Goal: Task Accomplishment & Management: Complete application form

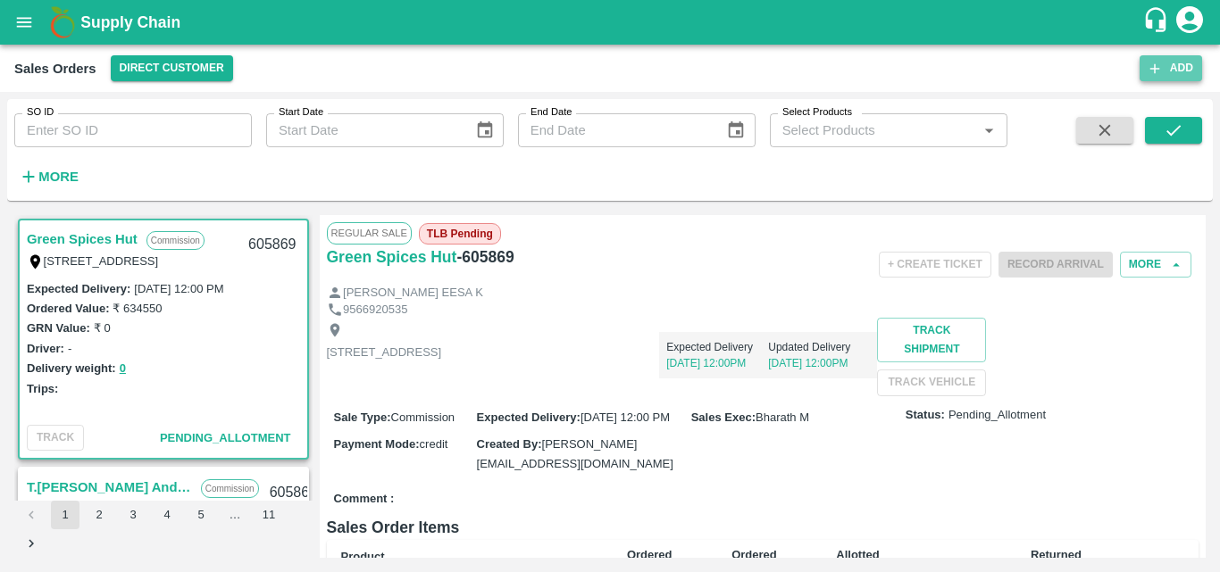
click at [1156, 66] on icon "button" at bounding box center [1155, 69] width 16 height 16
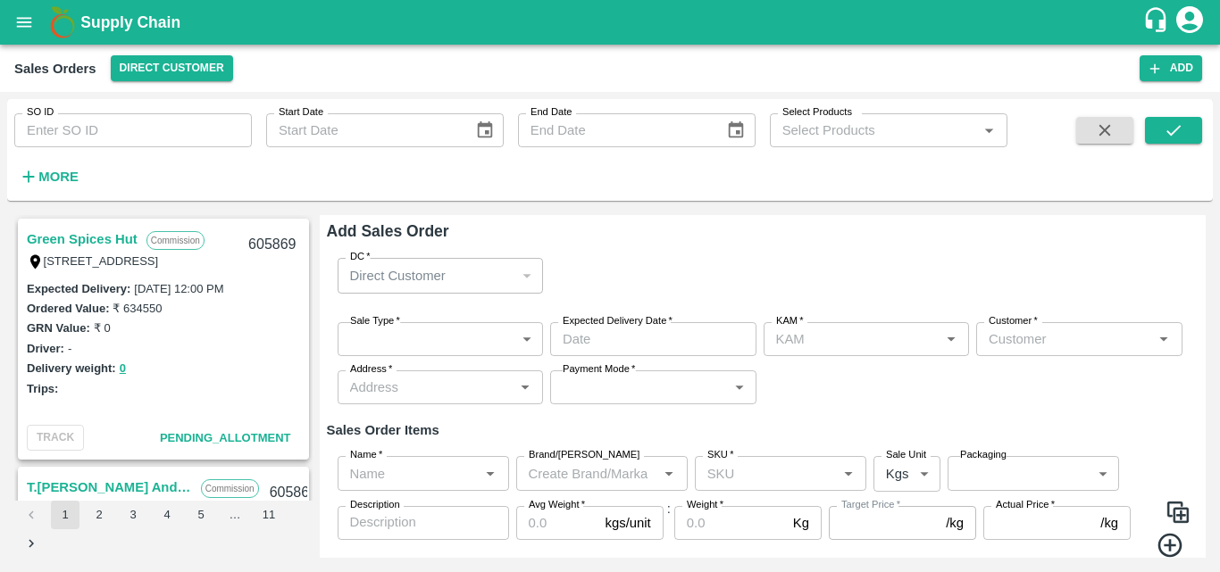
type input "Bharath M"
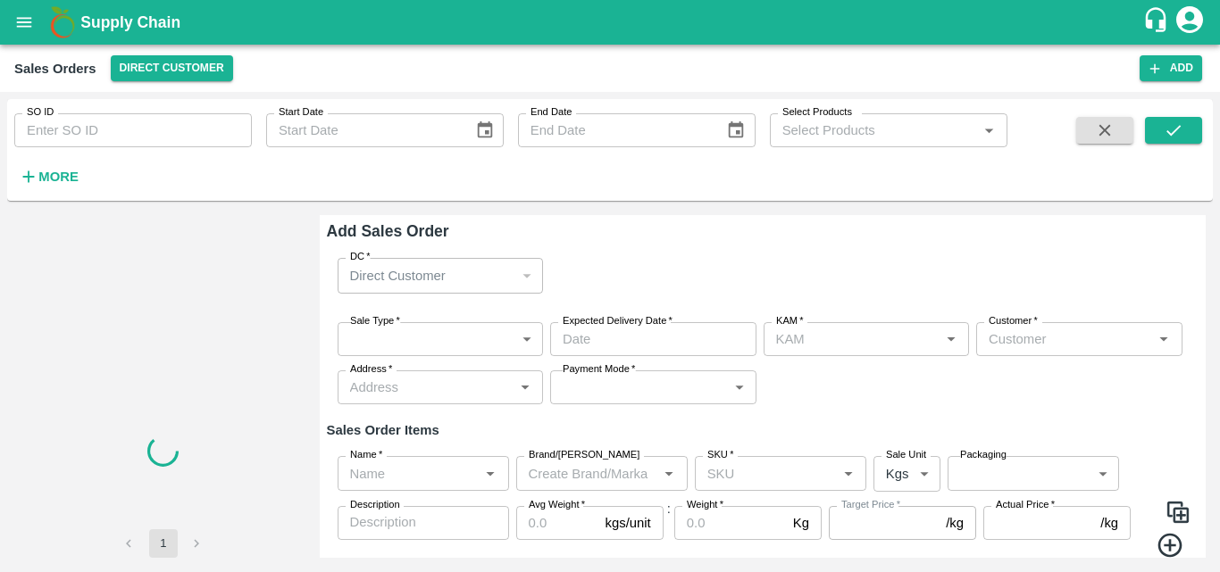
type input "Bharath M"
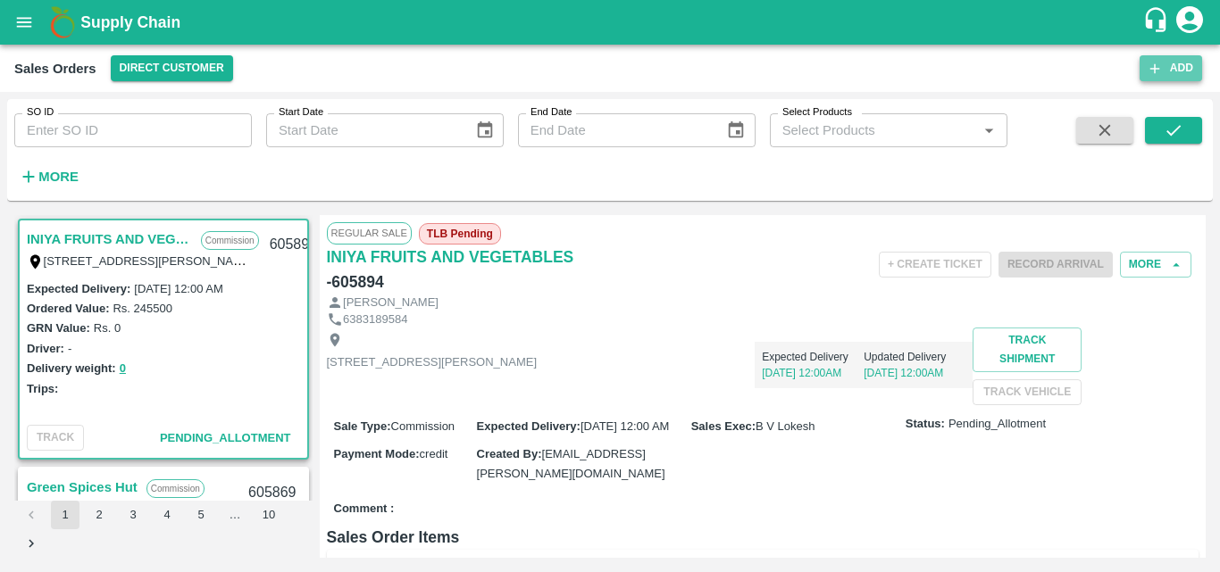
click at [1164, 70] on button "Add" at bounding box center [1171, 68] width 63 height 26
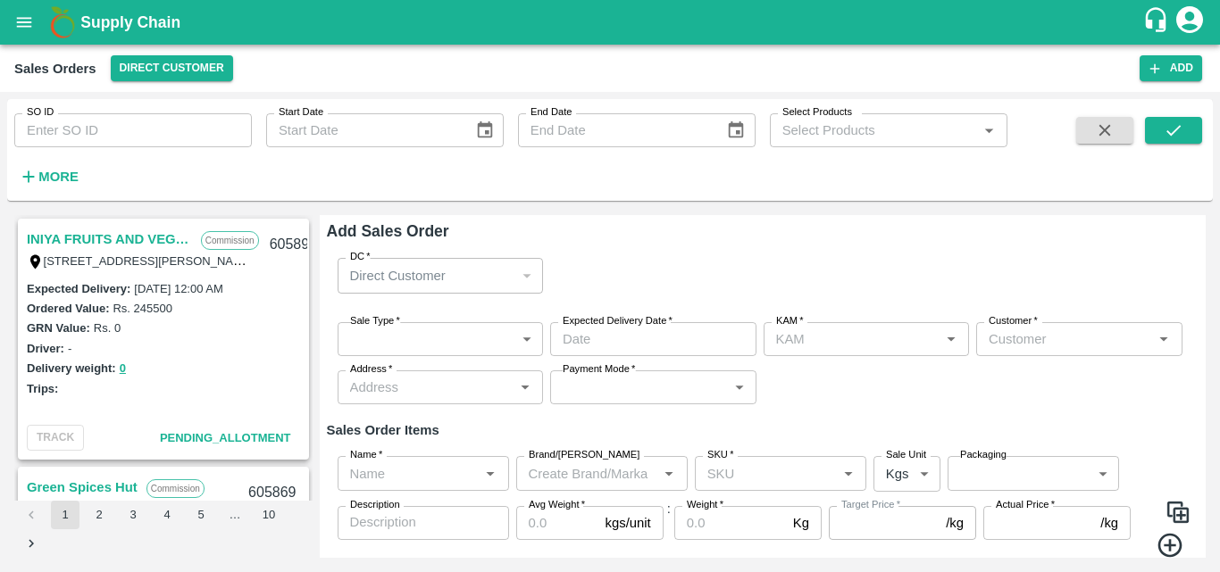
type input "Bharath M"
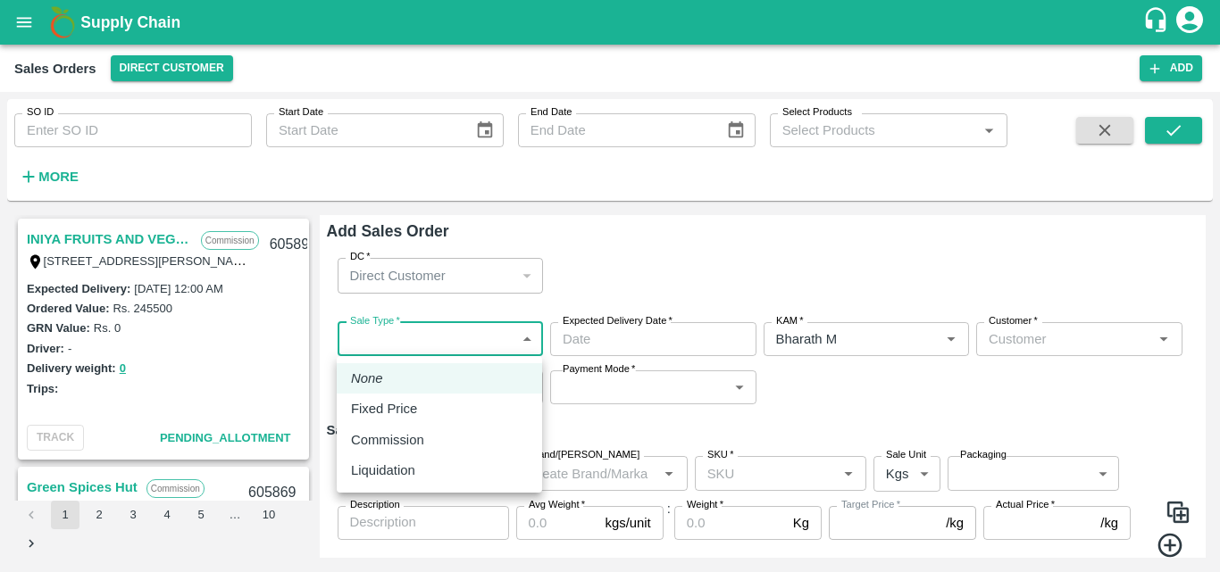
click at [530, 347] on body "Supply Chain Sales Orders Direct Customer Add SO ID SO ID Start Date Start Date…" at bounding box center [610, 286] width 1220 height 572
click at [108, 231] on div at bounding box center [610, 286] width 1220 height 572
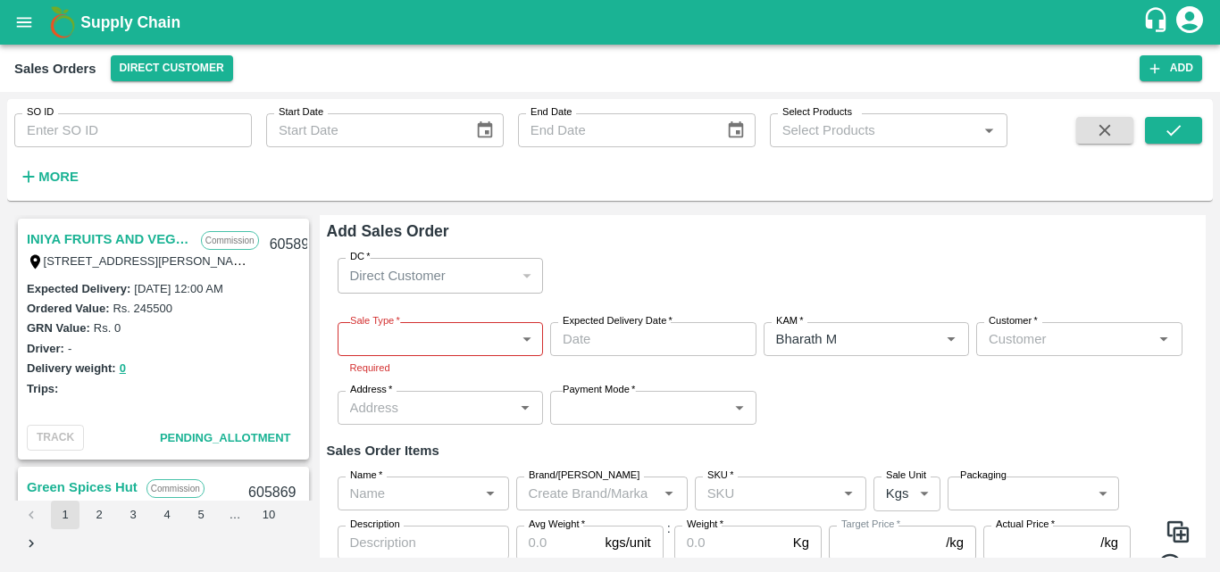
click at [108, 231] on link "INIYA FRUITS AND VEGETABLES" at bounding box center [109, 239] width 165 height 23
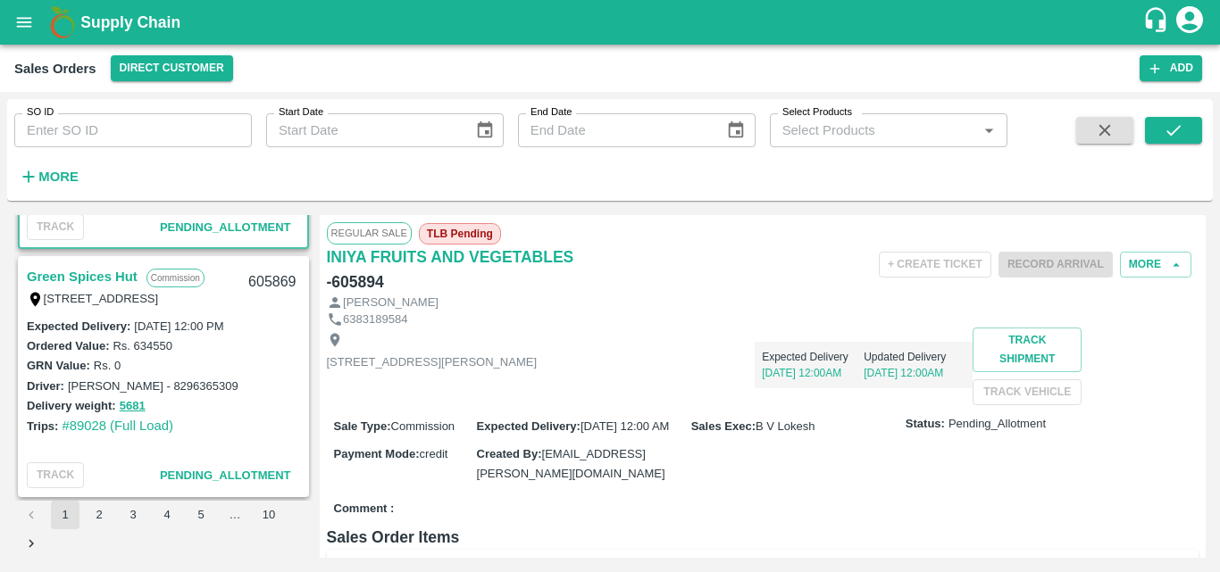
scroll to position [212, 0]
click at [109, 271] on link "Green Spices Hut" at bounding box center [82, 275] width 111 height 23
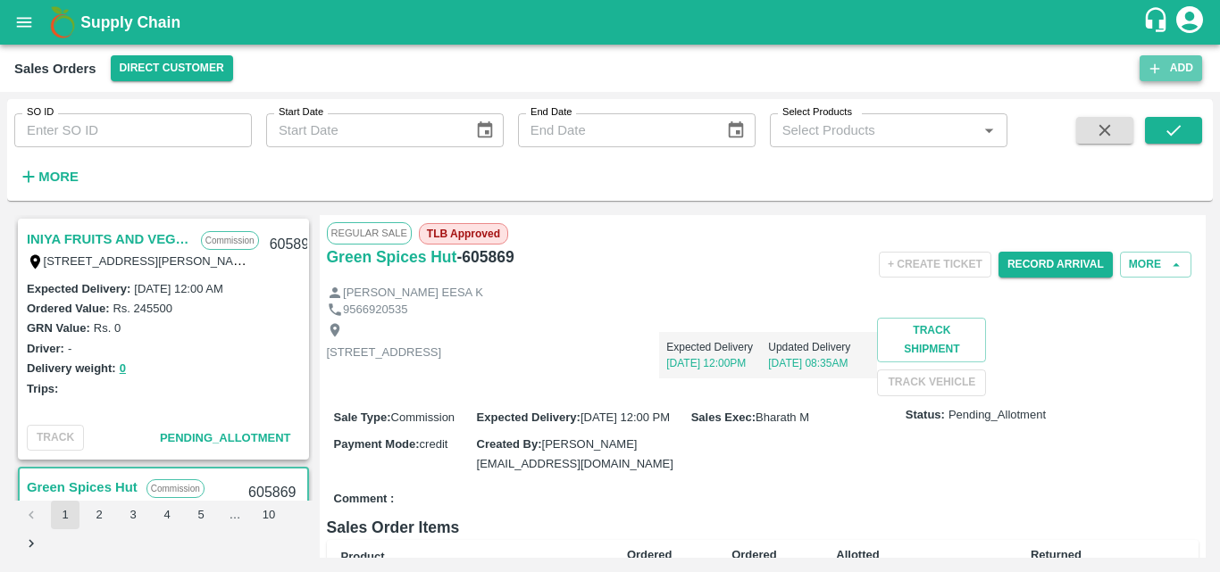
click at [1166, 71] on button "Add" at bounding box center [1171, 68] width 63 height 26
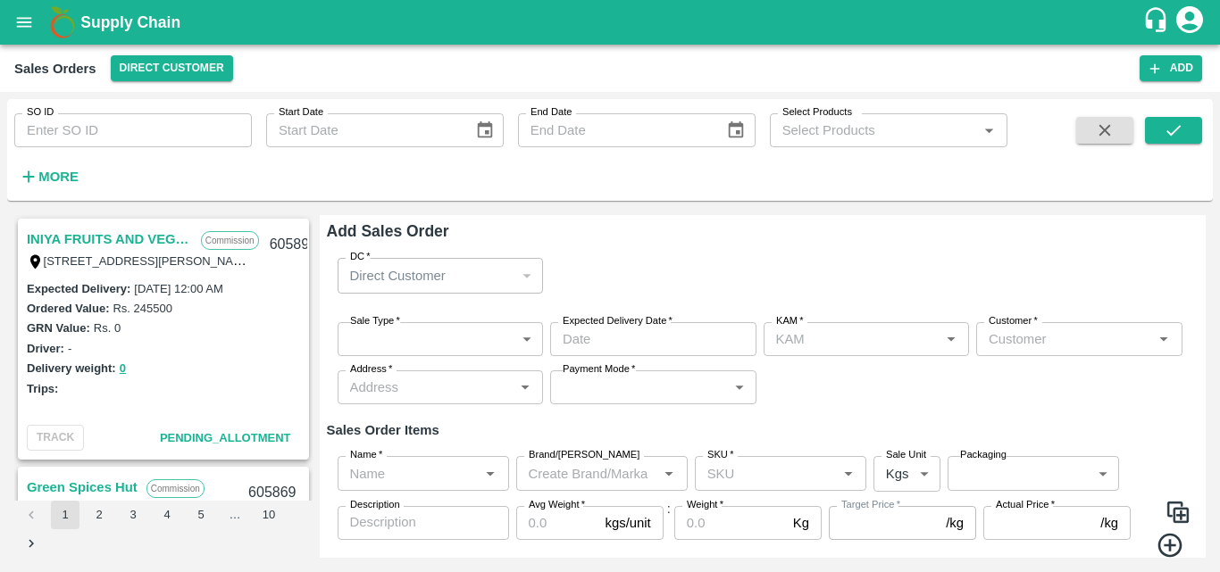
type input "Bharath M"
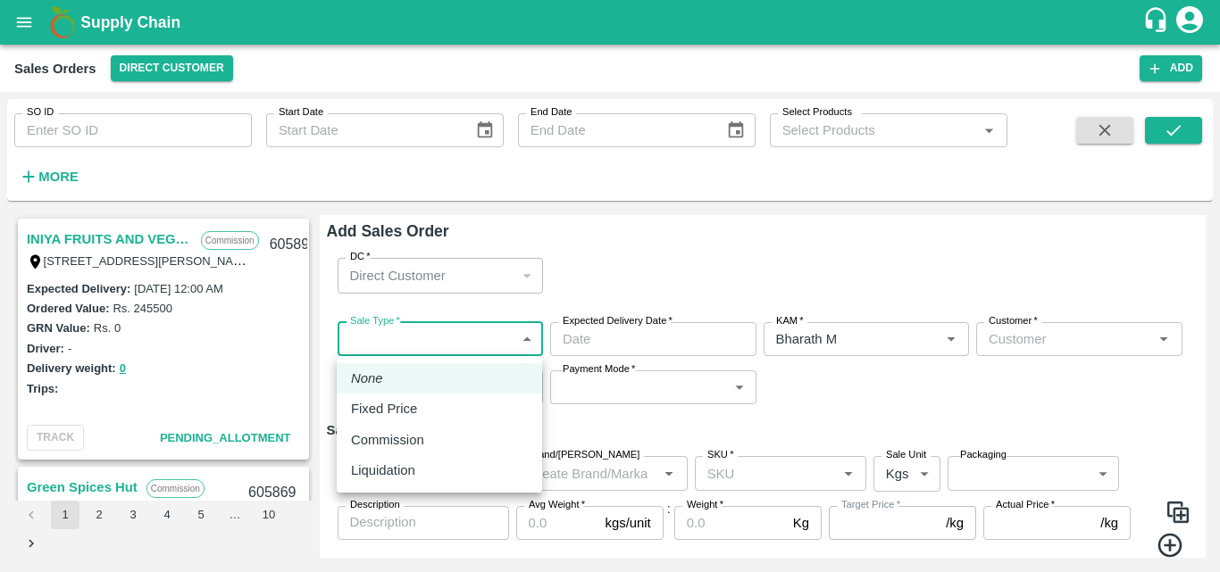
click at [526, 333] on body "Supply Chain Sales Orders Direct Customer Add SO ID SO ID Start Date Start Date…" at bounding box center [610, 286] width 1220 height 572
click at [384, 437] on p "Commission" at bounding box center [387, 440] width 73 height 20
type input "2"
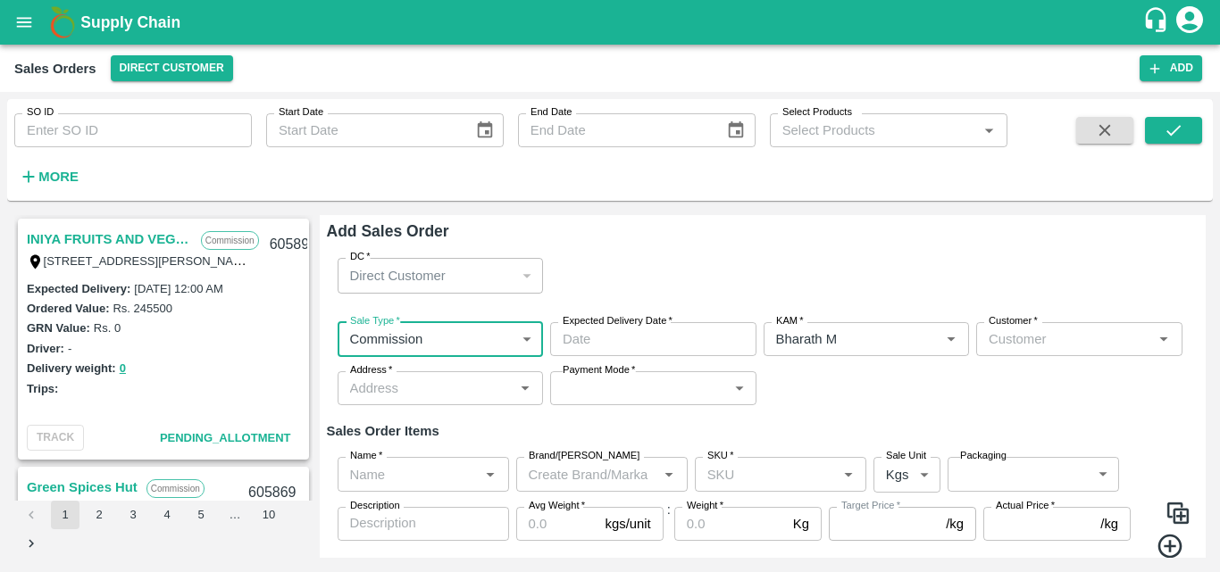
type input "DD/MM/YYYY hh:mm aa"
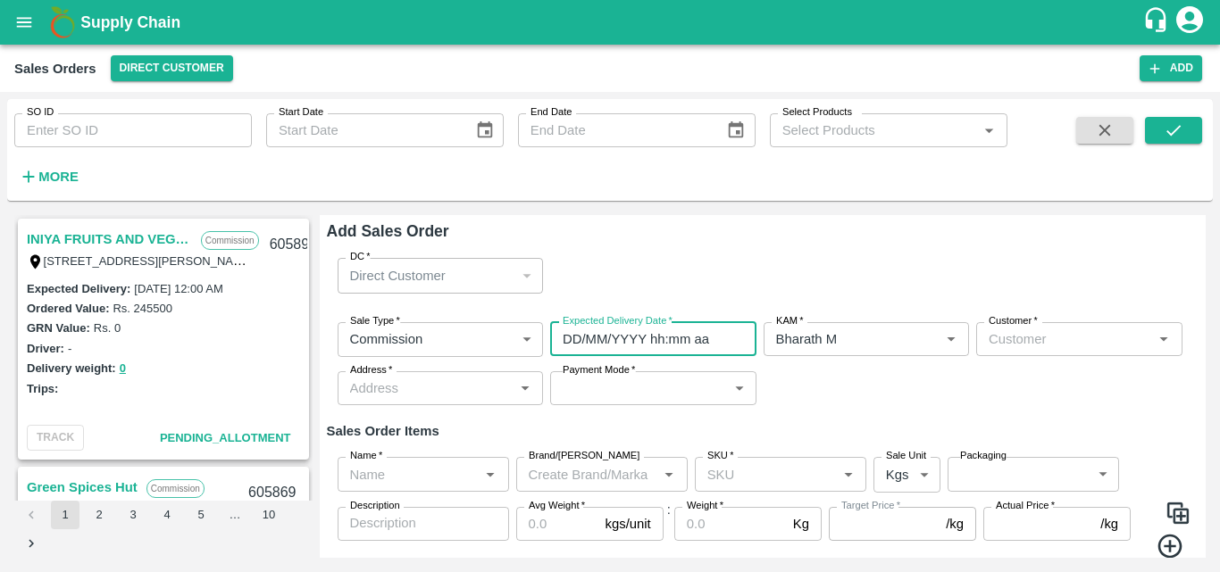
click at [670, 338] on input "DD/MM/YYYY hh:mm aa" at bounding box center [647, 339] width 194 height 34
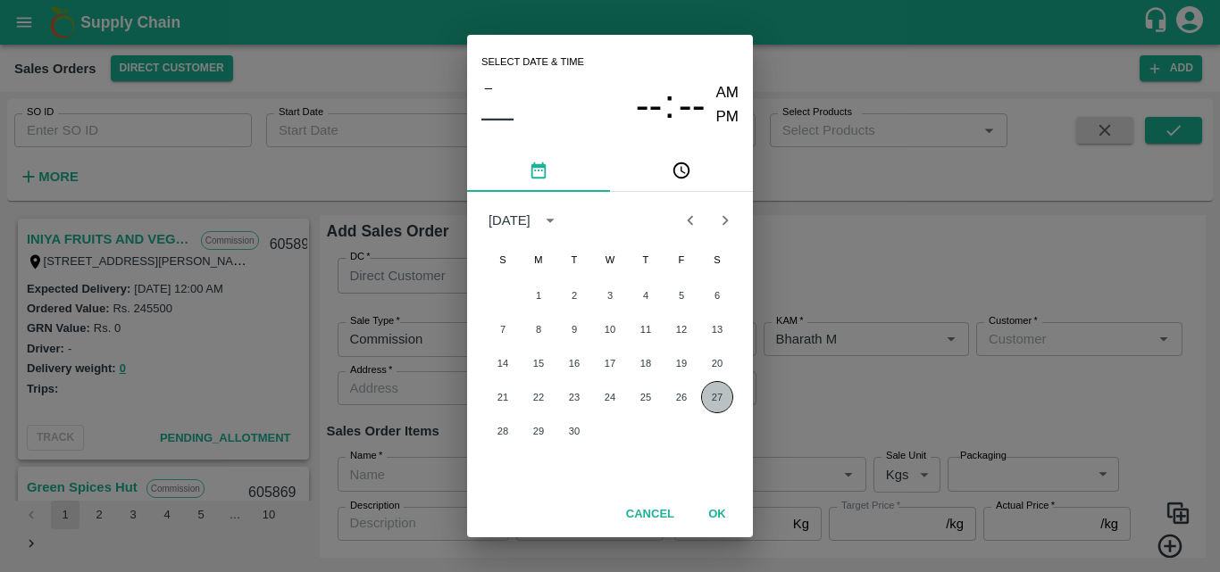
click at [713, 393] on button "27" at bounding box center [717, 397] width 32 height 32
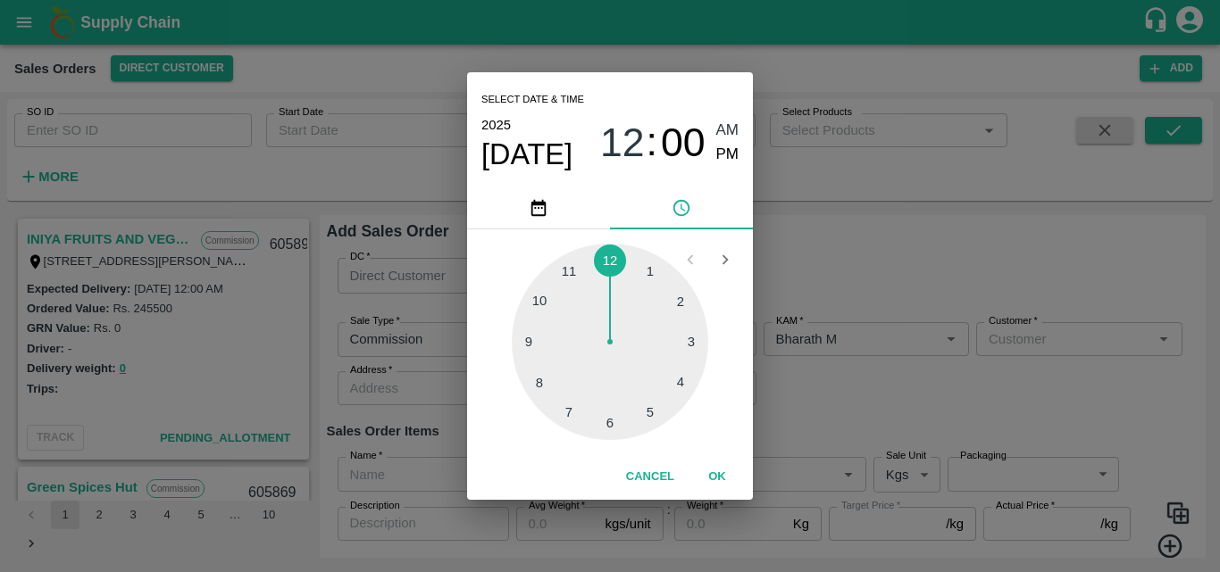
click at [719, 157] on span "PM" at bounding box center [727, 155] width 23 height 24
type input "[DATE] 12:00 PM"
click at [714, 471] on button "OK" at bounding box center [717, 477] width 57 height 31
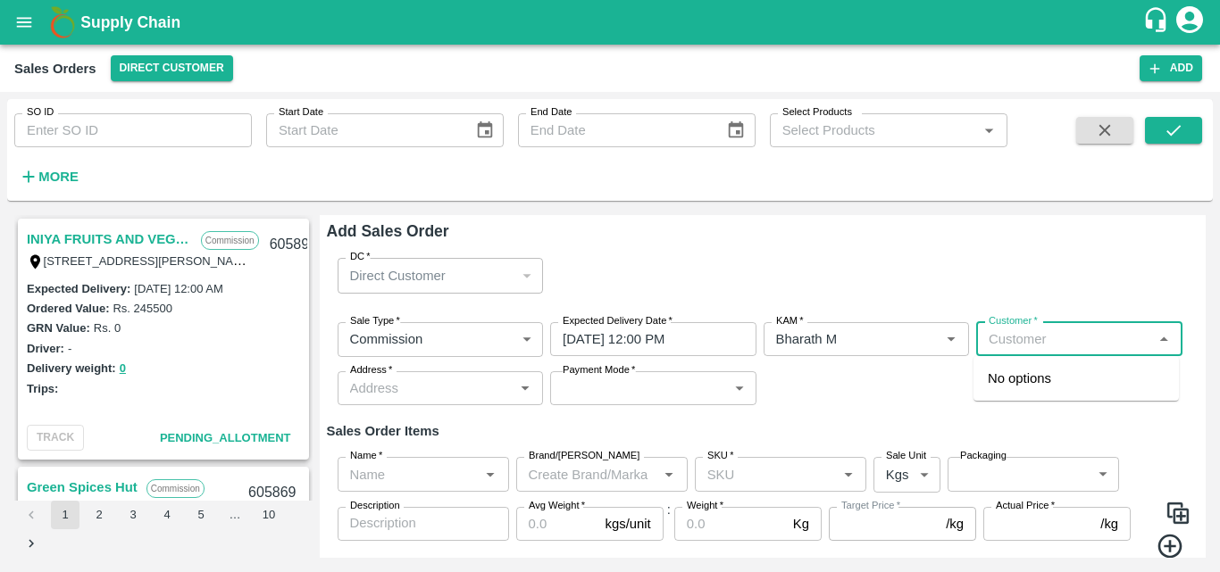
click at [1023, 338] on input "Customer   *" at bounding box center [1064, 339] width 166 height 23
click at [1046, 380] on p "Green Spices Hut" at bounding box center [1040, 379] width 104 height 20
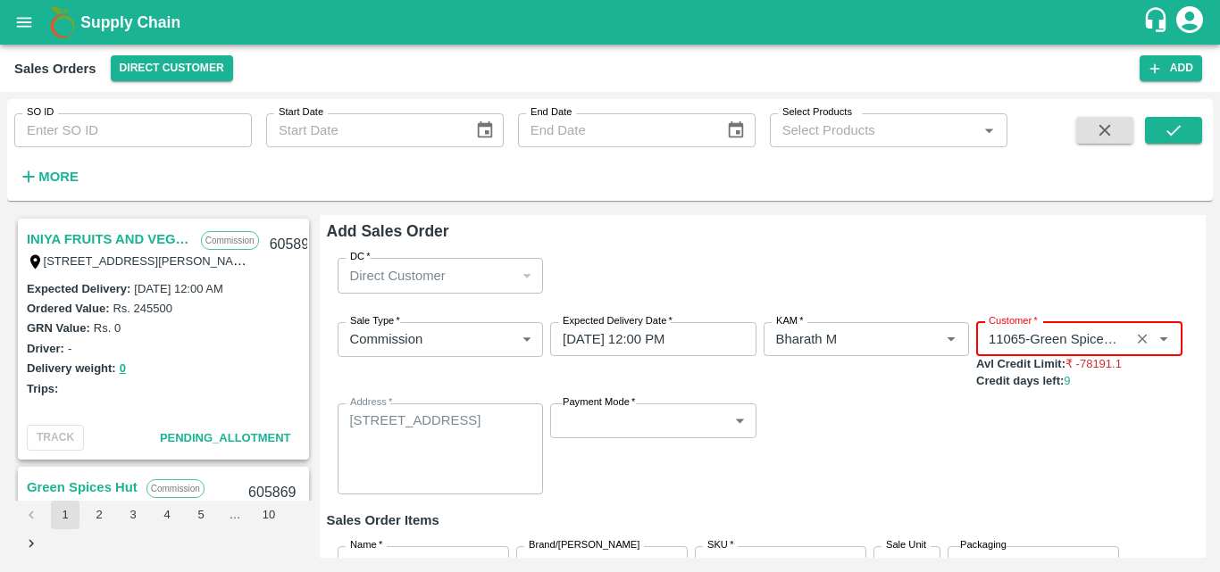
type input "11065-Green Spices Hut"
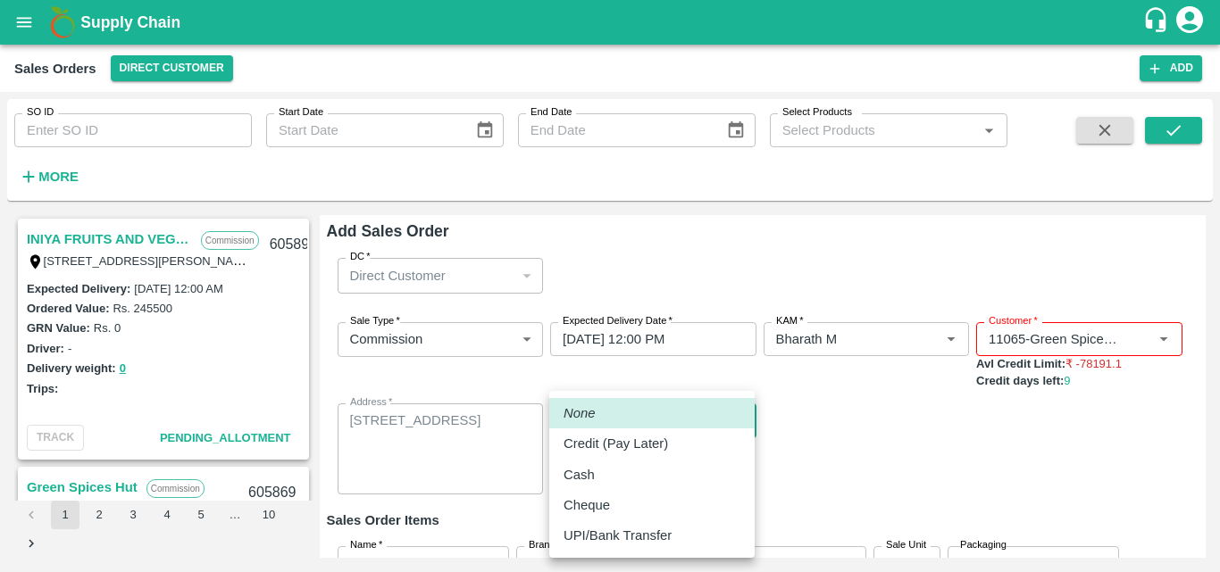
click at [732, 418] on body "Supply Chain Sales Orders Direct Customer Add SO ID SO ID Start Date Start Date…" at bounding box center [610, 286] width 1220 height 572
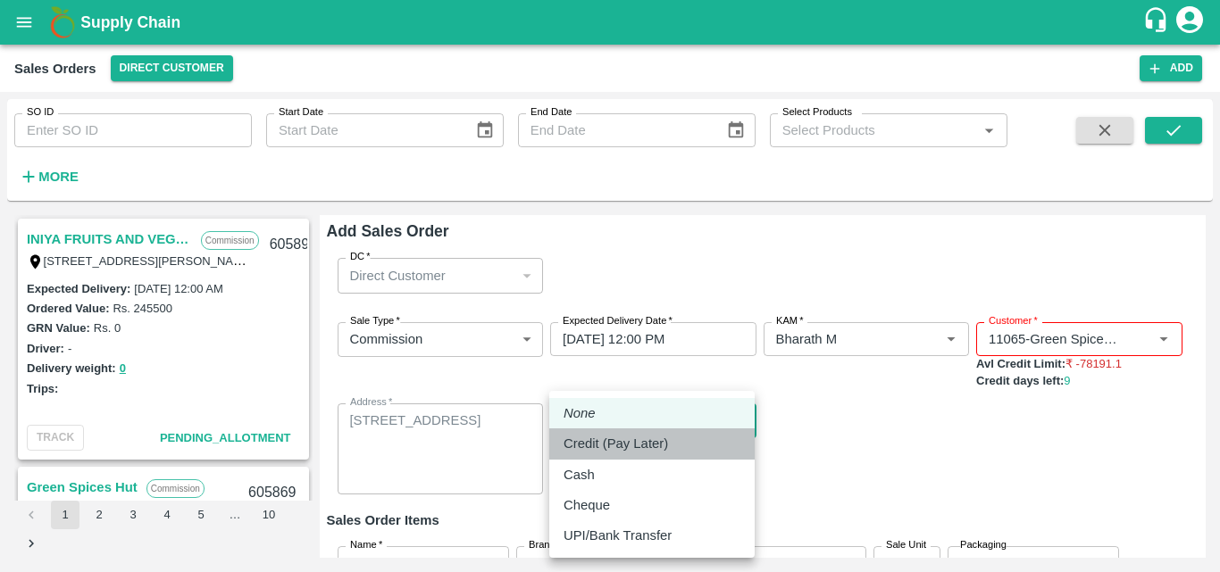
click at [675, 439] on div "Credit (Pay Later)" at bounding box center [620, 444] width 113 height 20
type input "credit"
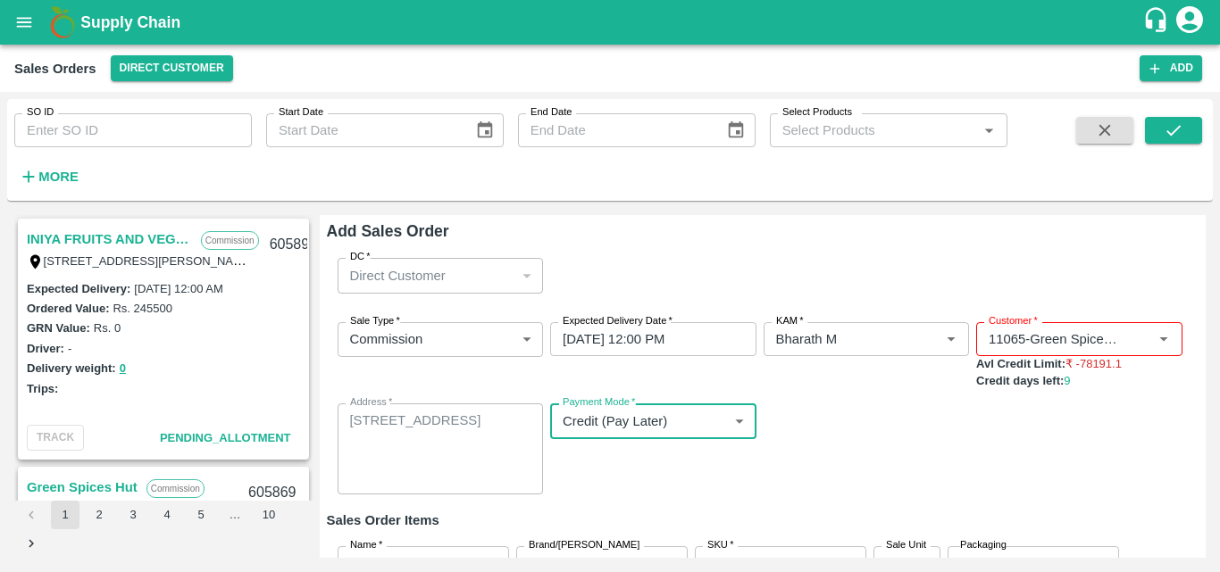
scroll to position [148, 0]
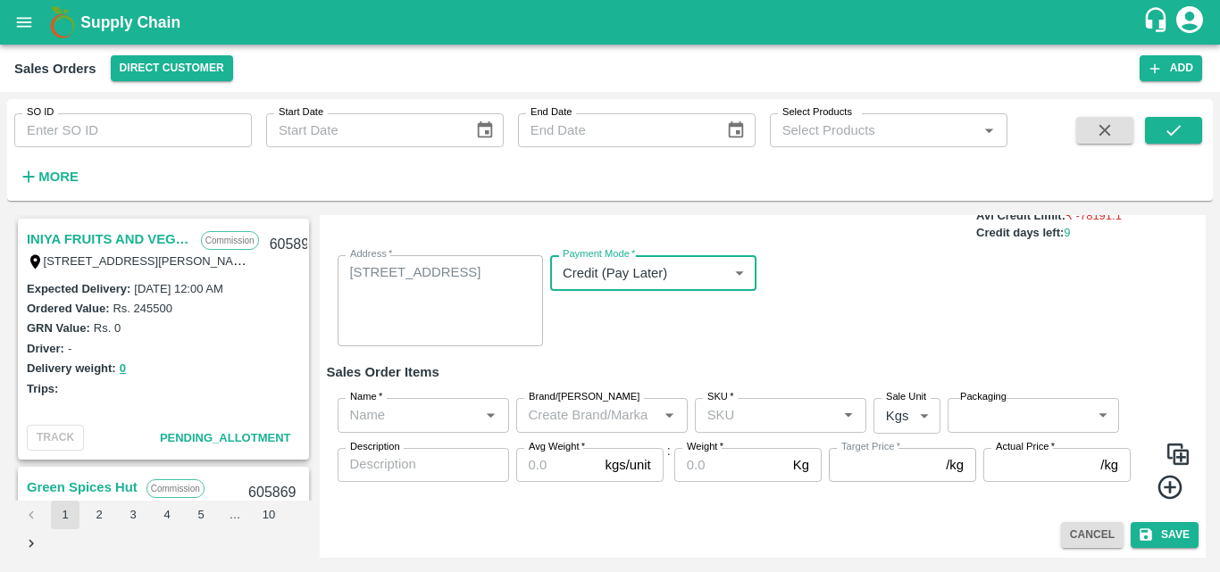
click at [365, 421] on input "Name   *" at bounding box center [408, 415] width 131 height 23
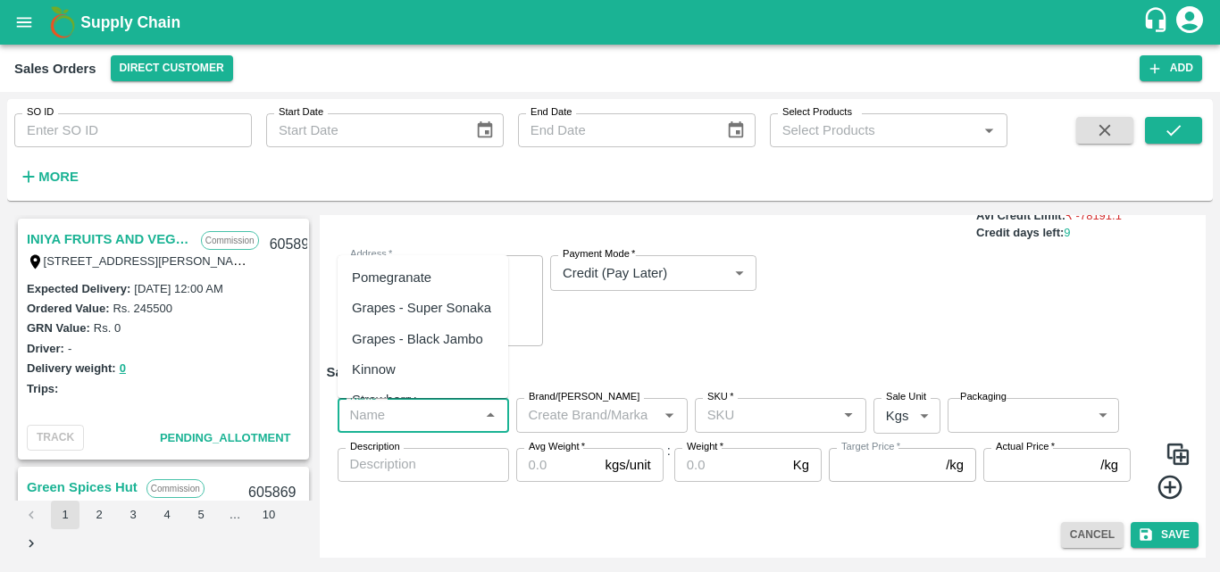
click at [409, 272] on div "Pomegranate" at bounding box center [391, 278] width 79 height 20
type input "Pomegranate"
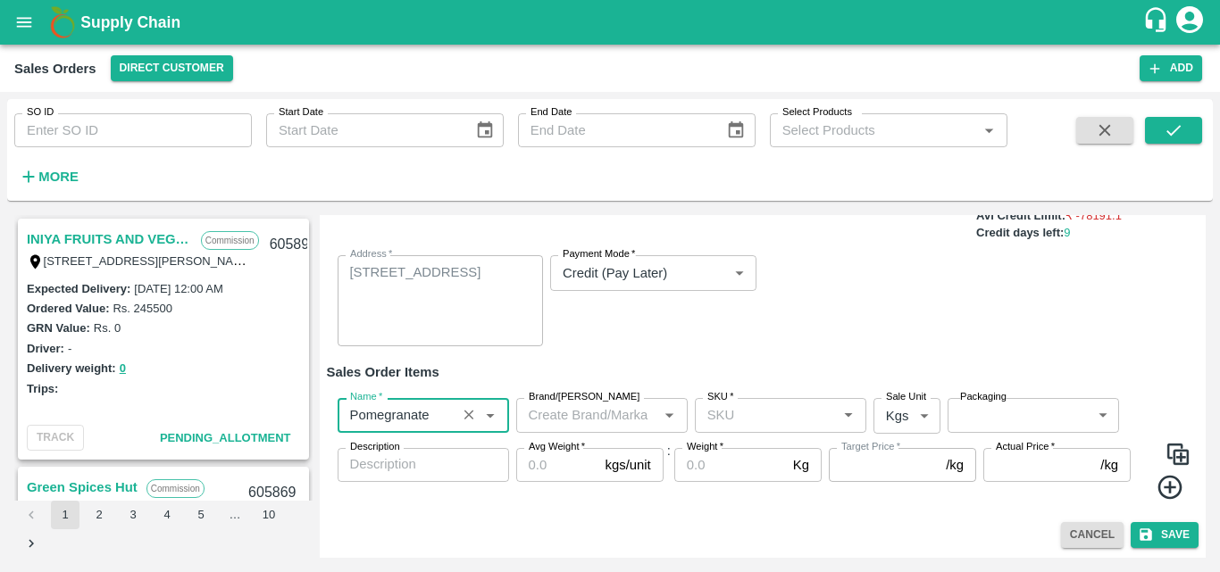
click at [559, 410] on input "Brand/[PERSON_NAME]" at bounding box center [587, 415] width 131 height 23
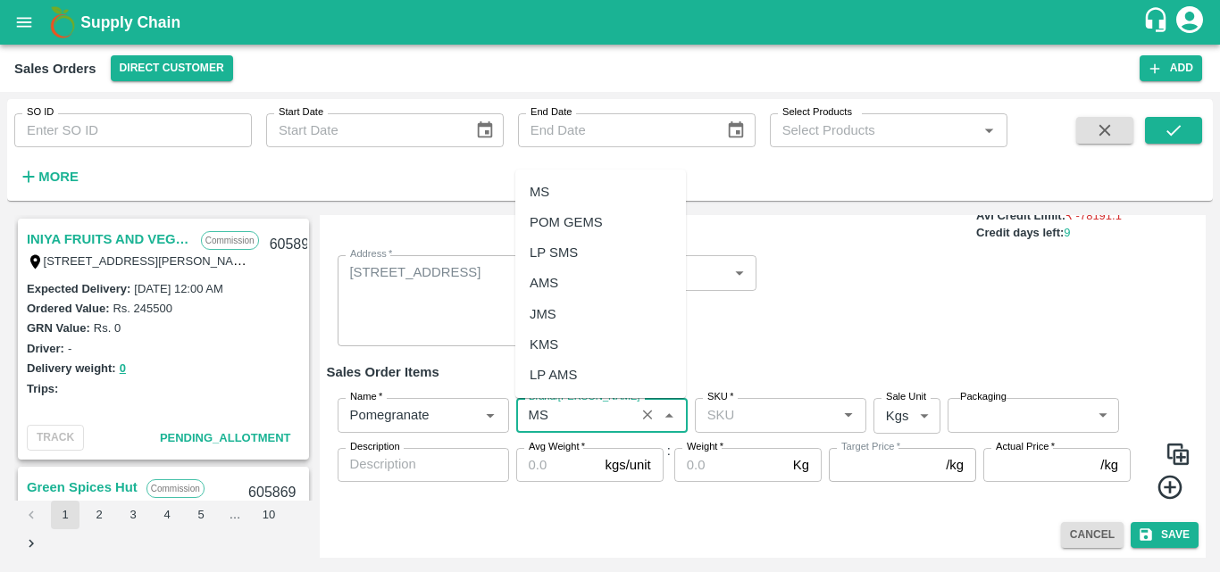
click at [546, 182] on div "MS" at bounding box center [540, 192] width 20 height 20
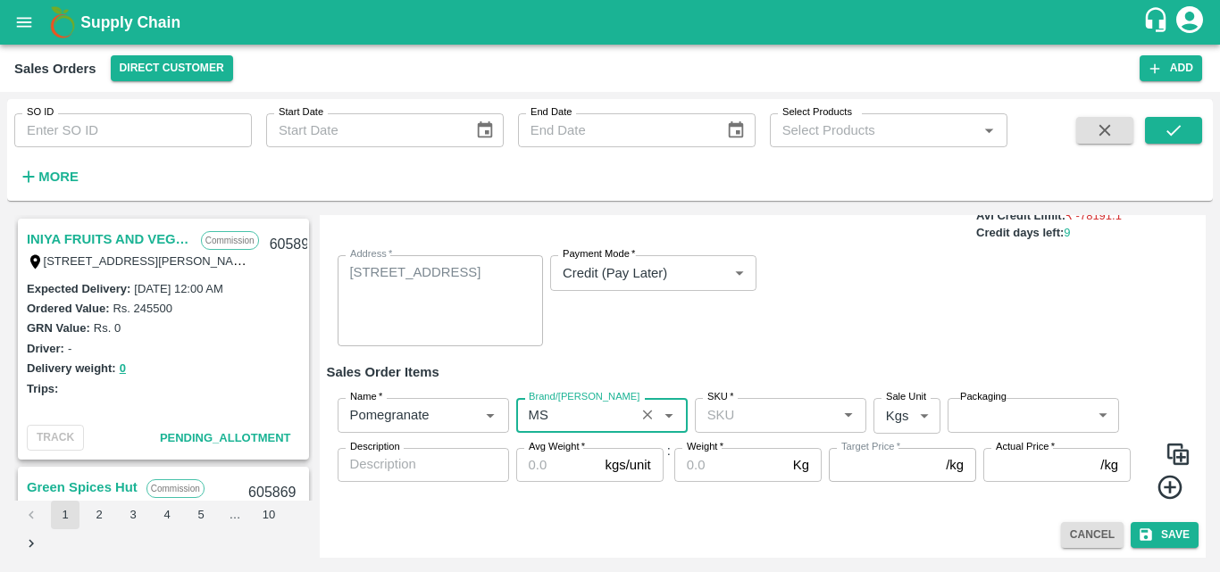
click at [722, 428] on div "SKU   *" at bounding box center [780, 415] width 171 height 34
type input "MS"
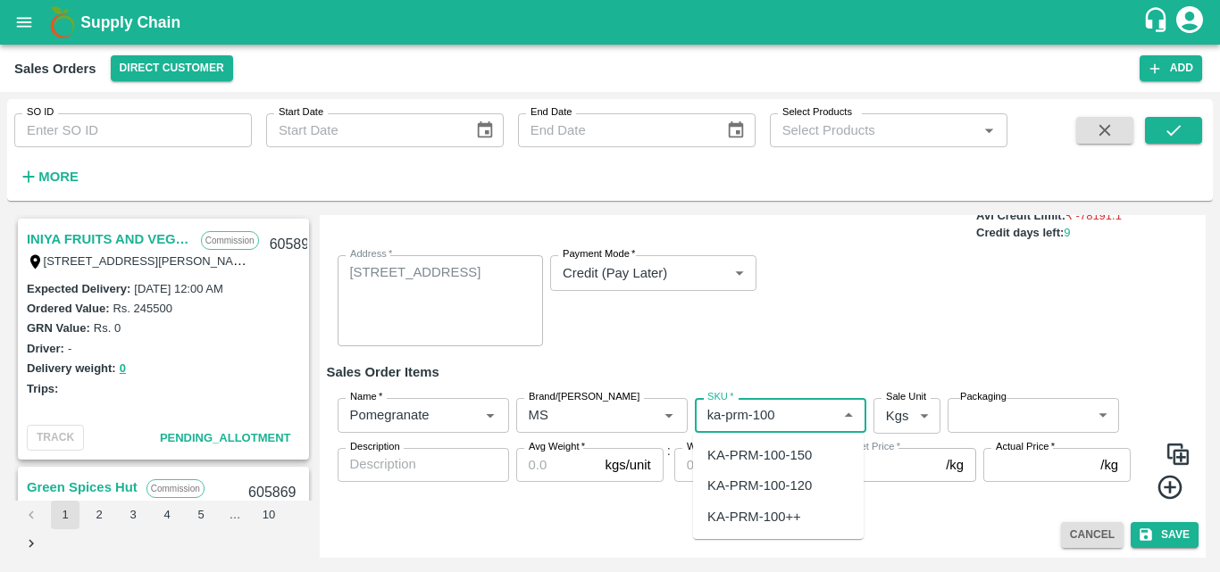
click at [748, 444] on div "KA-PRM-100-150" at bounding box center [778, 455] width 171 height 30
type input "KA-PRM-100-150"
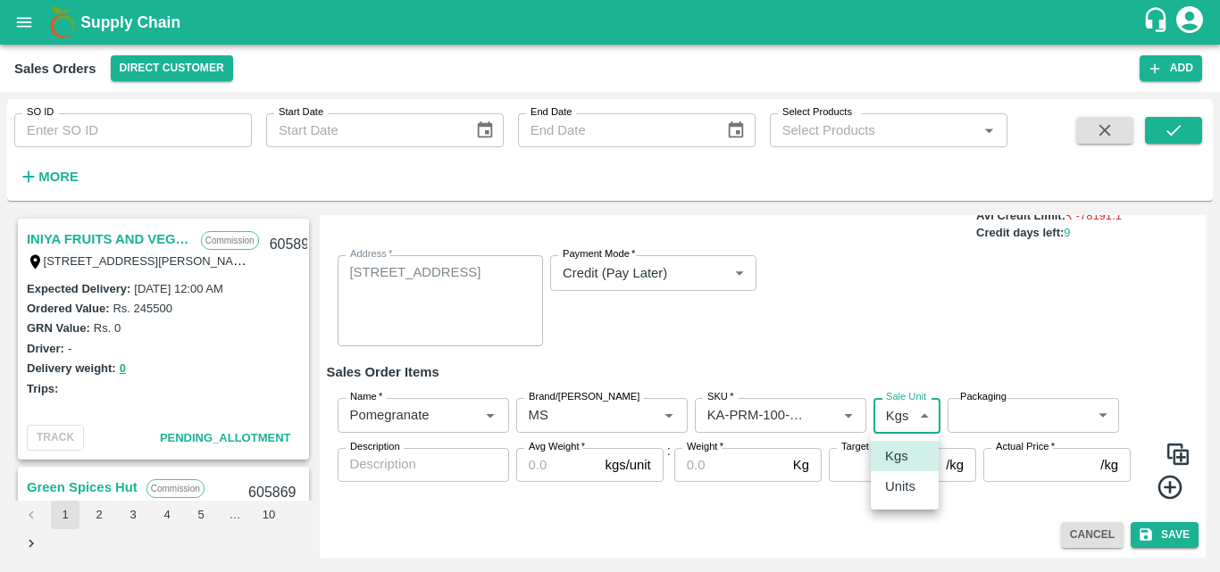
click at [898, 419] on body "Supply Chain Sales Orders Direct Customer Add SO ID SO ID Start Date Start Date…" at bounding box center [610, 286] width 1220 height 572
click at [906, 498] on li "Units" at bounding box center [905, 487] width 68 height 30
type input "2"
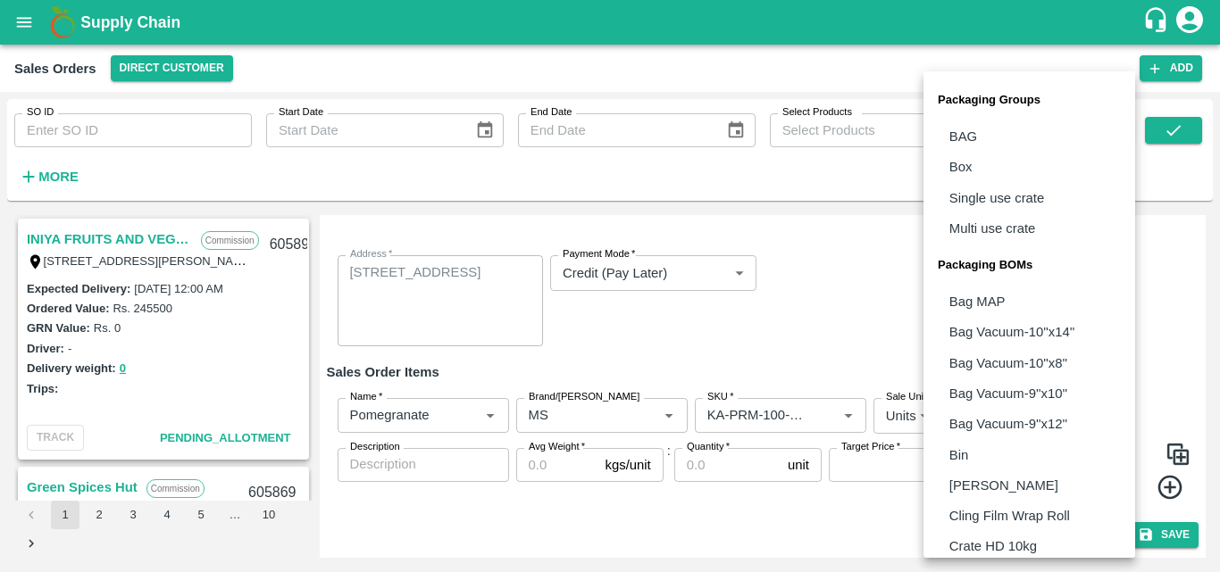
click at [992, 413] on body "Supply Chain Sales Orders Direct Customer Add SO ID SO ID Start Date Start Date…" at bounding box center [610, 286] width 1220 height 572
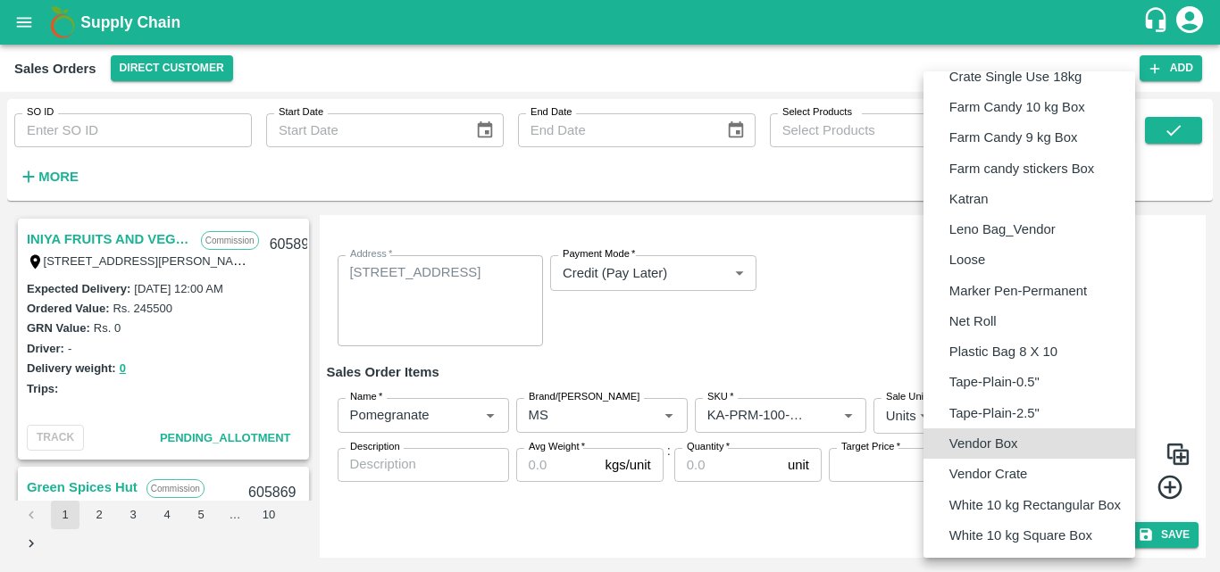
type input "BOM/276"
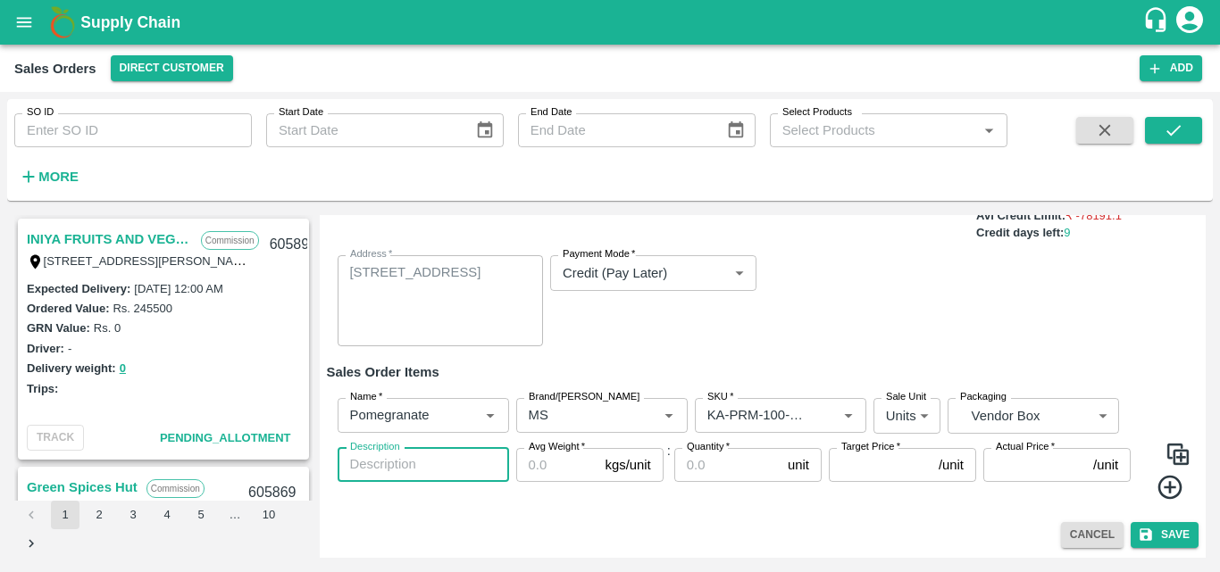
click at [447, 470] on textarea "Description" at bounding box center [423, 464] width 146 height 19
type textarea "m"
type textarea "MS"
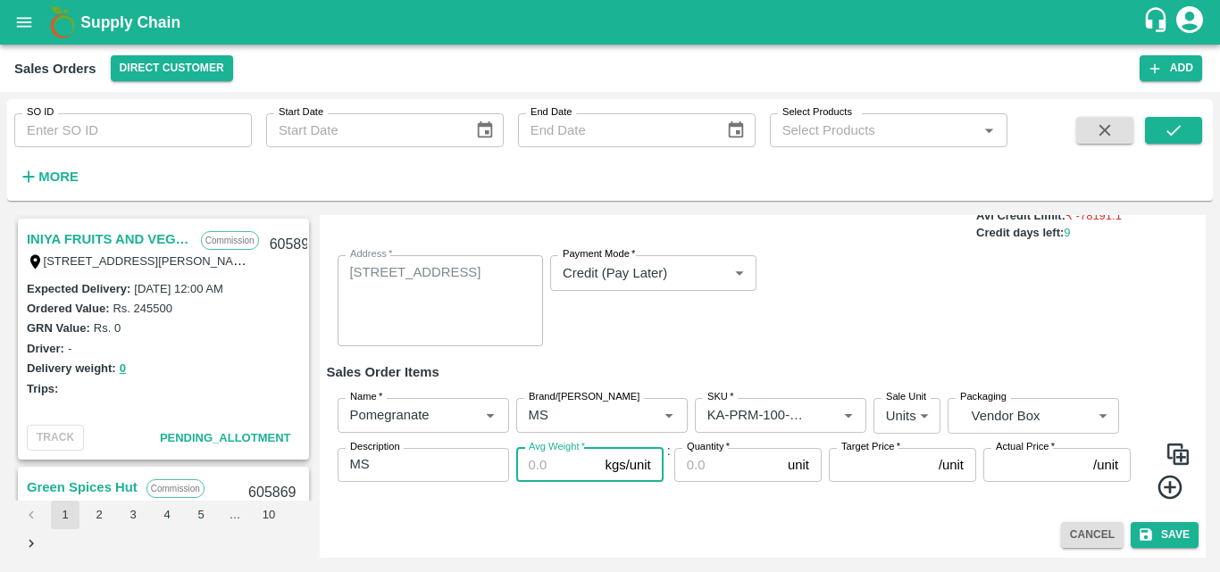
click at [548, 466] on input "Avg Weight   *" at bounding box center [557, 465] width 82 height 34
type input "9.5"
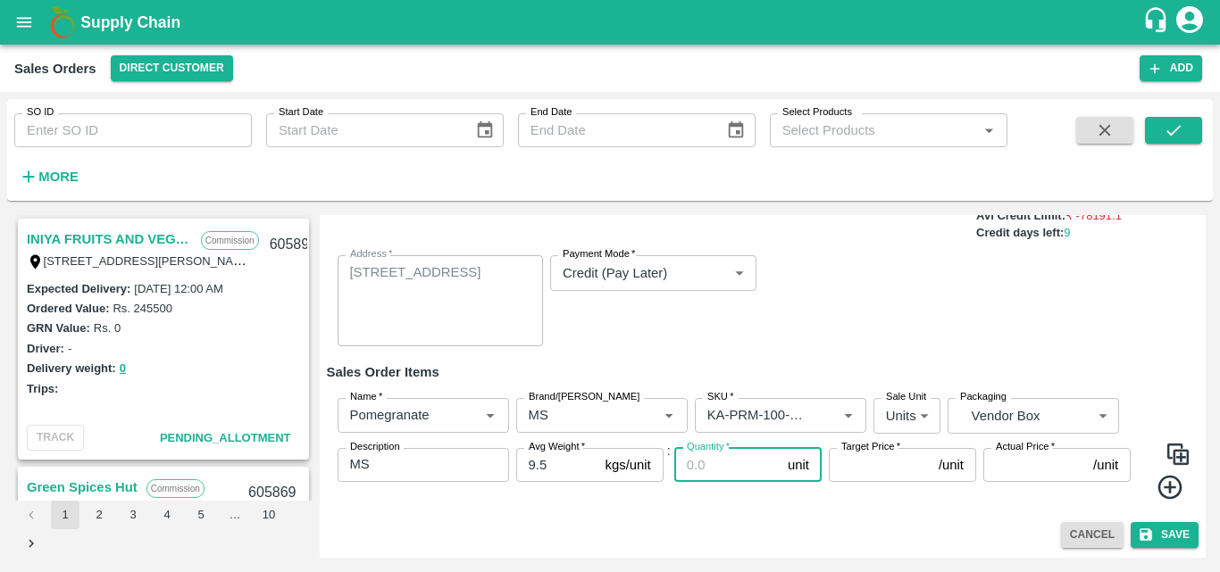
click at [726, 465] on input "Quantity   *" at bounding box center [727, 465] width 106 height 34
type input "67"
click at [854, 528] on div "Cancel Save" at bounding box center [763, 535] width 872 height 26
click at [1168, 489] on icon at bounding box center [1170, 487] width 29 height 29
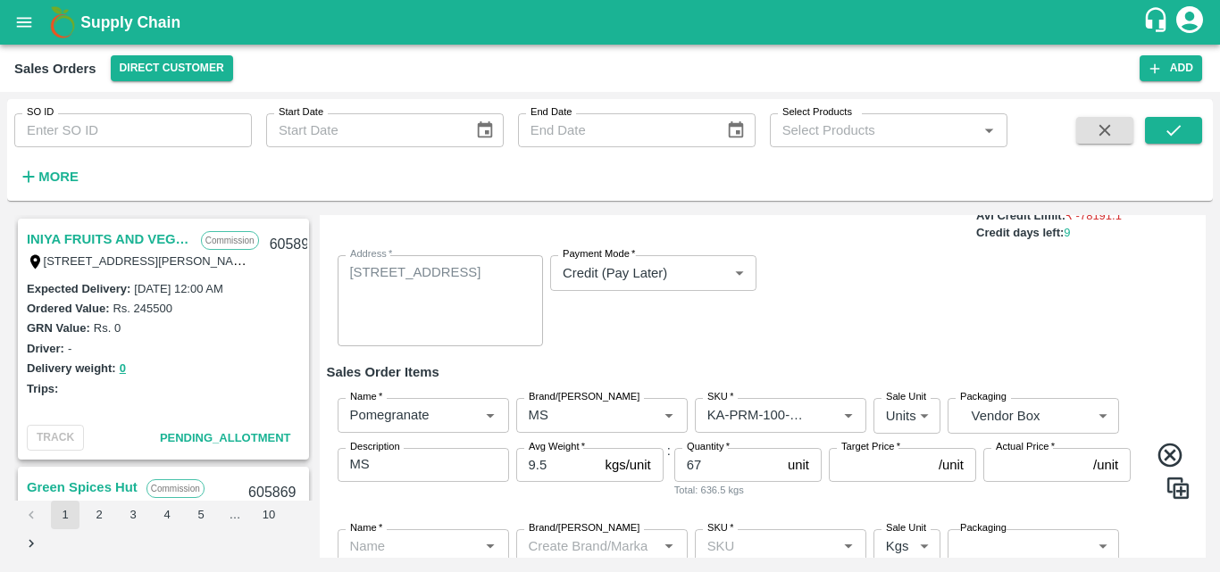
scroll to position [313, 0]
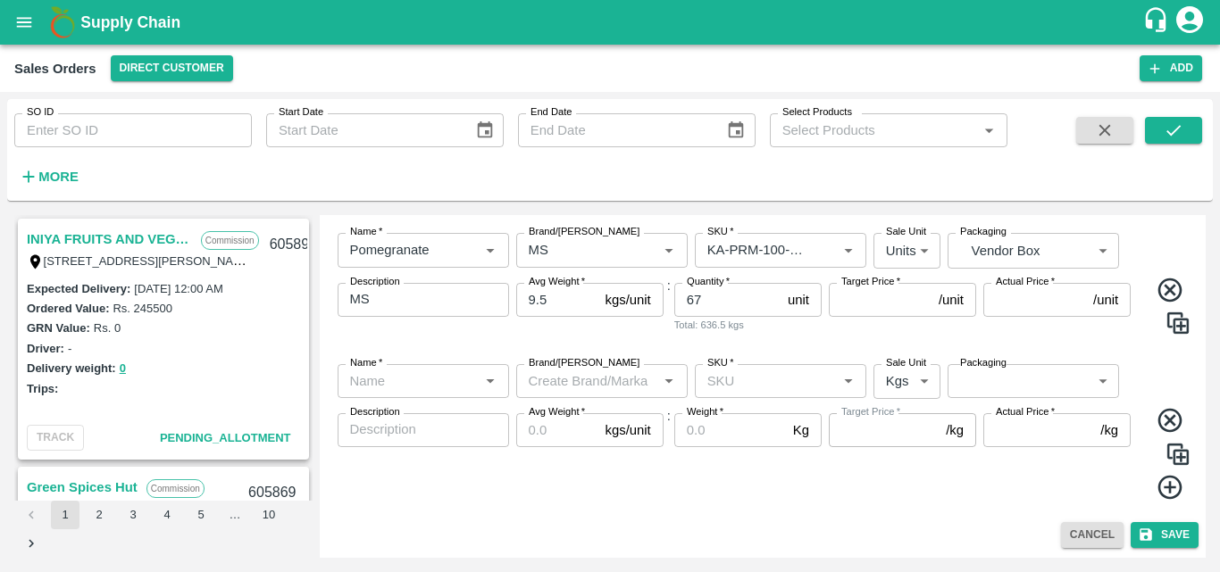
click at [405, 380] on input "Name   *" at bounding box center [408, 381] width 131 height 23
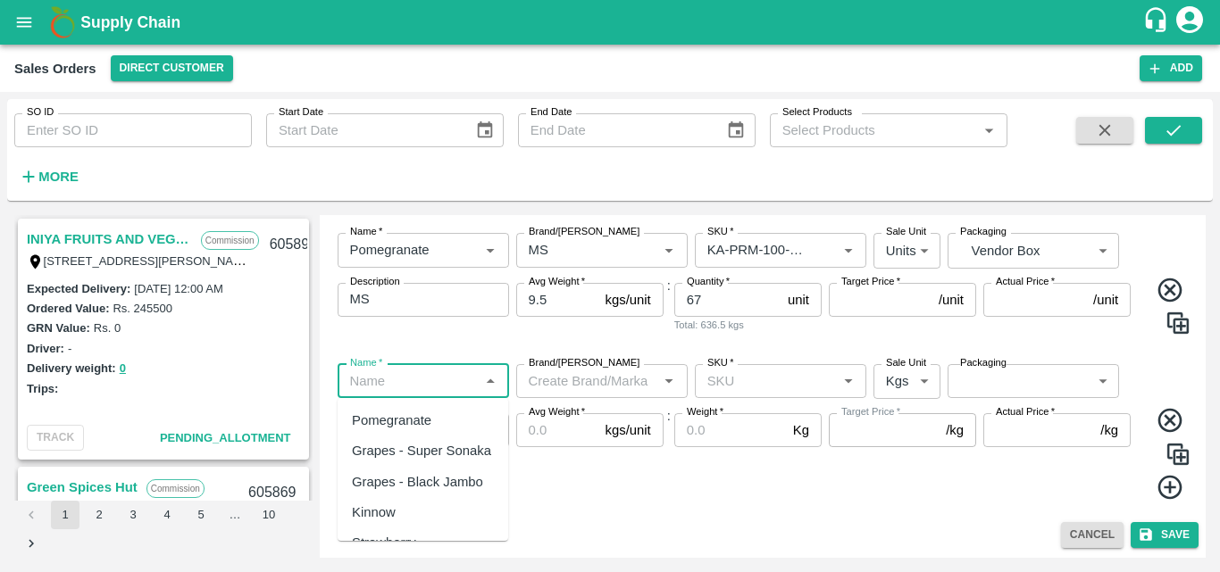
click at [409, 415] on div "Pomegranate" at bounding box center [391, 421] width 79 height 20
type input "Pomegranate"
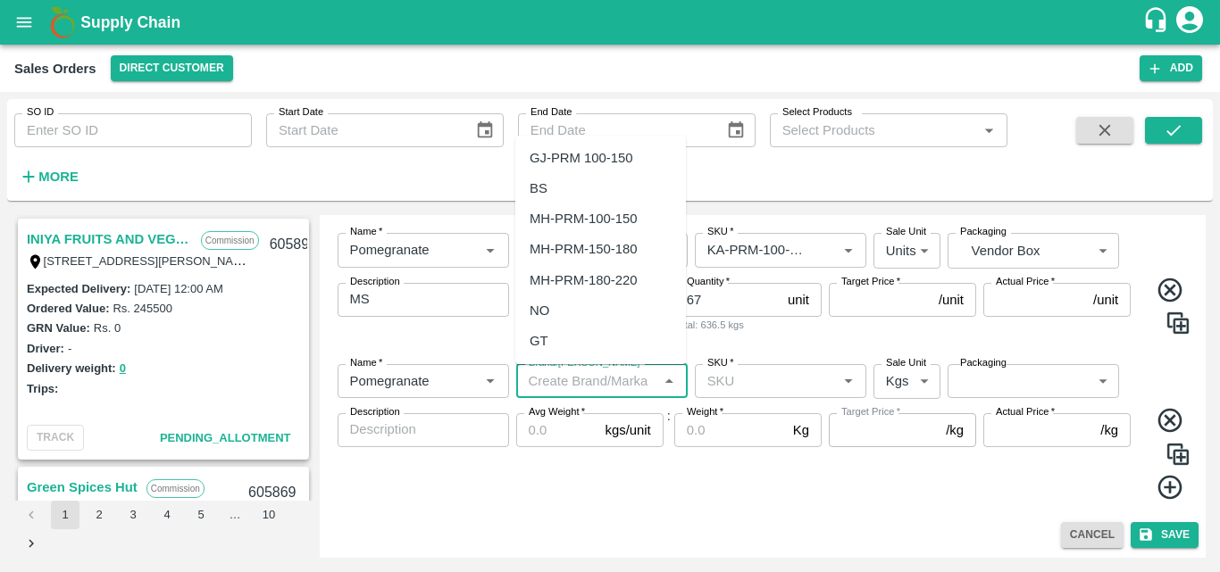
click at [562, 388] on input "Brand/[PERSON_NAME]" at bounding box center [587, 381] width 131 height 23
click at [528, 156] on div "MS" at bounding box center [600, 158] width 171 height 30
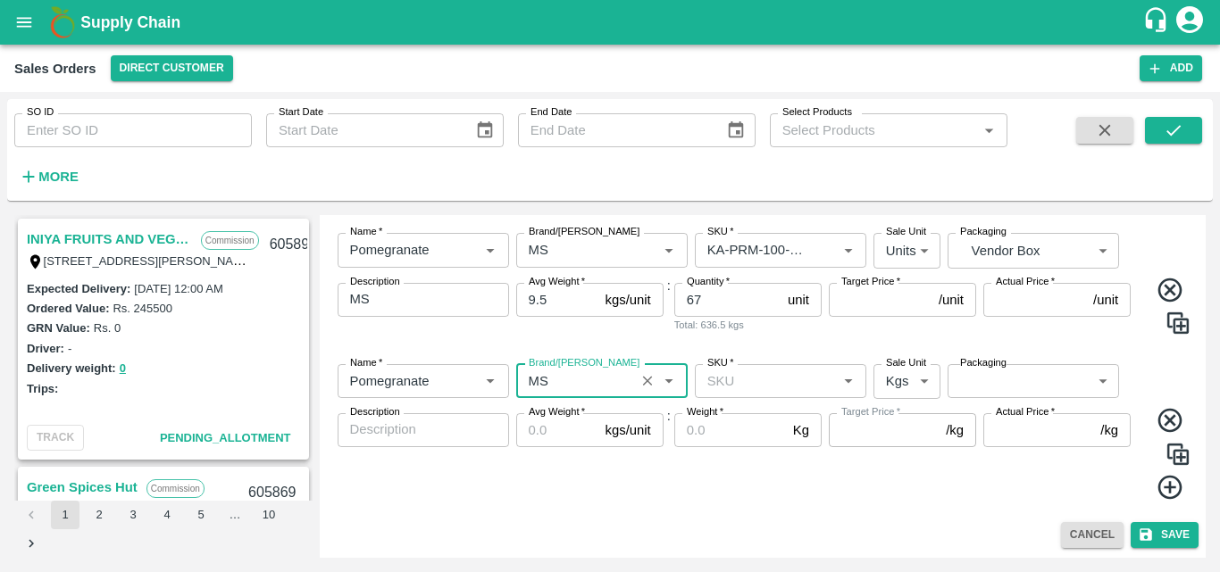
type input "MS"
click at [739, 385] on input "SKU   *" at bounding box center [765, 381] width 131 height 23
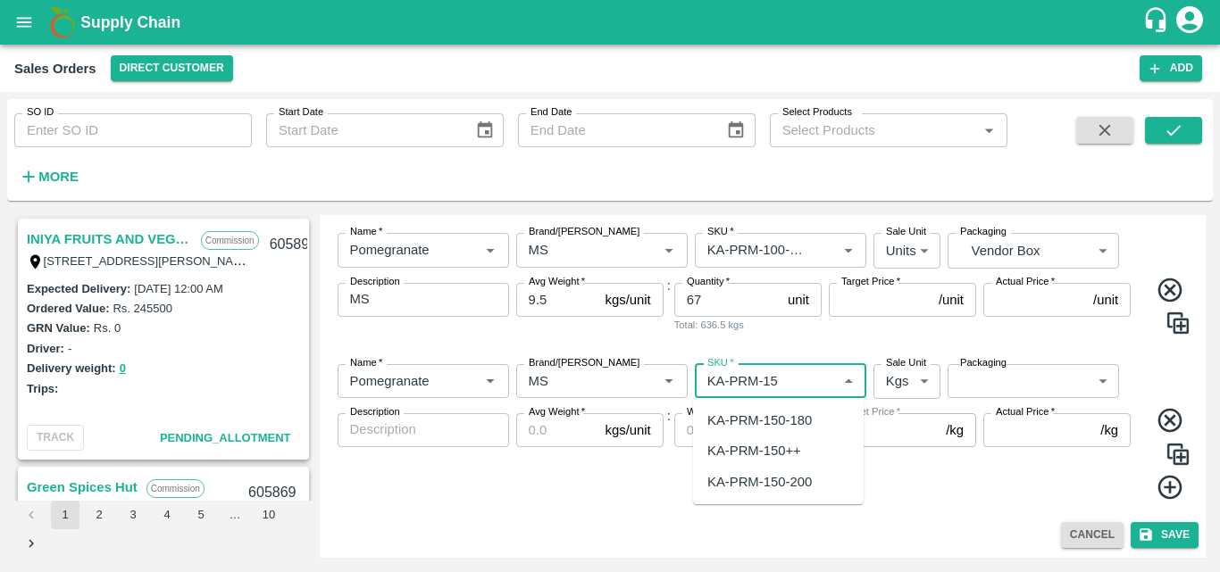
click at [776, 424] on div "KA-PRM-150-180" at bounding box center [759, 421] width 104 height 20
type input "KA-PRM-150-180"
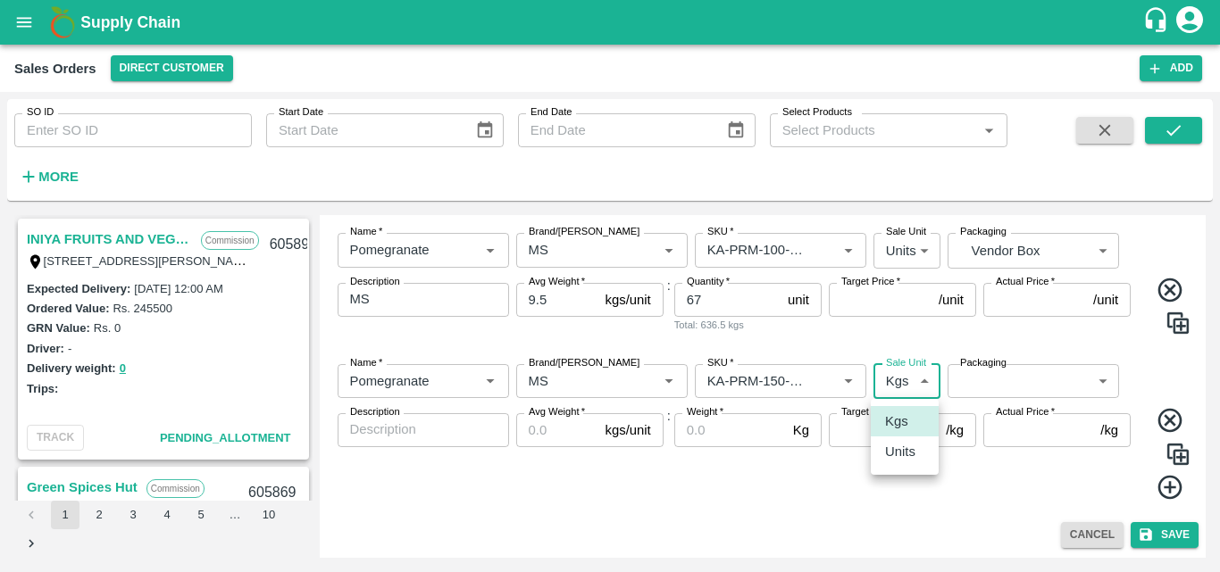
click at [900, 392] on body "Supply Chain Sales Orders Direct Customer Add SO ID SO ID Start Date Start Date…" at bounding box center [610, 286] width 1220 height 572
click at [900, 450] on p "Units" at bounding box center [900, 452] width 30 height 20
type input "2"
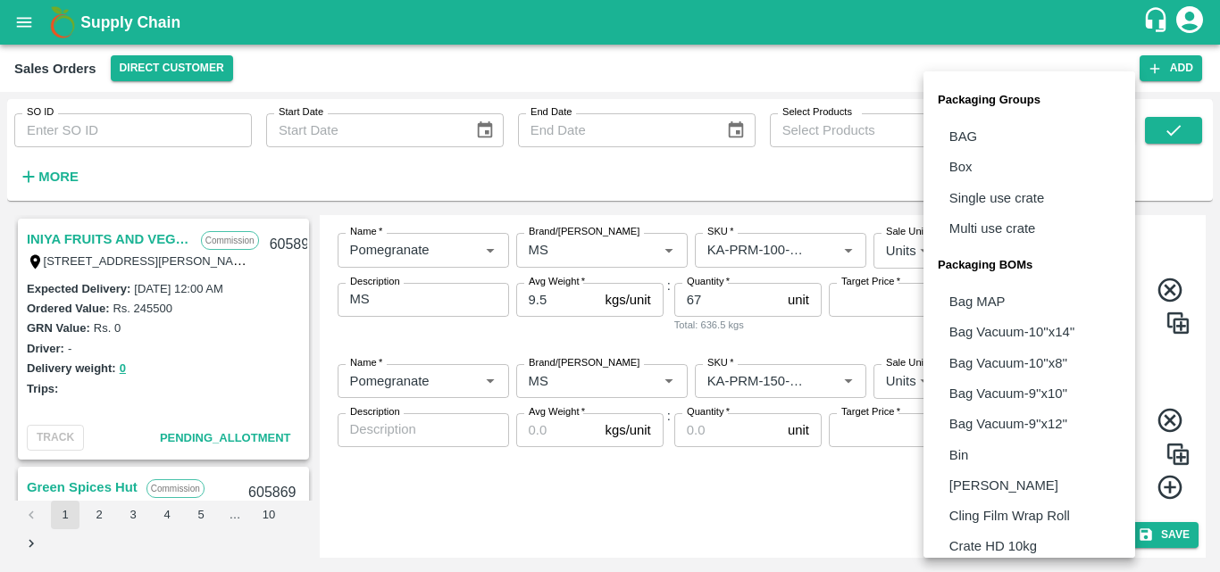
click at [1021, 375] on body "Supply Chain Sales Orders Direct Customer Add SO ID SO ID Start Date Start Date…" at bounding box center [610, 286] width 1220 height 572
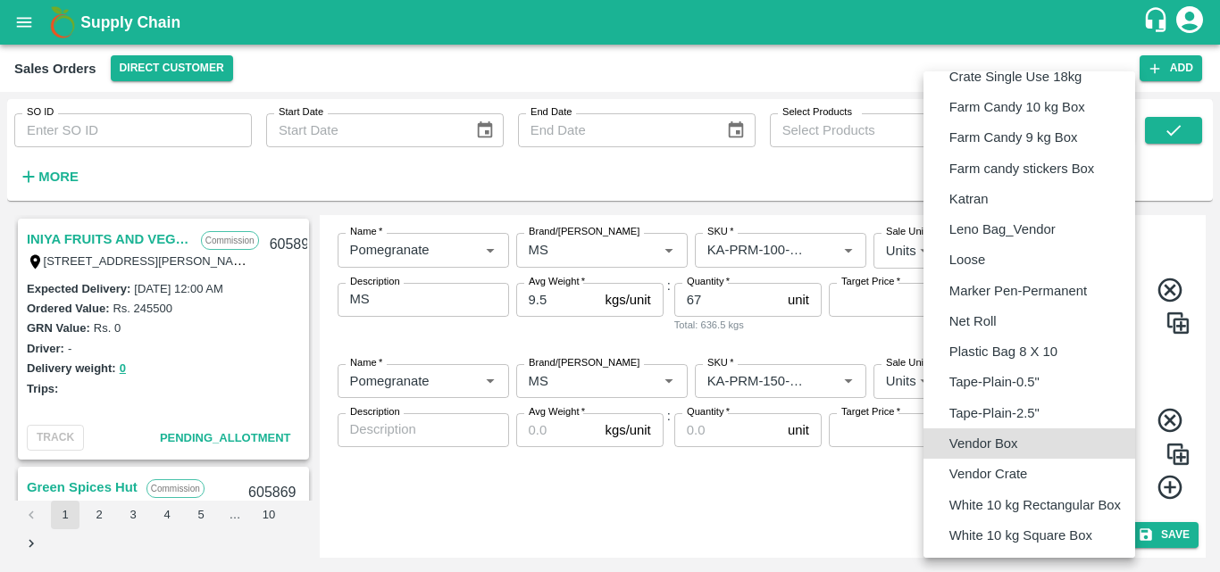
type input "BOM/276"
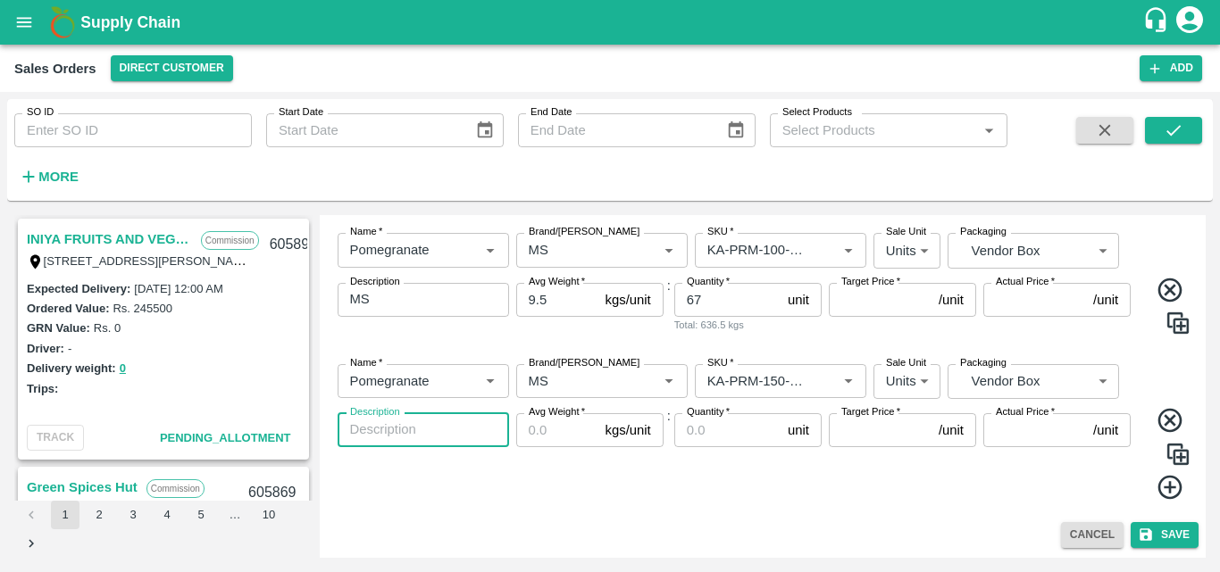
click at [454, 433] on textarea "Description" at bounding box center [423, 430] width 146 height 19
type textarea "MS"
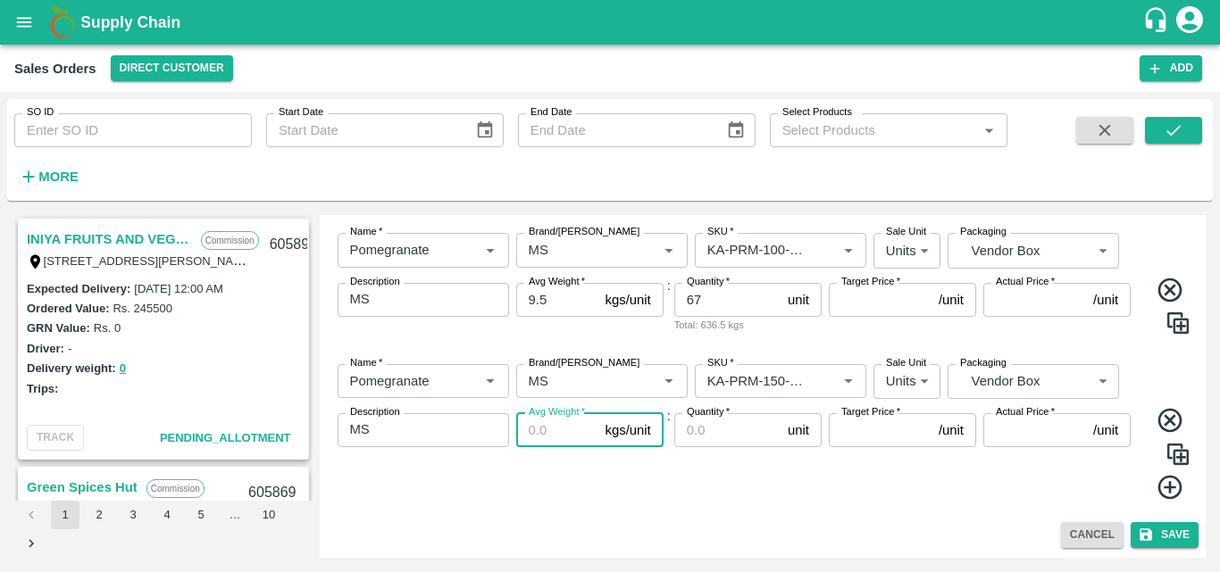
click at [566, 435] on input "Avg Weight   *" at bounding box center [557, 430] width 82 height 34
type input "9.5"
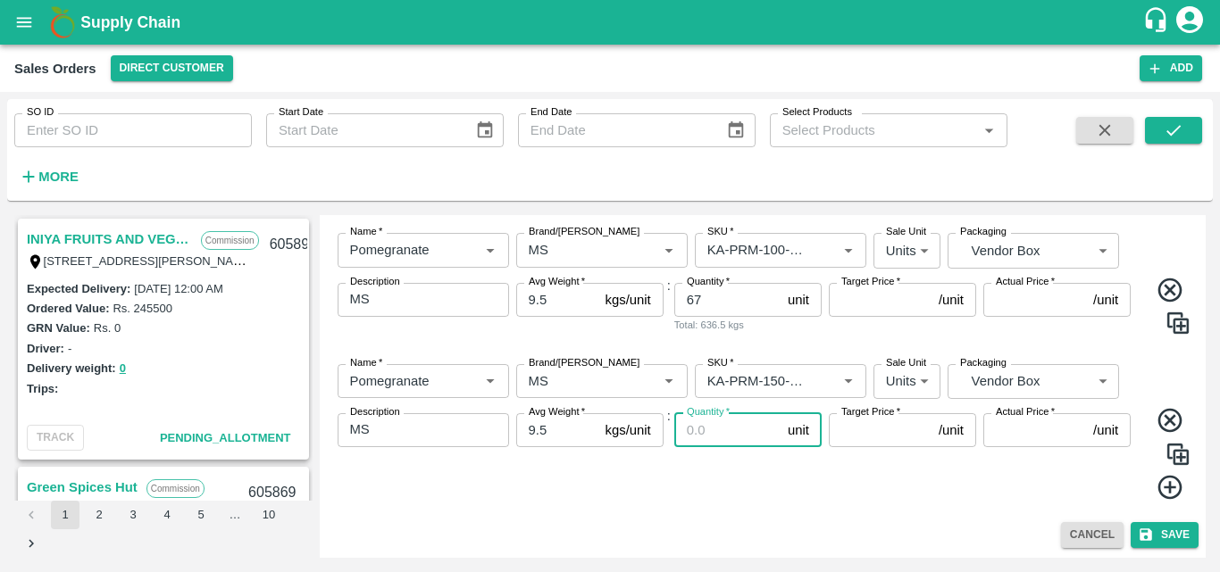
click at [703, 431] on input "Quantity   *" at bounding box center [727, 430] width 106 height 34
drag, startPoint x: 1164, startPoint y: 485, endPoint x: 843, endPoint y: 531, distance: 323.9
click at [843, 531] on div "Cancel Save" at bounding box center [763, 535] width 872 height 26
click at [1162, 486] on icon at bounding box center [1170, 487] width 29 height 29
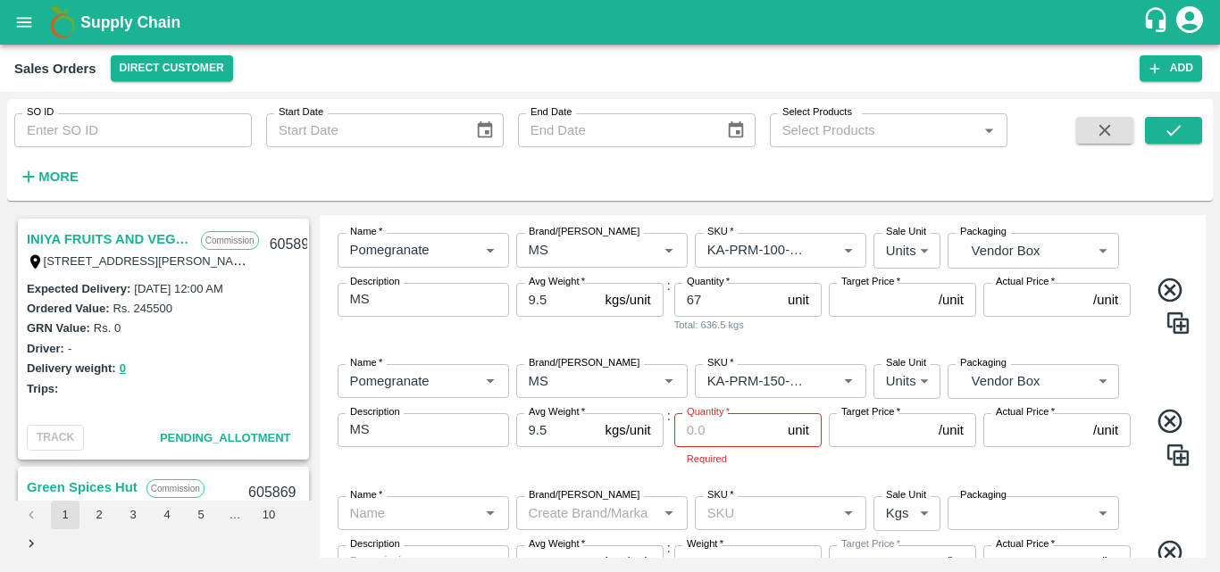
scroll to position [446, 0]
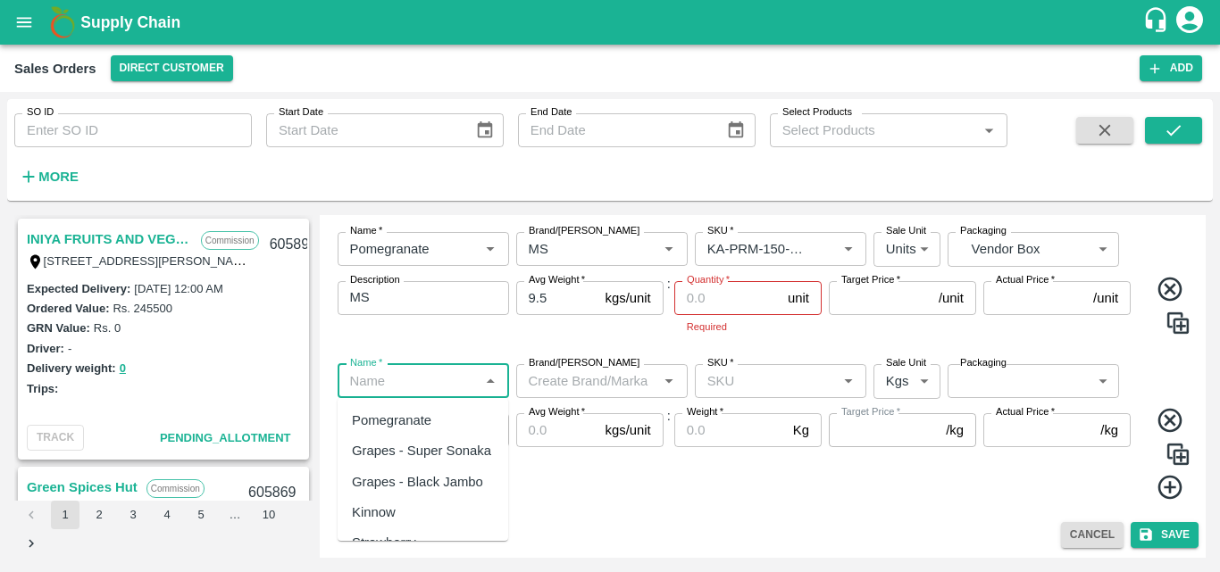
click at [447, 381] on input "Name   *" at bounding box center [408, 381] width 131 height 23
click at [405, 426] on div "Pomegranate" at bounding box center [391, 421] width 79 height 20
type input "Pomegranate"
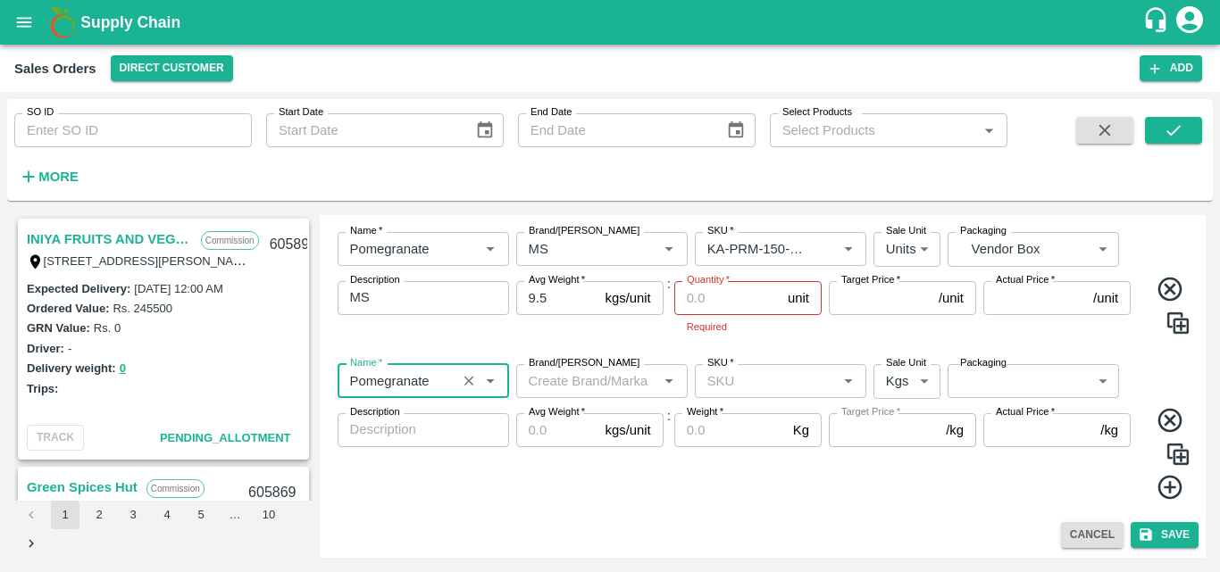
click at [555, 388] on input "Brand/[PERSON_NAME]" at bounding box center [587, 381] width 131 height 23
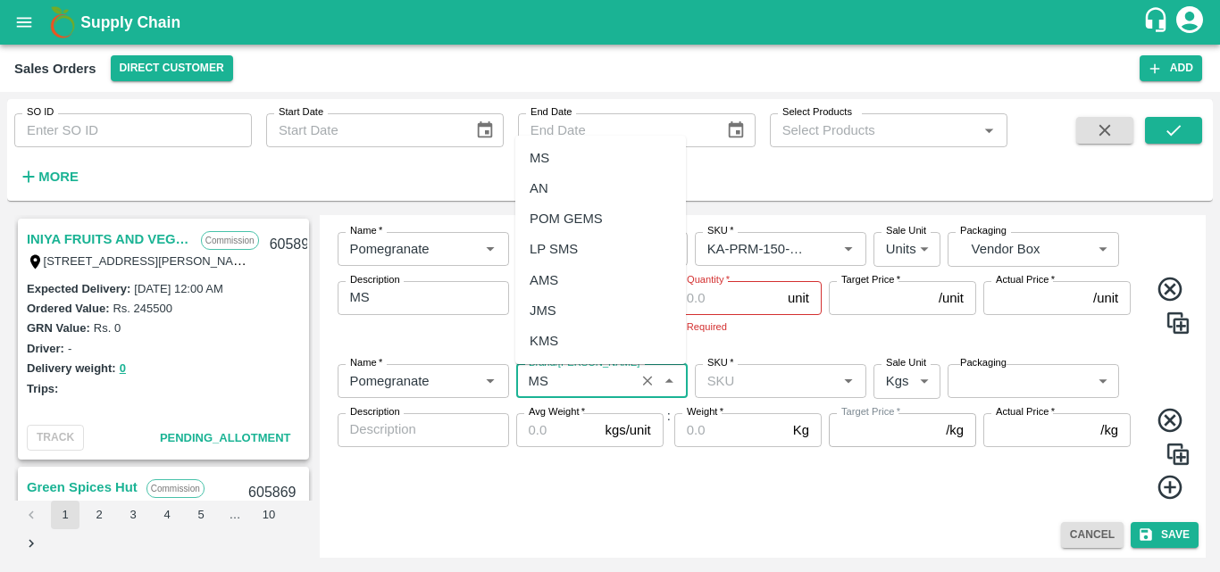
click at [542, 145] on div "MS" at bounding box center [600, 158] width 171 height 30
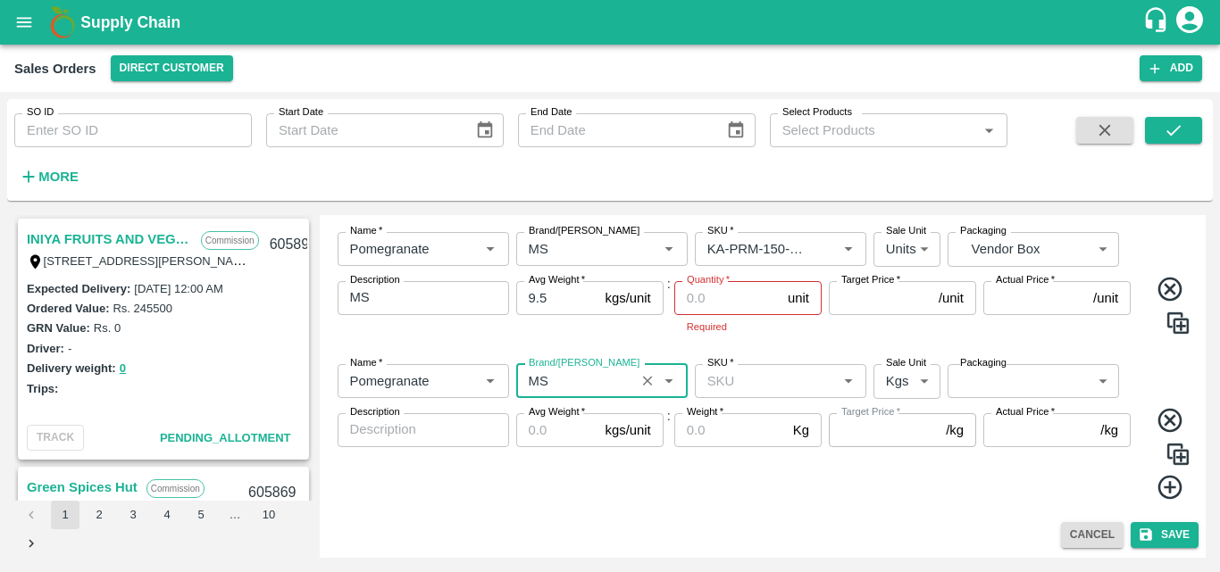
type input "MS"
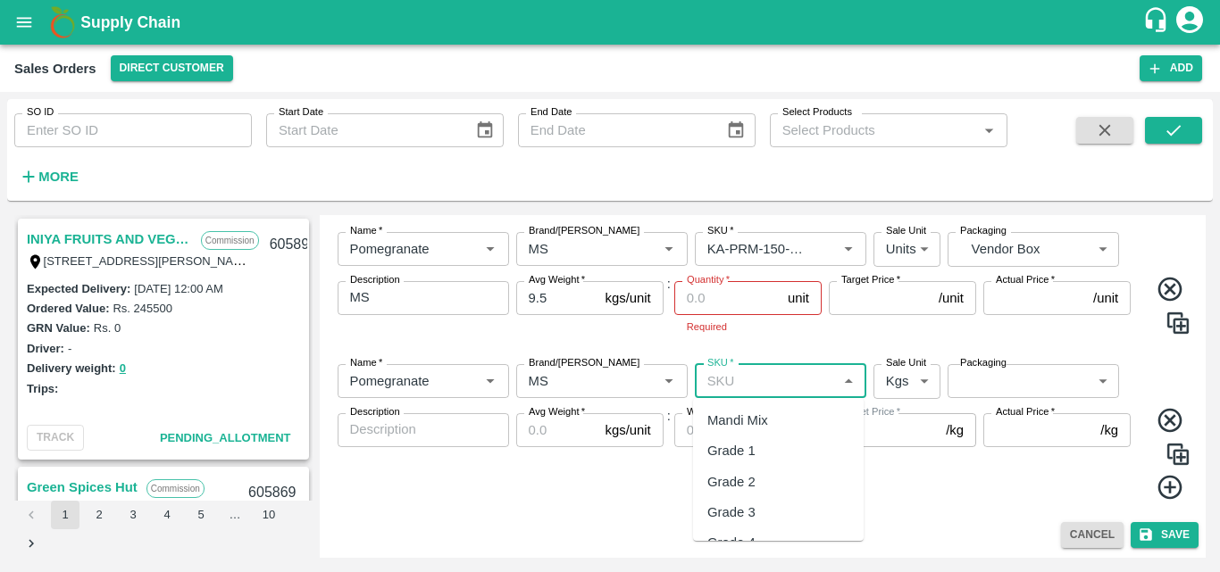
click at [732, 377] on input "SKU   *" at bounding box center [765, 381] width 131 height 23
click at [764, 410] on div "KA-PRM-180-220" at bounding box center [778, 420] width 171 height 30
type input "KA-PRM-180-220"
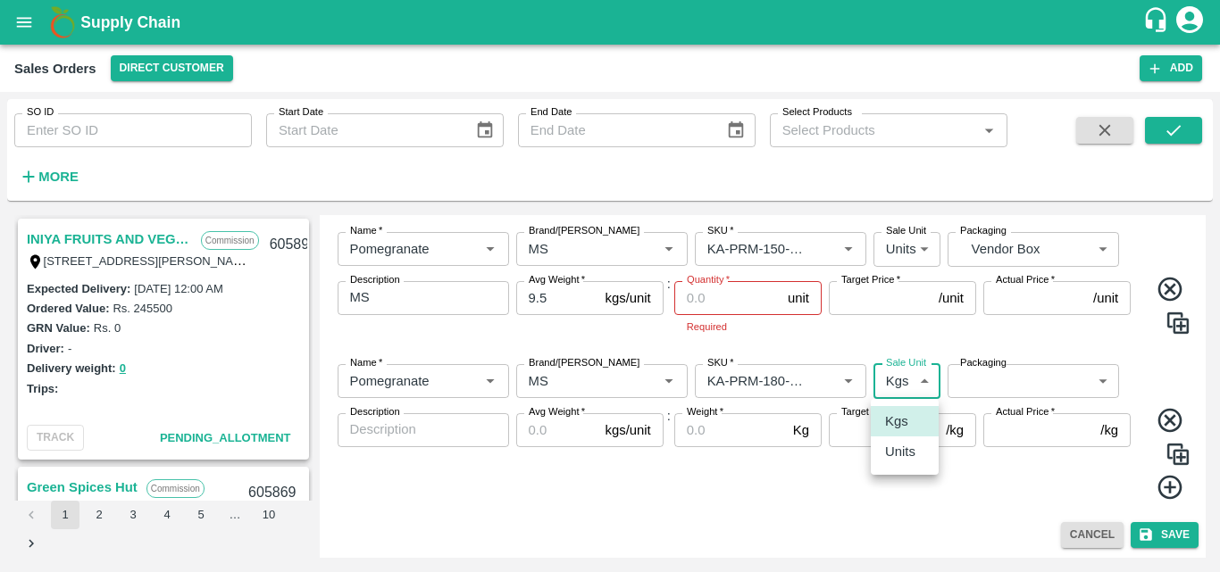
click at [913, 380] on body "Supply Chain Sales Orders Direct Customer Add SO ID SO ID Start Date Start Date…" at bounding box center [610, 286] width 1220 height 572
click at [906, 456] on p "Units" at bounding box center [900, 452] width 30 height 20
type input "2"
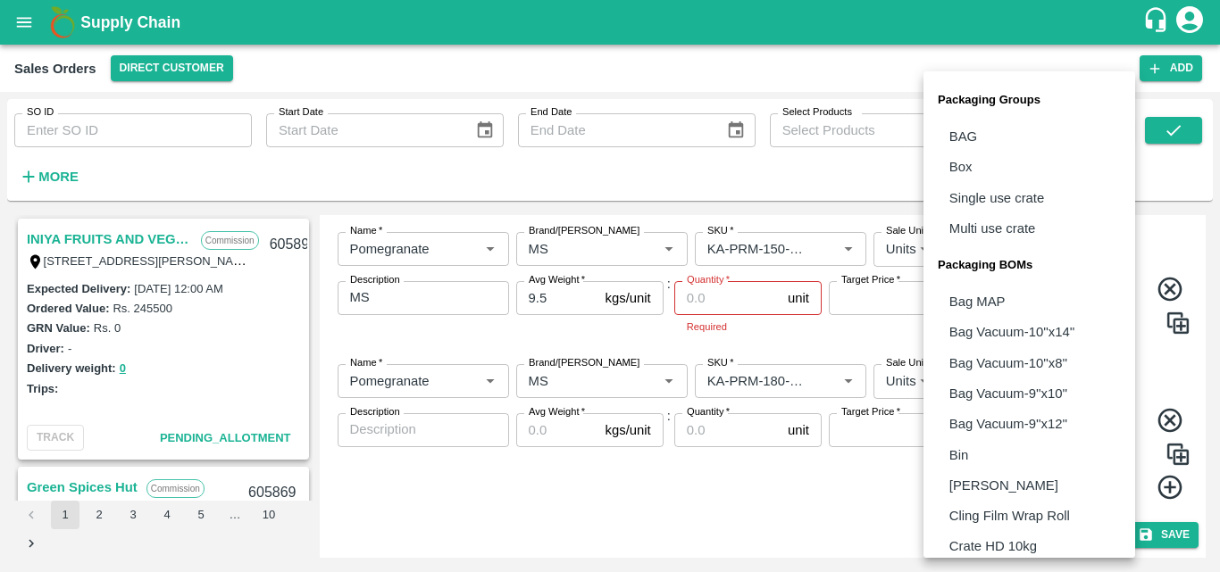
click at [992, 395] on body "Supply Chain Sales Orders Direct Customer Add SO ID SO ID Start Date Start Date…" at bounding box center [610, 286] width 1220 height 572
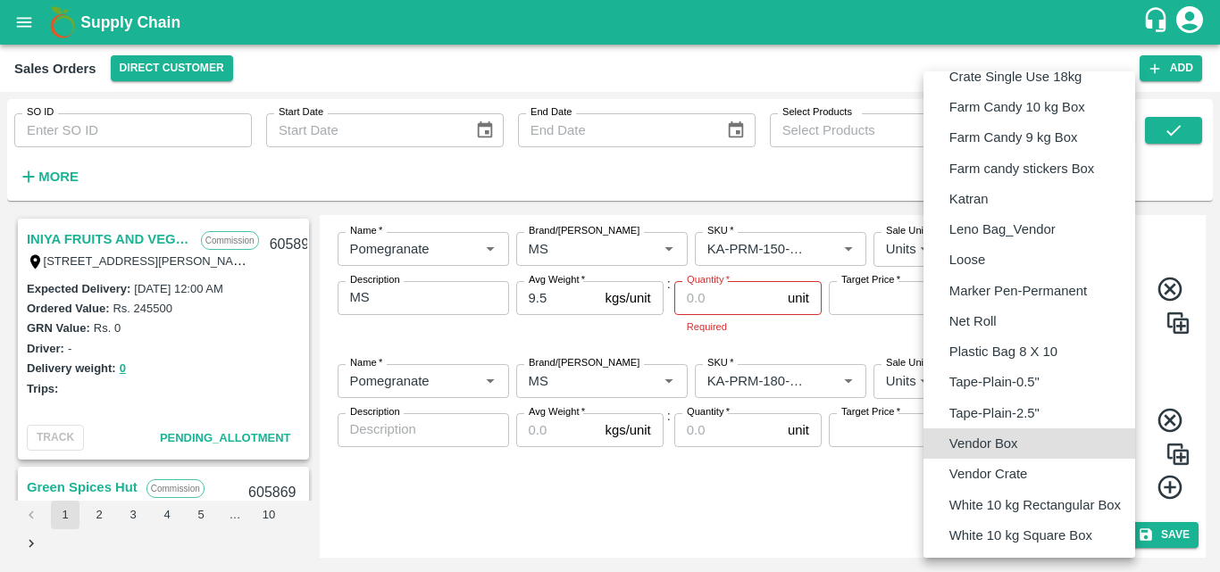
type input "BOM/276"
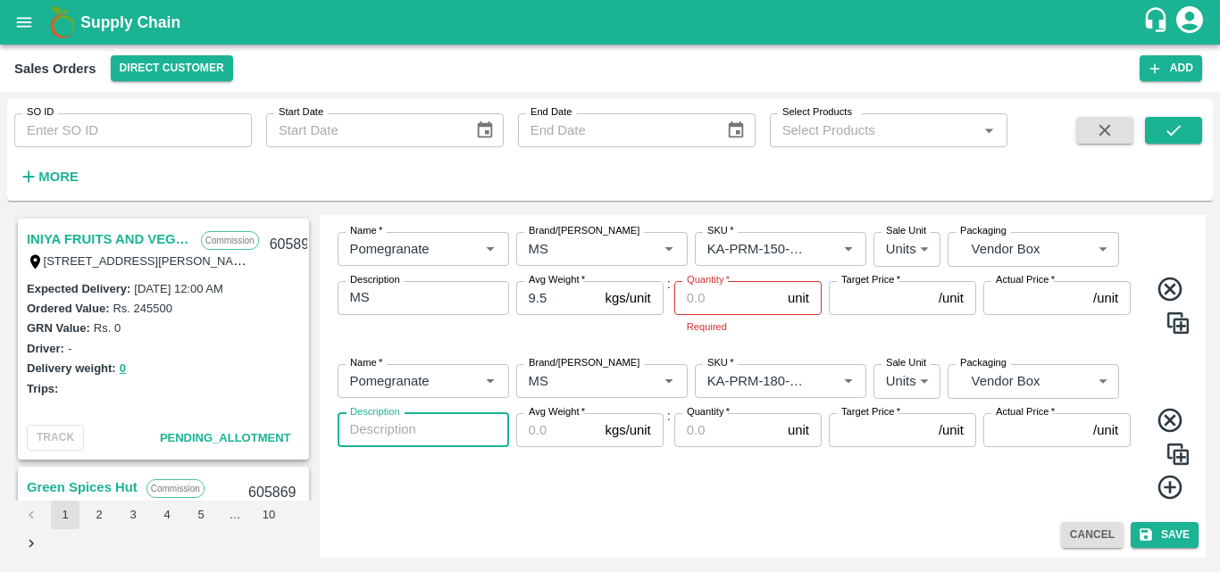
click at [453, 433] on textarea "Description" at bounding box center [423, 430] width 146 height 19
type textarea "MS"
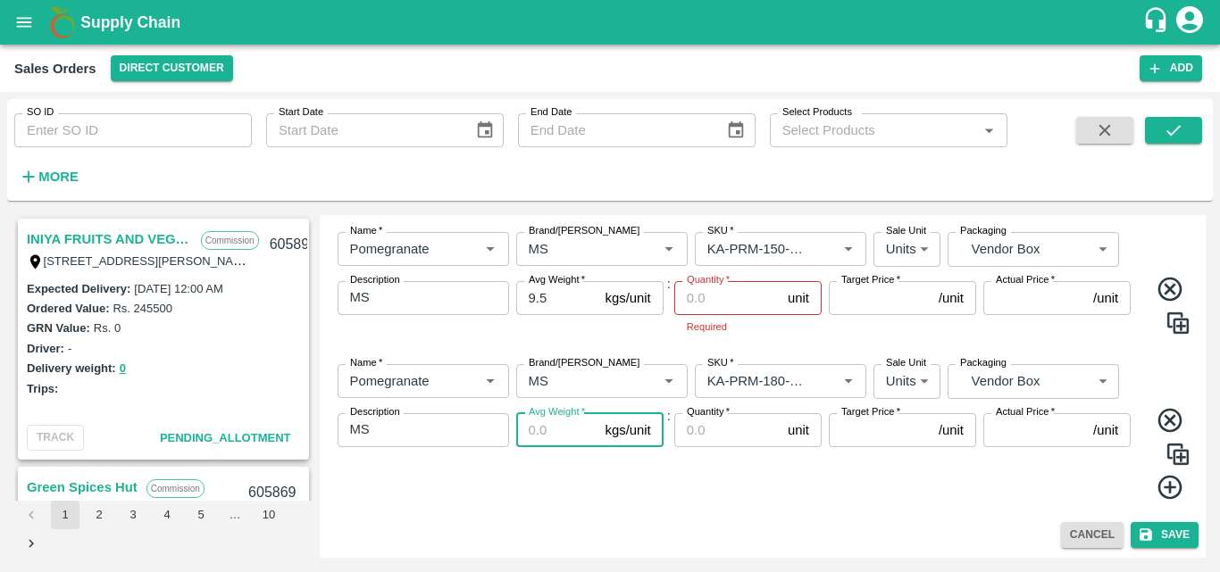
click at [546, 435] on input "Avg Weight   *" at bounding box center [557, 430] width 82 height 34
type input "9.5"
click at [728, 485] on div "Quantity   * unit Quantity" at bounding box center [747, 457] width 147 height 88
click at [1163, 493] on icon at bounding box center [1170, 487] width 29 height 29
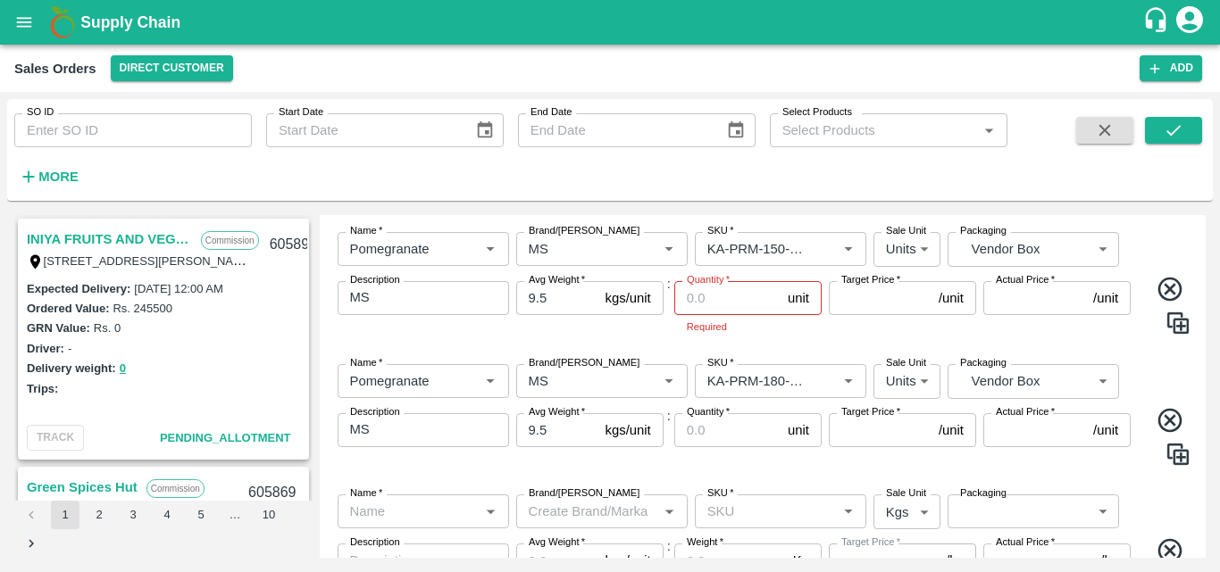
scroll to position [577, 0]
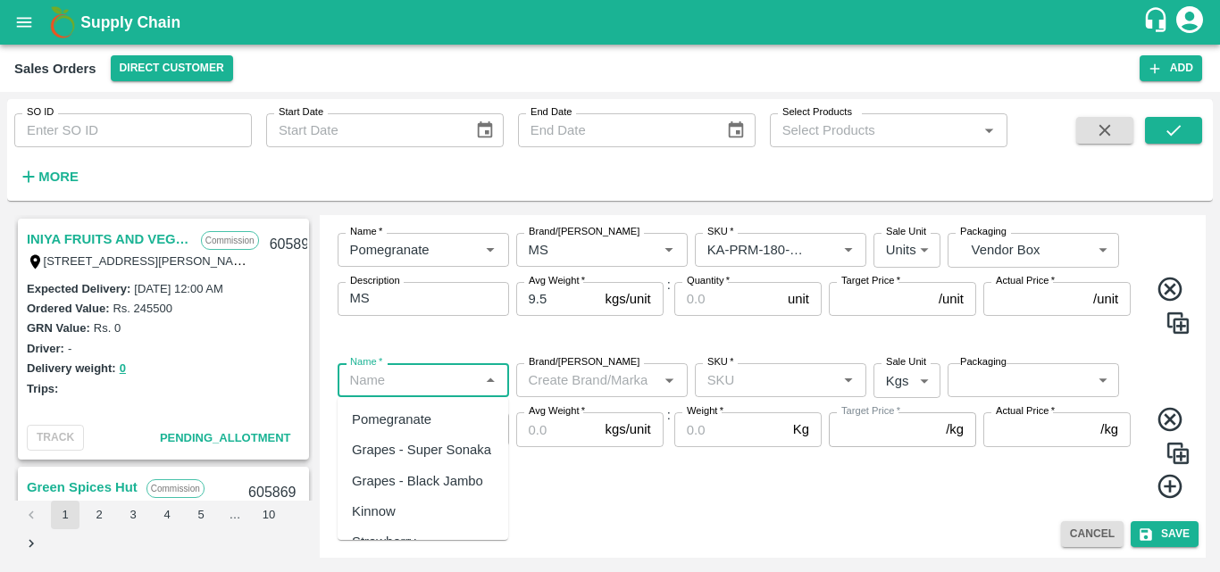
click at [430, 382] on input "Name   *" at bounding box center [408, 380] width 131 height 23
click at [432, 415] on div "Pomegranate" at bounding box center [423, 420] width 171 height 30
type input "Pomegranate"
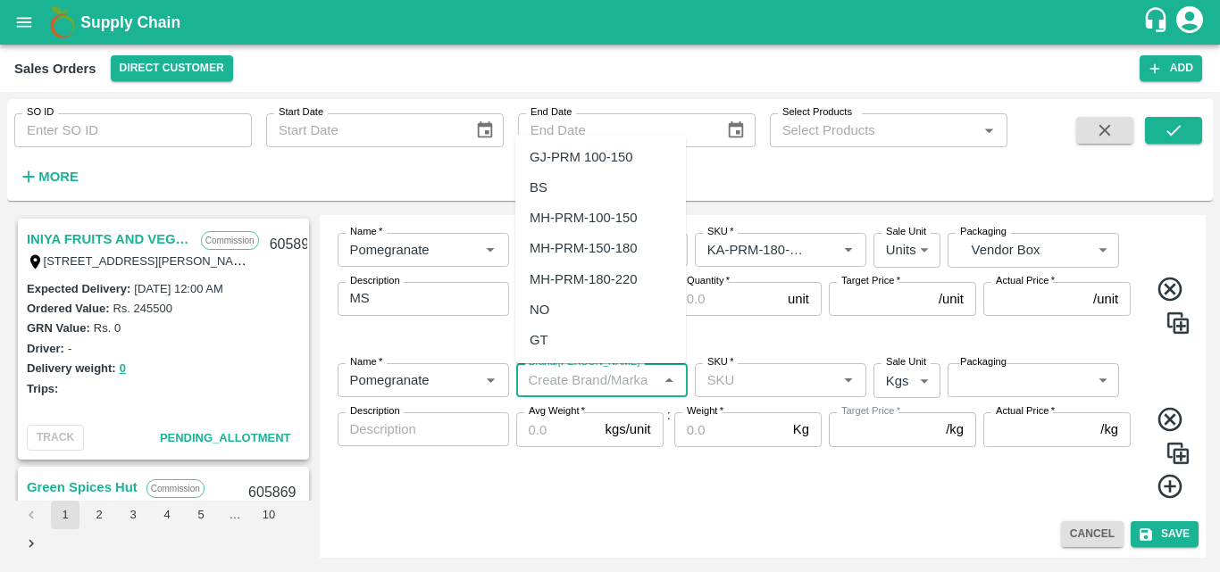
click at [600, 380] on input "Brand/[PERSON_NAME]" at bounding box center [587, 380] width 131 height 23
click at [547, 147] on div "MS" at bounding box center [540, 157] width 20 height 20
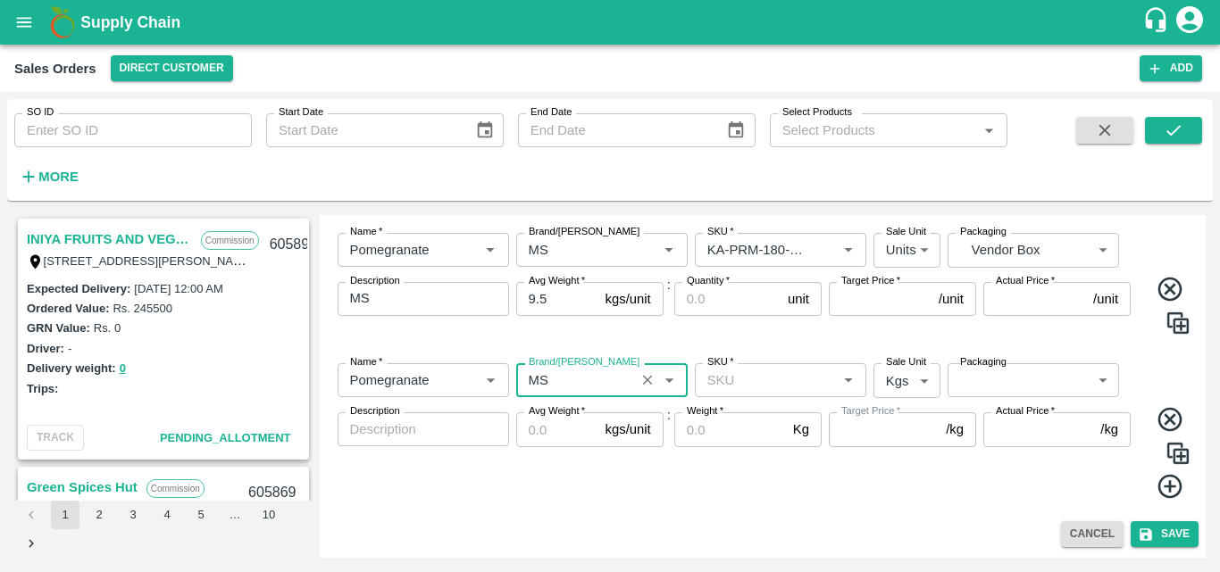
type input "MS"
click at [724, 391] on input "SKU   *" at bounding box center [765, 380] width 131 height 23
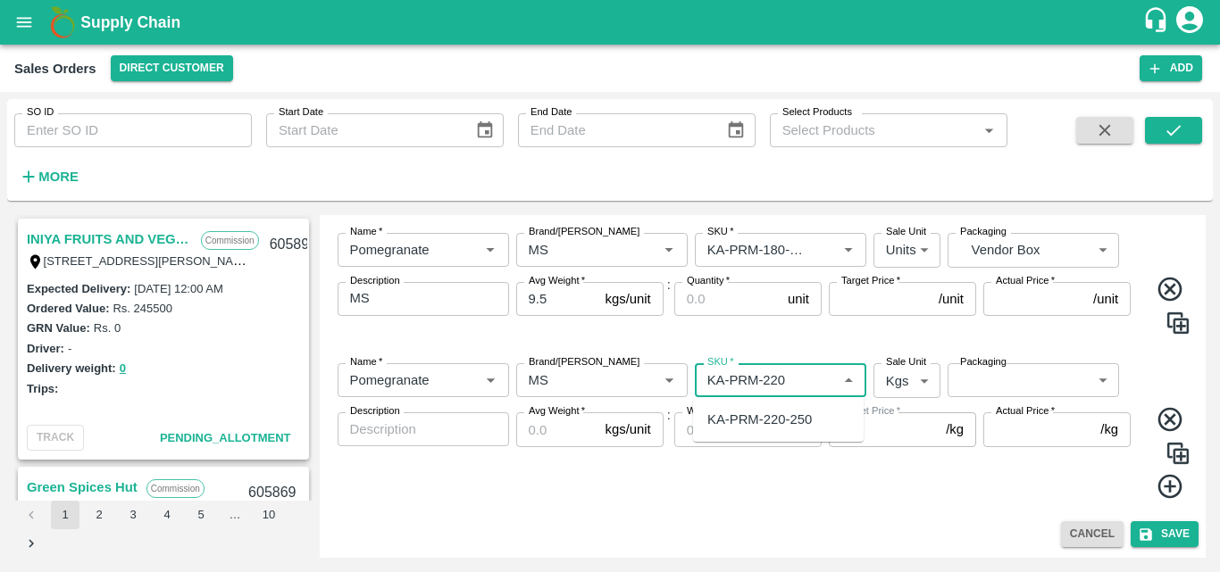
click at [770, 415] on div "KA-PRM-220-250" at bounding box center [759, 420] width 104 height 20
type input "KA-PRM-220-250"
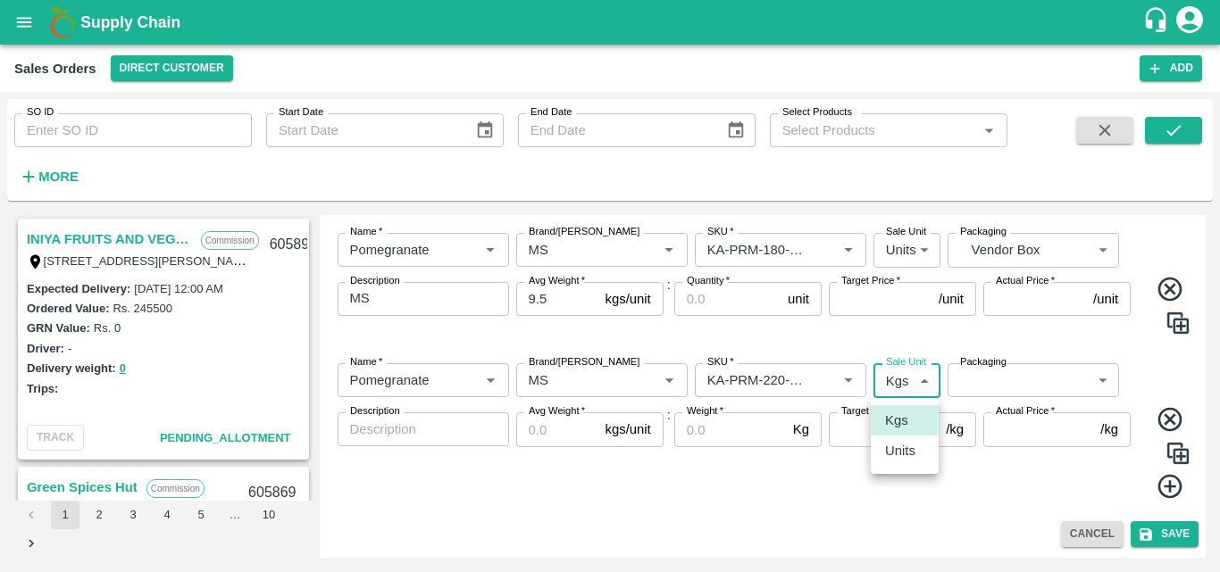
click at [893, 384] on body "Supply Chain Sales Orders Direct Customer Add SO ID SO ID Start Date Start Date…" at bounding box center [610, 286] width 1220 height 572
click at [901, 452] on p "Units" at bounding box center [900, 451] width 30 height 20
type input "2"
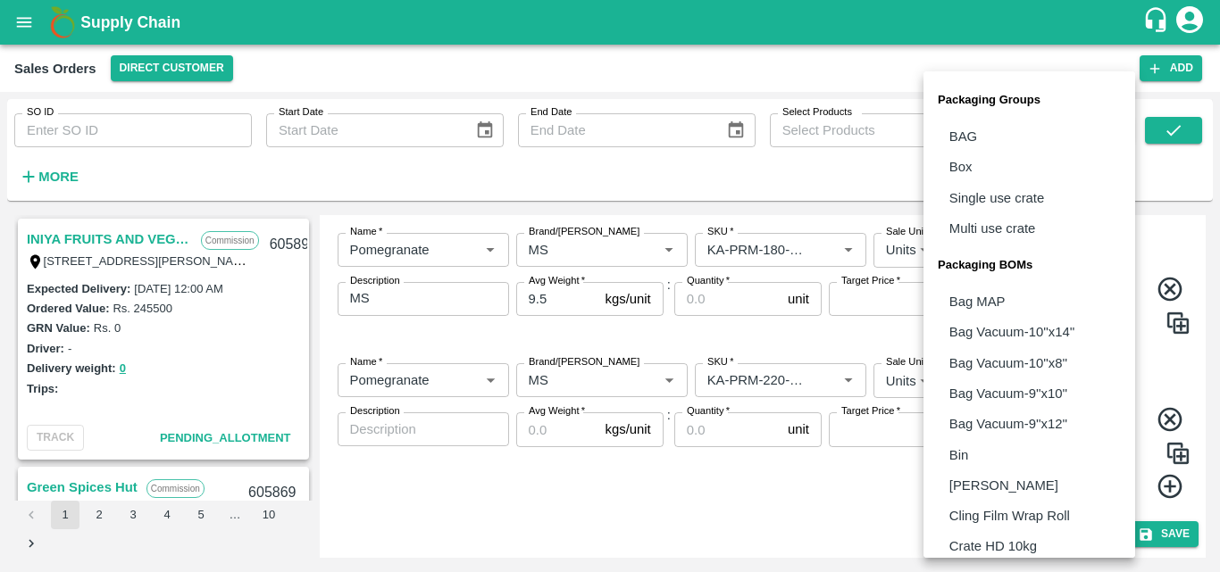
click at [1000, 378] on body "Supply Chain Sales Orders Direct Customer Add SO ID SO ID Start Date Start Date…" at bounding box center [610, 286] width 1220 height 572
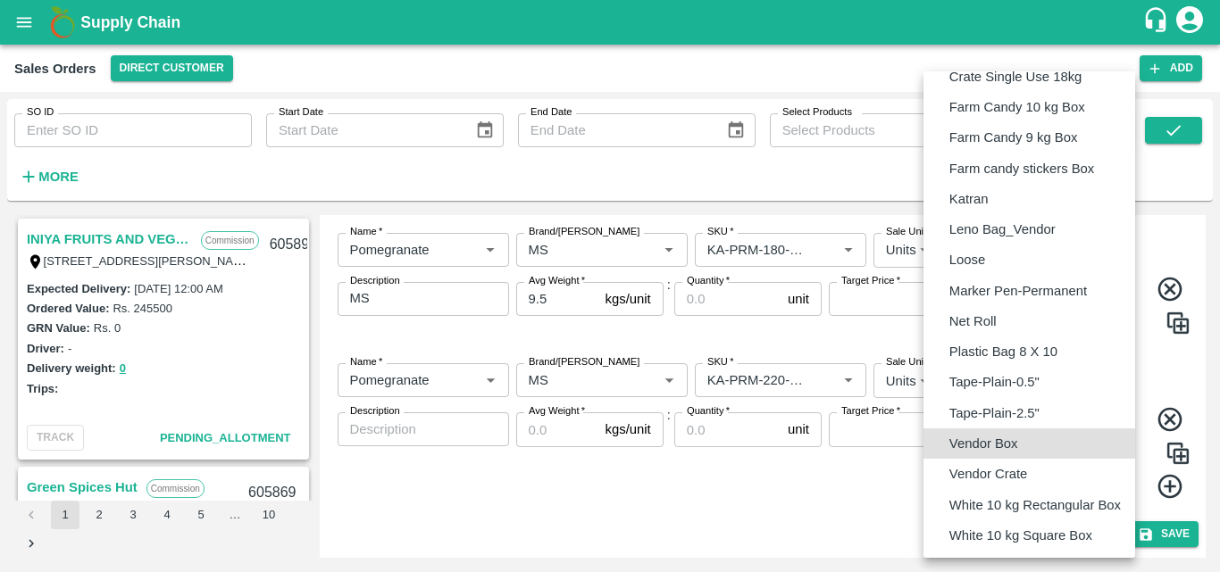
type input "BOM/276"
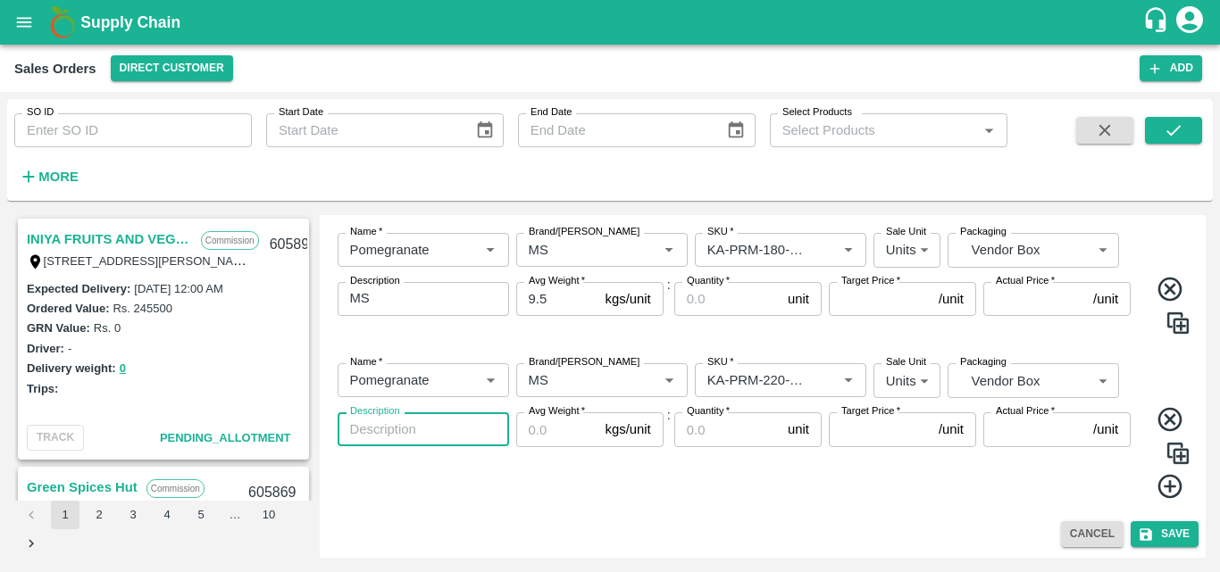
click at [448, 438] on textarea "Description" at bounding box center [423, 430] width 146 height 19
type textarea "MS"
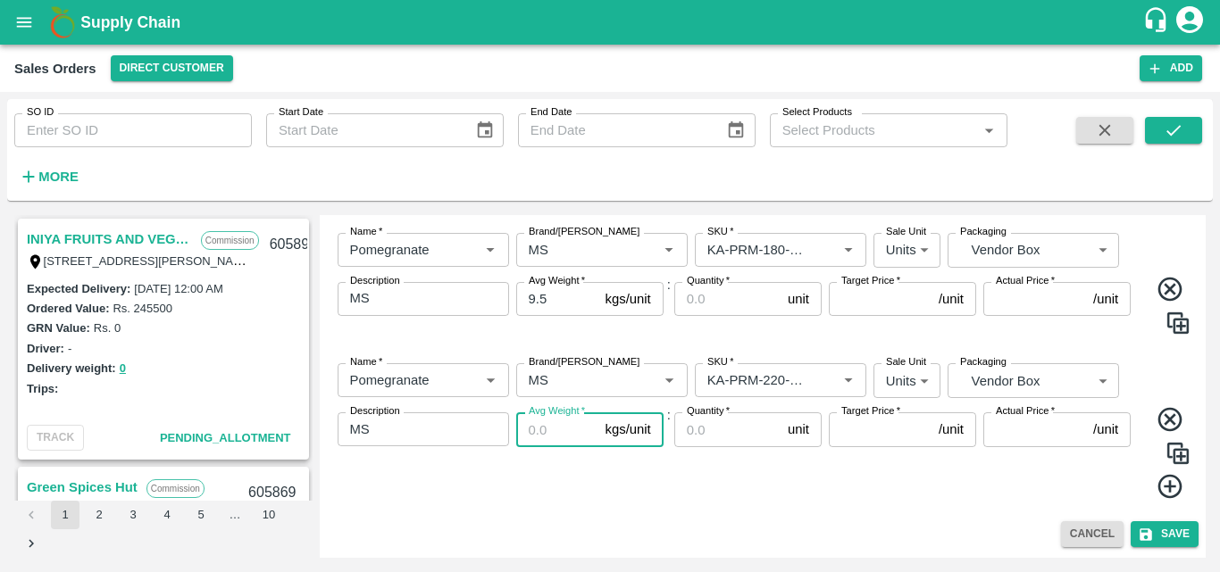
click at [539, 433] on input "Avg Weight   *" at bounding box center [557, 430] width 82 height 34
type input "9.5"
click at [672, 490] on div "Name   * Name   * Brand/[PERSON_NAME]/[PERSON_NAME]   * SKU   * Sale Unit Units…" at bounding box center [763, 431] width 872 height 165
click at [1166, 484] on icon at bounding box center [1169, 487] width 24 height 24
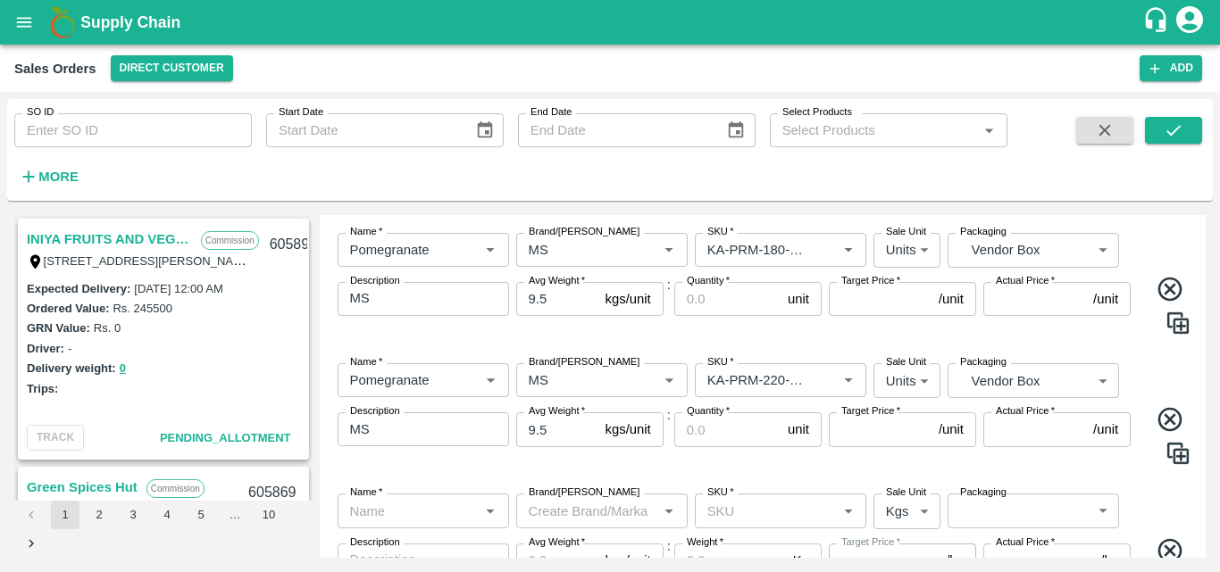
scroll to position [707, 0]
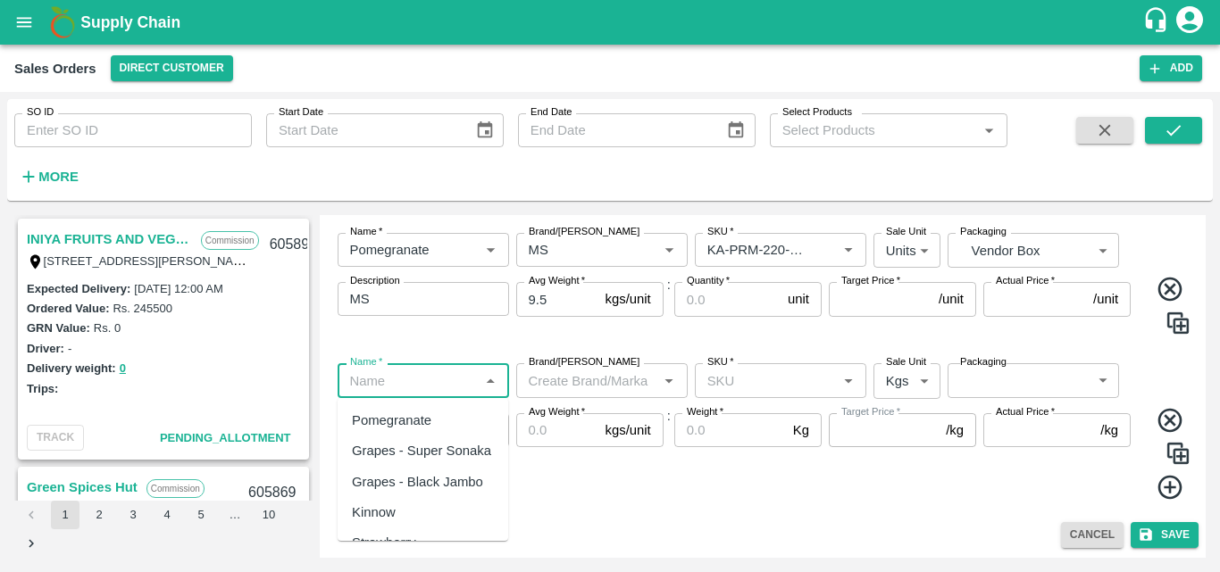
click at [455, 386] on input "Name   *" at bounding box center [408, 380] width 131 height 23
click at [397, 419] on div "Pomegranate" at bounding box center [391, 421] width 79 height 20
type input "Pomegranate"
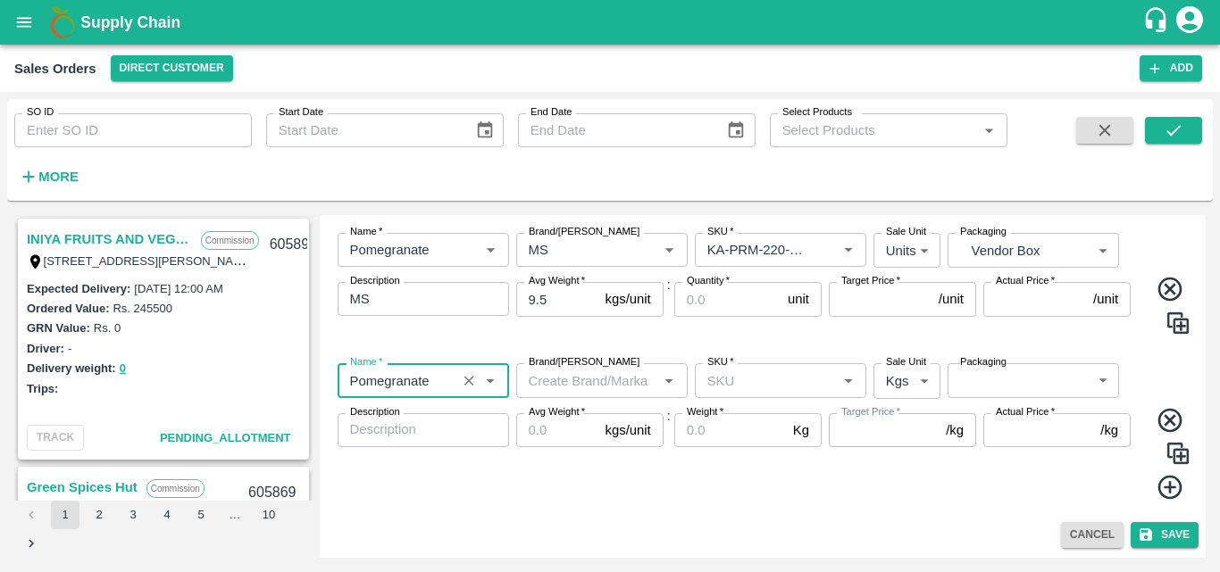
click at [594, 388] on input "Brand/[PERSON_NAME]" at bounding box center [587, 380] width 131 height 23
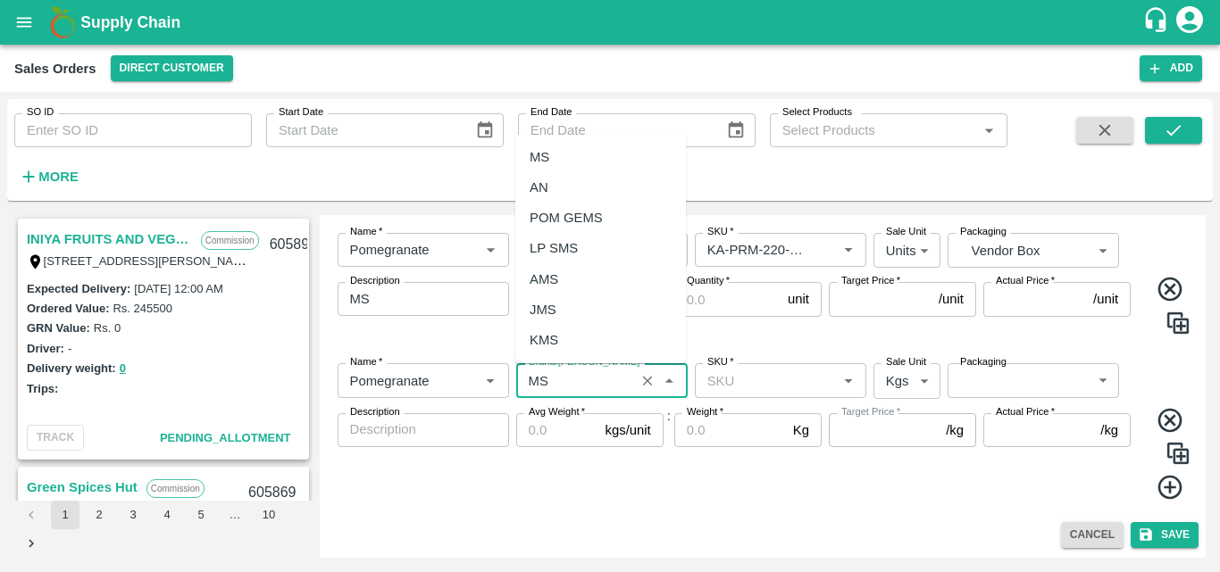
click at [551, 153] on div "MS" at bounding box center [600, 157] width 171 height 30
type input "MS"
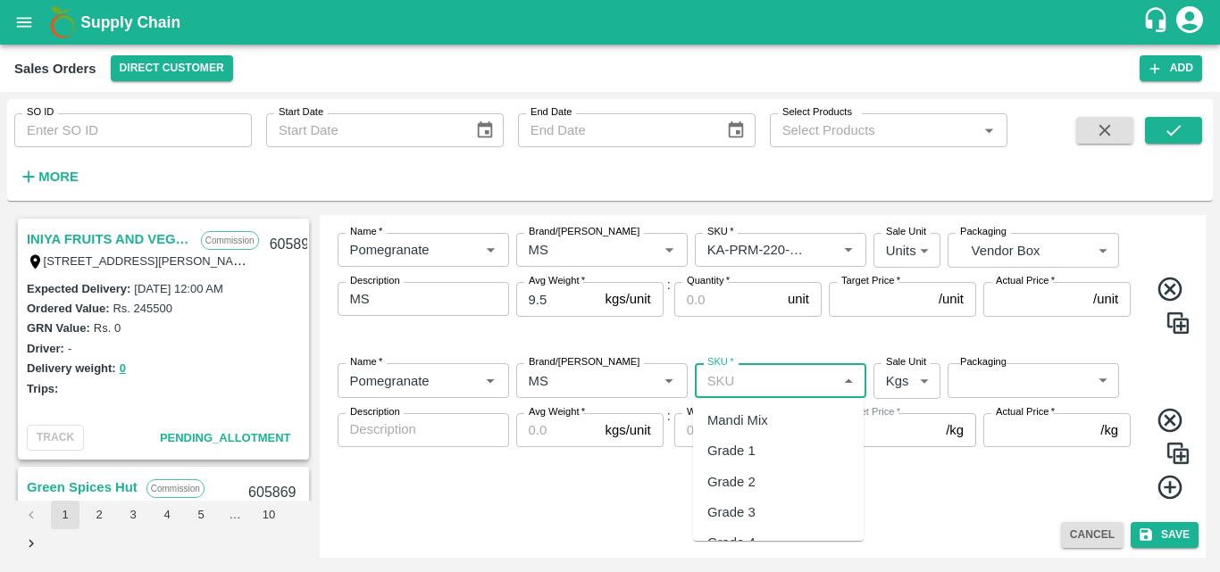
click at [721, 372] on input "SKU   *" at bounding box center [765, 380] width 131 height 23
click at [764, 423] on div "KA-PRM-250-300" at bounding box center [759, 421] width 104 height 20
type input "KA-PRM-250-300"
click at [894, 388] on body "Supply Chain Sales Orders Direct Customer Add SO ID SO ID Start Date Start Date…" at bounding box center [610, 286] width 1220 height 572
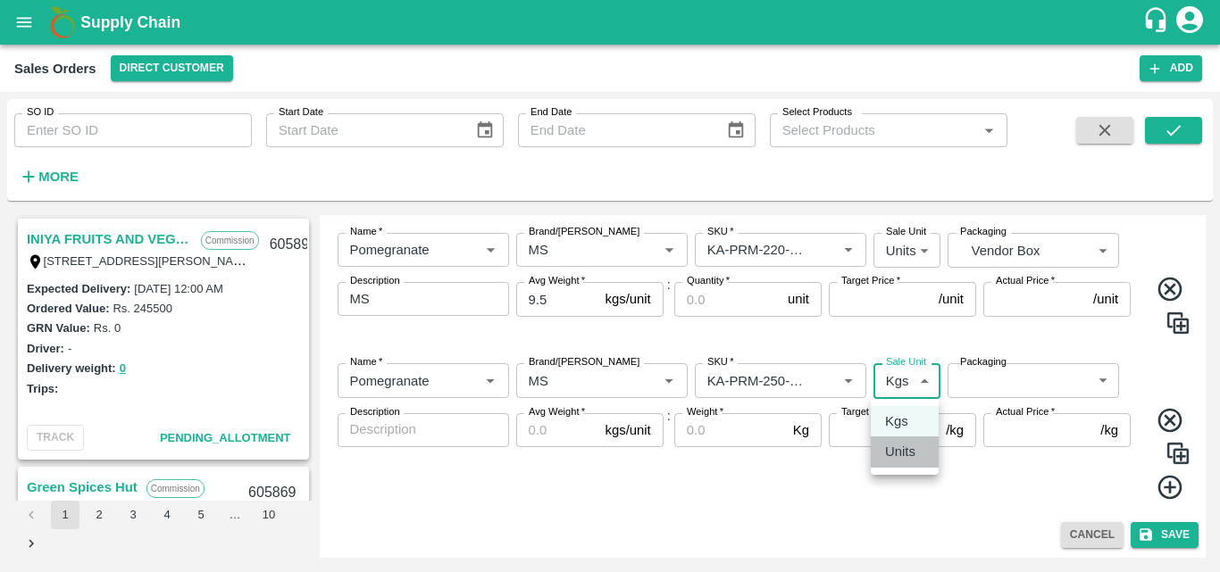
click at [904, 445] on p "Units" at bounding box center [900, 452] width 30 height 20
type input "2"
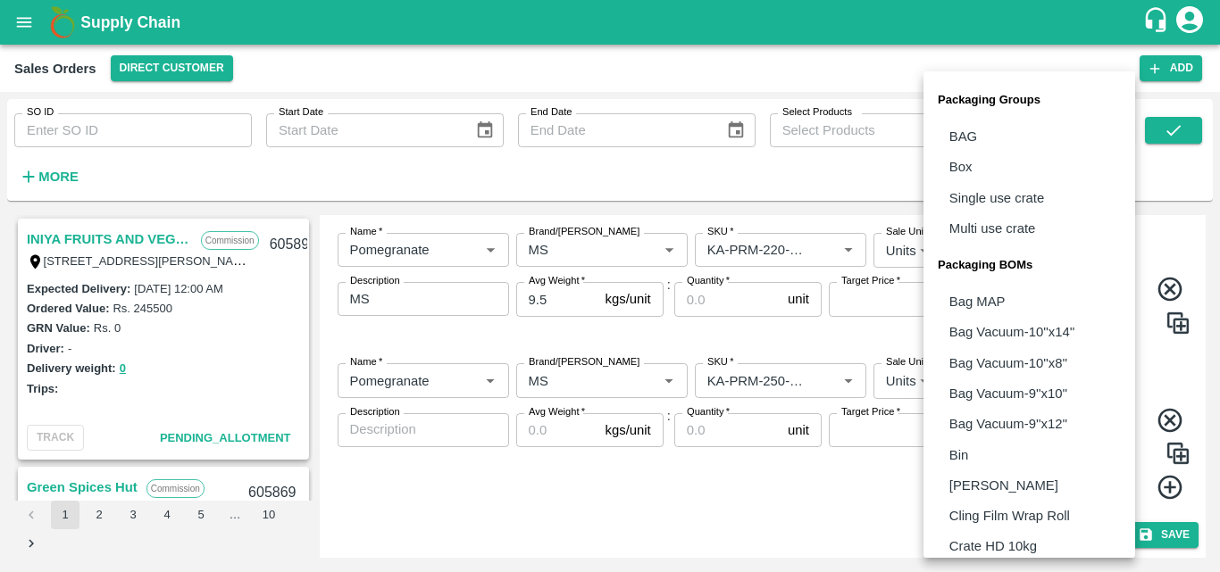
click at [1010, 381] on body "Supply Chain Sales Orders Direct Customer Add SO ID SO ID Start Date Start Date…" at bounding box center [610, 286] width 1220 height 572
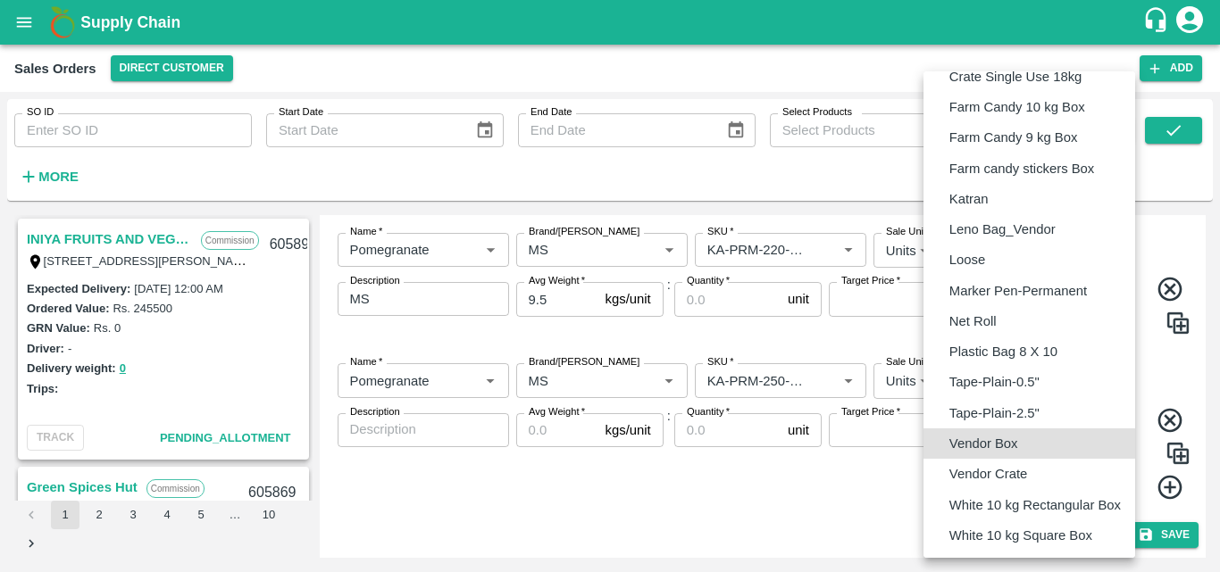
type input "BOM/276"
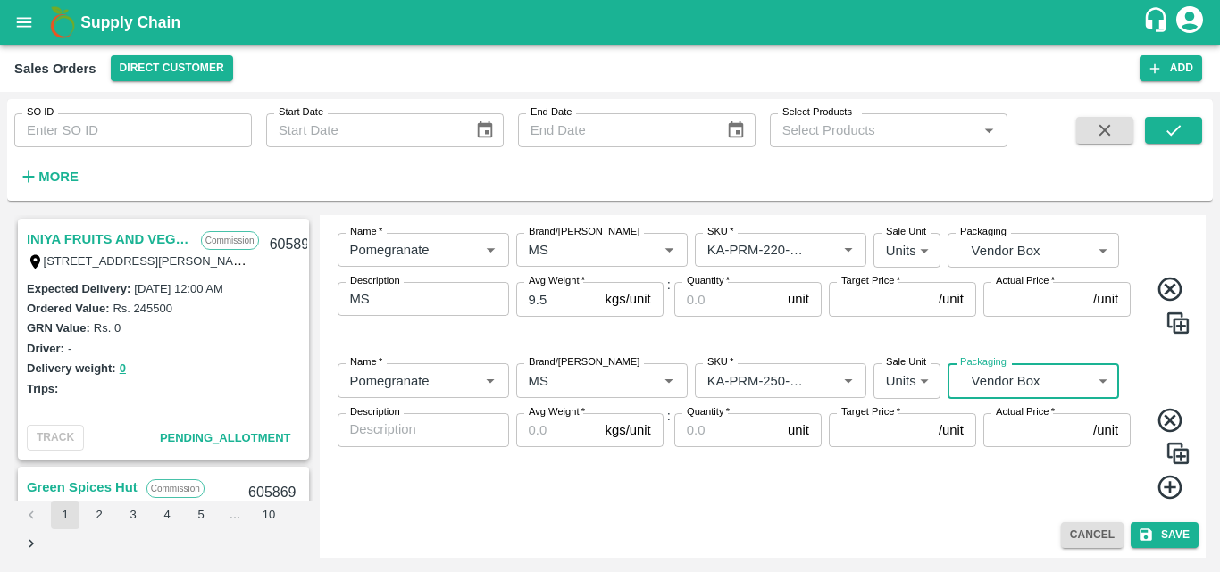
click at [442, 429] on textarea "Description" at bounding box center [423, 430] width 146 height 19
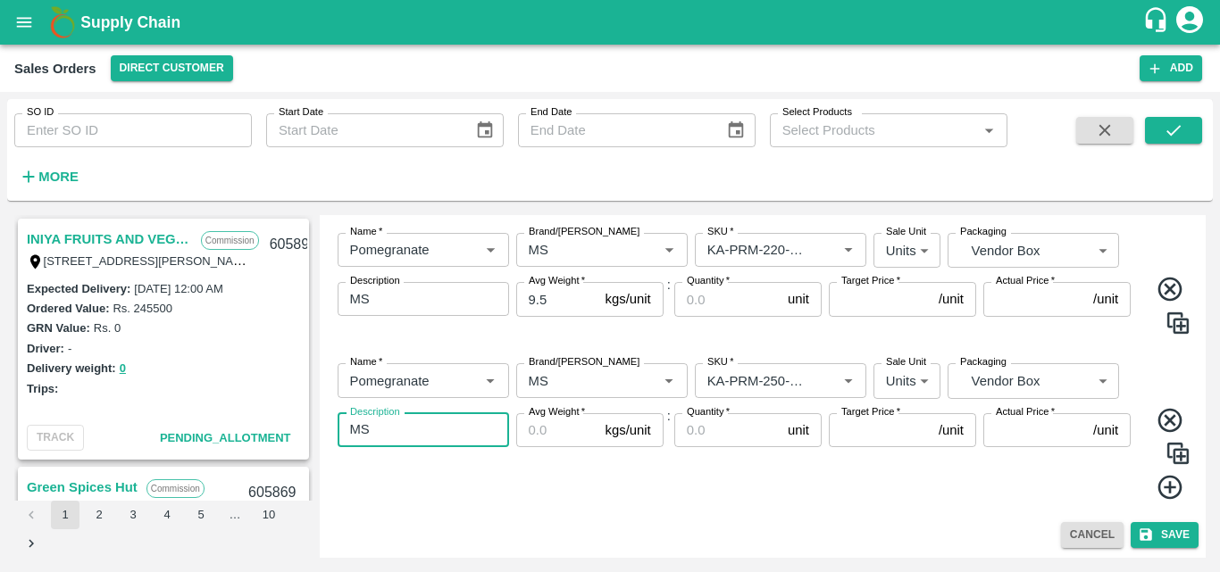
type textarea "MS"
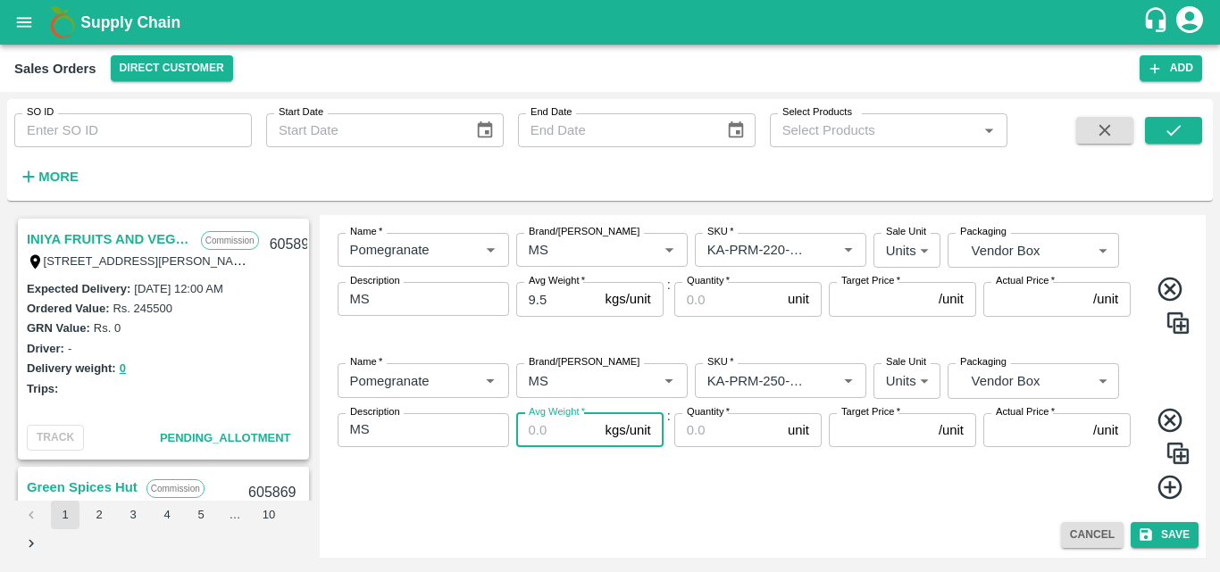
click at [542, 440] on input "Avg Weight   *" at bounding box center [557, 430] width 82 height 34
type input "9.5"
click at [669, 480] on div "Name   * Name   * Brand/[PERSON_NAME]/[PERSON_NAME]   * SKU   * Sale Unit Units…" at bounding box center [763, 431] width 872 height 165
click at [1165, 488] on icon at bounding box center [1169, 487] width 24 height 24
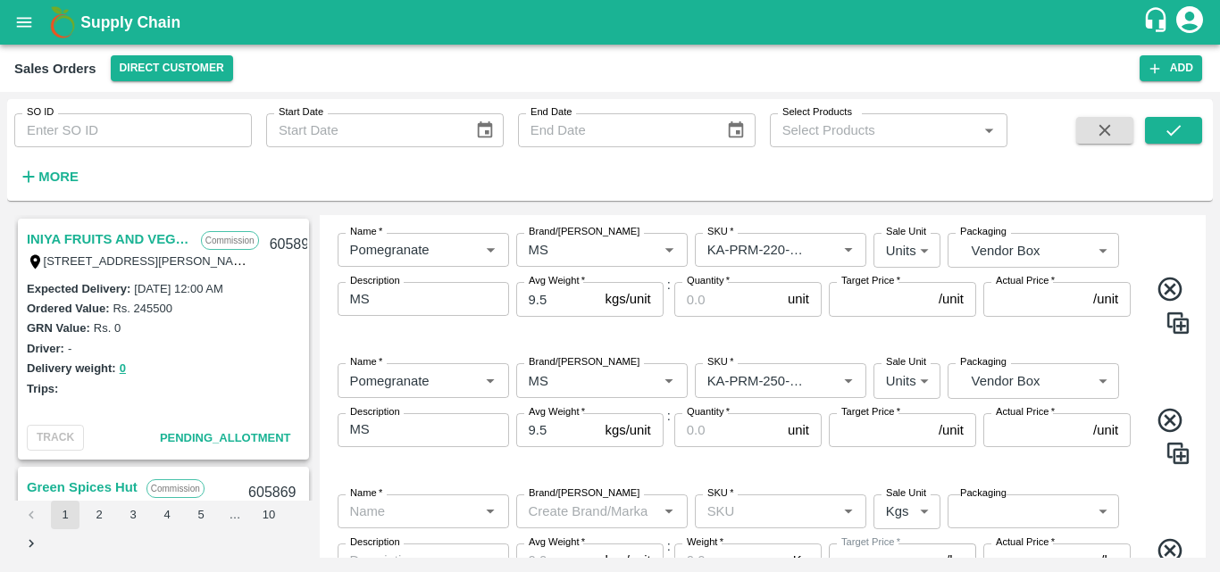
scroll to position [839, 0]
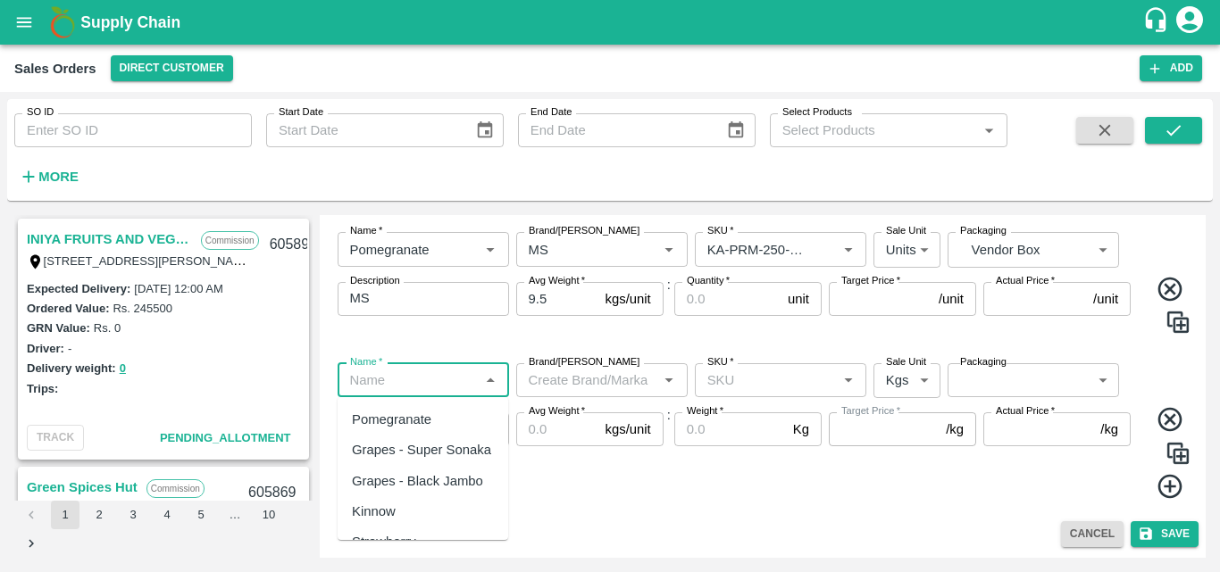
click at [415, 371] on input "Name   *" at bounding box center [408, 380] width 131 height 23
click at [408, 413] on div "Pomegranate" at bounding box center [391, 420] width 79 height 20
type input "Pomegranate"
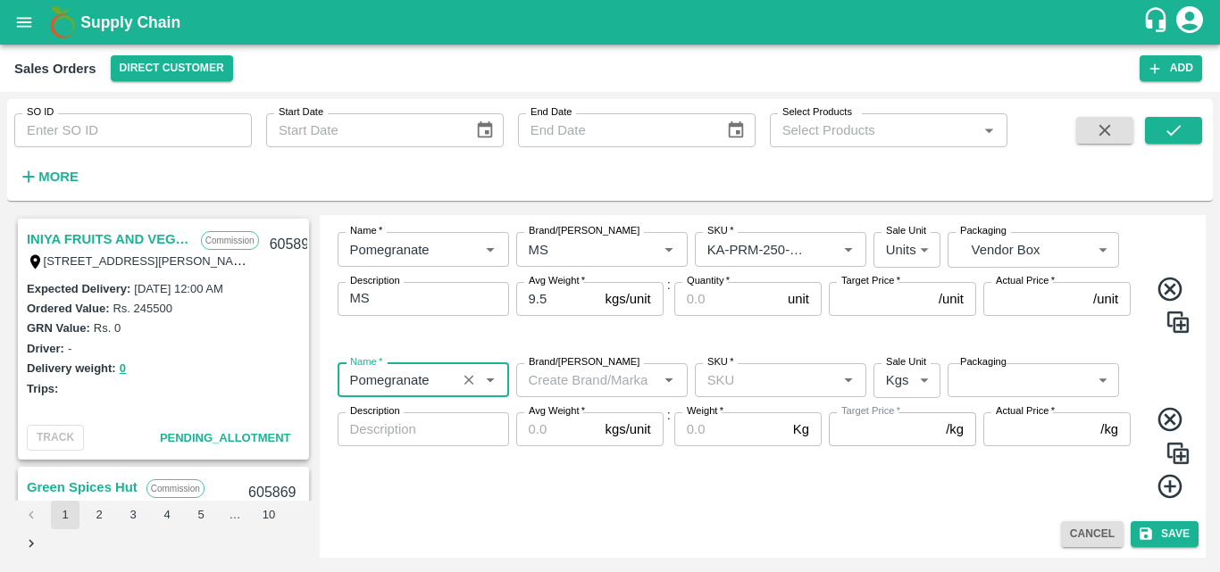
click at [572, 383] on input "Brand/[PERSON_NAME]" at bounding box center [587, 380] width 131 height 23
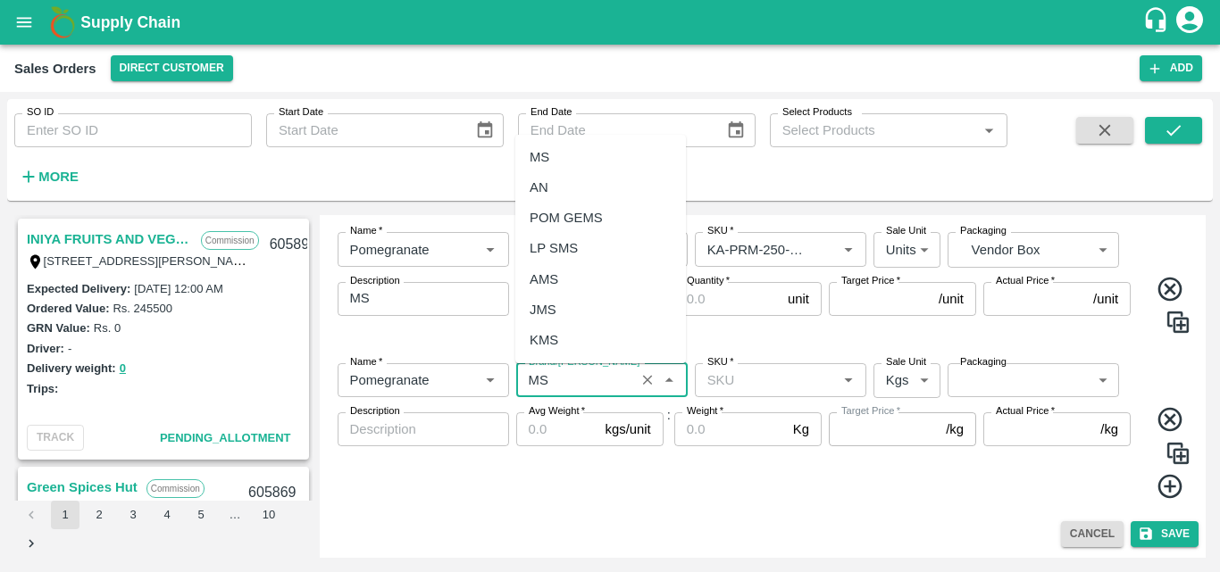
click at [545, 150] on div "MS" at bounding box center [540, 157] width 20 height 20
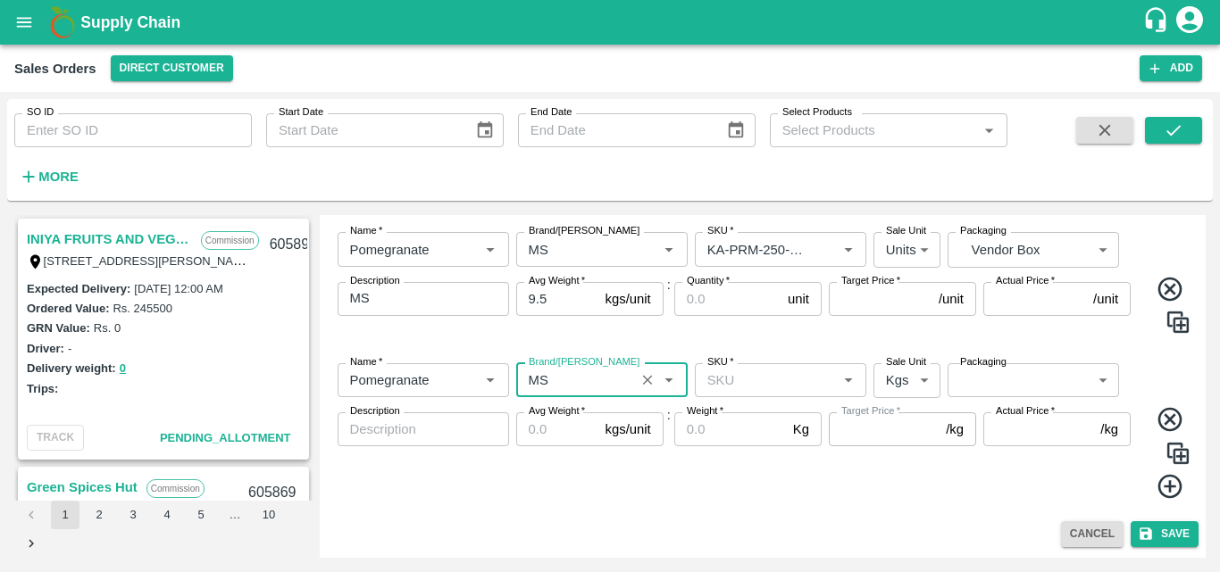
type input "MS"
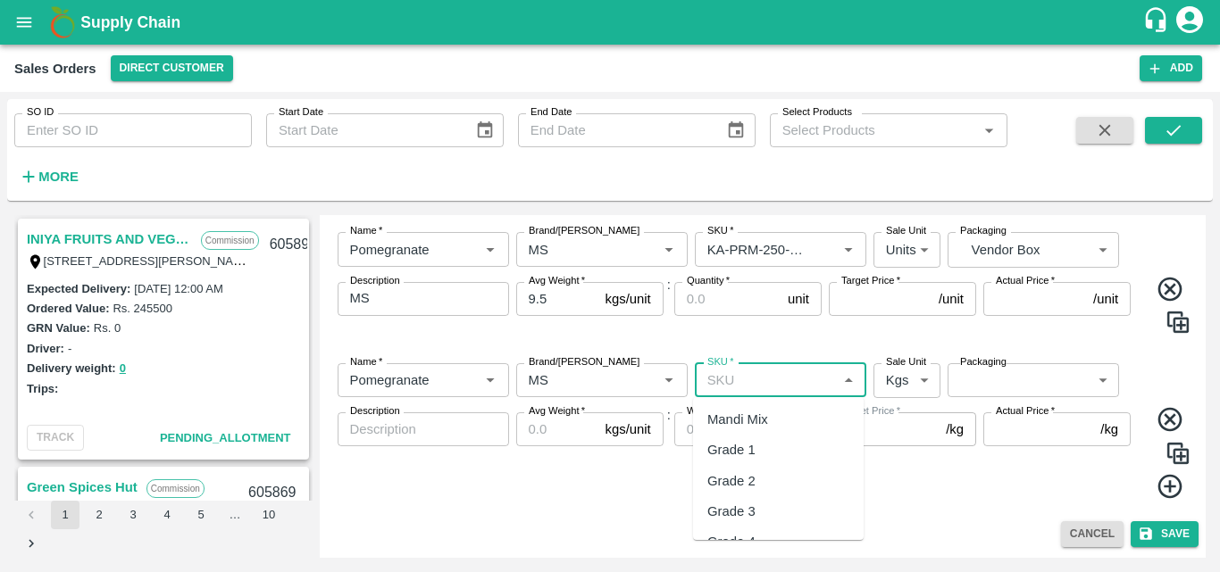
click at [746, 386] on input "SKU   *" at bounding box center [765, 380] width 131 height 23
click at [784, 417] on div "KA-PRM-300-350" at bounding box center [759, 420] width 104 height 20
type input "KA-PRM-300-350"
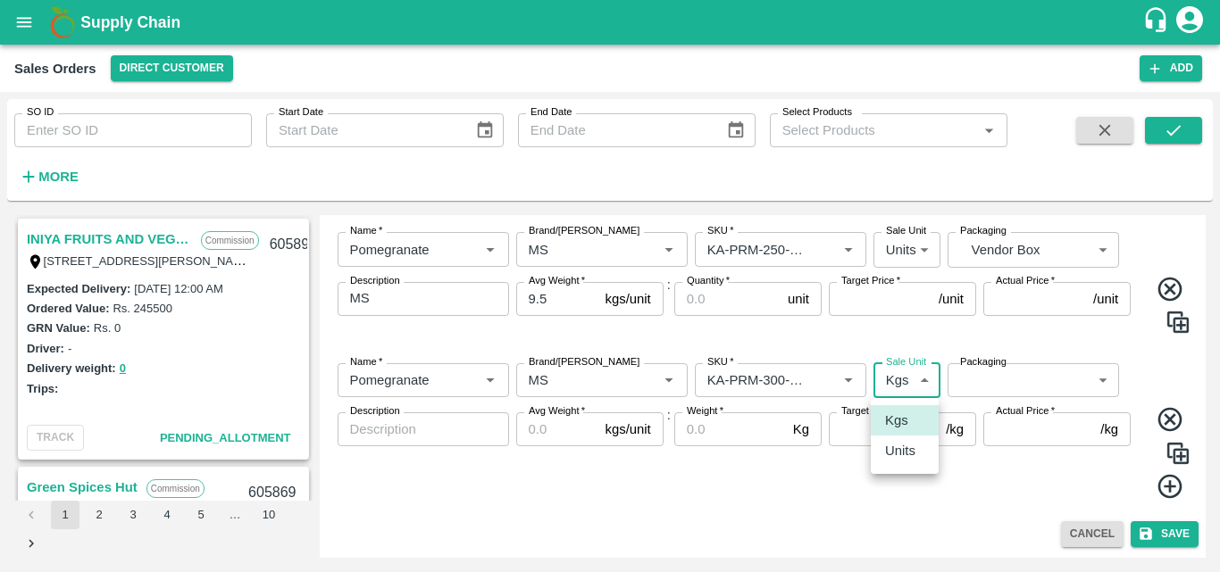
click at [898, 392] on body "Supply Chain Sales Orders Direct Customer Add SO ID SO ID Start Date Start Date…" at bounding box center [610, 286] width 1220 height 572
click at [901, 447] on p "Units" at bounding box center [900, 451] width 30 height 20
type input "2"
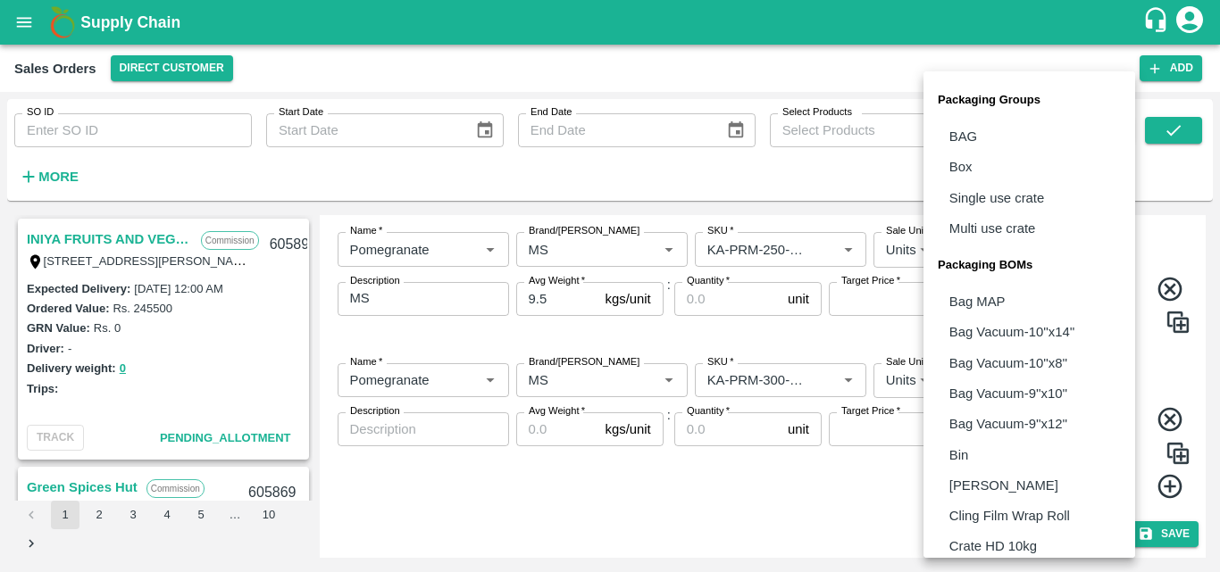
click at [1000, 372] on body "Supply Chain Sales Orders Direct Customer Add SO ID SO ID Start Date Start Date…" at bounding box center [610, 286] width 1220 height 572
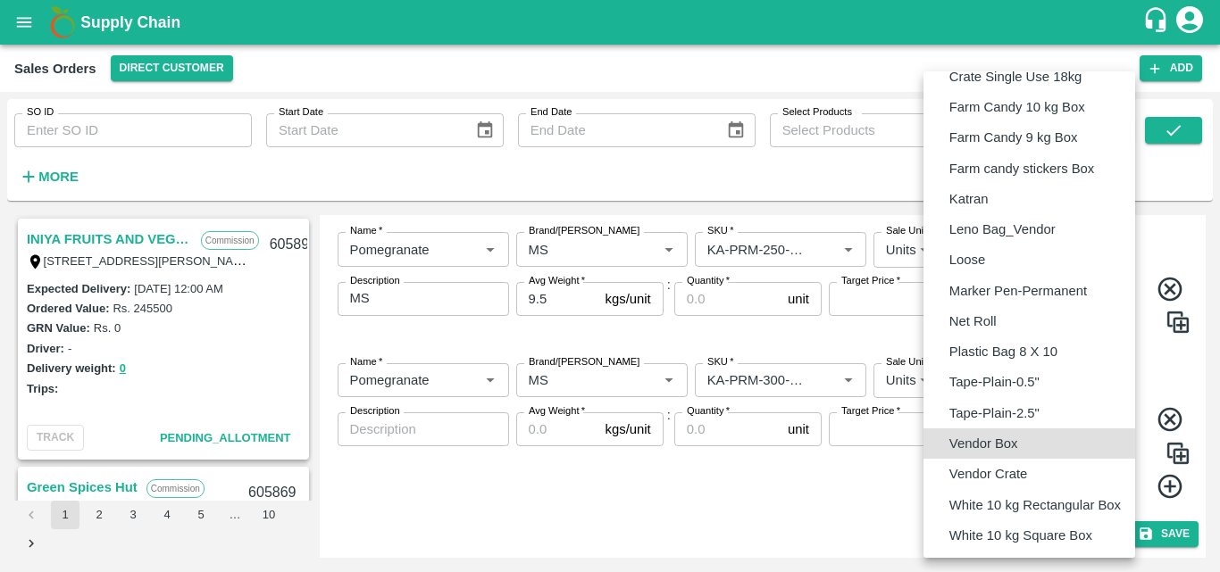
type input "BOM/276"
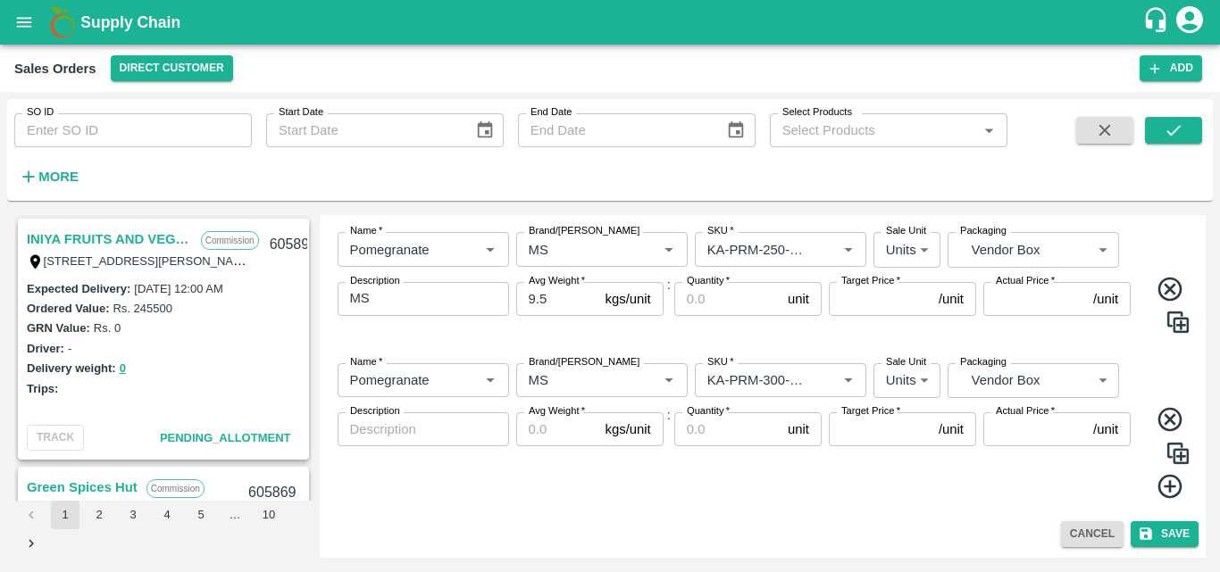
click at [442, 446] on div "x Description" at bounding box center [423, 430] width 171 height 34
type textarea "MS"
click at [564, 430] on input "Avg Weight   *" at bounding box center [557, 430] width 82 height 34
type input "9.5"
click at [680, 484] on div "Quantity   * unit Quantity" at bounding box center [747, 457] width 147 height 88
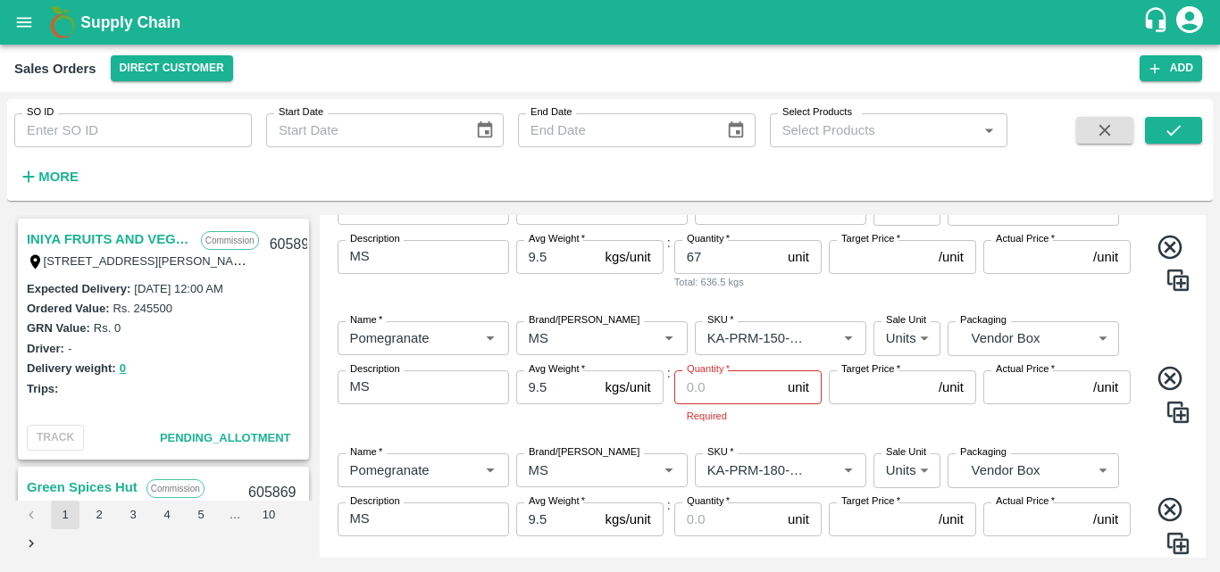
scroll to position [357, 0]
click at [713, 386] on input "Quantity   *" at bounding box center [727, 387] width 106 height 34
type input "56"
click at [672, 417] on div "Name   * Name   * Brand/[PERSON_NAME]/[PERSON_NAME]   * SKU   * Sale Unit Units…" at bounding box center [763, 371] width 872 height 130
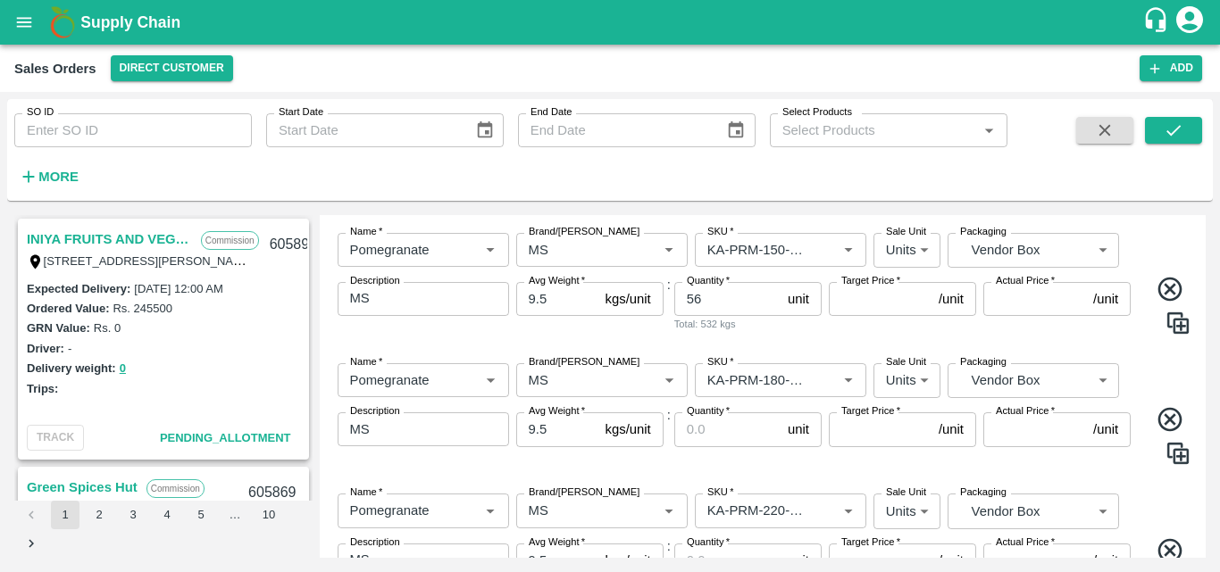
scroll to position [506, 0]
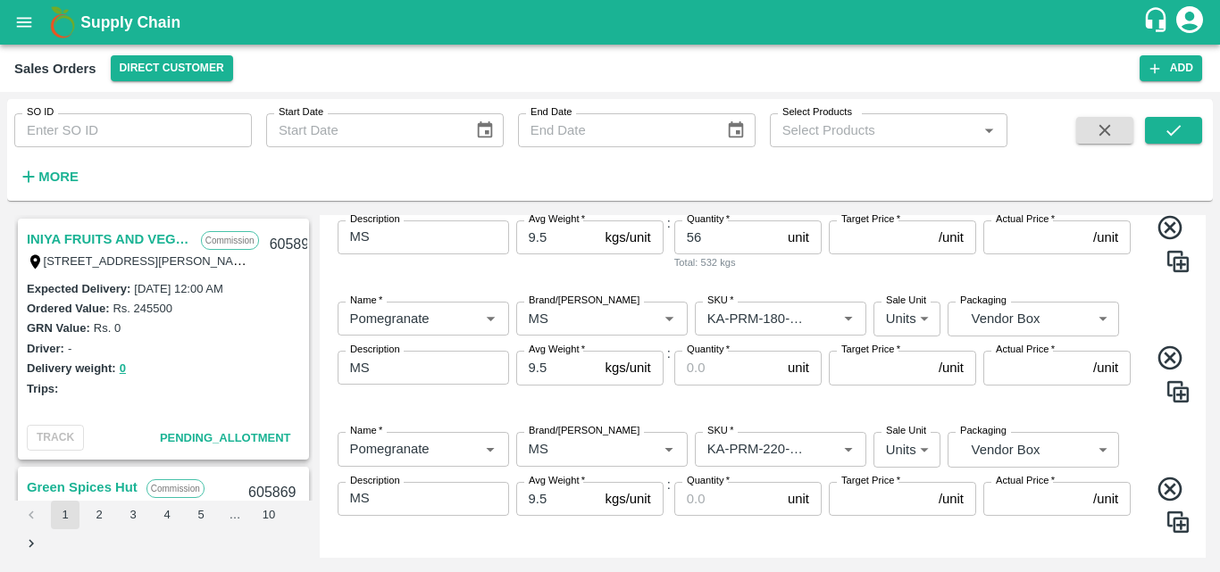
click at [694, 353] on label "Quantity   *" at bounding box center [708, 350] width 43 height 14
click at [694, 353] on input "Quantity   *" at bounding box center [727, 368] width 106 height 34
click at [699, 377] on input "Quantity   *" at bounding box center [727, 368] width 106 height 34
type input "58"
click at [653, 414] on div "Name   * Name   * Brand/[PERSON_NAME]/[PERSON_NAME]   * SKU   * Sale Unit Units…" at bounding box center [763, 353] width 872 height 130
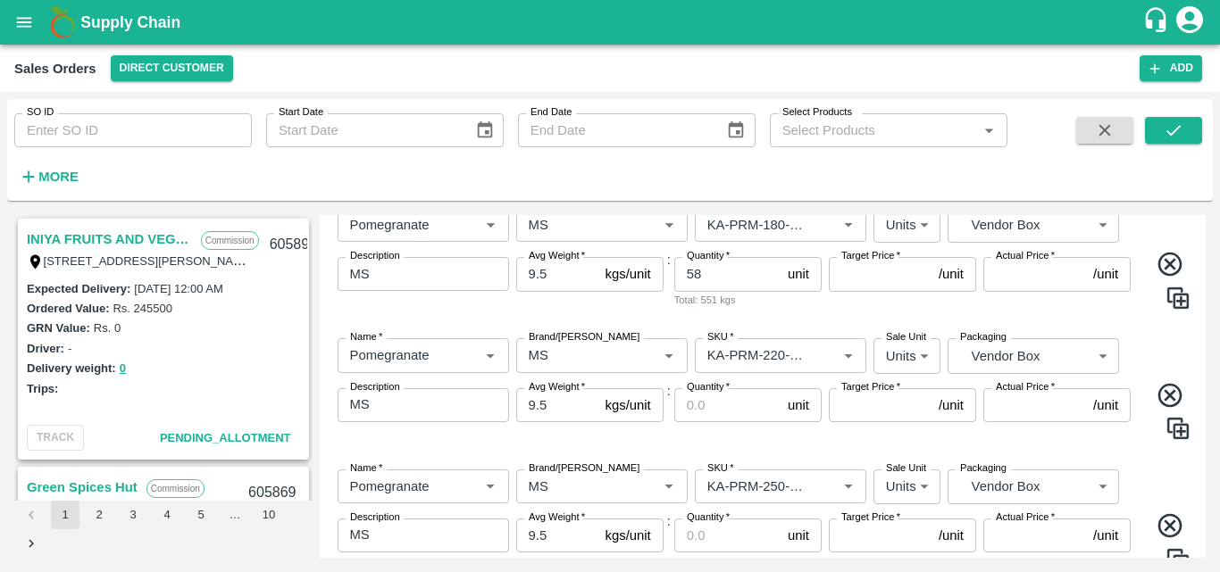
scroll to position [623, 0]
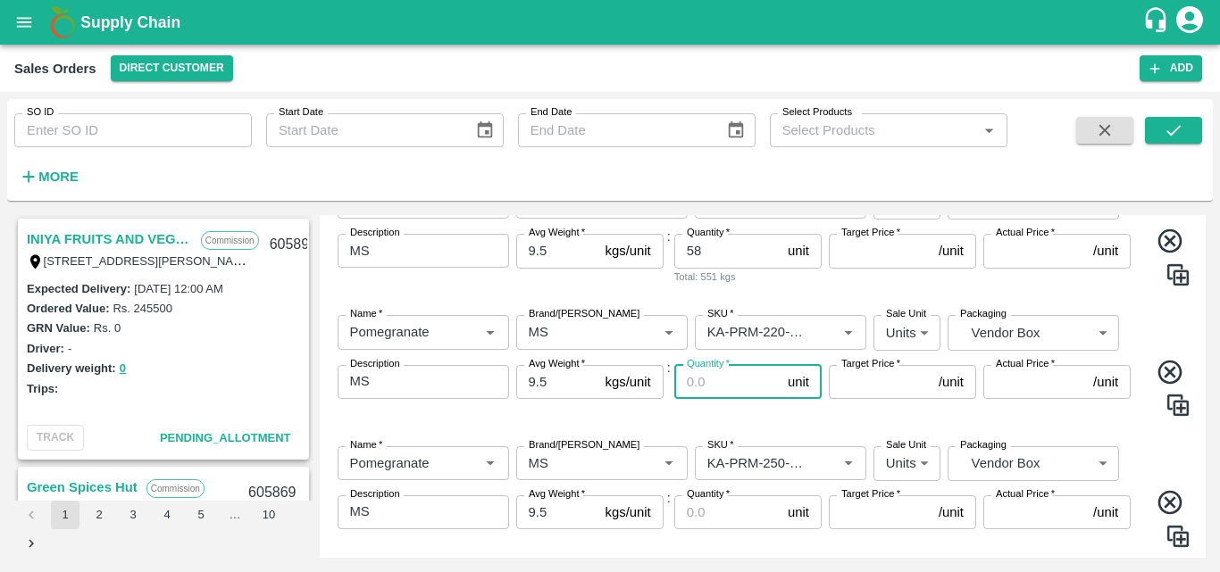
click at [698, 392] on input "Quantity   *" at bounding box center [727, 382] width 106 height 34
type input "43"
click at [778, 430] on div "Name   * Name   * Brand/[PERSON_NAME]/[PERSON_NAME]   * SKU   * Sale Unit Units…" at bounding box center [763, 366] width 872 height 130
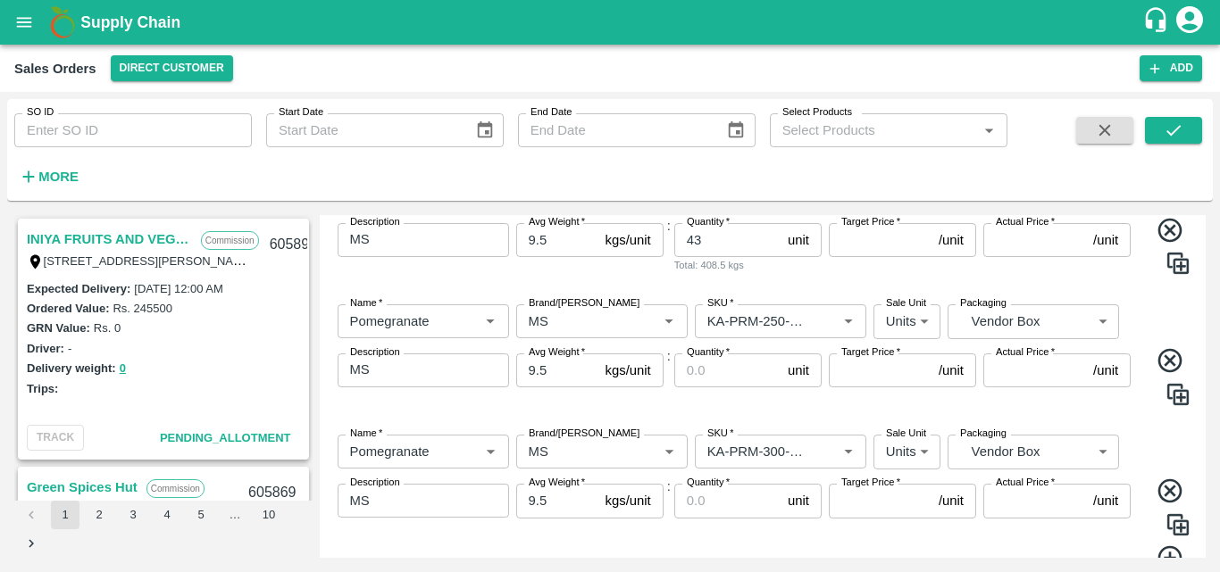
scroll to position [766, 0]
click at [710, 372] on input "Quantity   *" at bounding box center [727, 370] width 106 height 34
type input "29"
click at [811, 416] on div "Name   * Name   * Brand/[PERSON_NAME]/[PERSON_NAME]   * SKU   * Sale Unit Units…" at bounding box center [763, 354] width 872 height 130
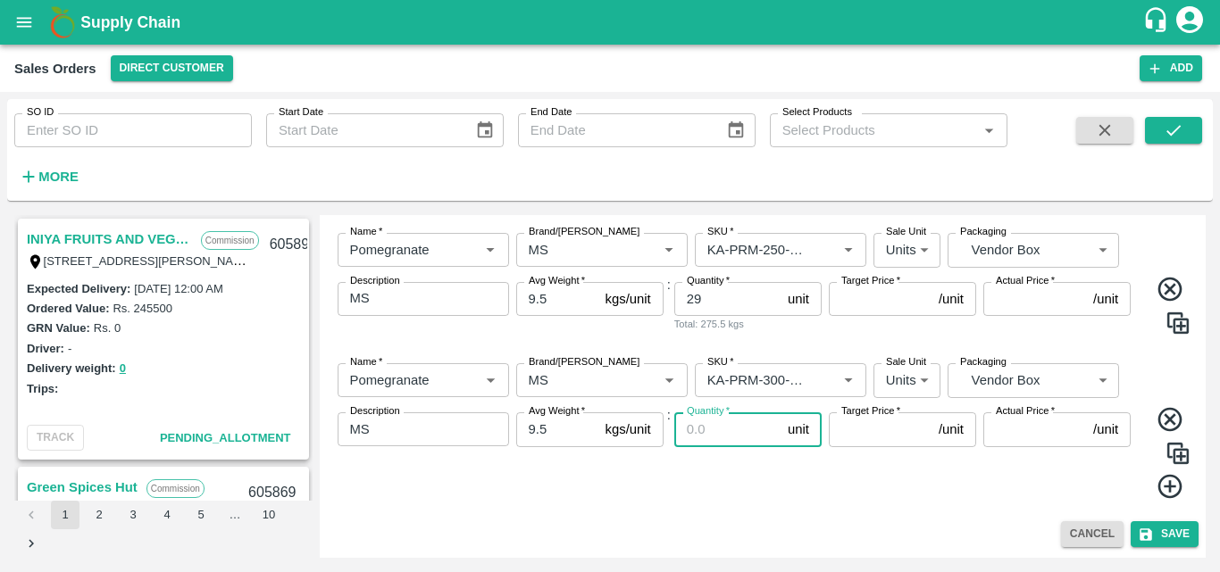
click at [708, 442] on input "Quantity   *" at bounding box center [727, 430] width 106 height 34
type input "25"
click at [788, 492] on div "Quantity   * 25 unit Quantity Total: 237.5 kgs" at bounding box center [747, 457] width 147 height 88
click at [1157, 489] on icon at bounding box center [1169, 487] width 24 height 24
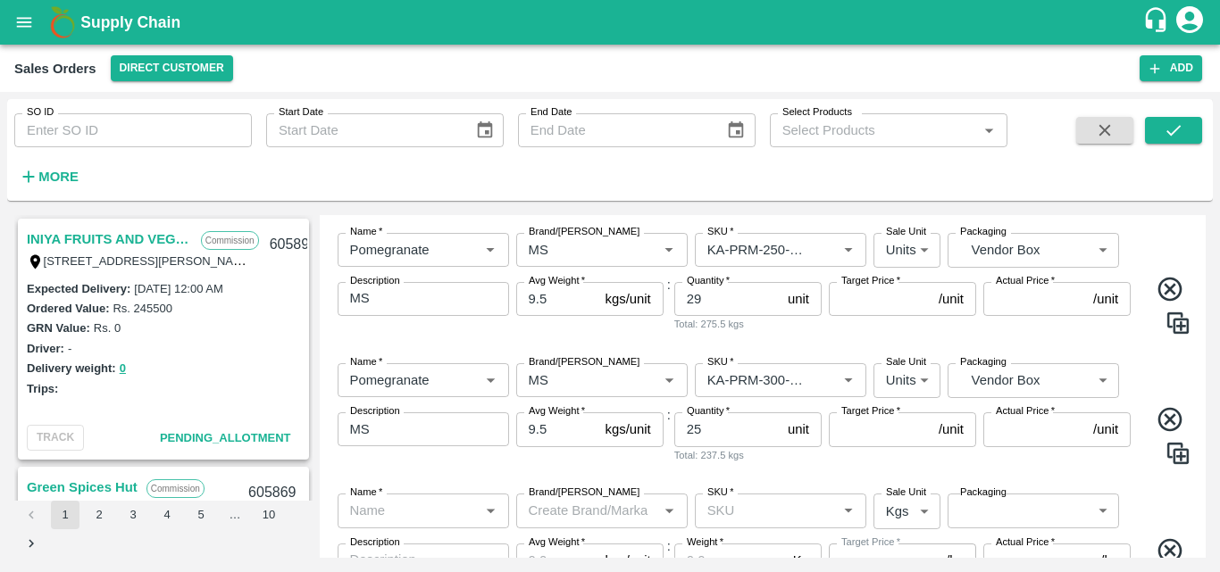
scroll to position [967, 0]
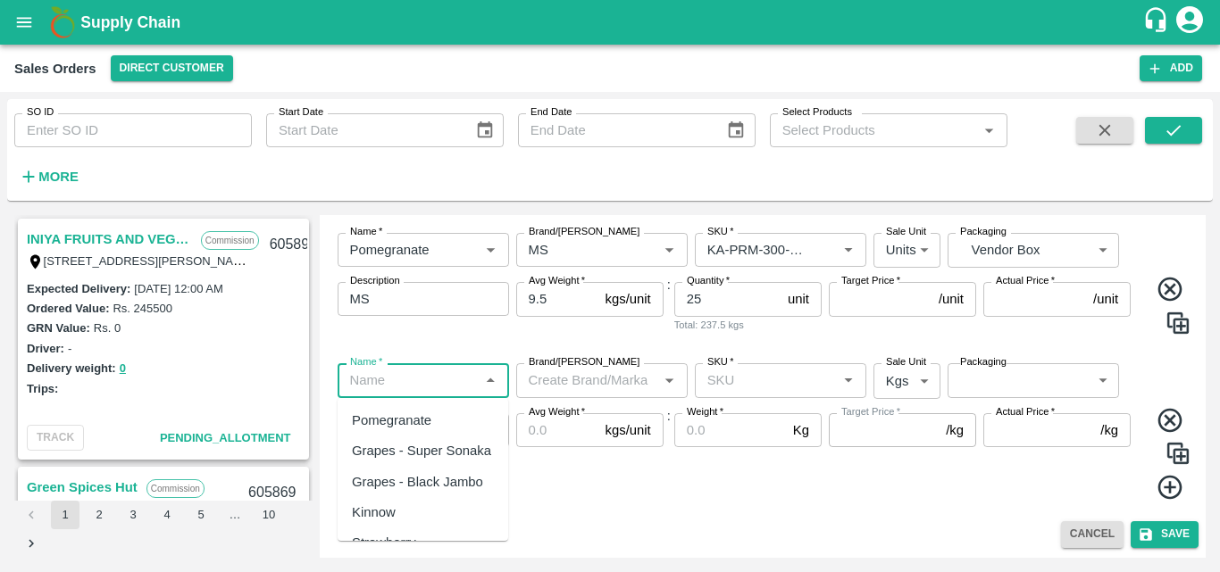
click at [409, 372] on input "Name   *" at bounding box center [408, 380] width 131 height 23
click at [405, 419] on div "Pomegranate" at bounding box center [391, 421] width 79 height 20
type input "Pomegranate"
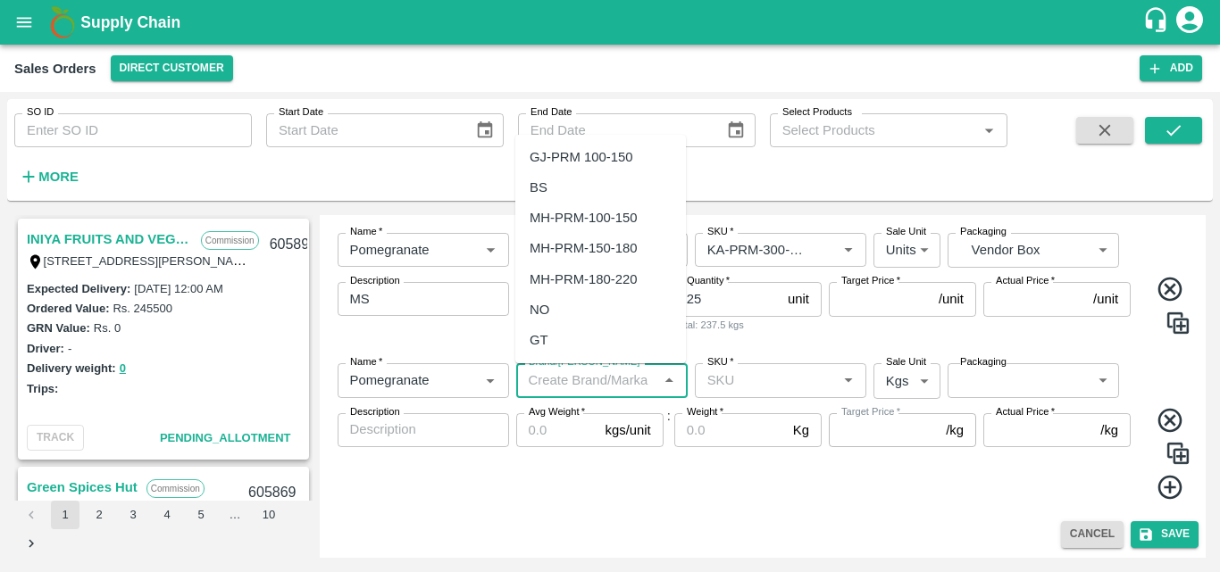
drag, startPoint x: 570, startPoint y: 392, endPoint x: 705, endPoint y: 466, distance: 153.9
click at [705, 466] on div "Weight   * Kg Weight" at bounding box center [747, 457] width 147 height 88
click at [592, 388] on input "Brand/[PERSON_NAME]" at bounding box center [576, 380] width 108 height 23
click at [543, 158] on div "MS" at bounding box center [540, 157] width 20 height 20
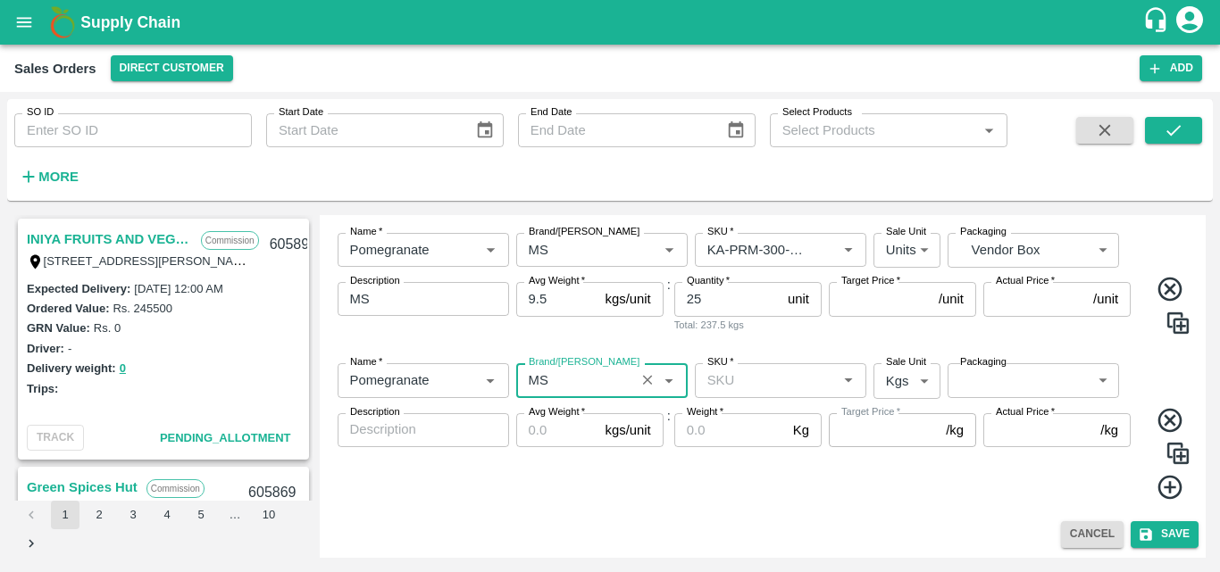
click at [726, 393] on div "SKU   *" at bounding box center [780, 380] width 171 height 34
type input "MS"
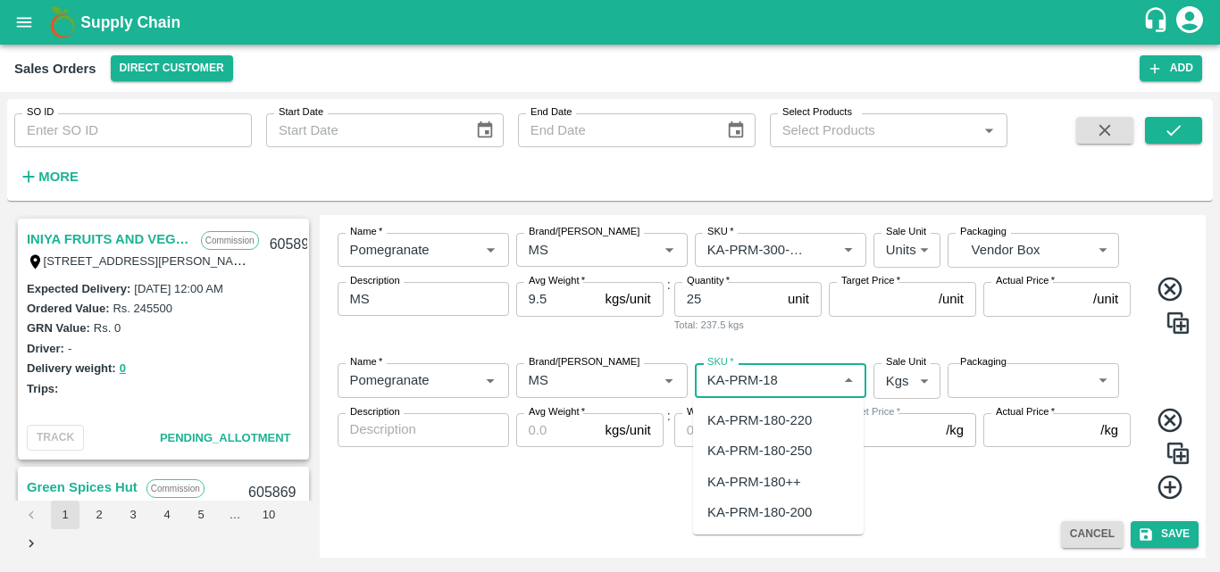
click at [758, 492] on div "KA-PRM-180++" at bounding box center [778, 482] width 171 height 30
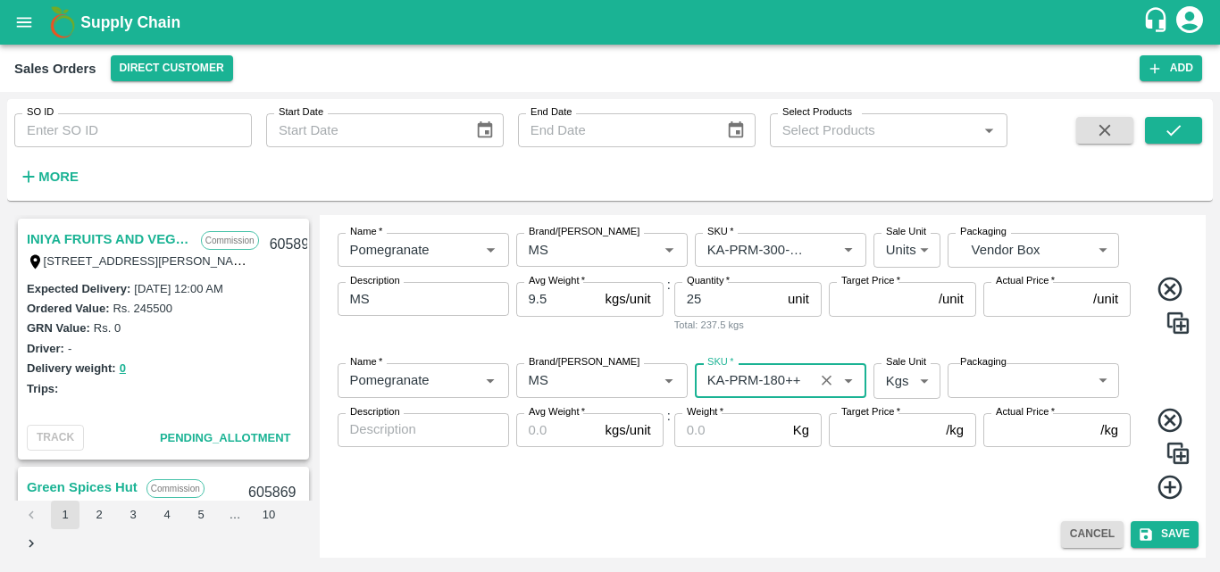
type input "KA-PRM-180++"
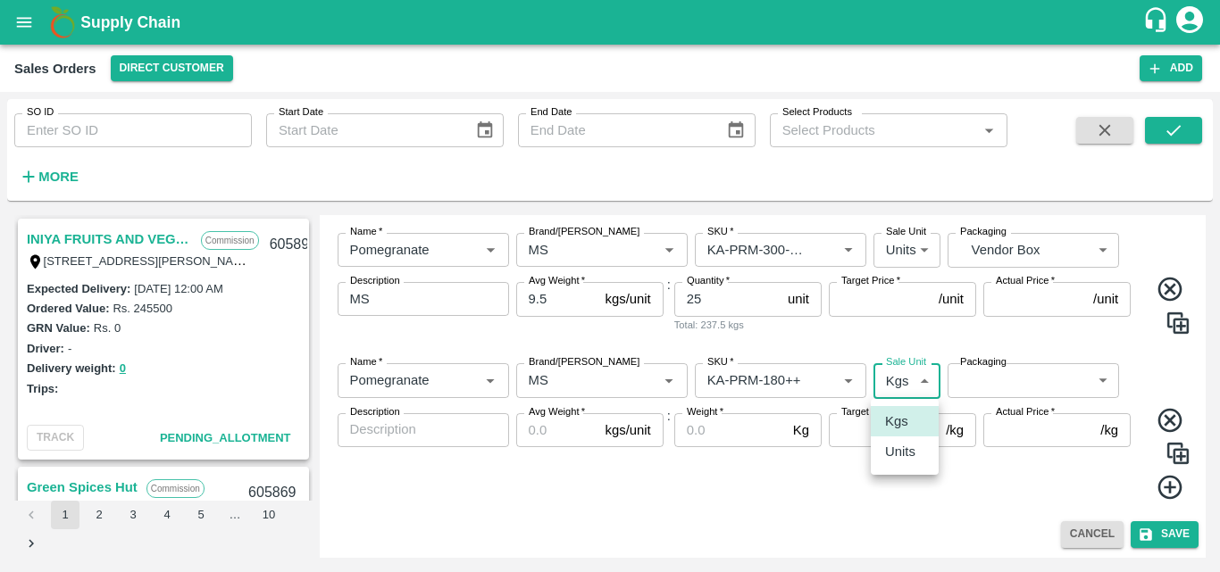
click at [903, 379] on body "Supply Chain Sales Orders Direct Customer Add SO ID SO ID Start Date Start Date…" at bounding box center [610, 286] width 1220 height 572
click at [903, 450] on p "Units" at bounding box center [900, 452] width 30 height 20
type input "2"
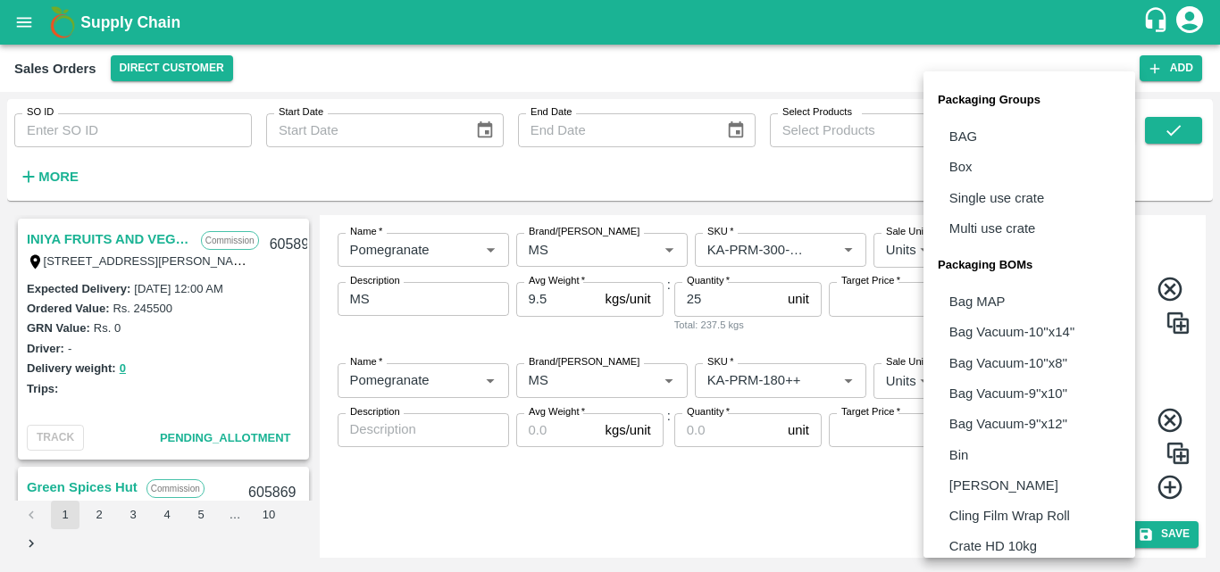
click at [1006, 392] on body "Supply Chain Sales Orders Direct Customer Add SO ID SO ID Start Date Start Date…" at bounding box center [610, 286] width 1220 height 572
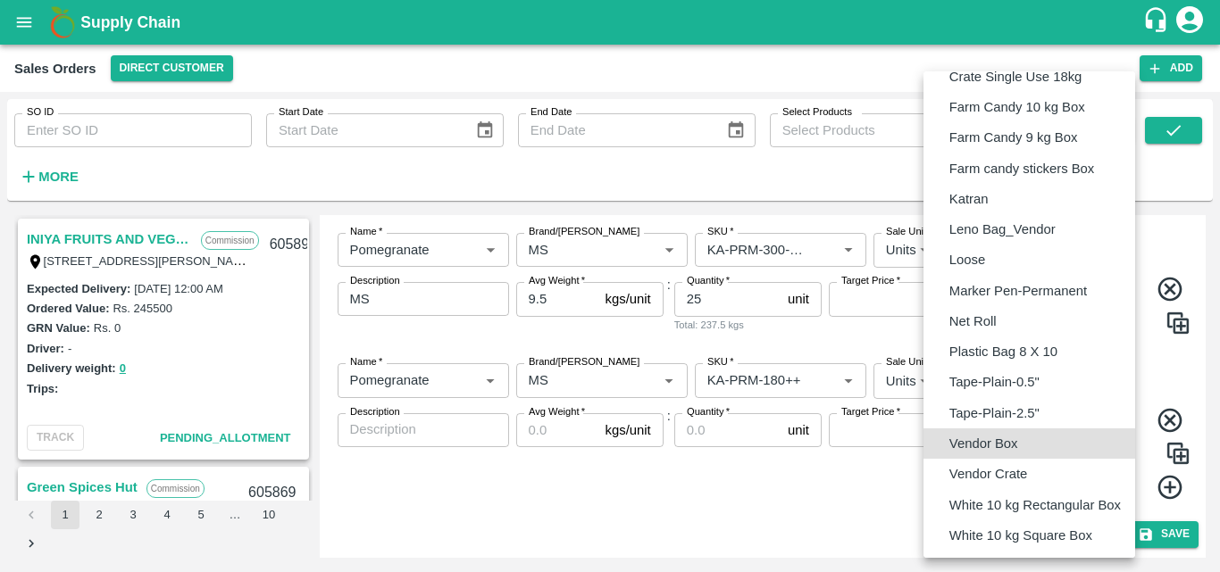
type input "BOM/276"
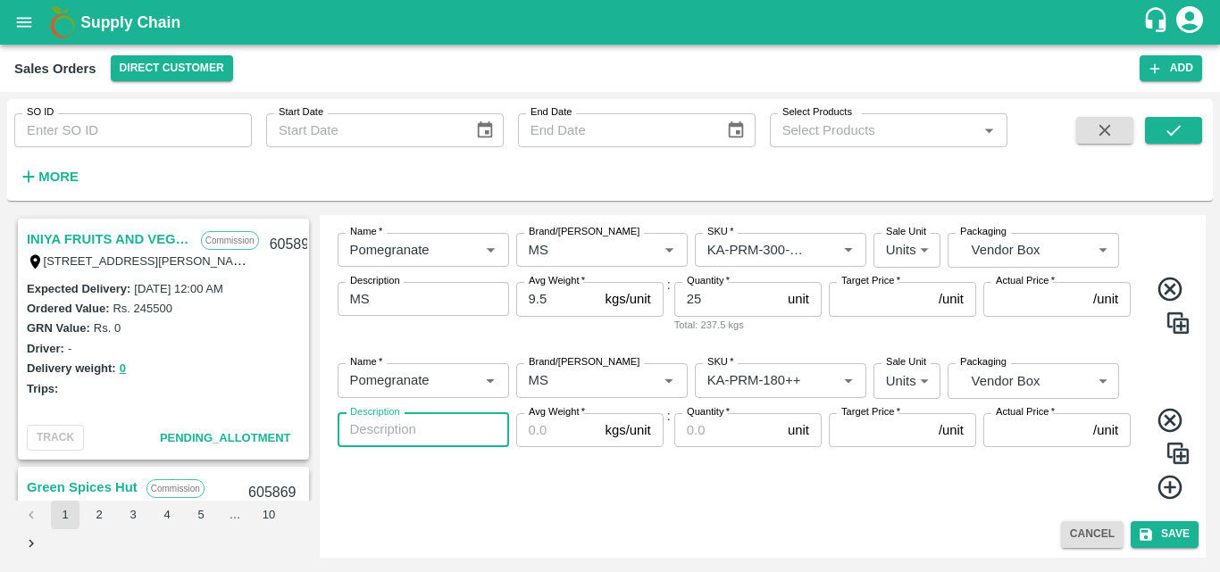
click at [420, 428] on textarea "Description" at bounding box center [423, 430] width 146 height 19
type textarea "MS"
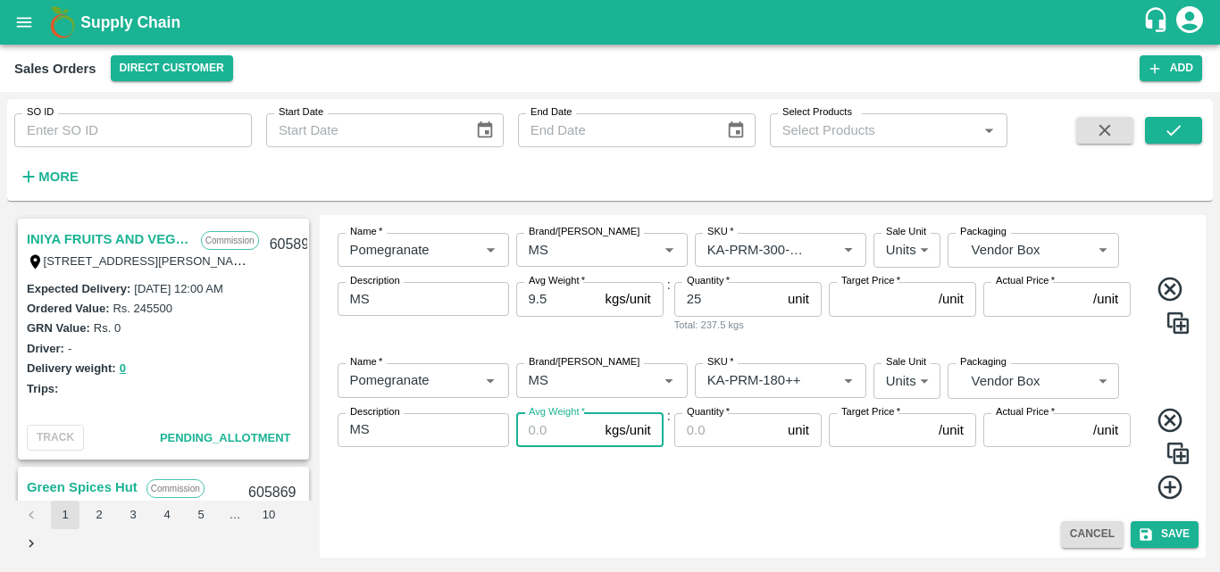
click at [530, 437] on input "Avg Weight   *" at bounding box center [557, 430] width 82 height 34
type input "9"
type input "9.5"
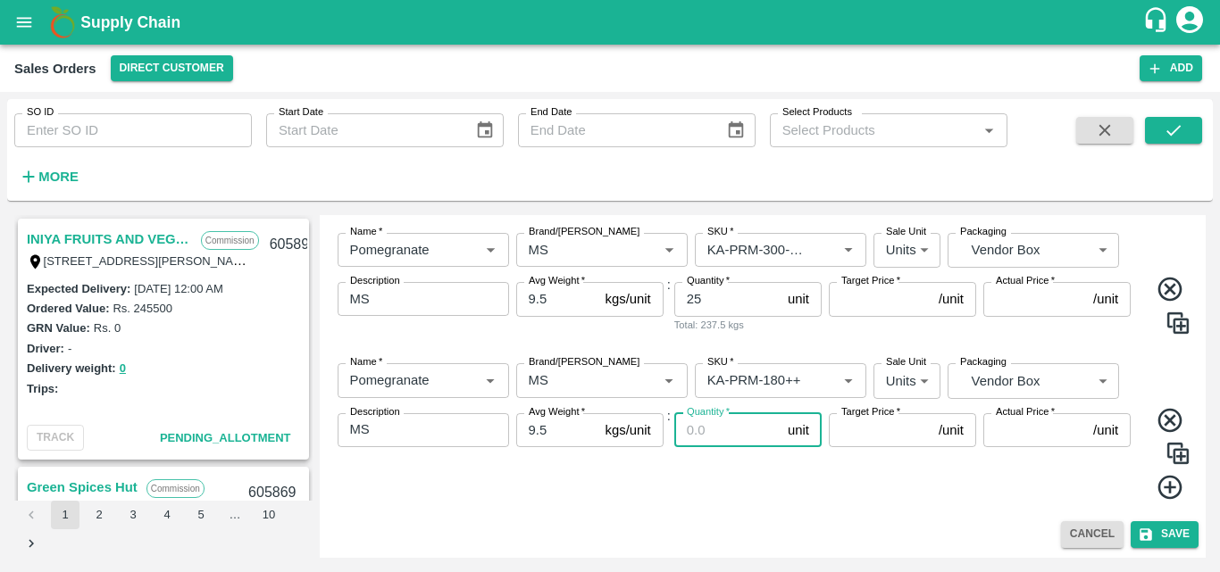
click at [699, 424] on input "Quantity   *" at bounding box center [727, 430] width 106 height 34
type input "43"
click at [707, 488] on div "Quantity   * 43 unit Quantity Total: 408.5 kgs" at bounding box center [747, 457] width 147 height 88
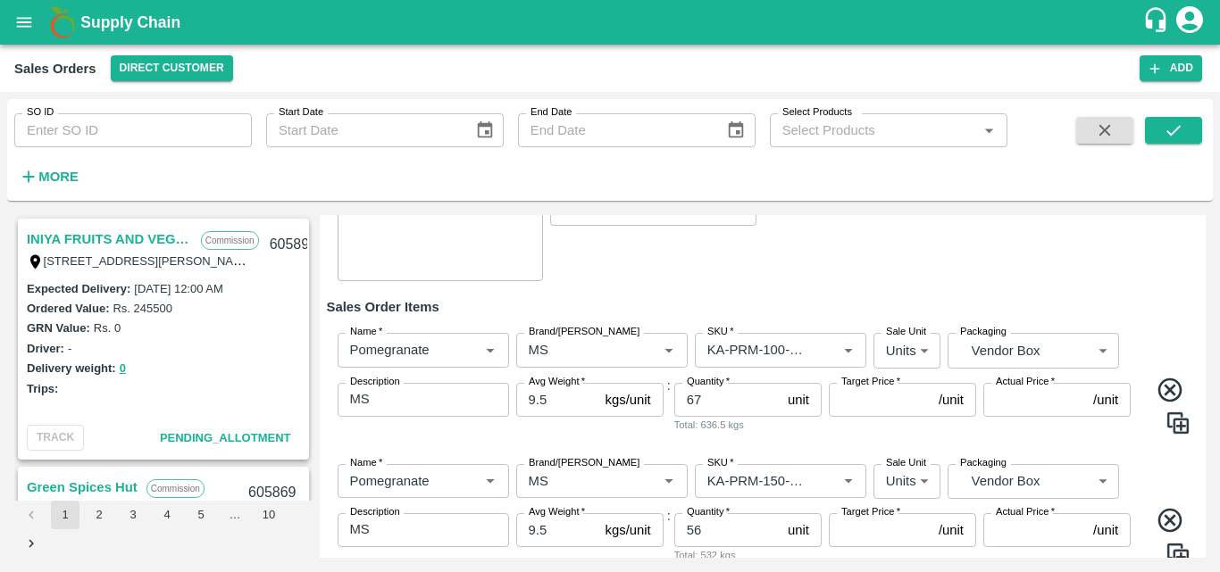
scroll to position [213, 0]
click at [895, 388] on label "Target Price   *" at bounding box center [870, 383] width 59 height 14
click at [895, 388] on input "Target Price   *" at bounding box center [880, 401] width 103 height 34
type input "700"
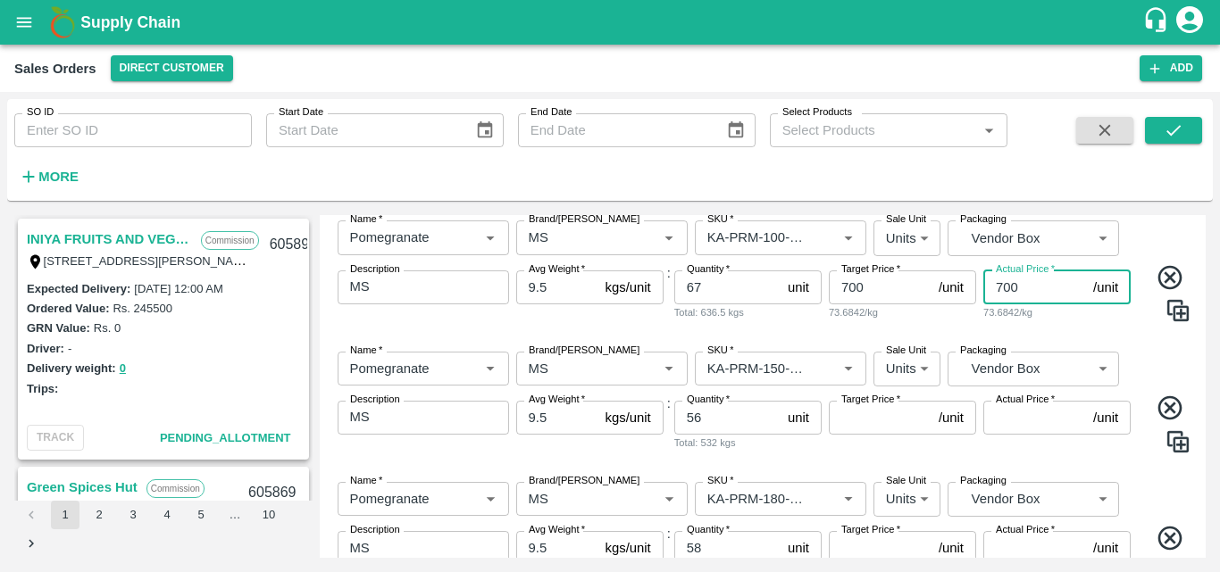
scroll to position [327, 0]
type input "700"
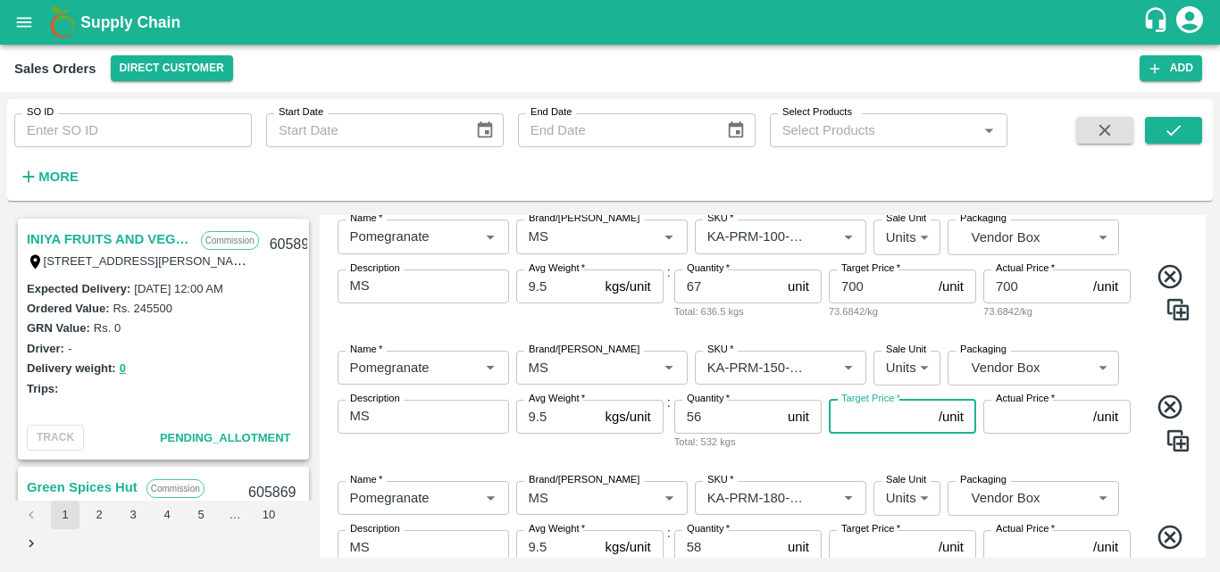
click at [877, 426] on input "Target Price   *" at bounding box center [880, 417] width 103 height 34
type input "825"
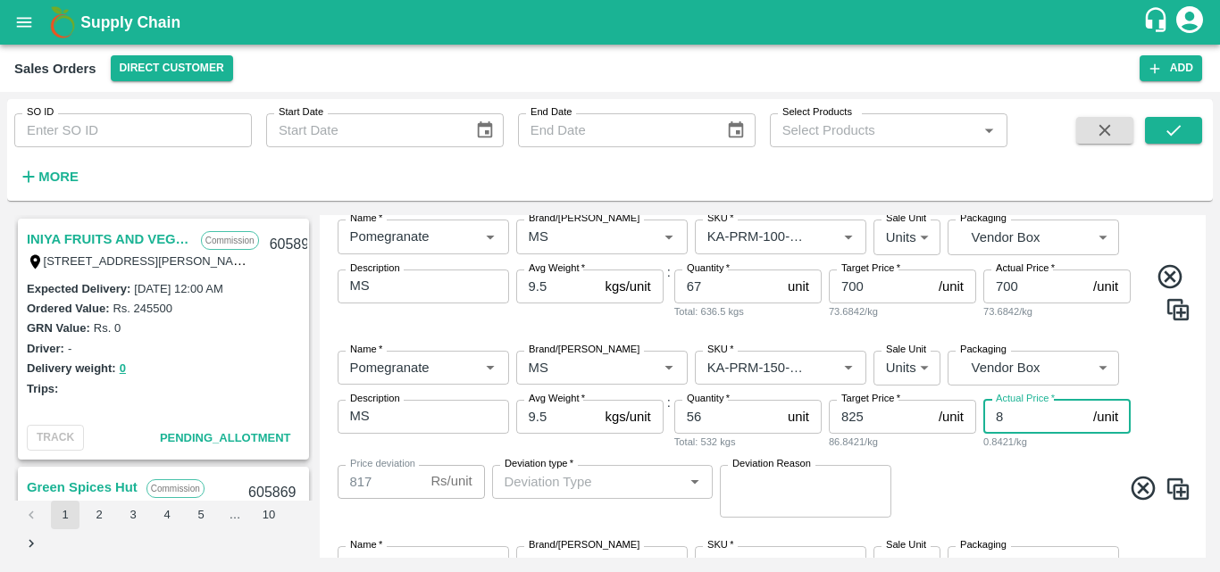
type input "82"
type input "743"
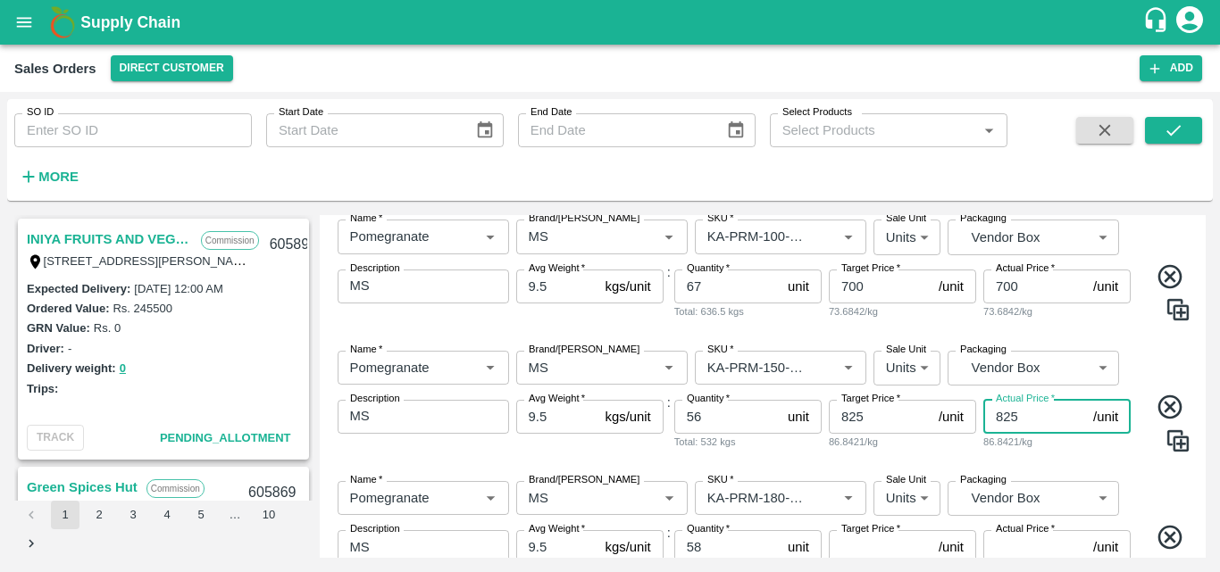
type input "825"
click at [898, 455] on div "Name   * Name   * Brand/[PERSON_NAME]/[PERSON_NAME]   * SKU   * Sale Unit Units…" at bounding box center [763, 402] width 872 height 130
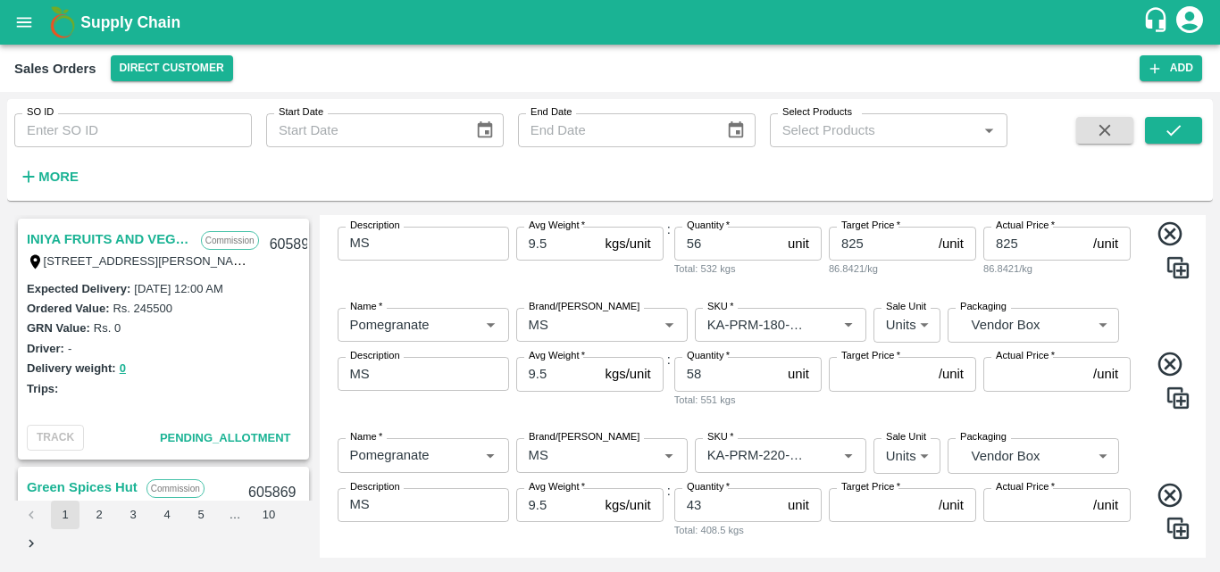
scroll to position [501, 0]
click at [856, 363] on label "Target Price   *" at bounding box center [870, 355] width 59 height 14
click at [856, 363] on input "Target Price   *" at bounding box center [880, 373] width 103 height 34
type input "950"
type input "95"
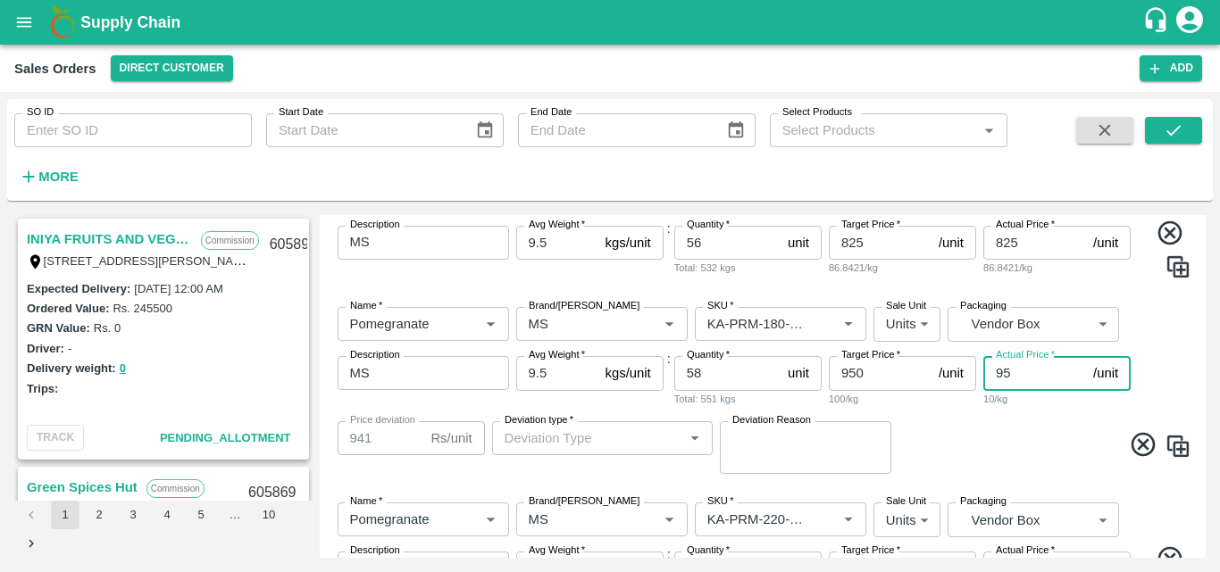
type input "855"
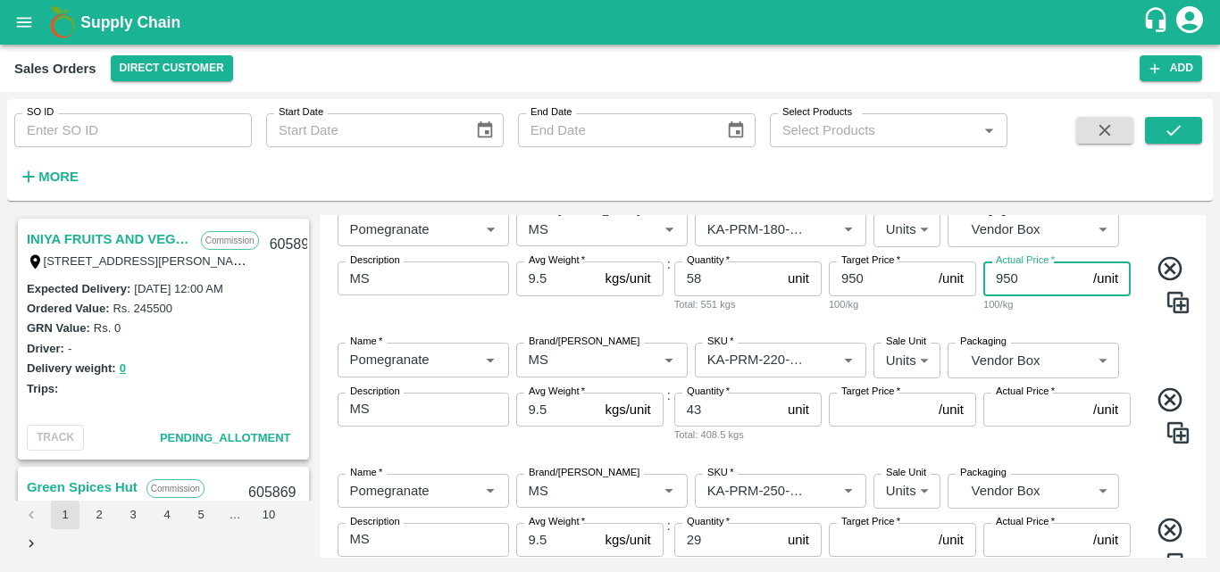
scroll to position [597, 0]
type input "950"
click at [859, 415] on input "Target Price   *" at bounding box center [880, 409] width 103 height 34
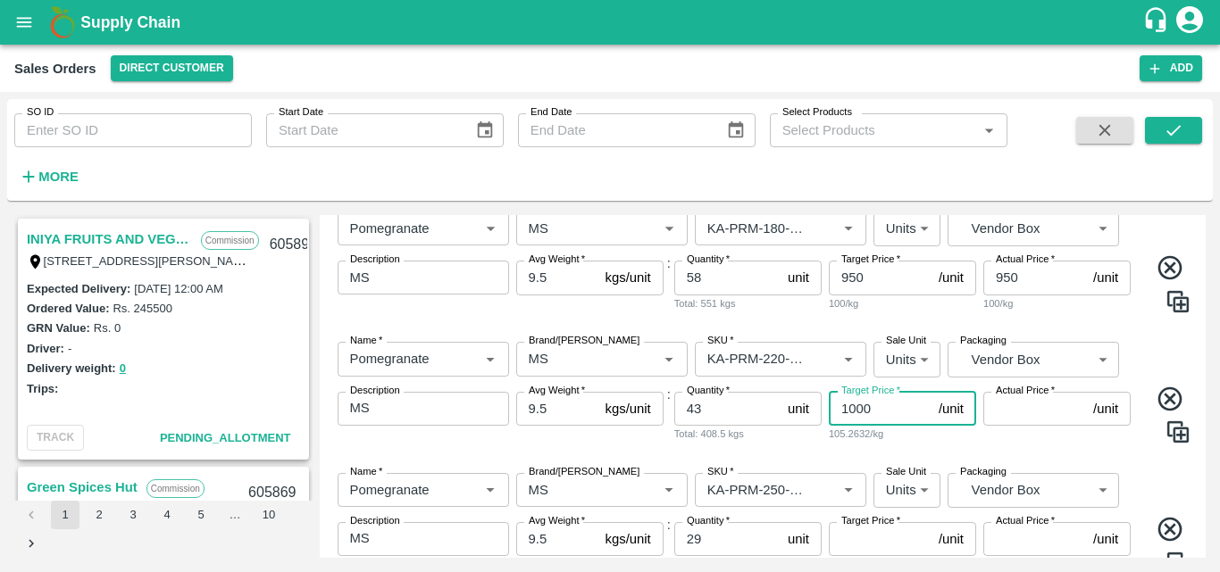
type input "1000"
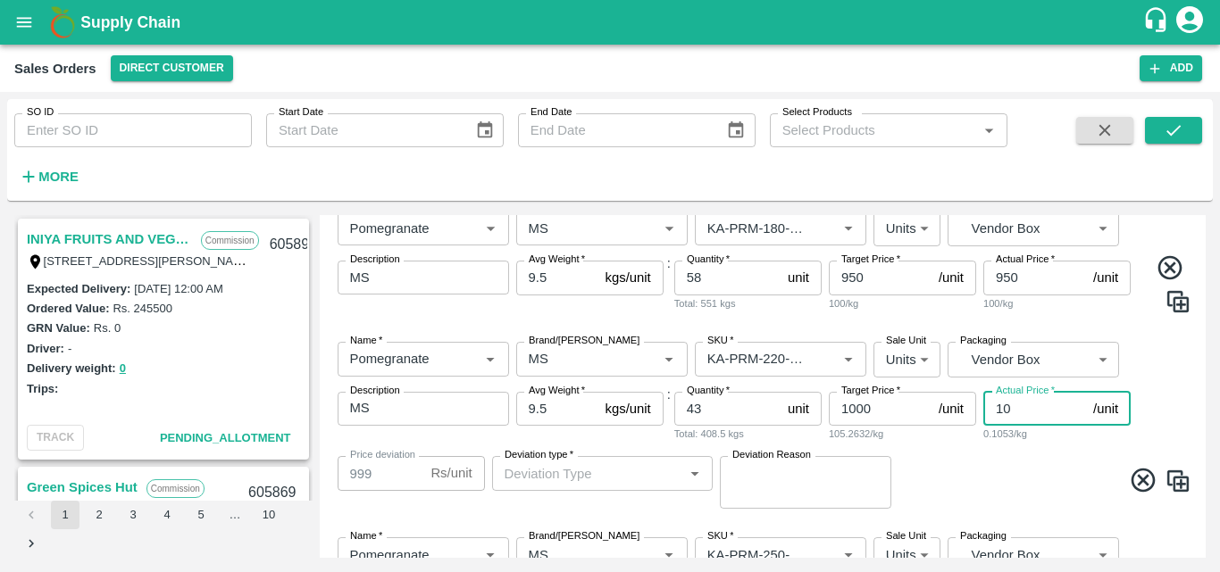
type input "100"
type input "900"
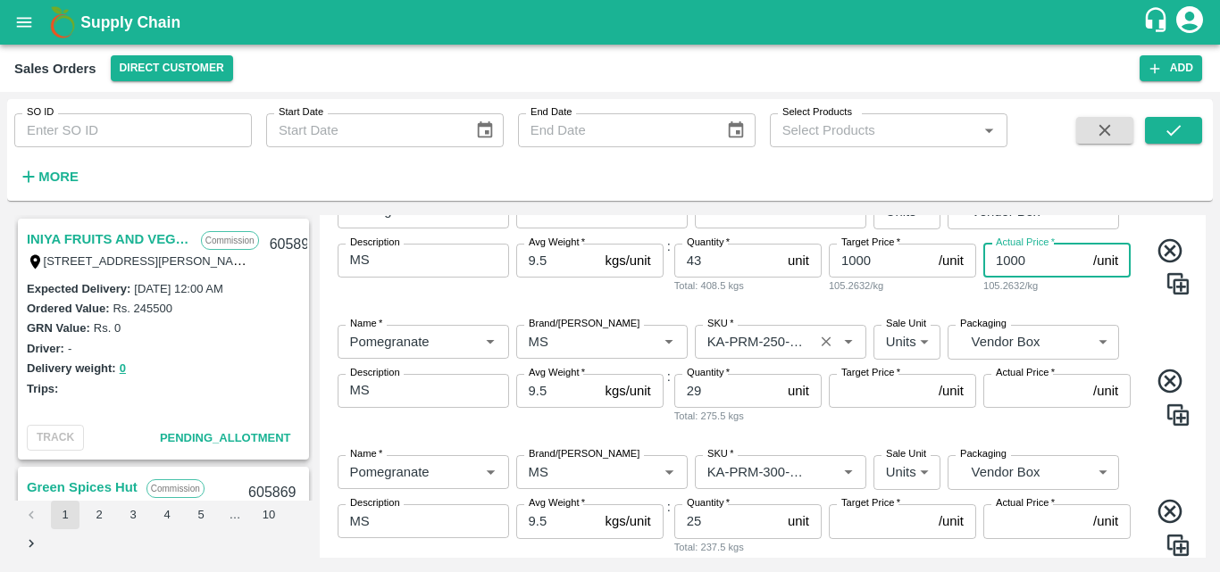
scroll to position [747, 0]
type input "1000"
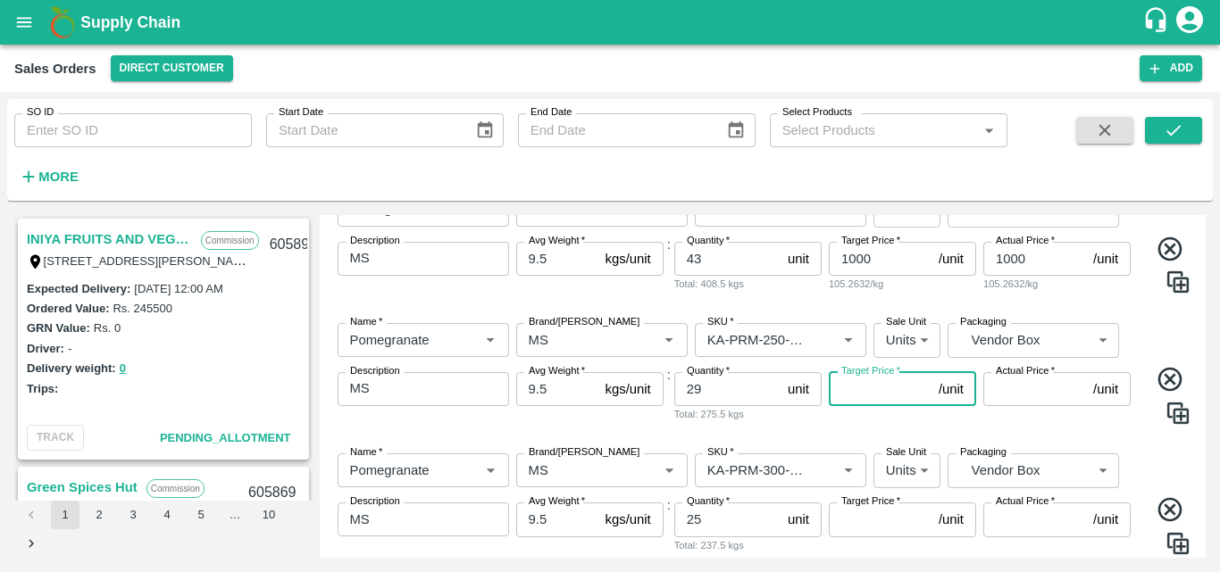
click at [852, 402] on input "Target Price   *" at bounding box center [880, 389] width 103 height 34
type input "1100"
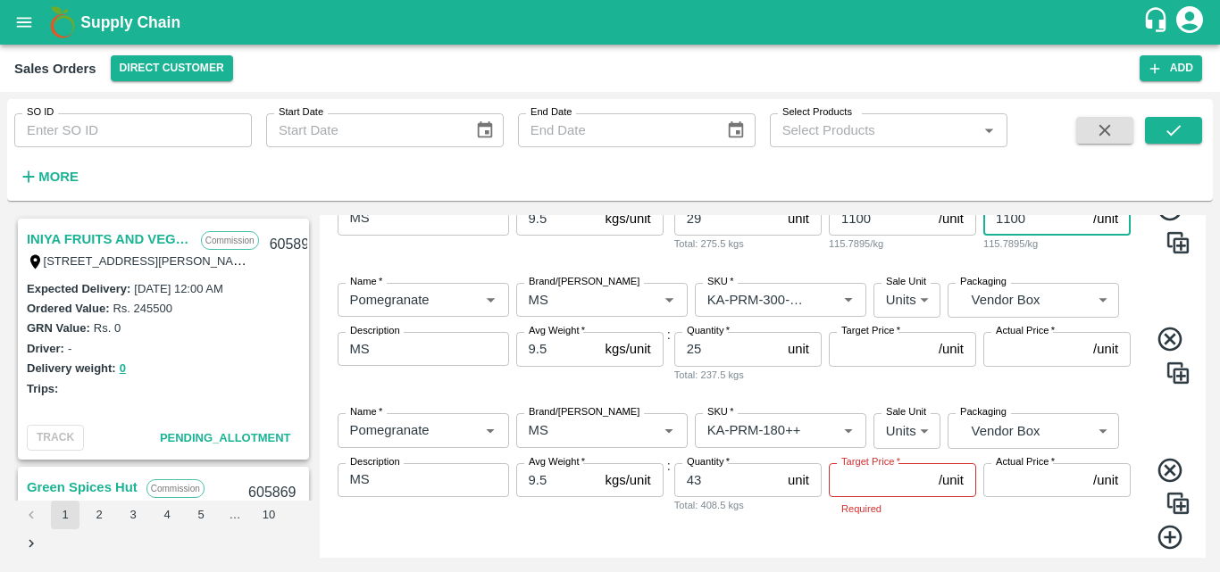
scroll to position [919, 0]
type input "1100"
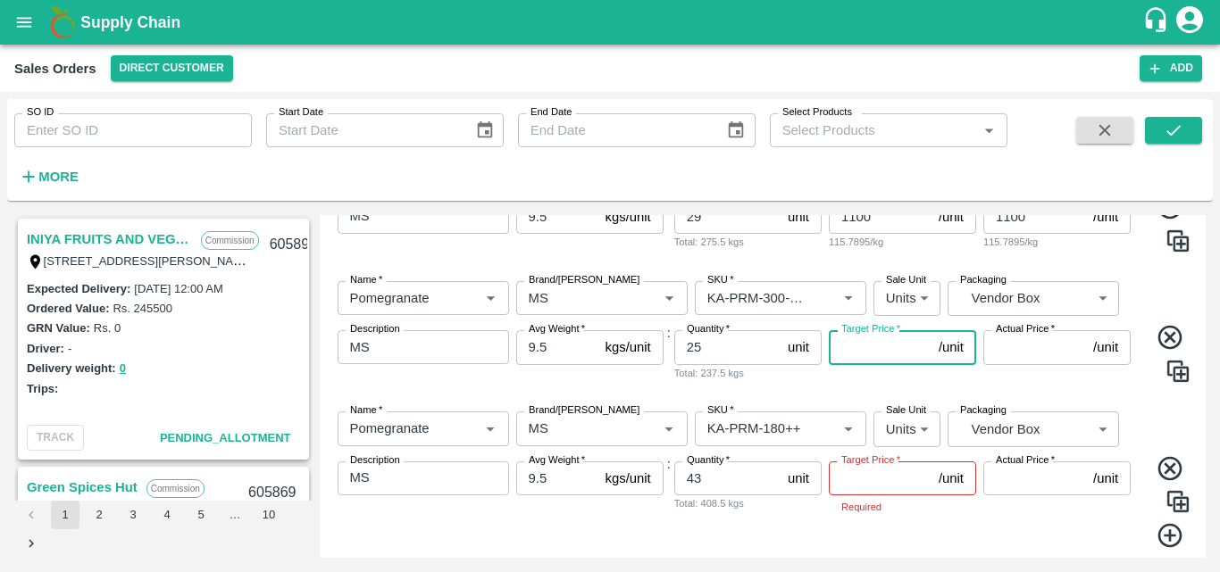
click at [847, 348] on input "Target Price   *" at bounding box center [880, 347] width 103 height 34
type input "1200"
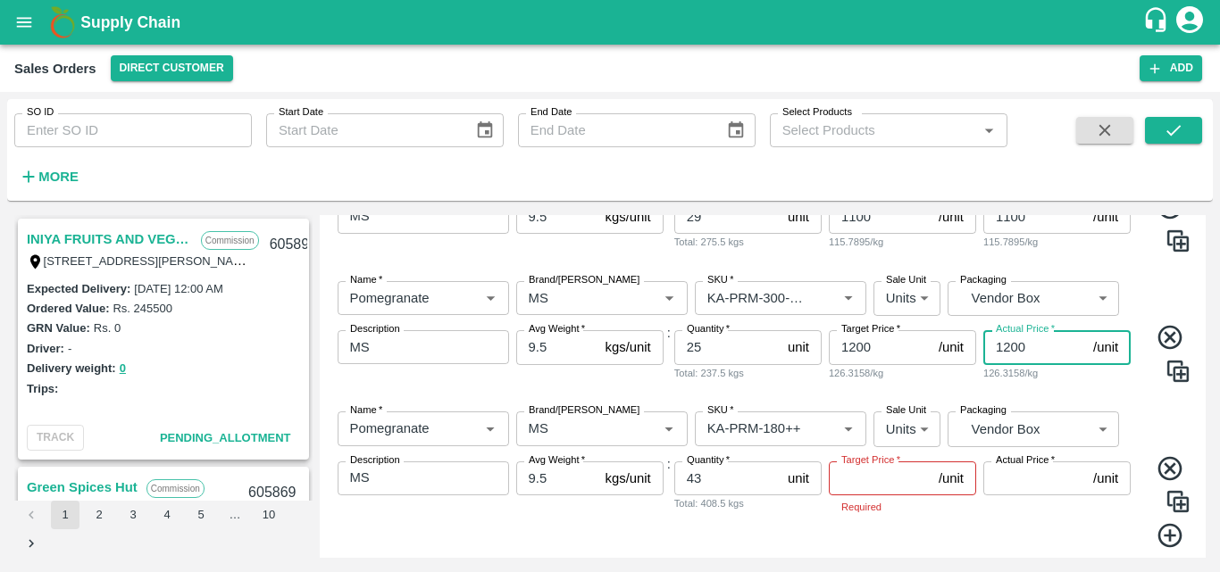
type input "1200"
click at [877, 490] on input "Target Price   *" at bounding box center [880, 479] width 103 height 34
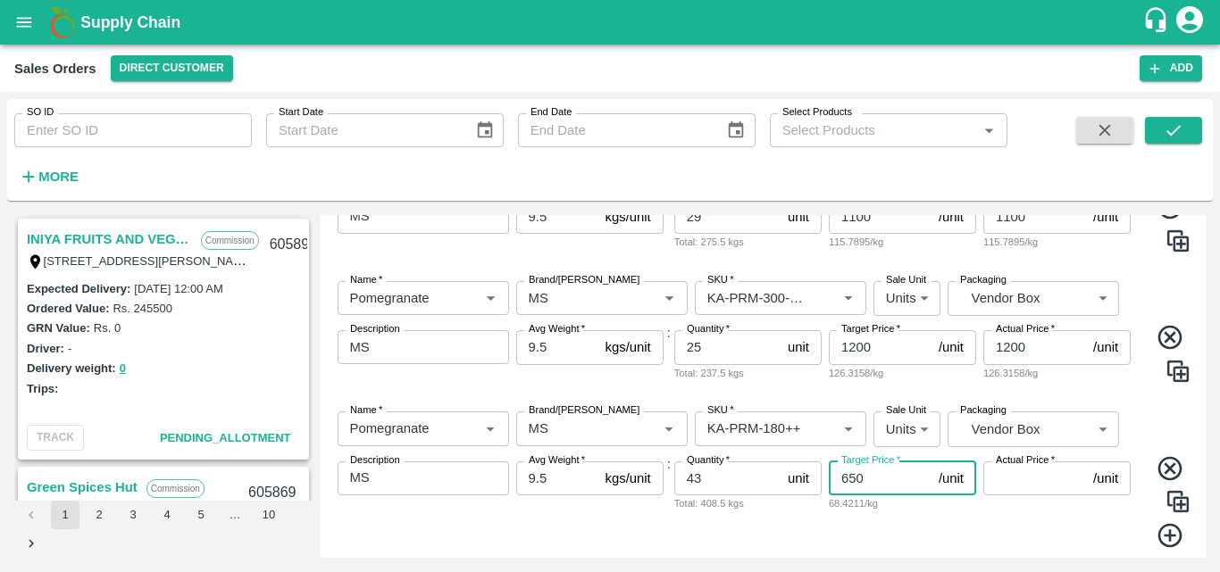
type input "650"
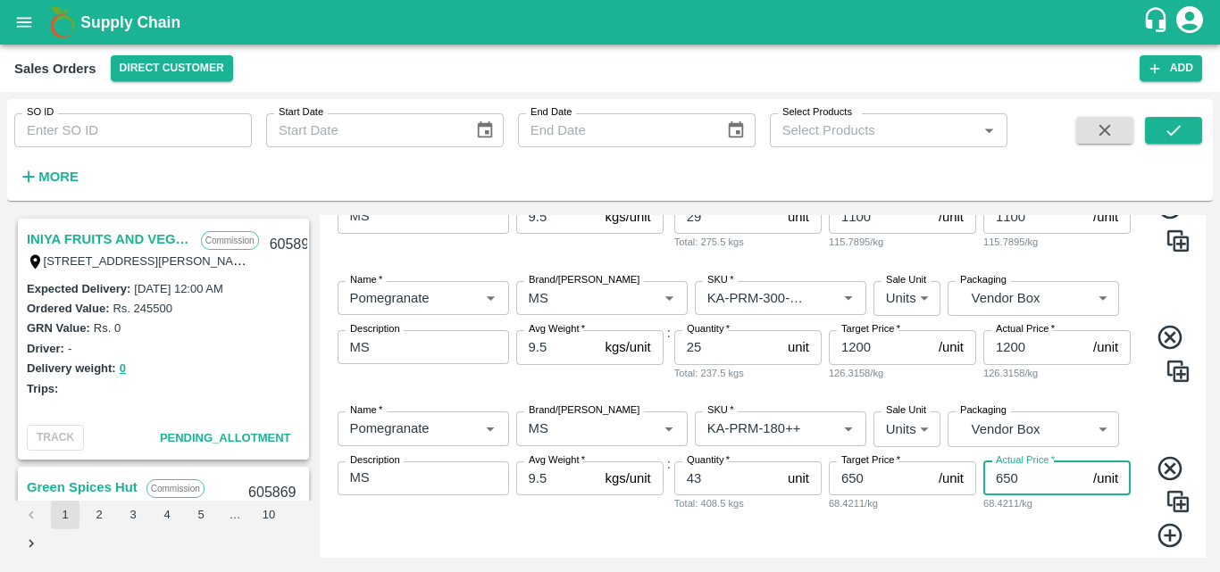
type input "650"
click at [925, 530] on div "Target Price   * 650 /unit Target Price 68.4211/kg" at bounding box center [902, 506] width 147 height 88
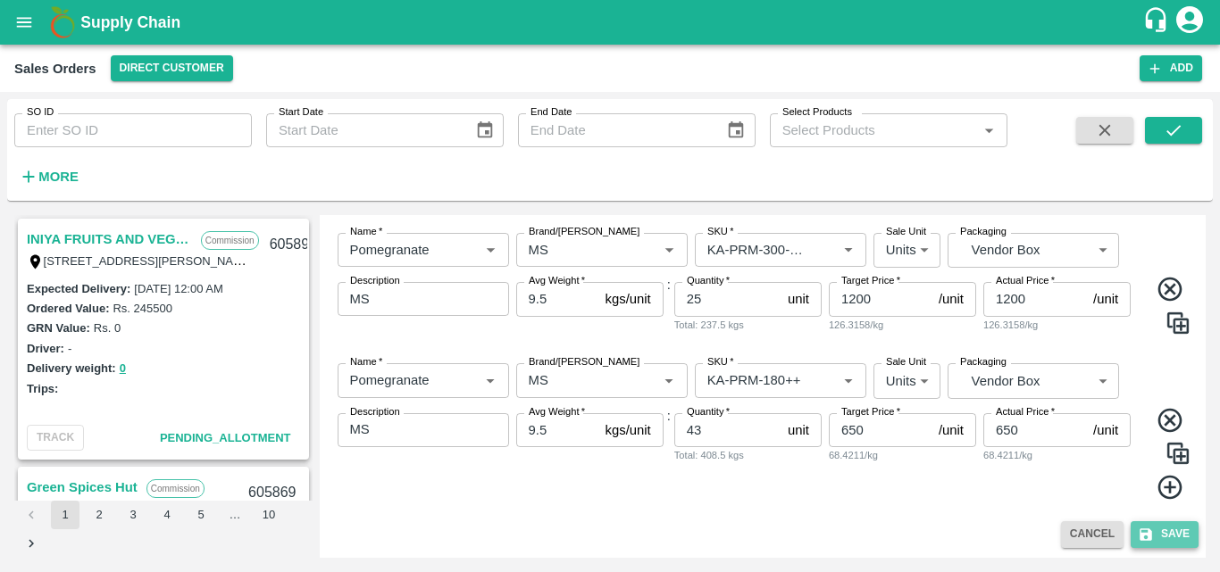
click at [1166, 538] on button "Save" at bounding box center [1165, 535] width 68 height 26
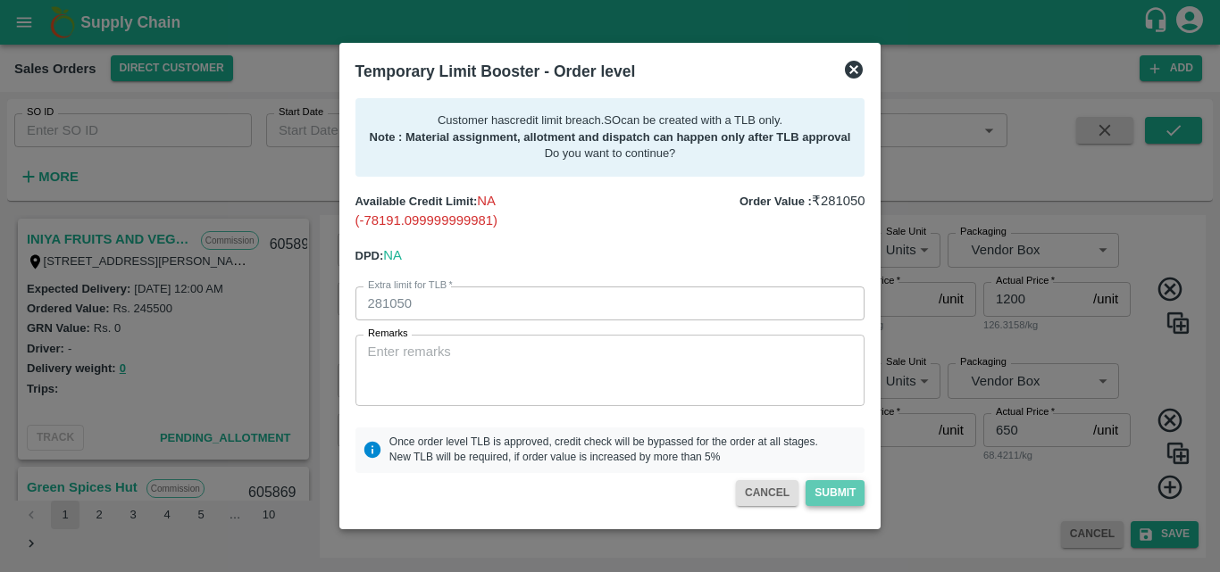
click at [828, 490] on button "Submit" at bounding box center [835, 493] width 59 height 26
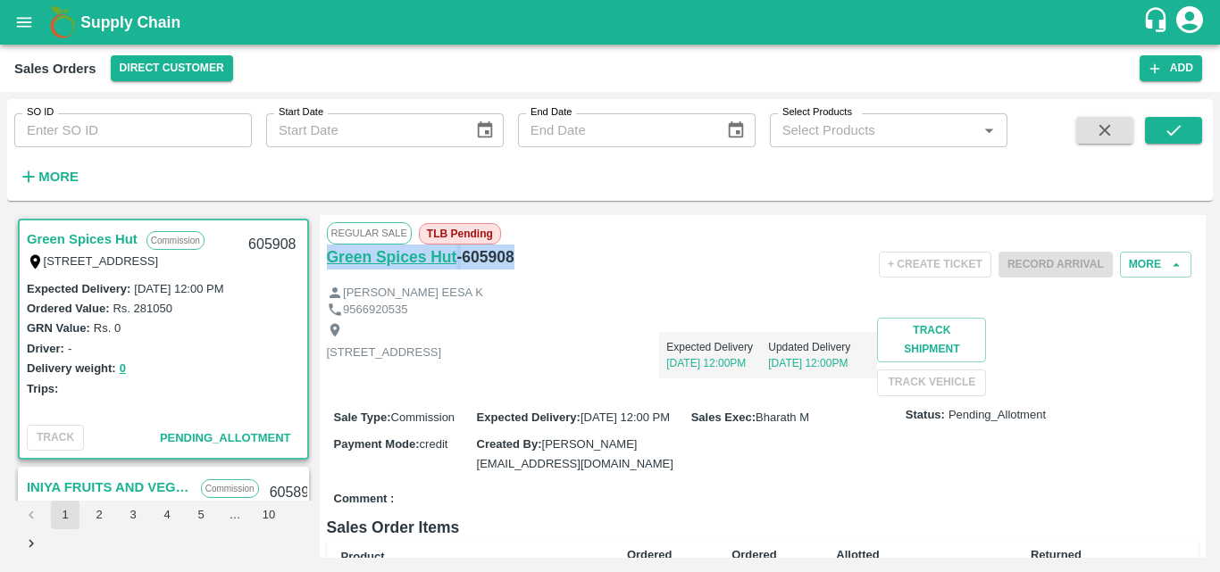
drag, startPoint x: 528, startPoint y: 259, endPoint x: 328, endPoint y: 263, distance: 200.1
click at [328, 263] on div "Green Spices Hut - 605908" at bounding box center [472, 257] width 290 height 25
copy div "Green Spices Hut - 605908"
click at [856, 380] on div "Expected Delivery [DATE] 12:00PM Updated Delivery [DATE] 12:00PM" at bounding box center [659, 357] width 436 height 78
click at [1154, 77] on button "Add" at bounding box center [1171, 68] width 63 height 26
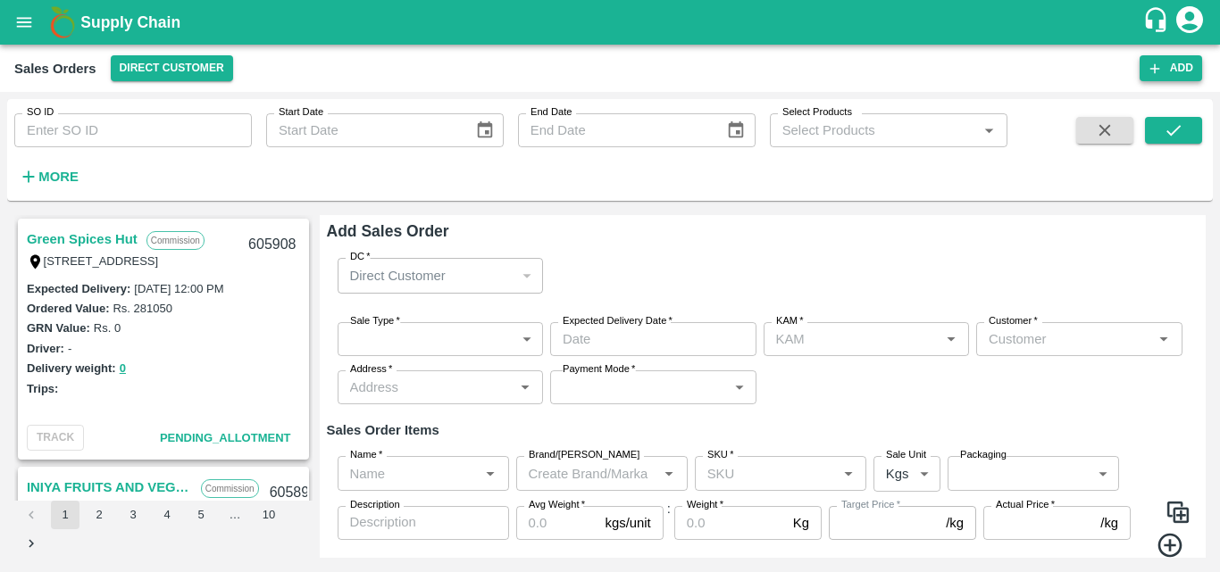
type input "Bharath M"
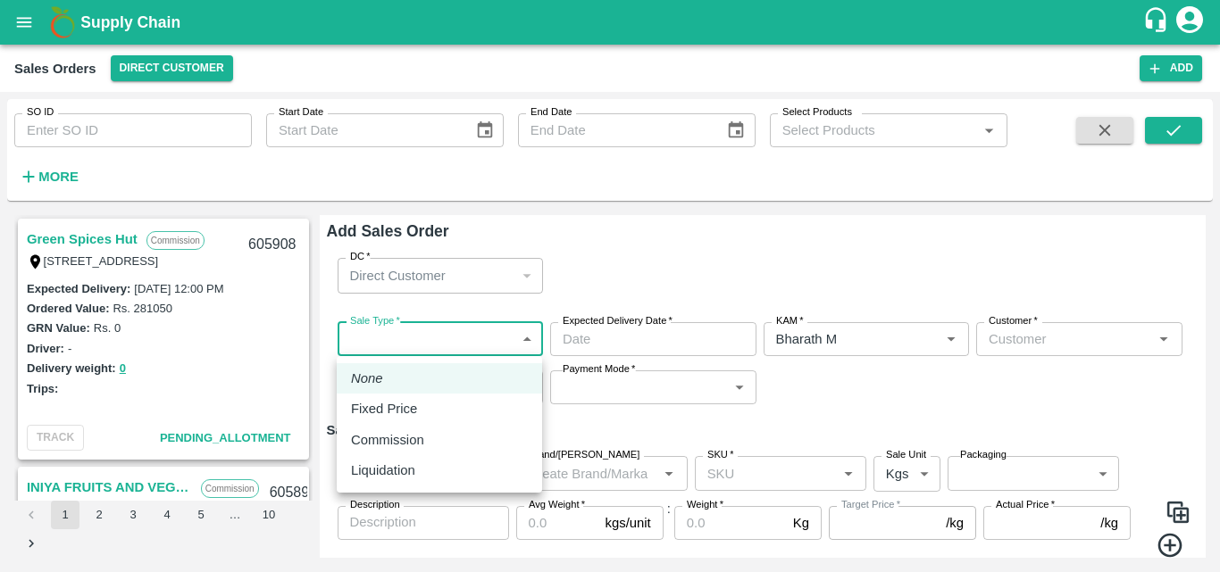
click at [525, 334] on body "Supply Chain Sales Orders Direct Customer Add SO ID SO ID Start Date Start Date…" at bounding box center [610, 286] width 1220 height 572
click at [413, 435] on p "Commission" at bounding box center [387, 440] width 73 height 20
type input "2"
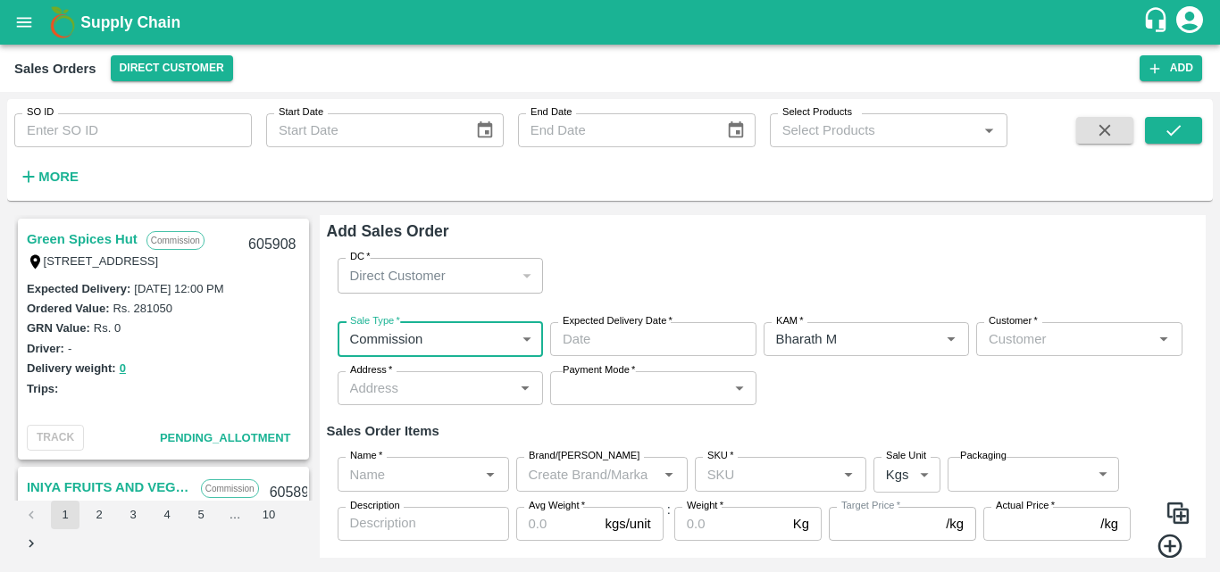
type input "DD/MM/YYYY hh:mm aa"
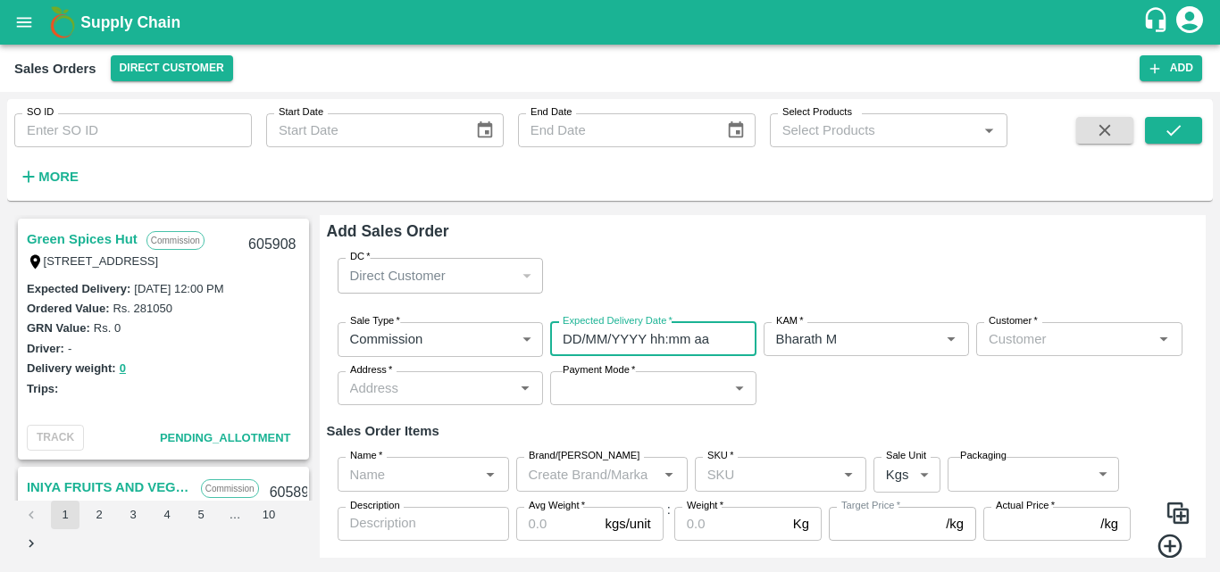
click at [637, 336] on input "DD/MM/YYYY hh:mm aa" at bounding box center [647, 339] width 194 height 34
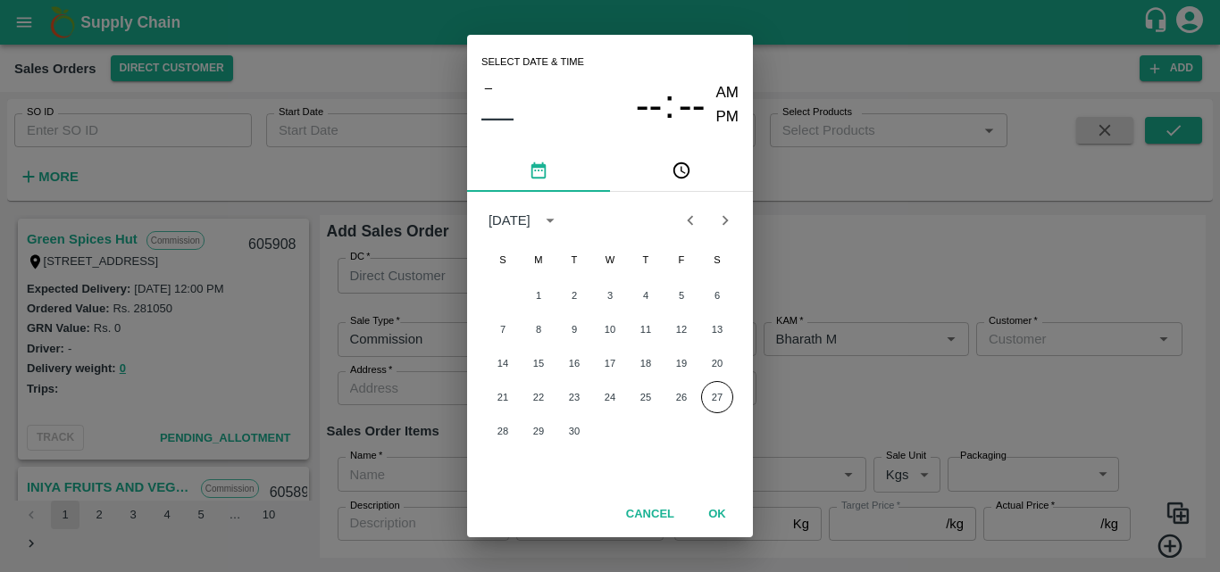
click at [706, 382] on div "21 22 23 24 25 26 27" at bounding box center [610, 397] width 286 height 32
click at [716, 398] on button "27" at bounding box center [717, 397] width 32 height 32
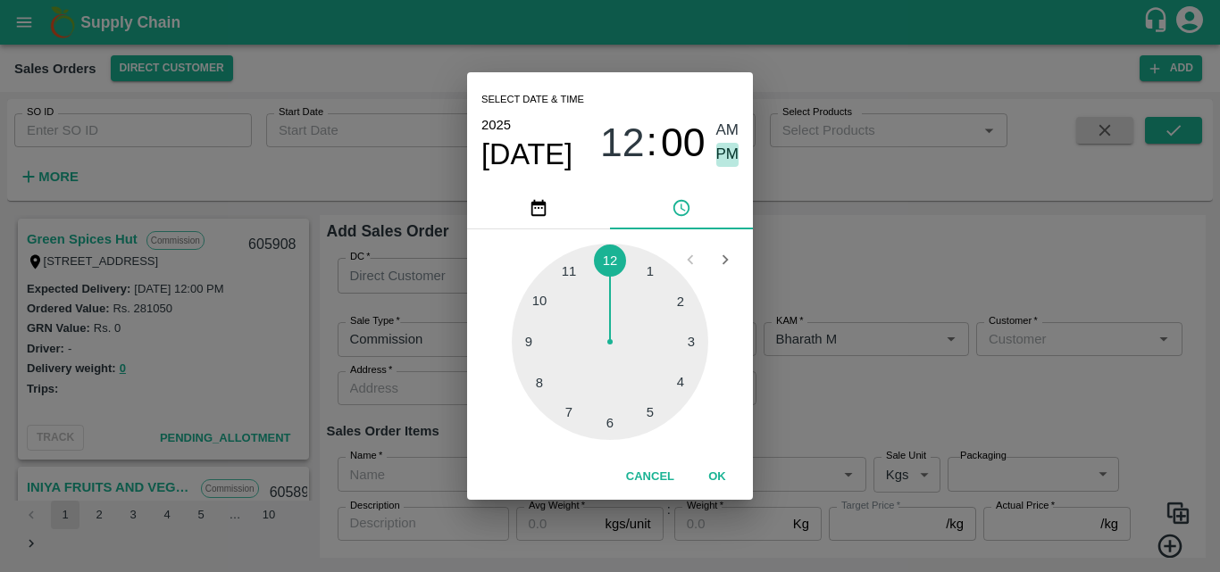
click at [725, 155] on span "PM" at bounding box center [727, 155] width 23 height 24
type input "[DATE] 12:00 PM"
click at [707, 468] on button "OK" at bounding box center [717, 477] width 57 height 31
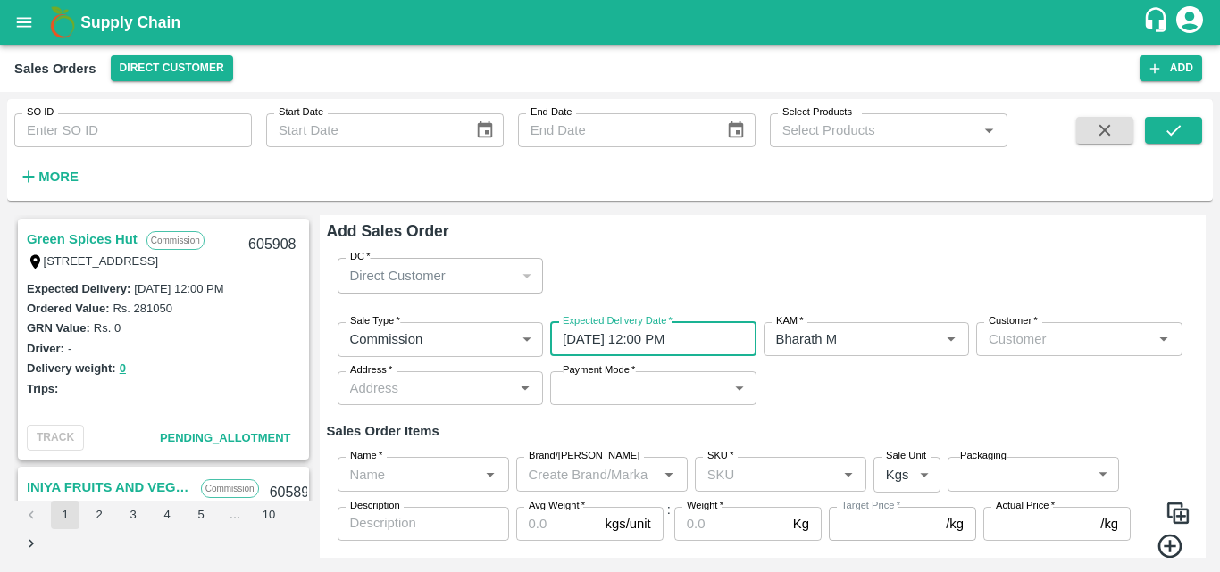
click at [1021, 355] on div "Customer   *" at bounding box center [1079, 339] width 206 height 34
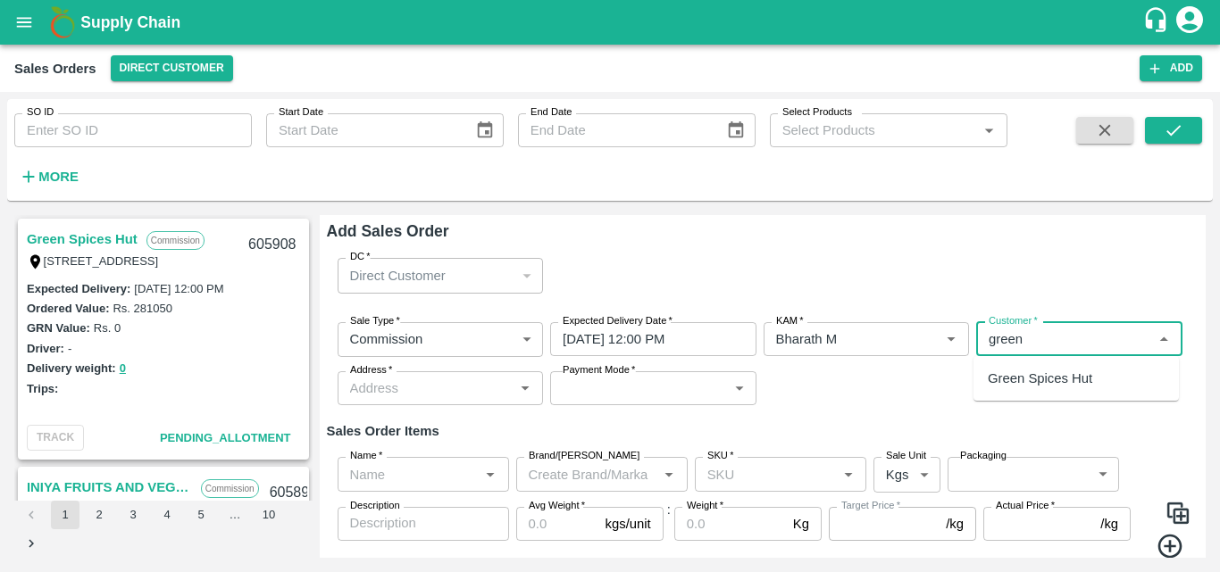
click at [1044, 377] on p "Green Spices Hut" at bounding box center [1040, 379] width 104 height 20
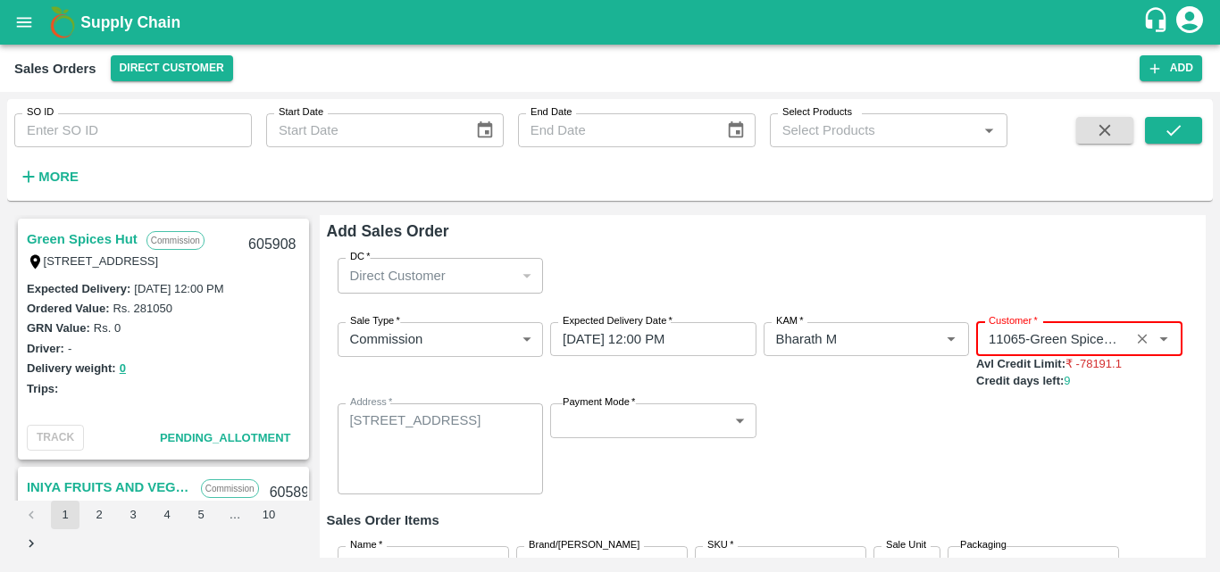
type input "11065-Green Spices Hut"
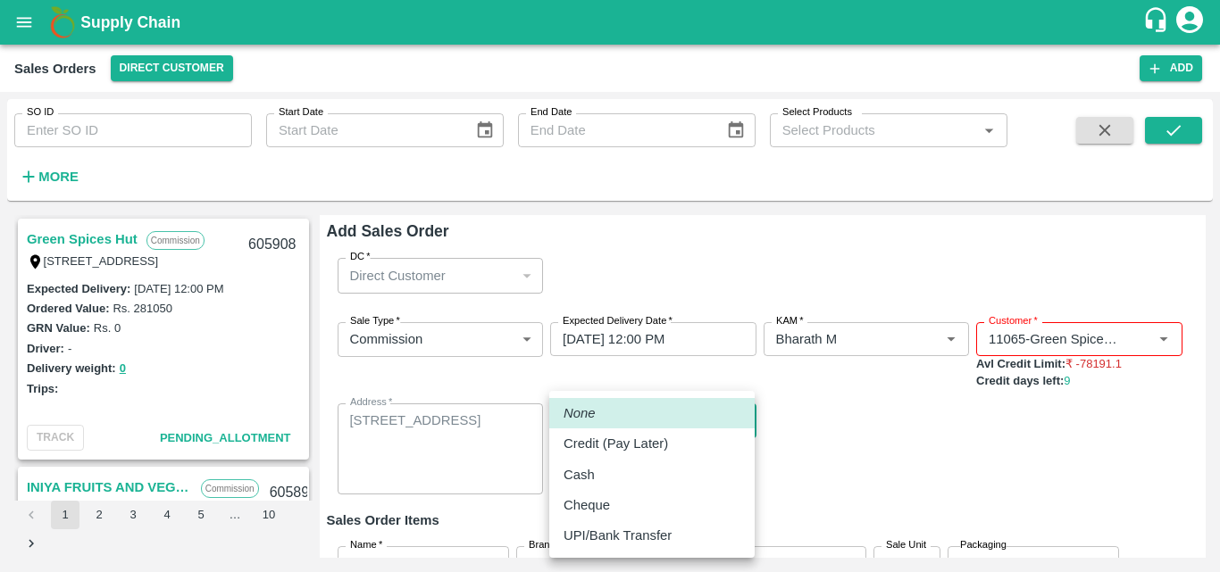
click at [734, 420] on body "Supply Chain Sales Orders Direct Customer Add SO ID SO ID Start Date Start Date…" at bounding box center [610, 286] width 1220 height 572
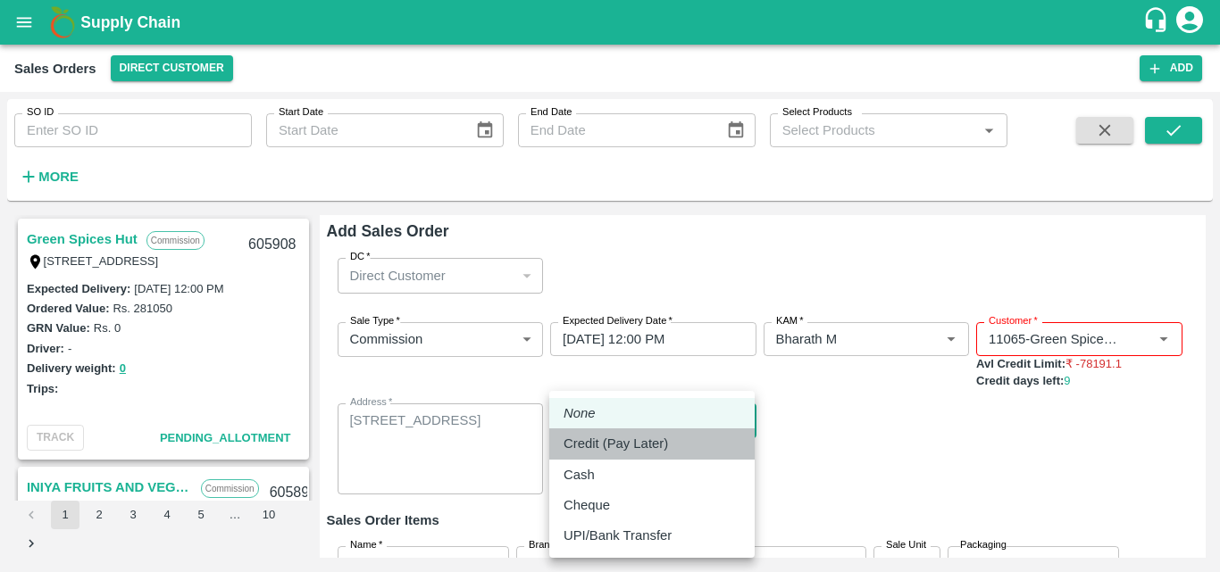
click at [655, 447] on p "Credit (Pay Later)" at bounding box center [616, 444] width 104 height 20
type input "credit"
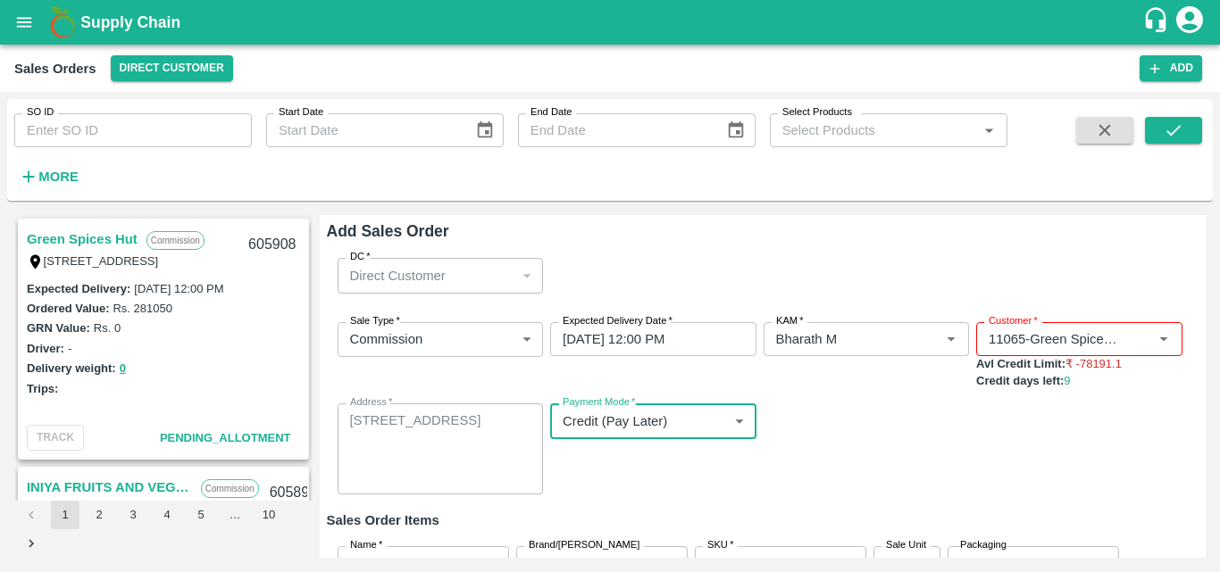
scroll to position [148, 0]
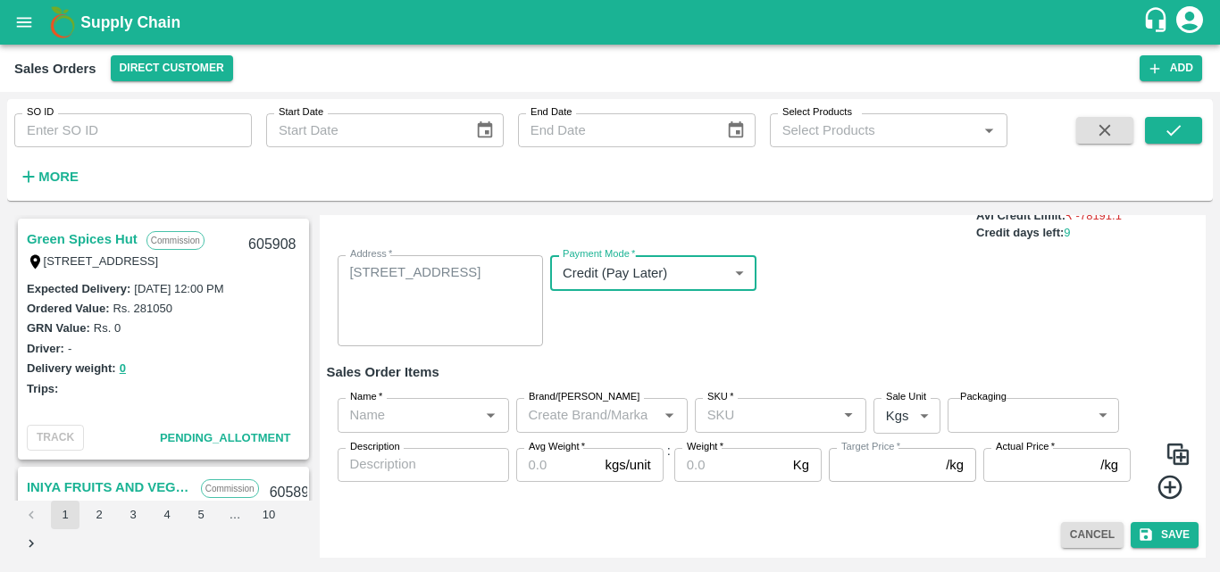
click at [480, 427] on div at bounding box center [489, 415] width 21 height 23
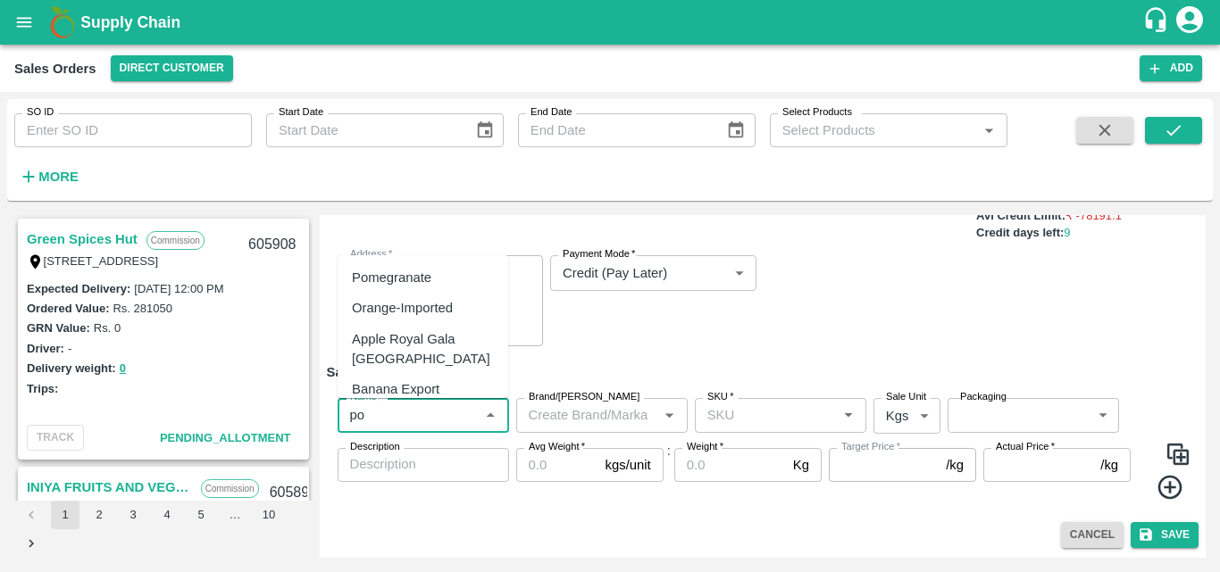
click at [408, 263] on div "Pomegranate" at bounding box center [423, 278] width 171 height 30
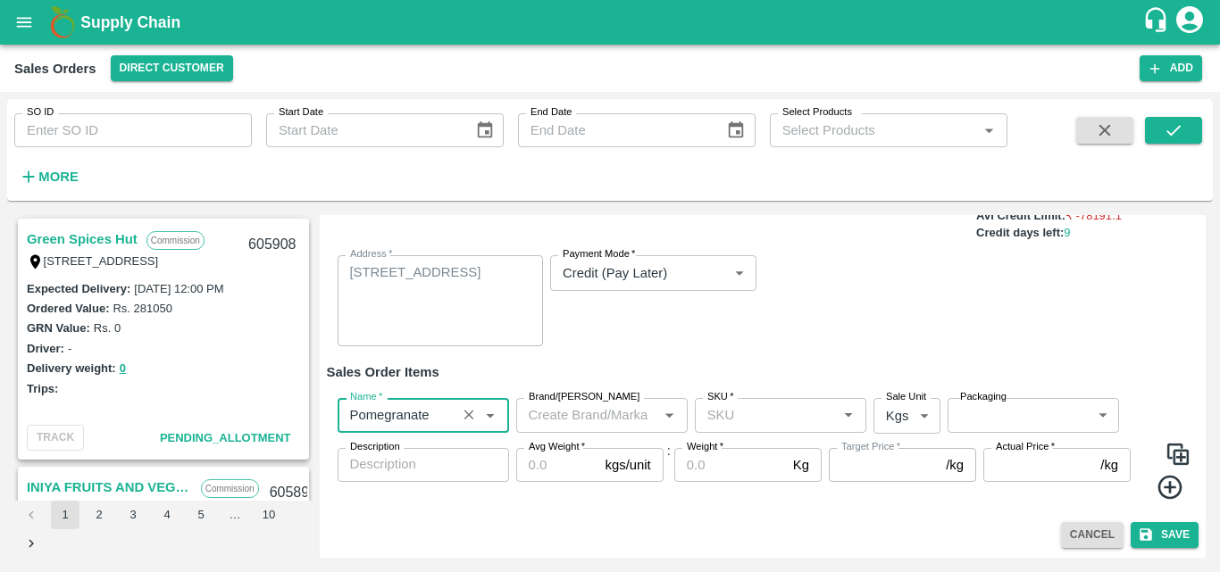
type input "Pomegranate"
click at [578, 413] on input "Brand/[PERSON_NAME]" at bounding box center [587, 415] width 131 height 23
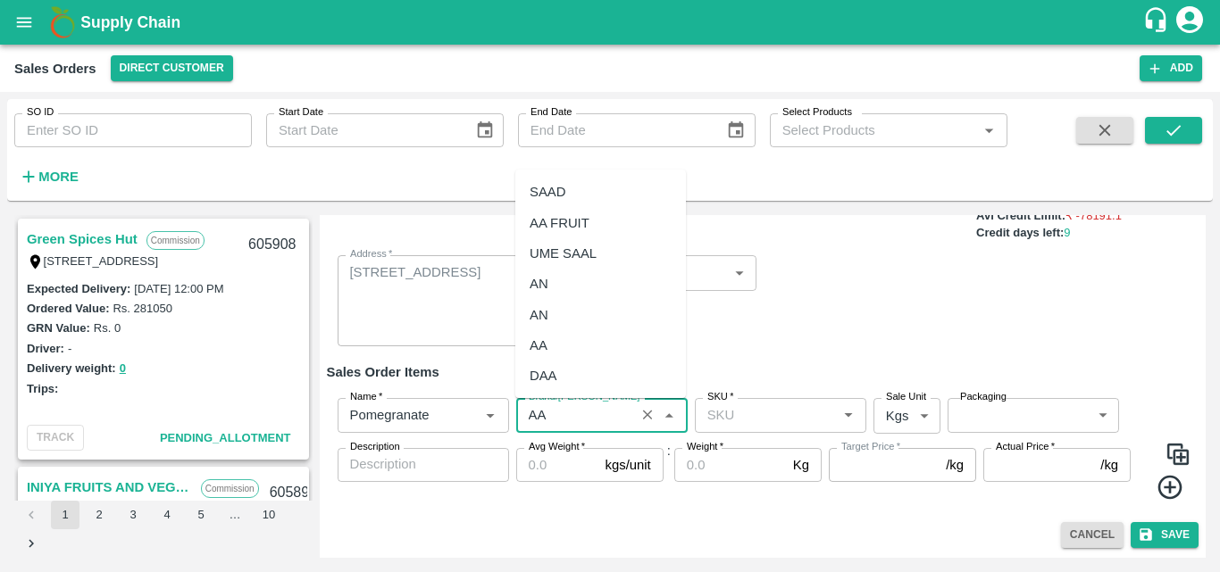
scroll to position [92, 0]
click at [530, 343] on div "AA" at bounding box center [539, 345] width 18 height 20
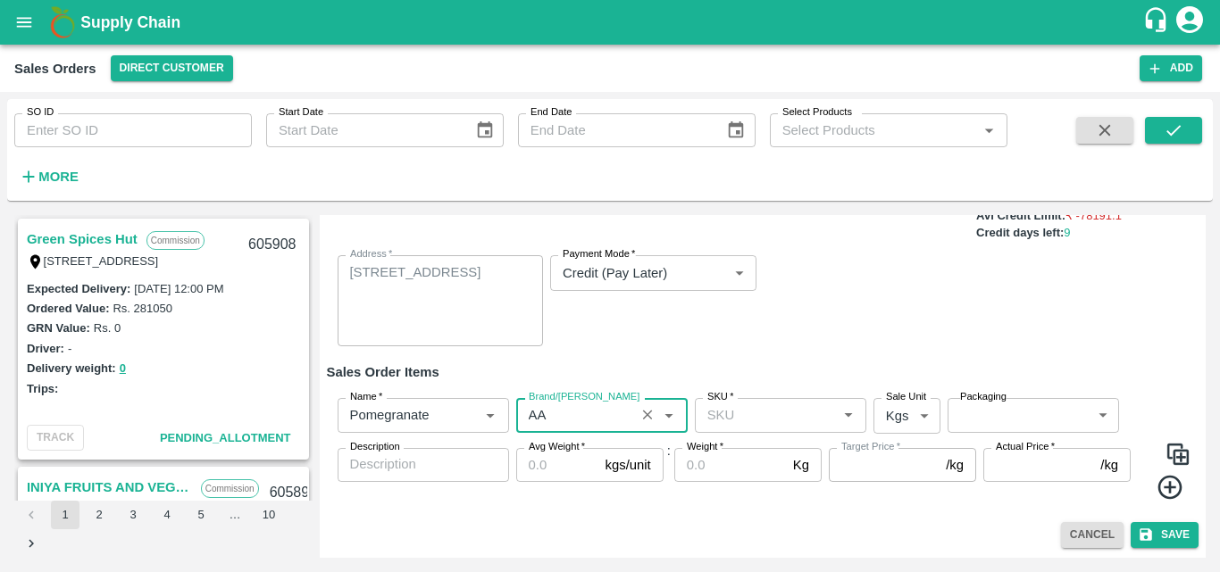
type input "AA"
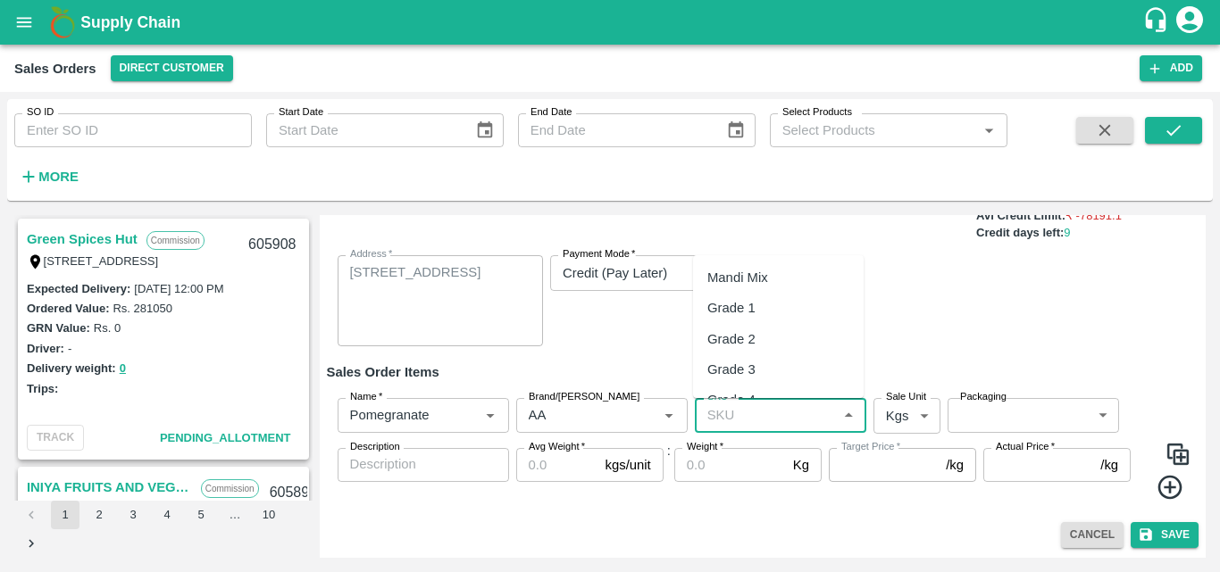
click at [765, 417] on input "SKU   *" at bounding box center [765, 415] width 131 height 23
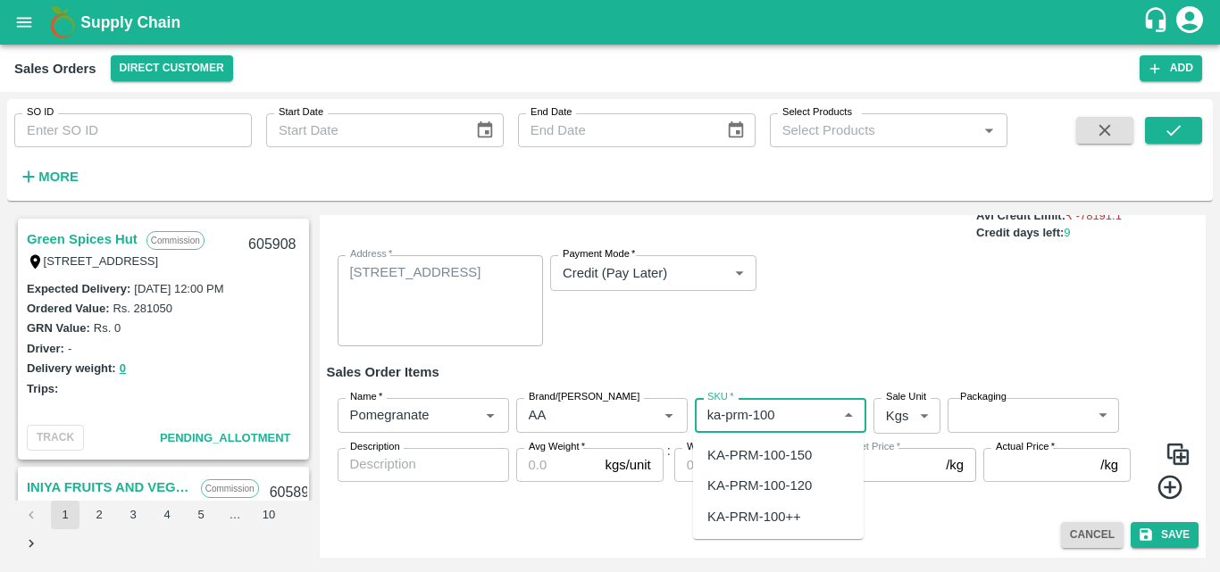
click at [786, 447] on div "KA-PRM-100-150" at bounding box center [759, 456] width 104 height 20
type input "KA-PRM-100-150"
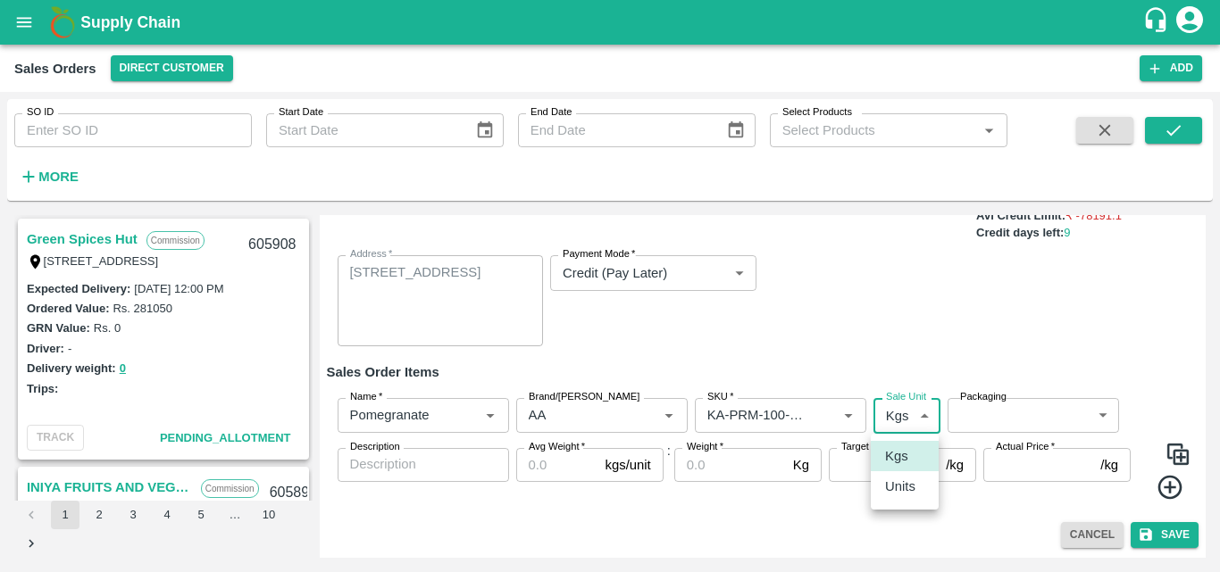
click at [898, 425] on body "Supply Chain Sales Orders Direct Customer Add SO ID SO ID Start Date Start Date…" at bounding box center [610, 286] width 1220 height 572
click at [907, 488] on p "Units" at bounding box center [900, 487] width 30 height 20
type input "2"
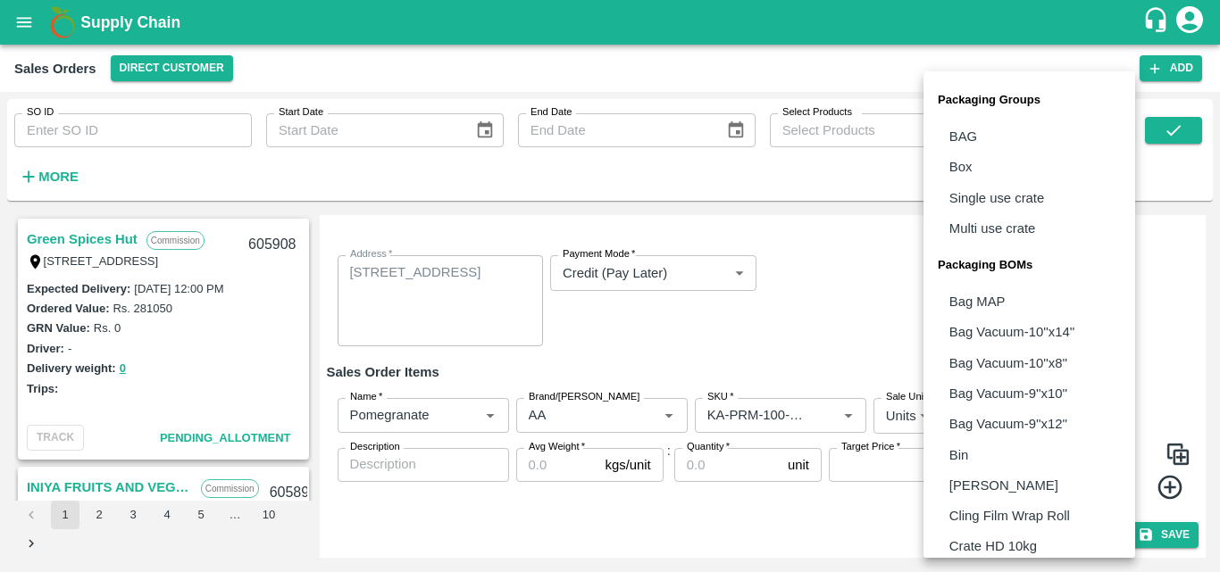
click at [1039, 422] on body "Supply Chain Sales Orders Direct Customer Add SO ID SO ID Start Date Start Date…" at bounding box center [610, 286] width 1220 height 572
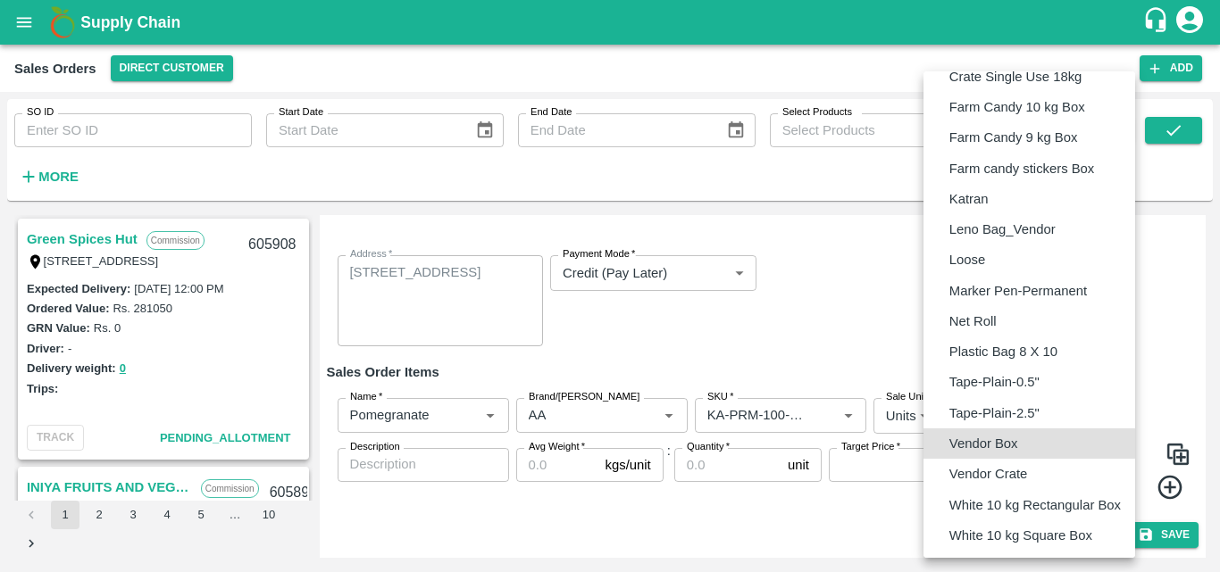
type input "BOM/276"
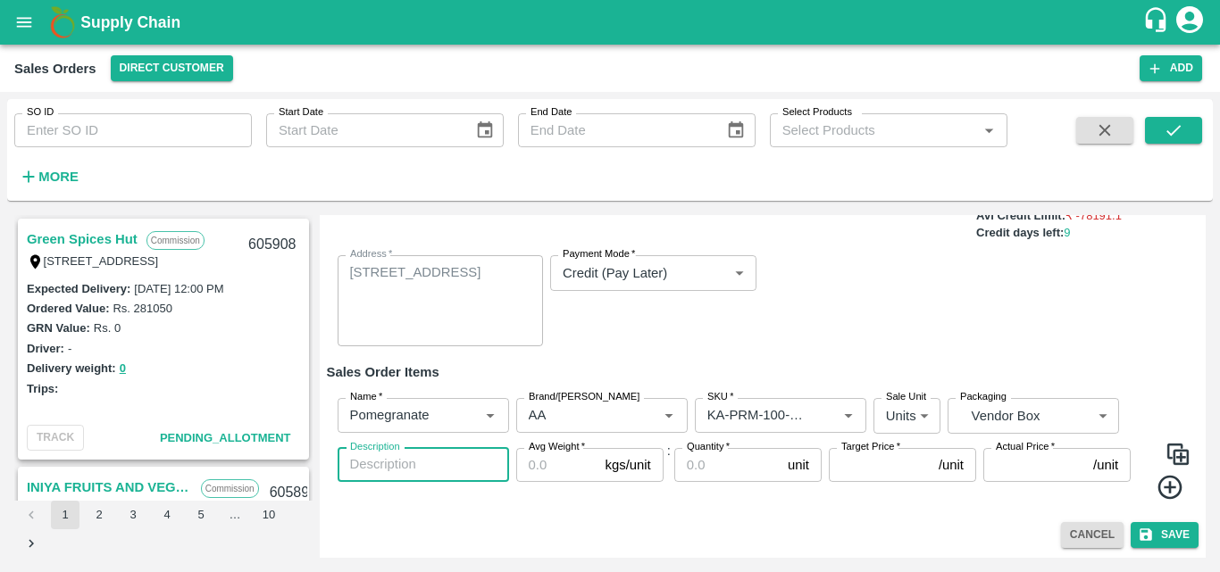
click at [438, 468] on textarea "Description" at bounding box center [423, 464] width 146 height 19
type textarea "AA"
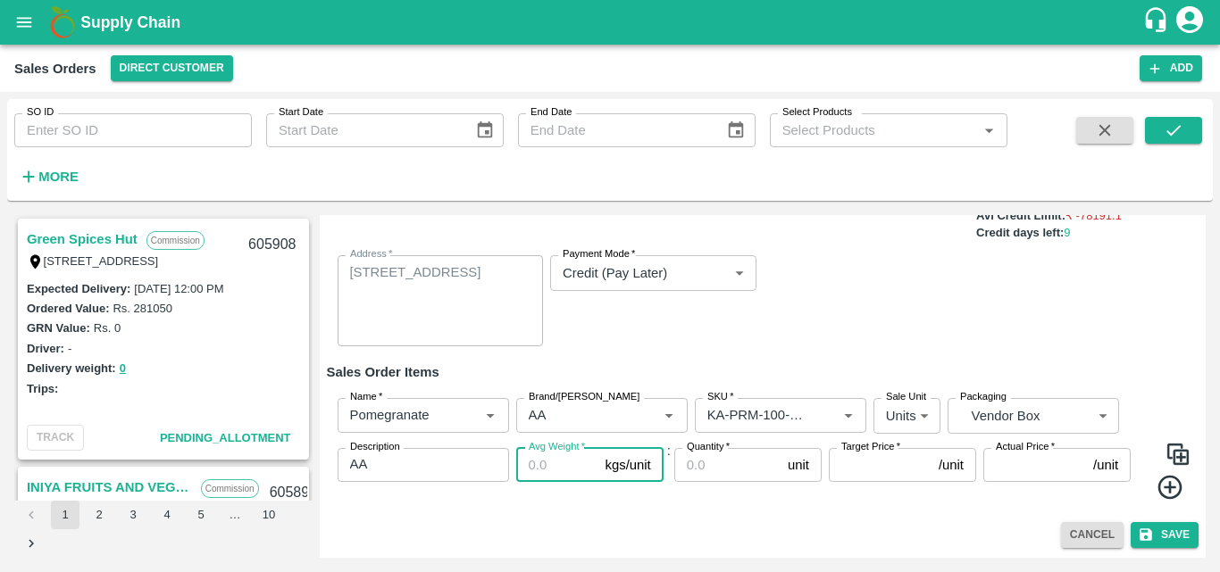
click at [524, 474] on input "Avg Weight   *" at bounding box center [557, 465] width 82 height 34
type input "9.5"
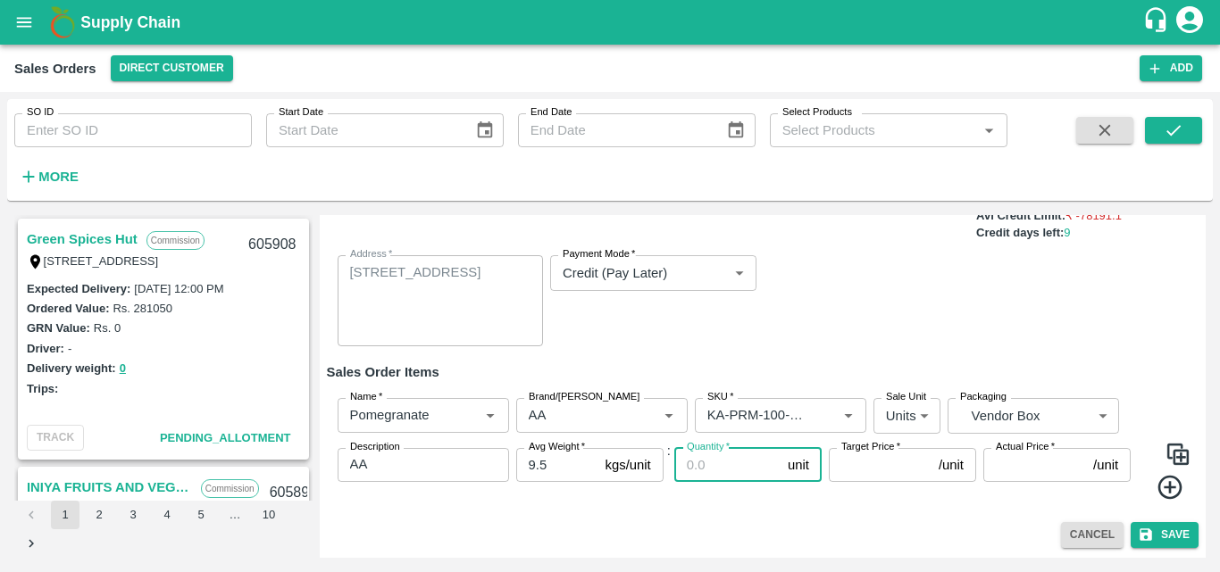
click at [732, 517] on div "Add Sales Order DC   * Direct Customer 6 DC Sale Type   * Commission 2 Sale Typ…" at bounding box center [763, 386] width 887 height 343
click at [1169, 495] on icon at bounding box center [1170, 486] width 29 height 29
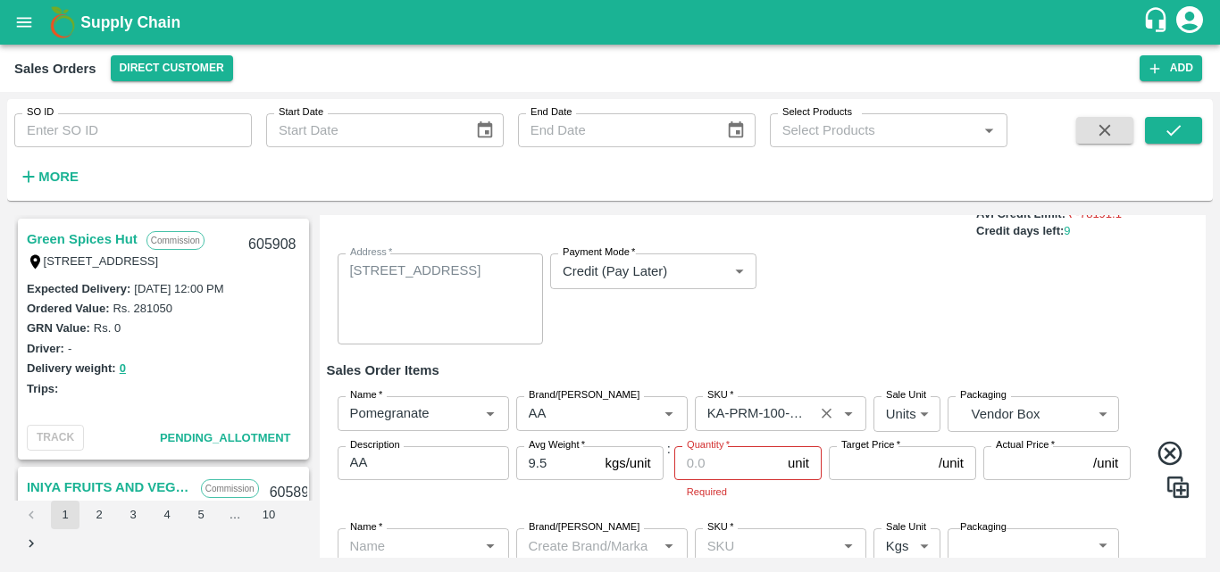
scroll to position [315, 0]
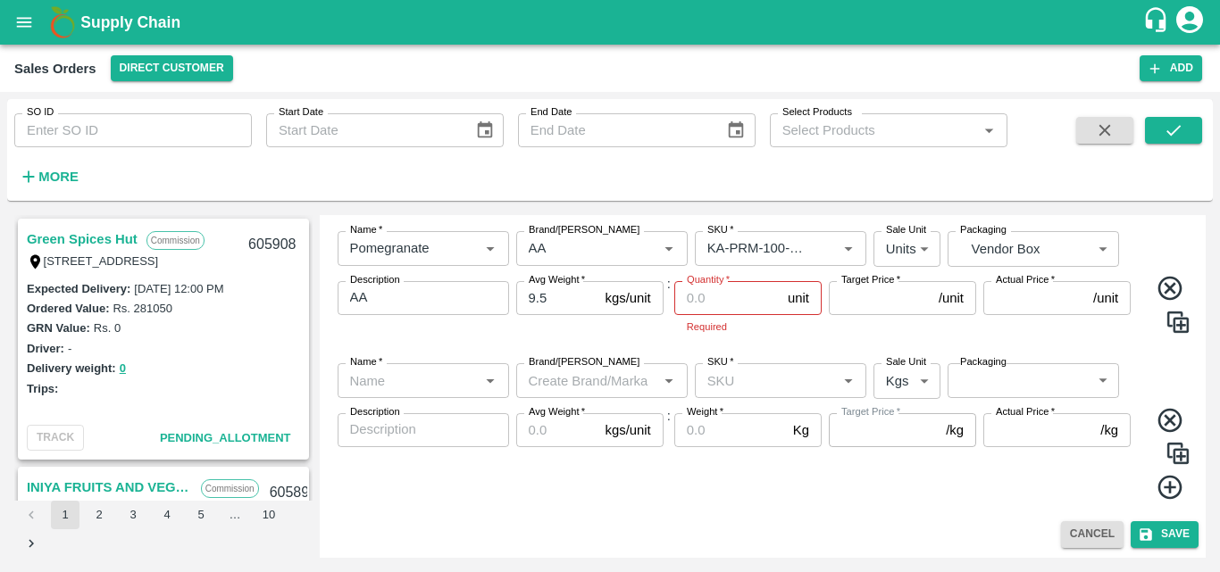
click at [454, 397] on div "Name   *" at bounding box center [423, 380] width 171 height 34
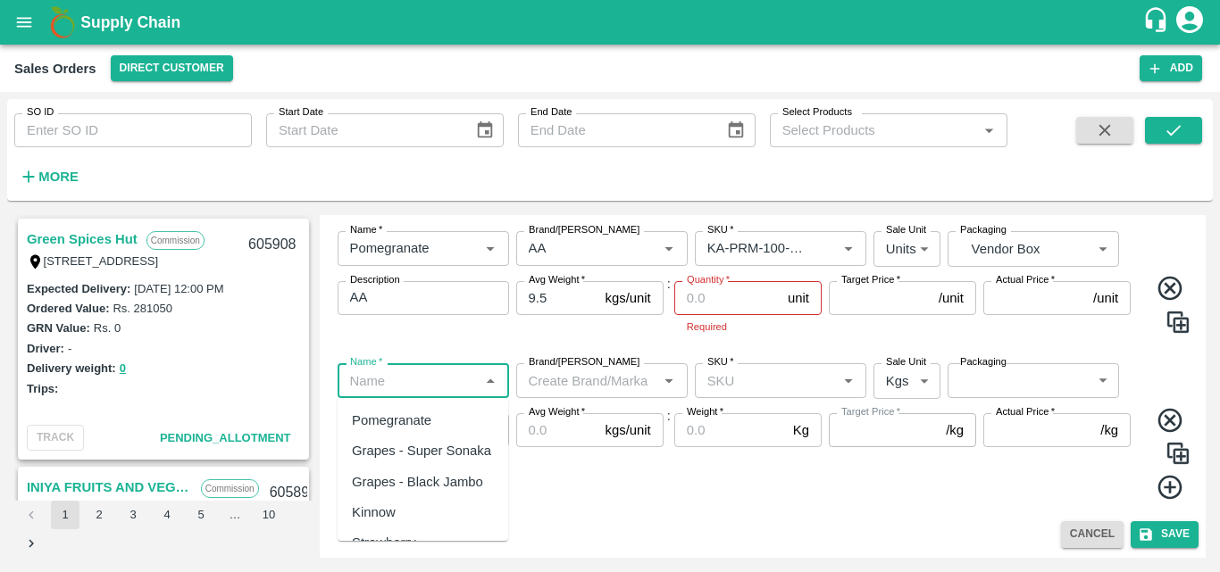
click at [423, 413] on div "Pomegranate" at bounding box center [391, 421] width 79 height 20
type input "Pomegranate"
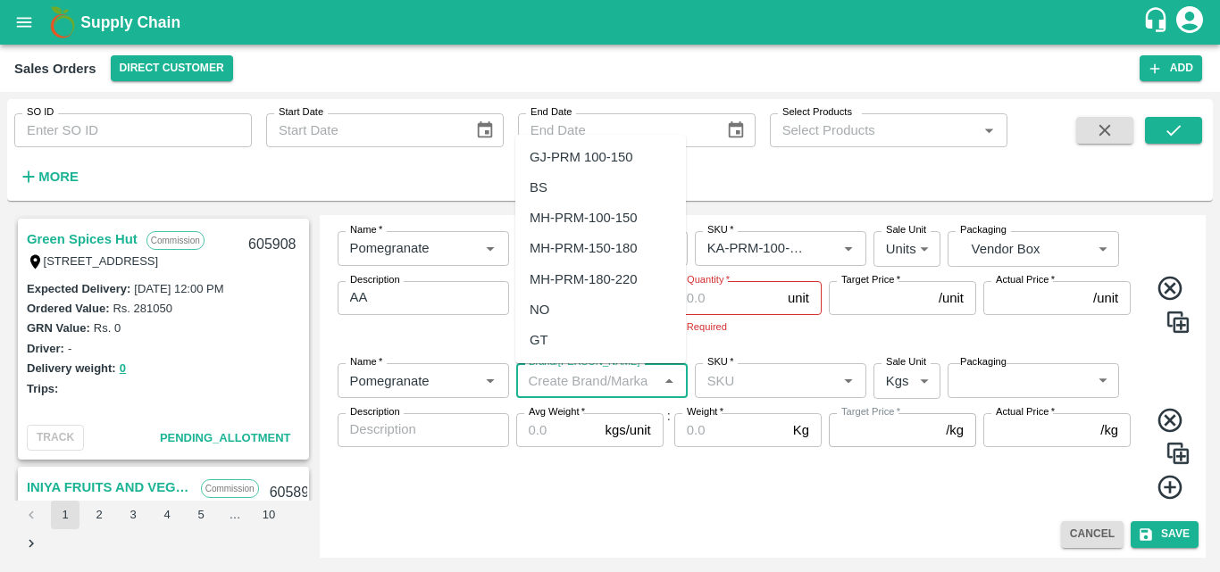
click at [580, 380] on input "Brand/[PERSON_NAME]" at bounding box center [587, 380] width 131 height 23
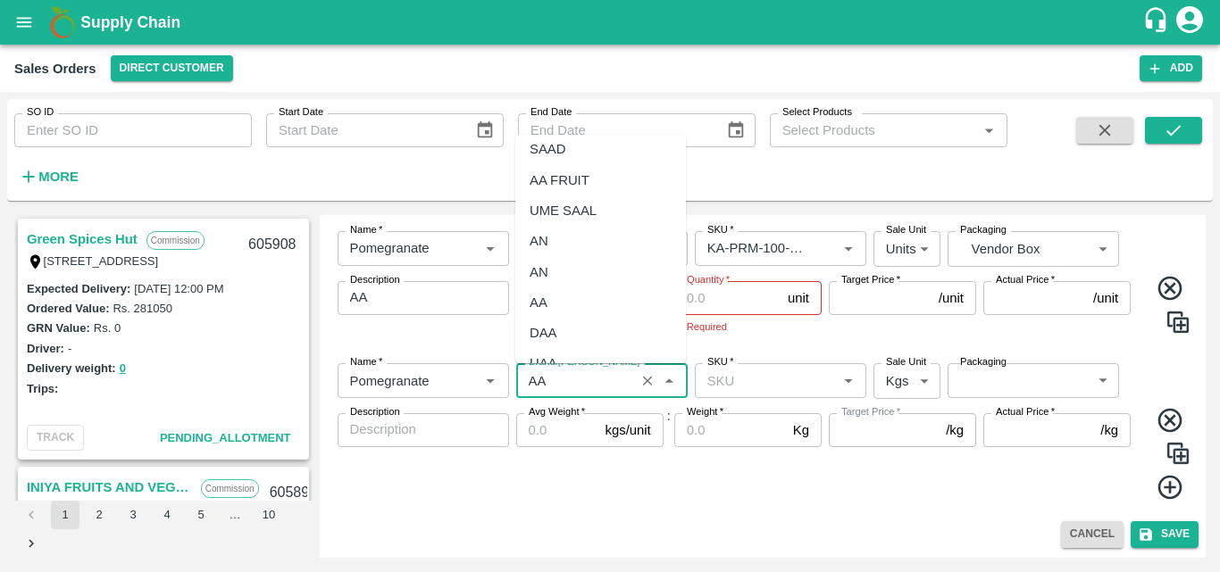
scroll to position [100, 0]
click at [541, 304] on div "AA" at bounding box center [539, 302] width 18 height 20
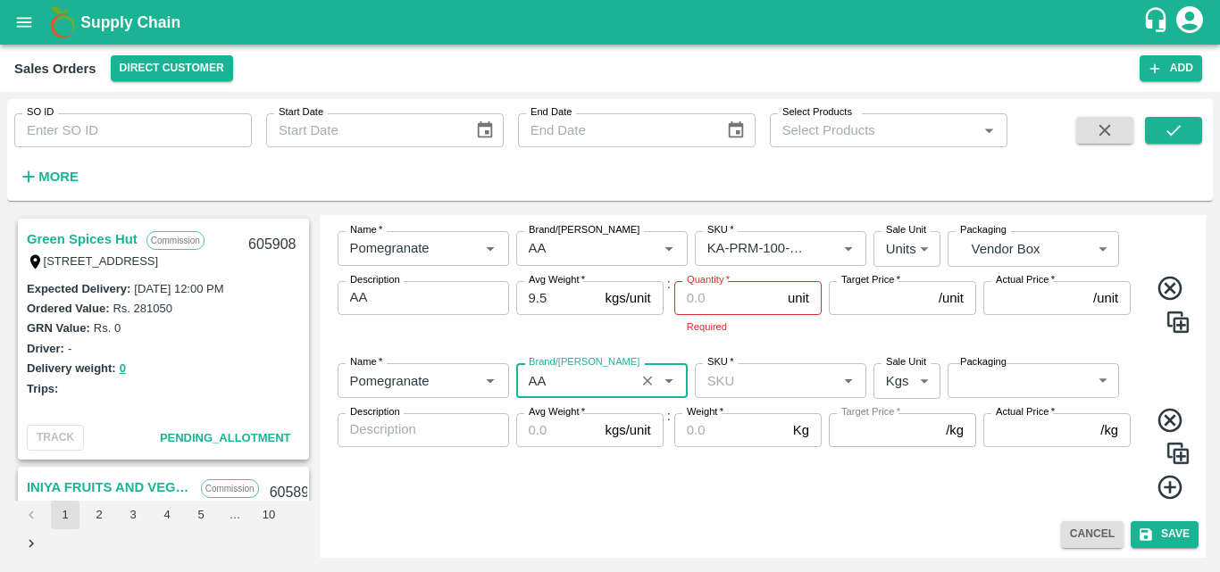
type input "AA"
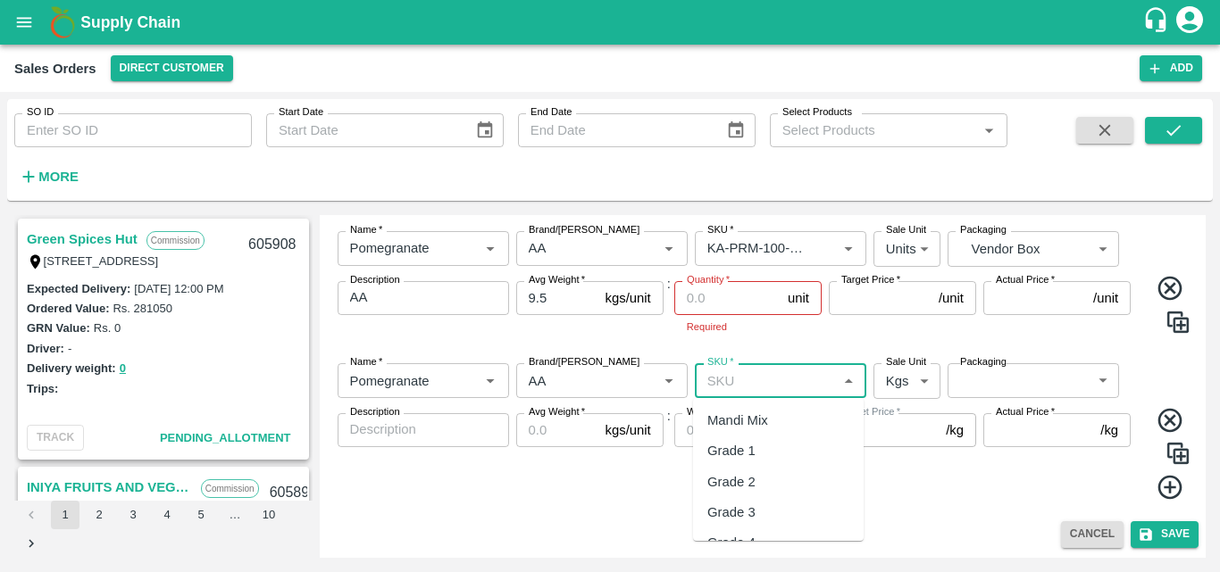
click at [740, 388] on input "SKU   *" at bounding box center [765, 380] width 131 height 23
click at [771, 422] on div "KA-PRM-150-180" at bounding box center [759, 421] width 104 height 20
type input "KA-PRM-150-180"
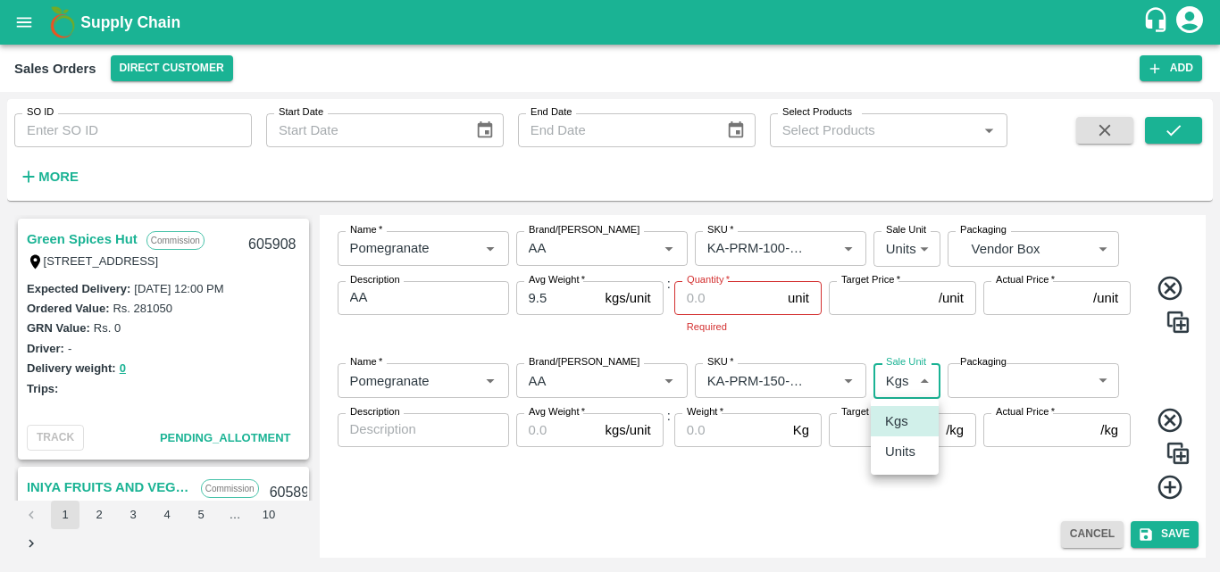
click at [898, 391] on body "Supply Chain Sales Orders Direct Customer Add SO ID SO ID Start Date Start Date…" at bounding box center [610, 286] width 1220 height 572
click at [907, 455] on p "Units" at bounding box center [900, 452] width 30 height 20
type input "2"
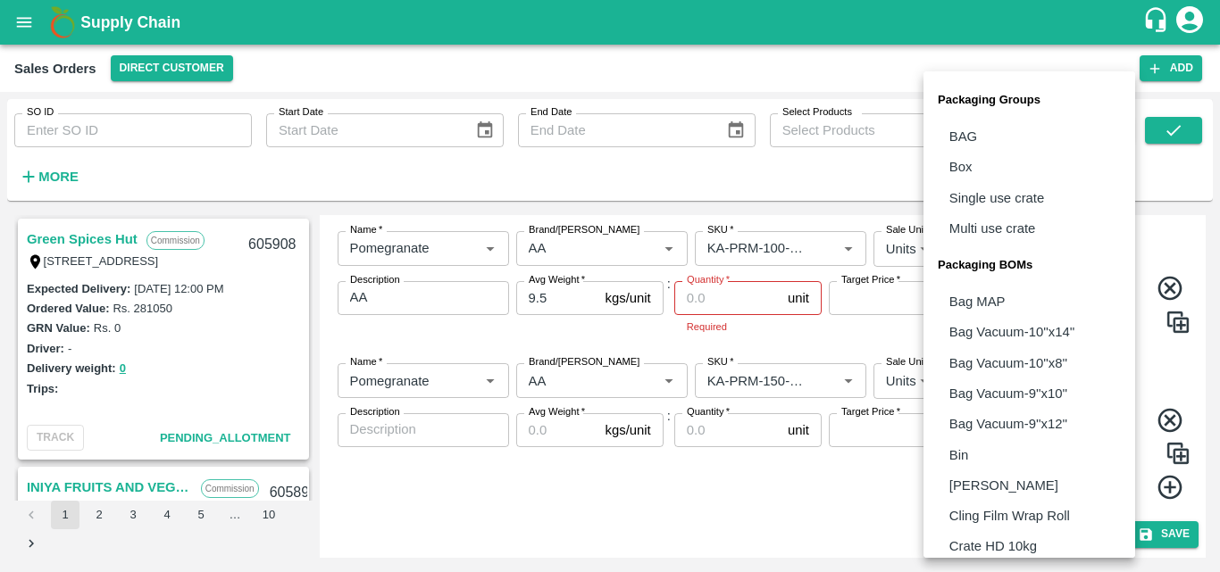
click at [1015, 388] on body "Supply Chain Sales Orders Direct Customer Add SO ID SO ID Start Date Start Date…" at bounding box center [610, 286] width 1220 height 572
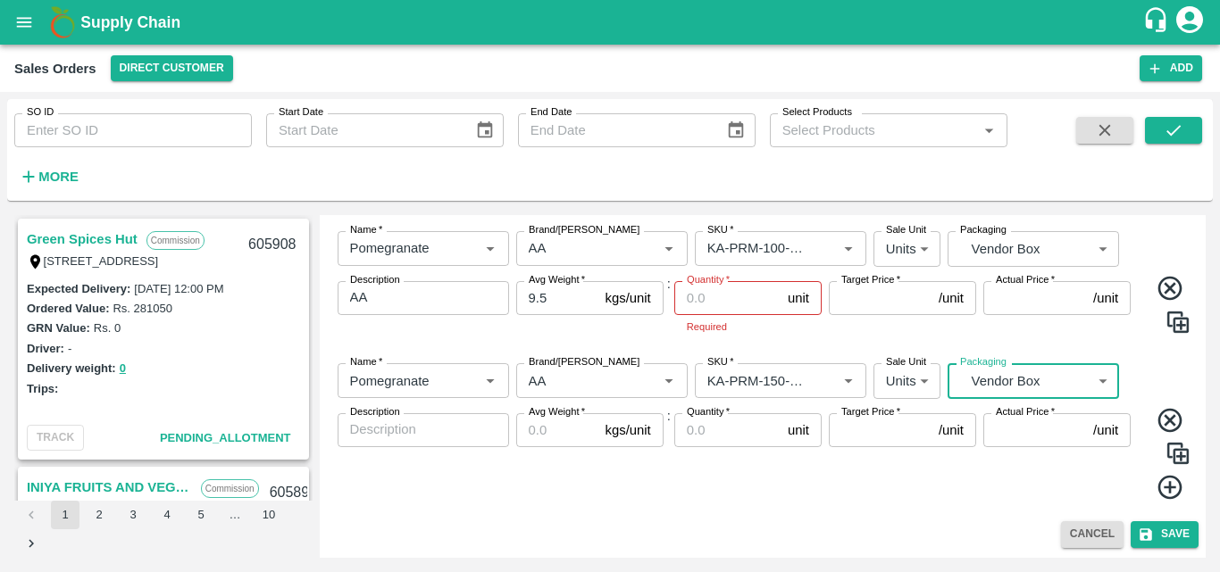
type input "BOM/276"
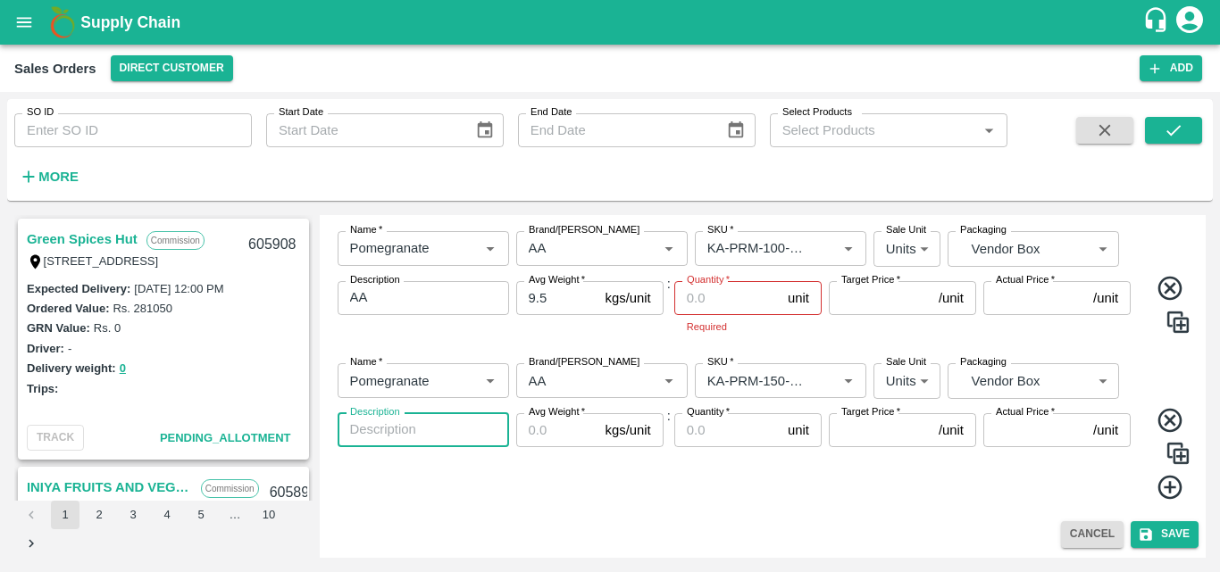
click at [471, 434] on textarea "Description" at bounding box center [423, 430] width 146 height 19
type textarea "AA"
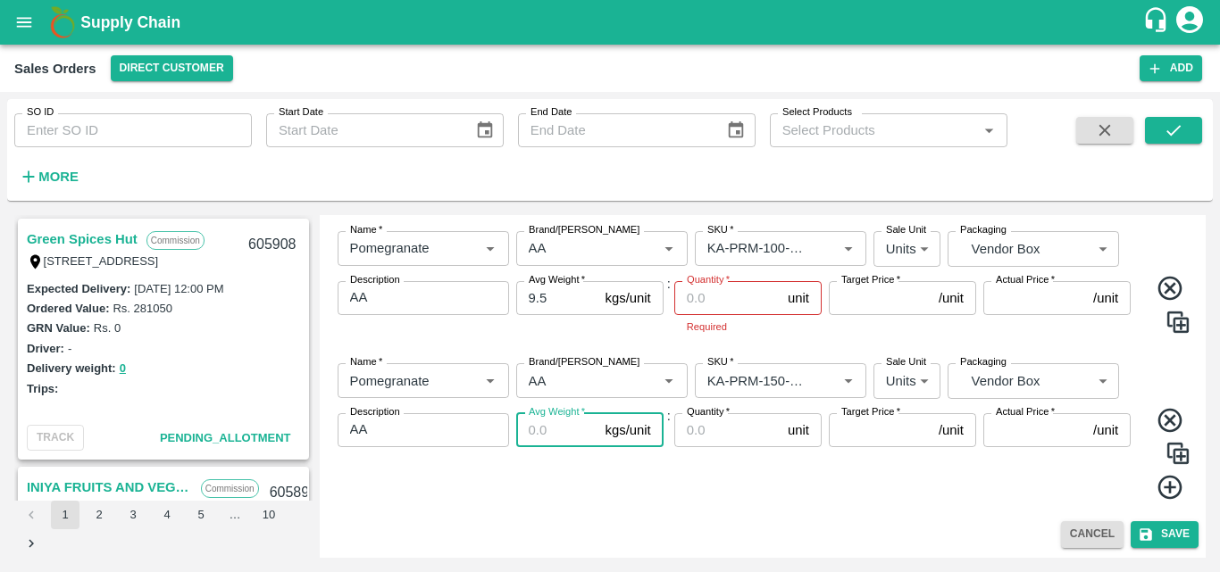
click at [559, 431] on input "Avg Weight   *" at bounding box center [557, 430] width 82 height 34
type input "9.5"
click at [856, 498] on div "Target Price   * /unit Target Price" at bounding box center [902, 457] width 147 height 88
click at [1164, 484] on icon at bounding box center [1170, 487] width 29 height 29
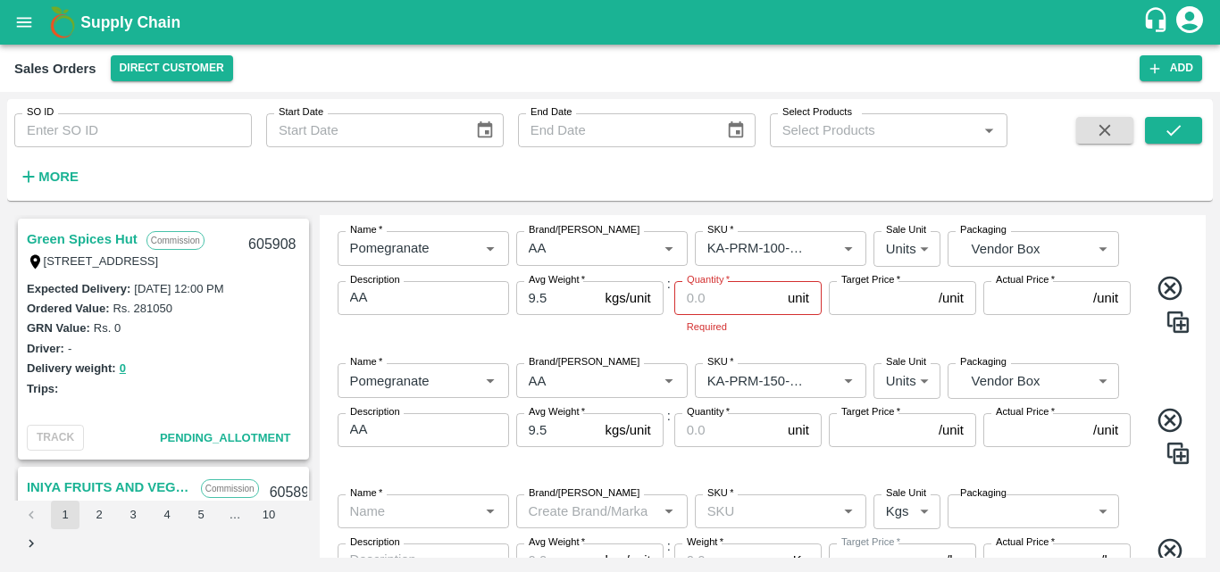
scroll to position [446, 0]
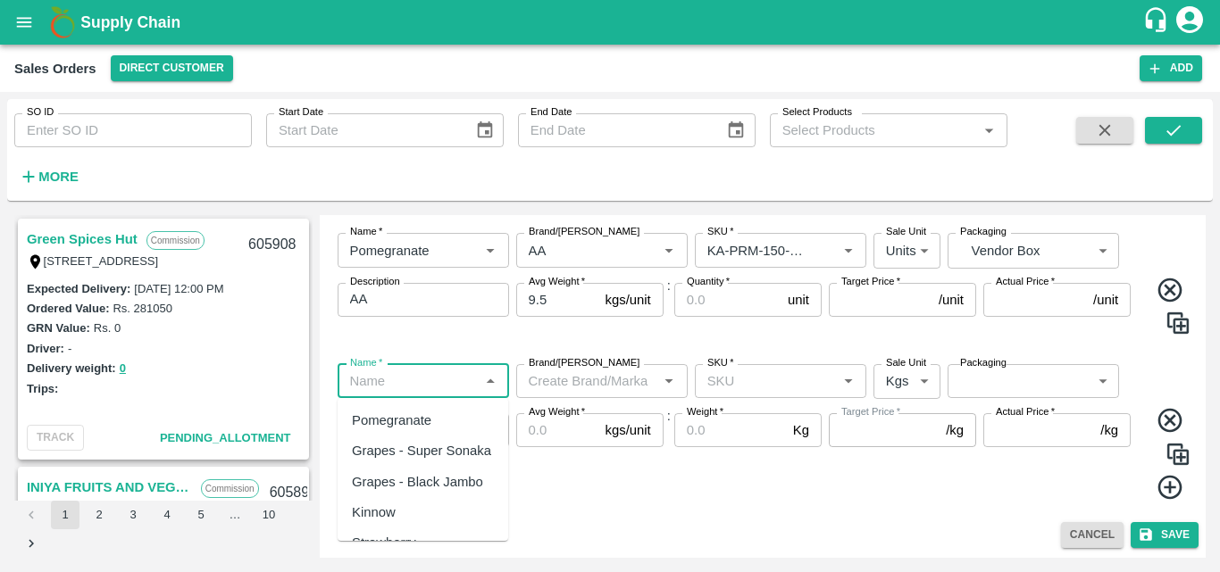
click at [403, 389] on input "Name   *" at bounding box center [408, 381] width 131 height 23
click at [407, 419] on div "Pomegranate" at bounding box center [391, 421] width 79 height 20
type input "Pomegranate"
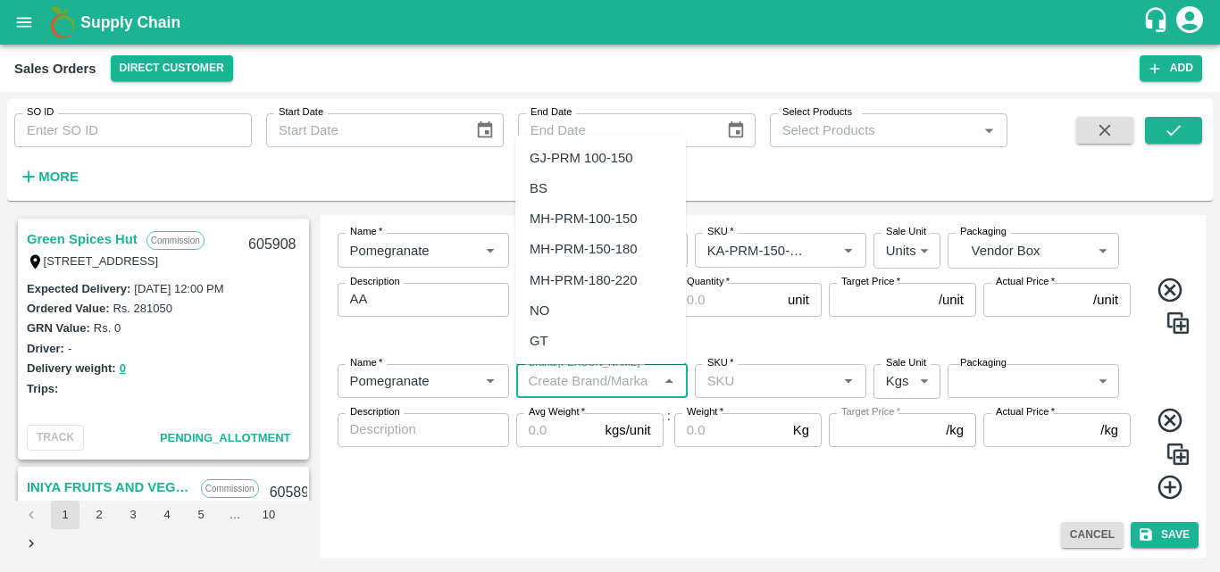
click at [553, 385] on input "Brand/[PERSON_NAME]" at bounding box center [587, 381] width 131 height 23
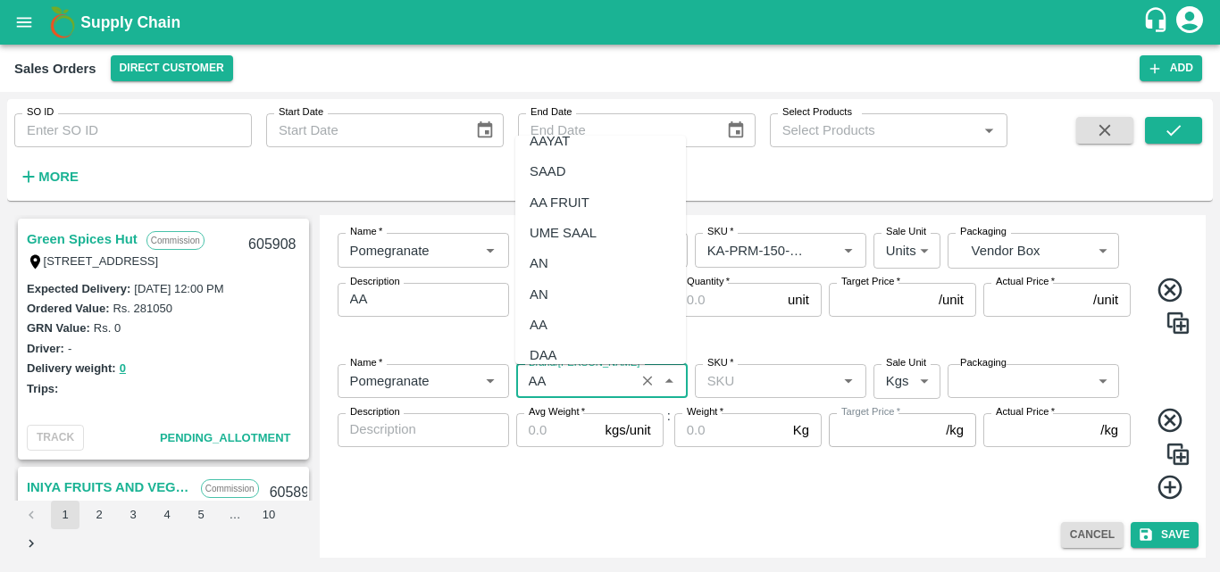
scroll to position [79, 0]
click at [523, 325] on div "AA" at bounding box center [600, 324] width 171 height 30
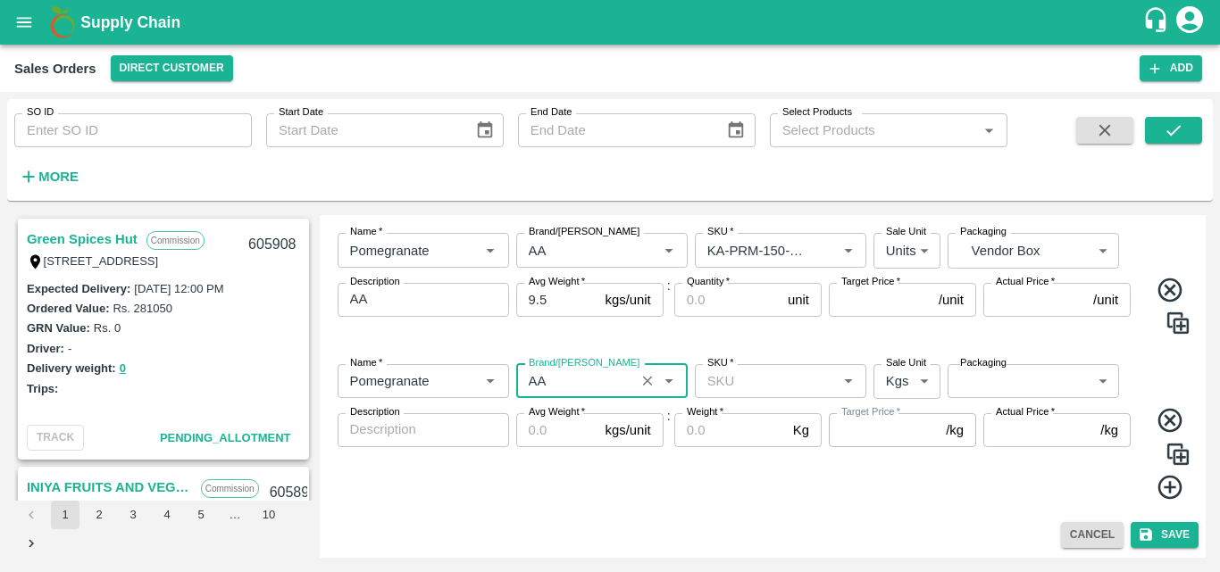
type input "AA"
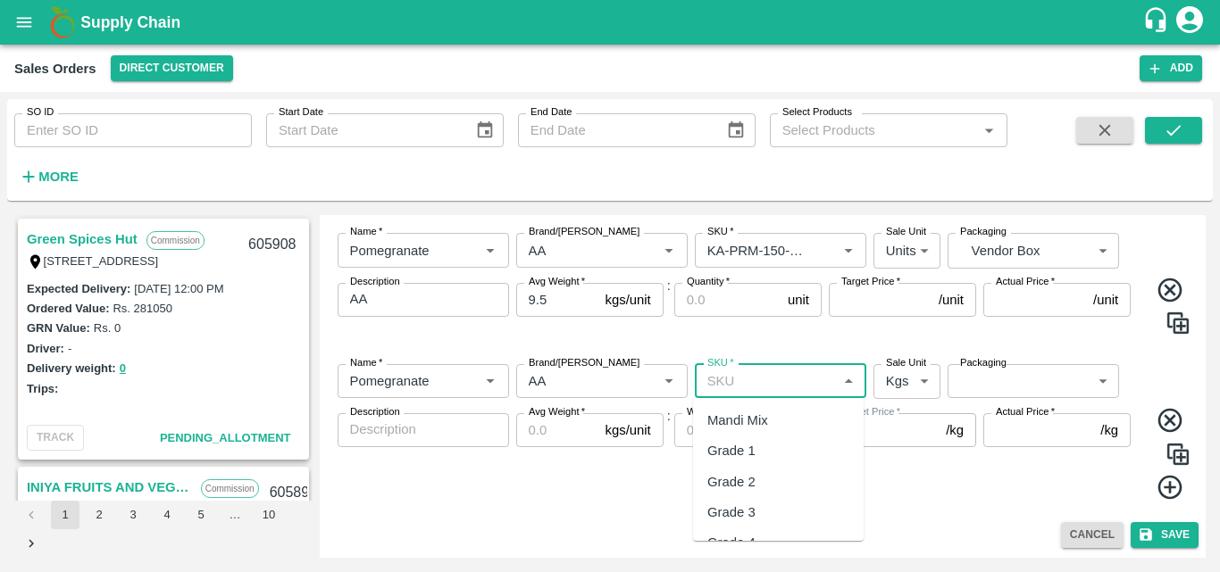
click at [756, 376] on input "SKU   *" at bounding box center [765, 381] width 131 height 23
click at [787, 417] on div "KA-PRM-180-220" at bounding box center [759, 421] width 104 height 20
type input "KA-PRM-180-220"
click at [901, 381] on body "Supply Chain Sales Orders Direct Customer Add SO ID SO ID Start Date Start Date…" at bounding box center [610, 286] width 1220 height 572
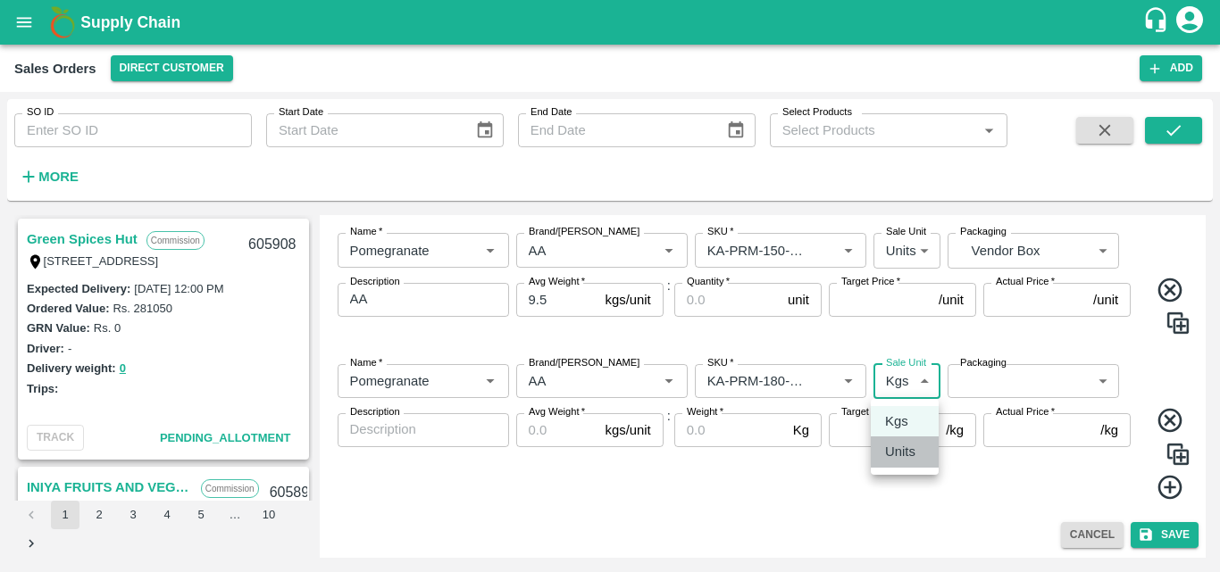
click at [906, 456] on p "Units" at bounding box center [900, 452] width 30 height 20
type input "2"
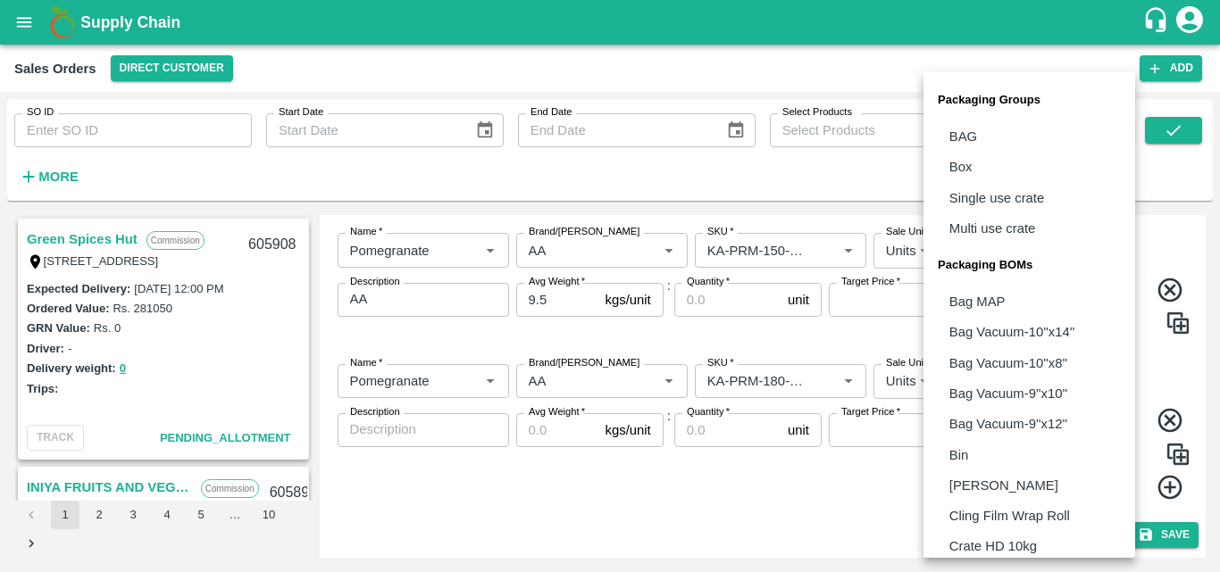
click at [995, 392] on body "Supply Chain Sales Orders Direct Customer Add SO ID SO ID Start Date Start Date…" at bounding box center [610, 286] width 1220 height 572
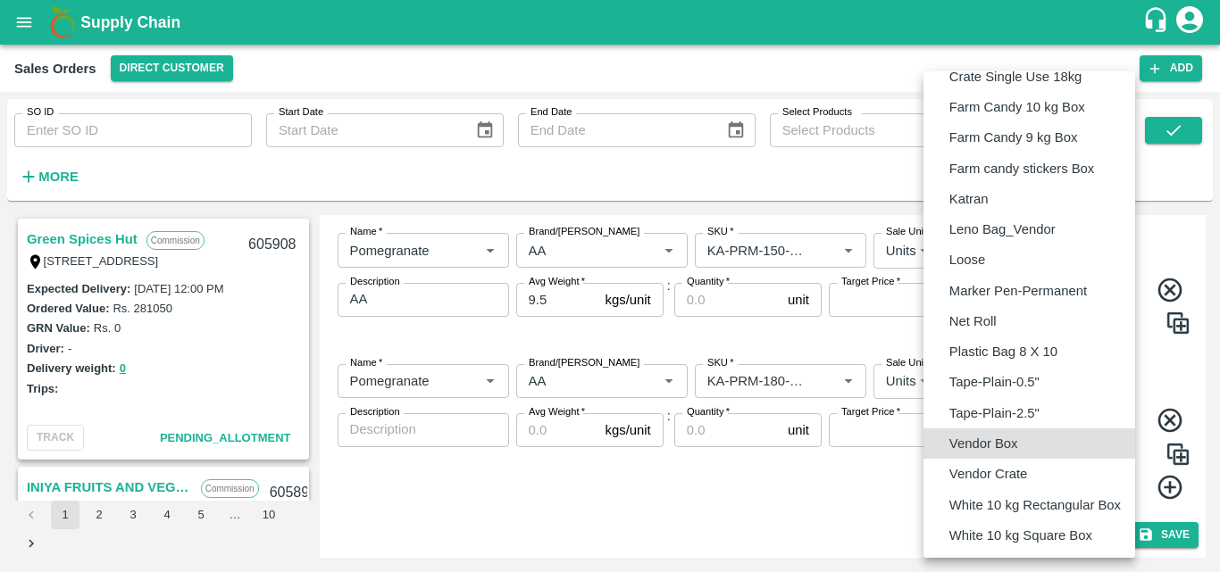
type input "BOM/276"
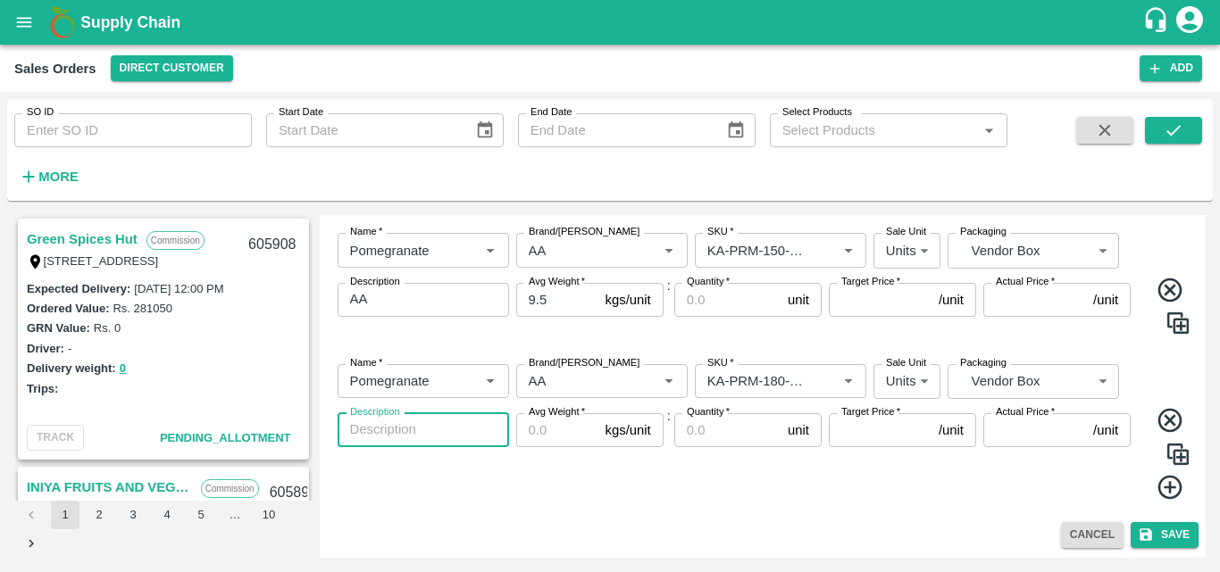
click at [435, 437] on textarea "Description" at bounding box center [423, 430] width 146 height 19
type textarea "AA"
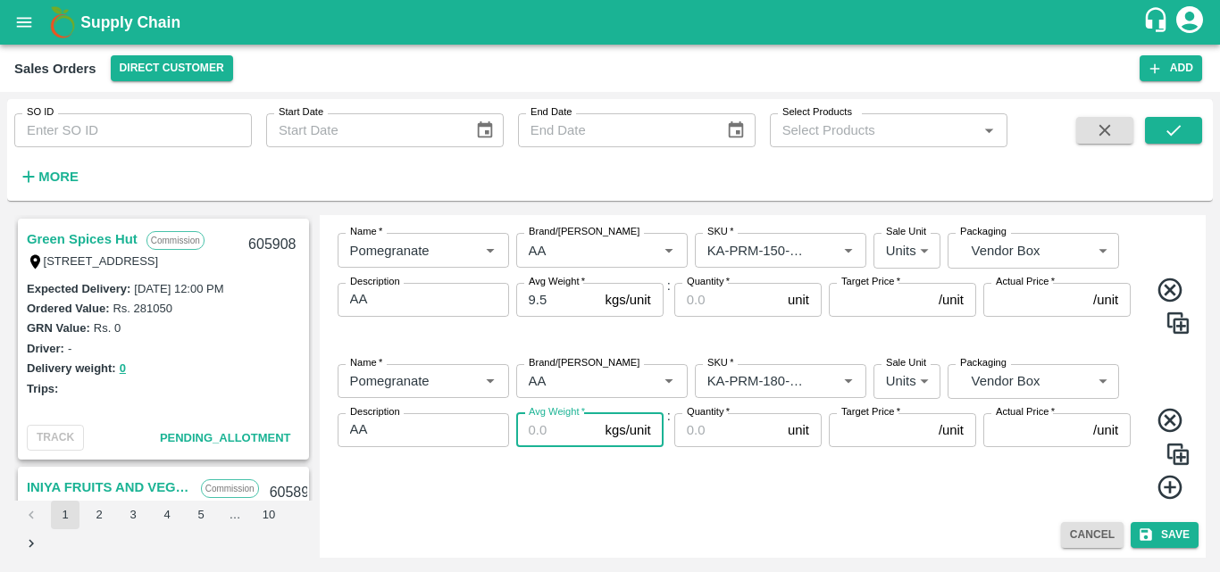
click at [530, 444] on input "Avg Weight   *" at bounding box center [557, 430] width 82 height 34
type input "9.5"
click at [731, 489] on div "Quantity   * unit Quantity" at bounding box center [747, 457] width 147 height 88
click at [1171, 488] on icon at bounding box center [1169, 488] width 24 height 24
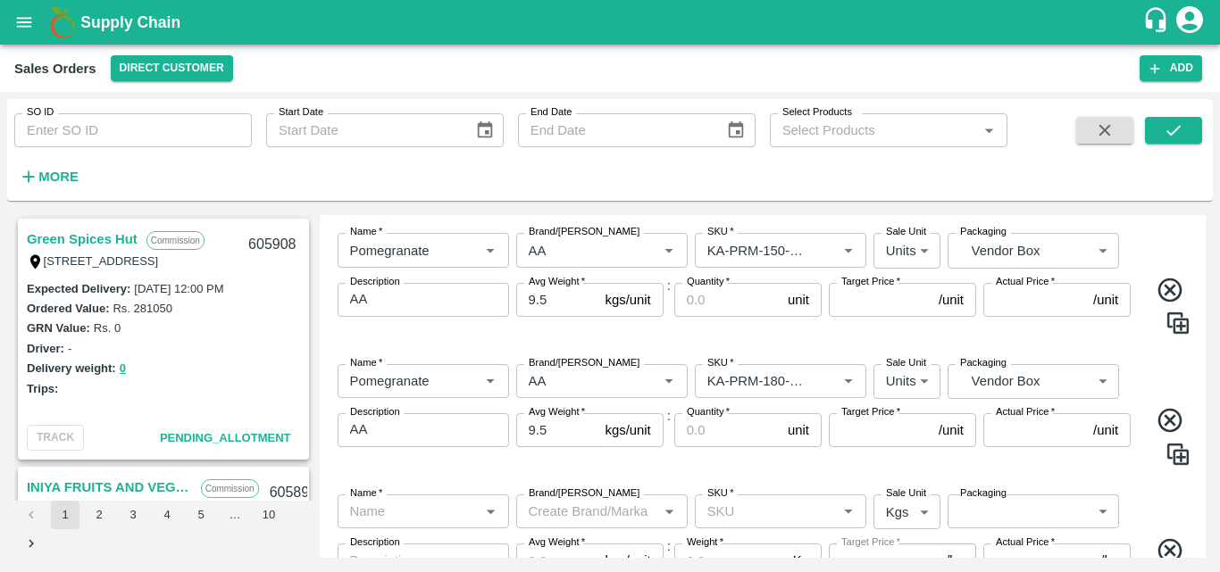
scroll to position [577, 0]
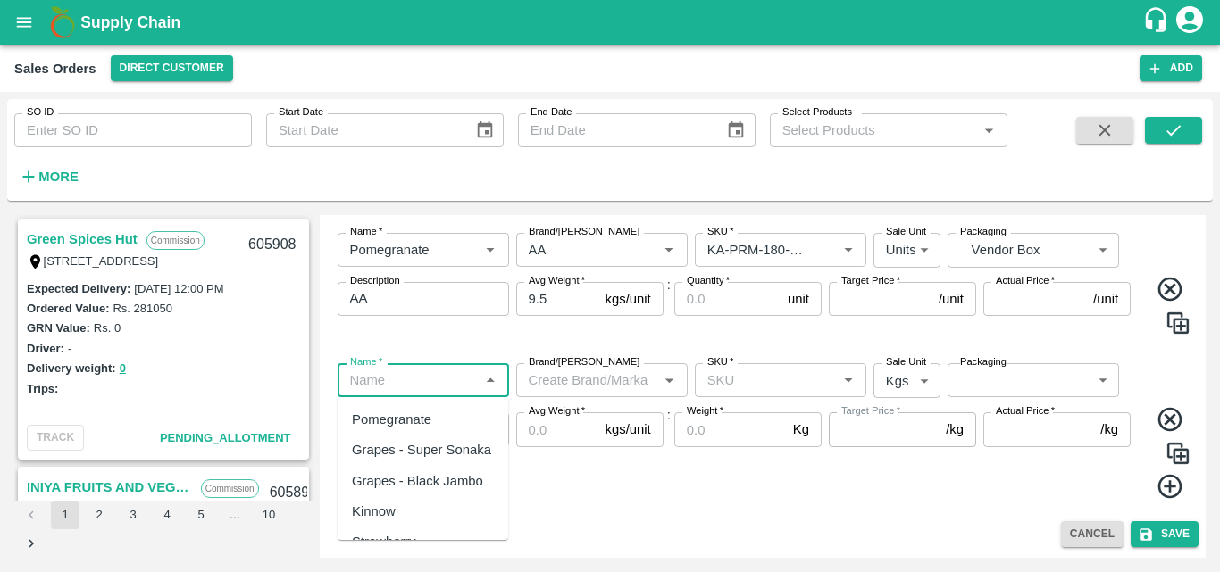
click at [400, 382] on input "Name   *" at bounding box center [408, 380] width 131 height 23
click at [409, 431] on div "Pomegranate" at bounding box center [423, 420] width 171 height 30
type input "Pomegranate"
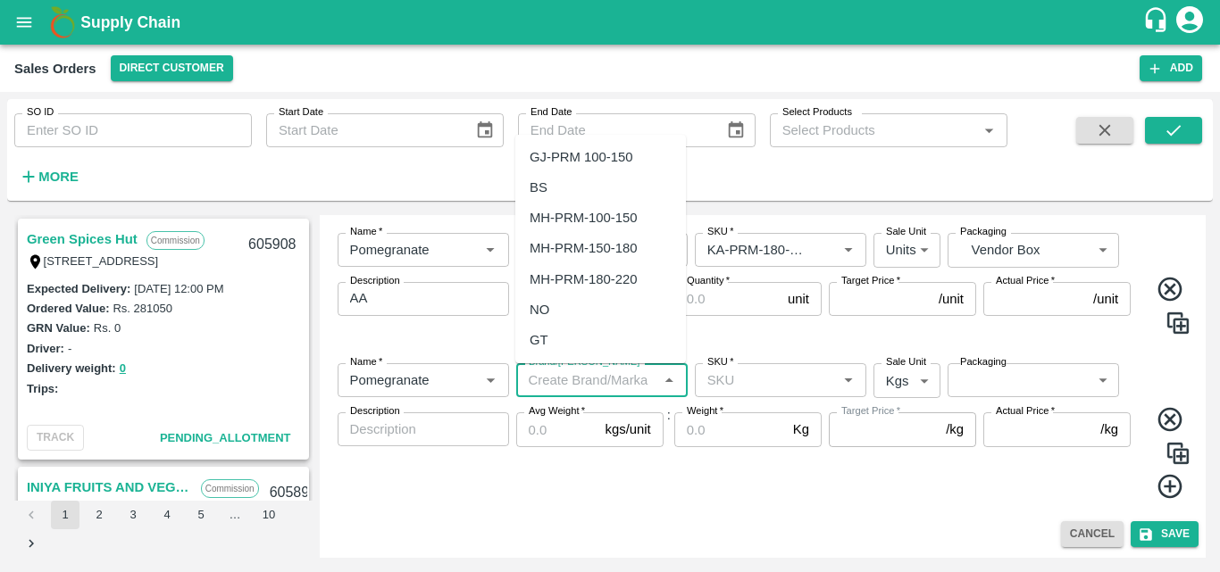
click at [586, 382] on input "Brand/[PERSON_NAME]" at bounding box center [587, 380] width 131 height 23
click at [527, 342] on div "AA" at bounding box center [600, 340] width 171 height 30
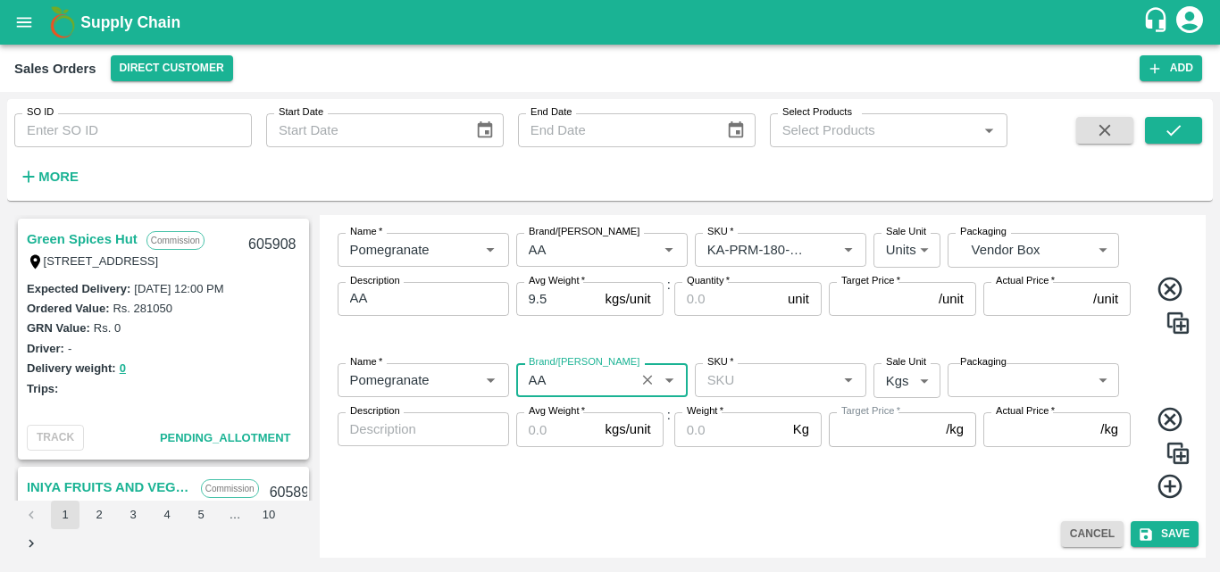
type input "AA"
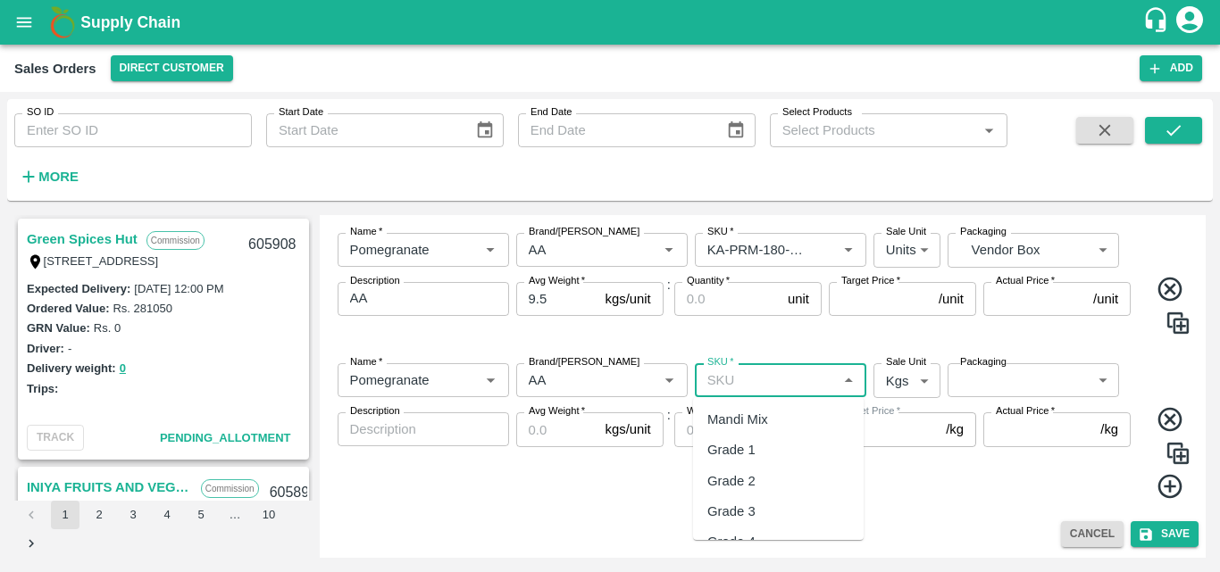
click at [751, 385] on input "SKU   *" at bounding box center [765, 380] width 131 height 23
click at [781, 418] on div "KA-PRM-220-250" at bounding box center [759, 420] width 104 height 20
type input "KA-PRM-220-250"
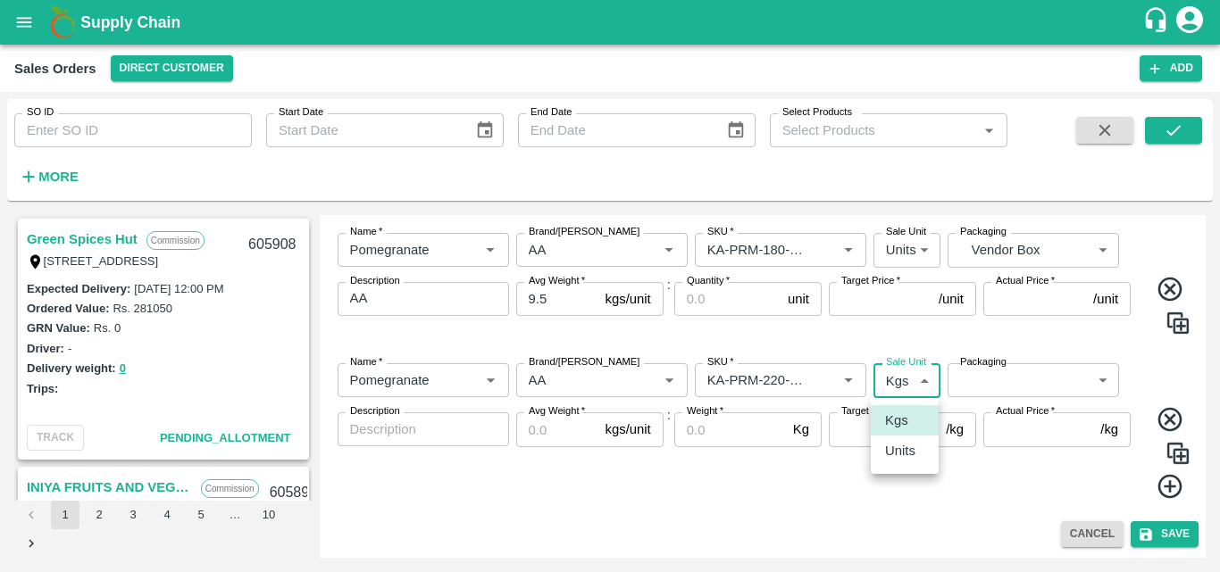
click at [913, 382] on body "Supply Chain Sales Orders Direct Customer Add SO ID SO ID Start Date Start Date…" at bounding box center [610, 286] width 1220 height 572
click at [911, 454] on p "Units" at bounding box center [900, 451] width 30 height 20
type input "2"
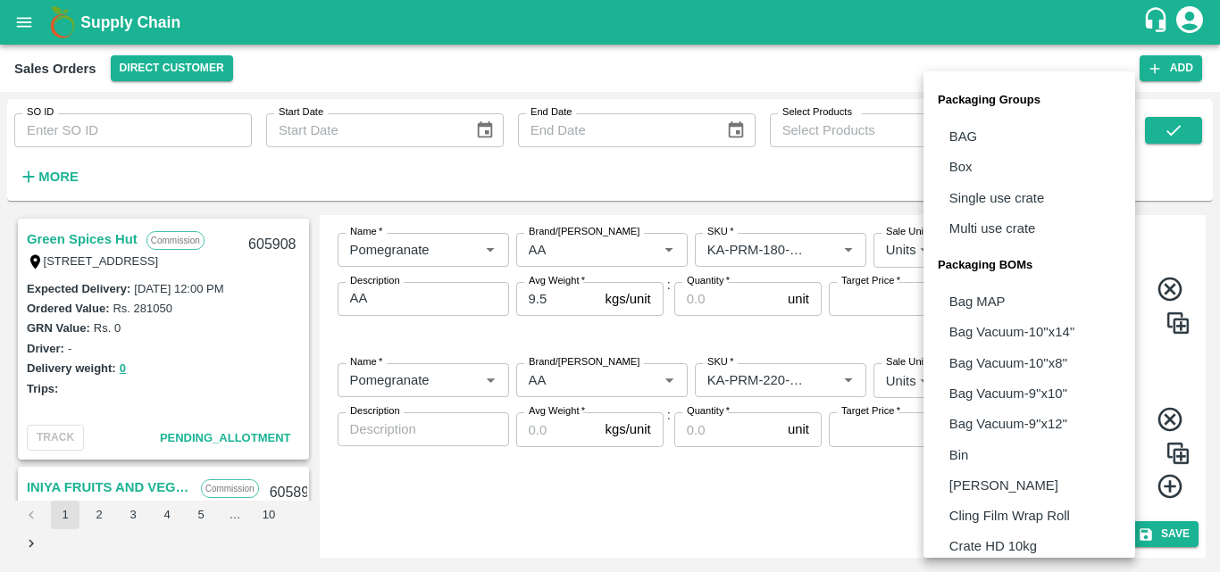
click at [1013, 380] on body "Supply Chain Sales Orders Direct Customer Add SO ID SO ID Start Date Start Date…" at bounding box center [610, 286] width 1220 height 572
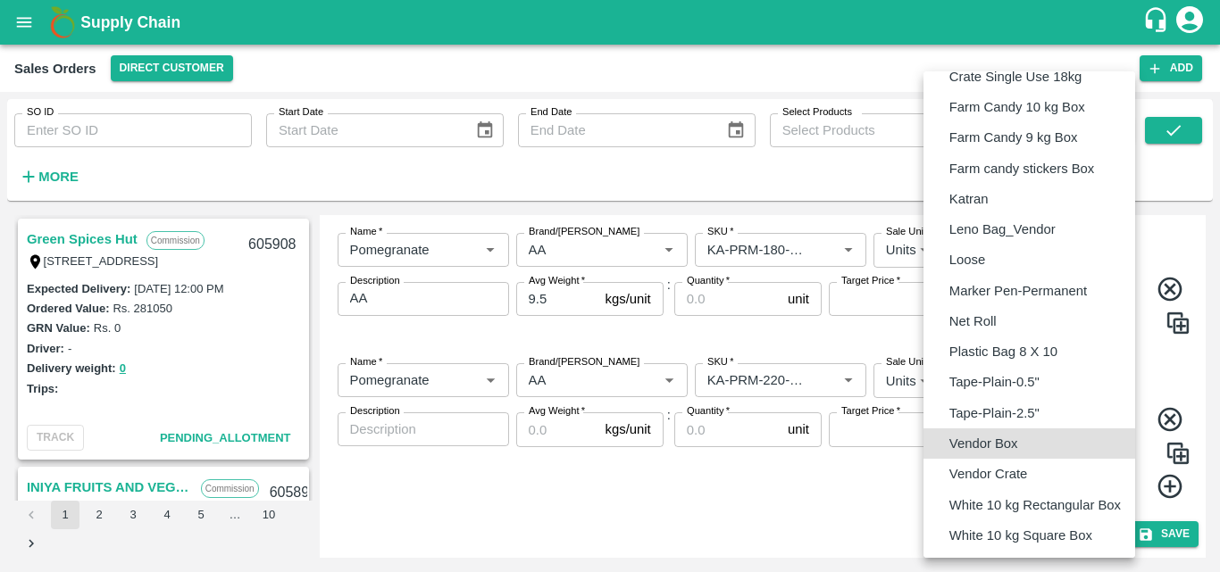
type input "BOM/276"
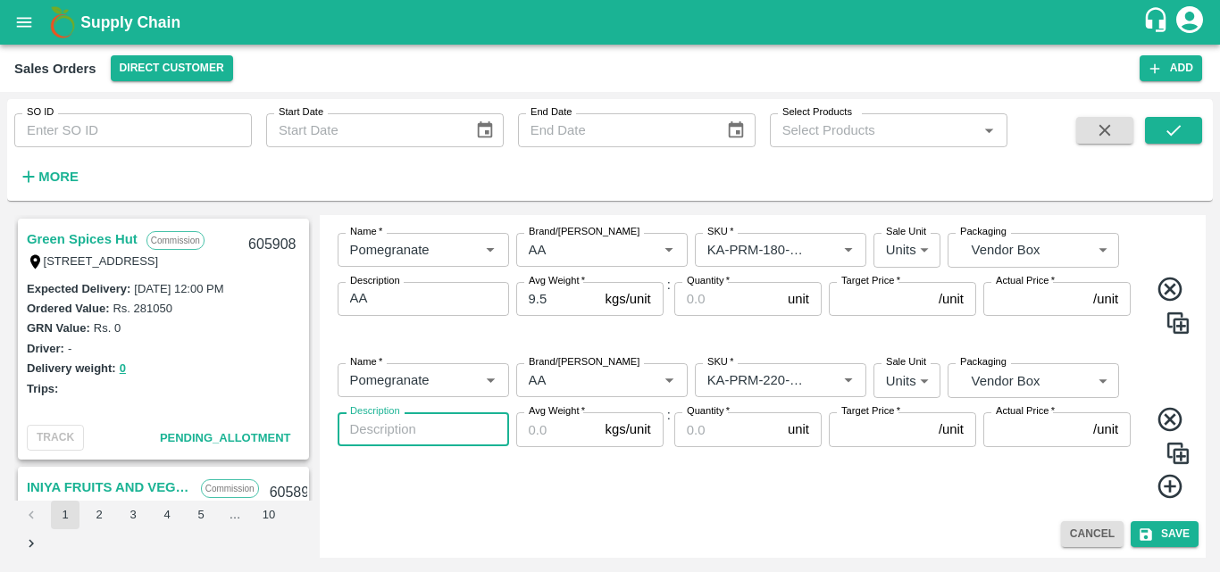
click at [444, 434] on textarea "Description" at bounding box center [423, 430] width 146 height 19
type textarea "AA"
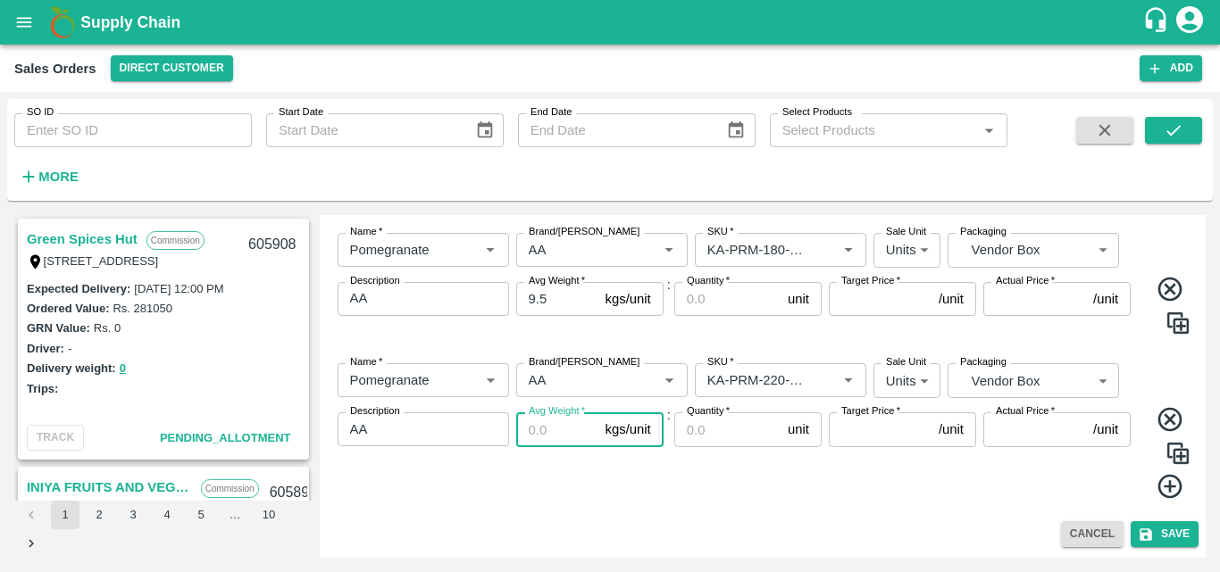
click at [530, 438] on input "Avg Weight   *" at bounding box center [557, 430] width 82 height 34
type input "9.5"
click at [746, 476] on div "Quantity   * unit Quantity" at bounding box center [747, 457] width 147 height 88
click at [1165, 488] on icon at bounding box center [1169, 487] width 24 height 24
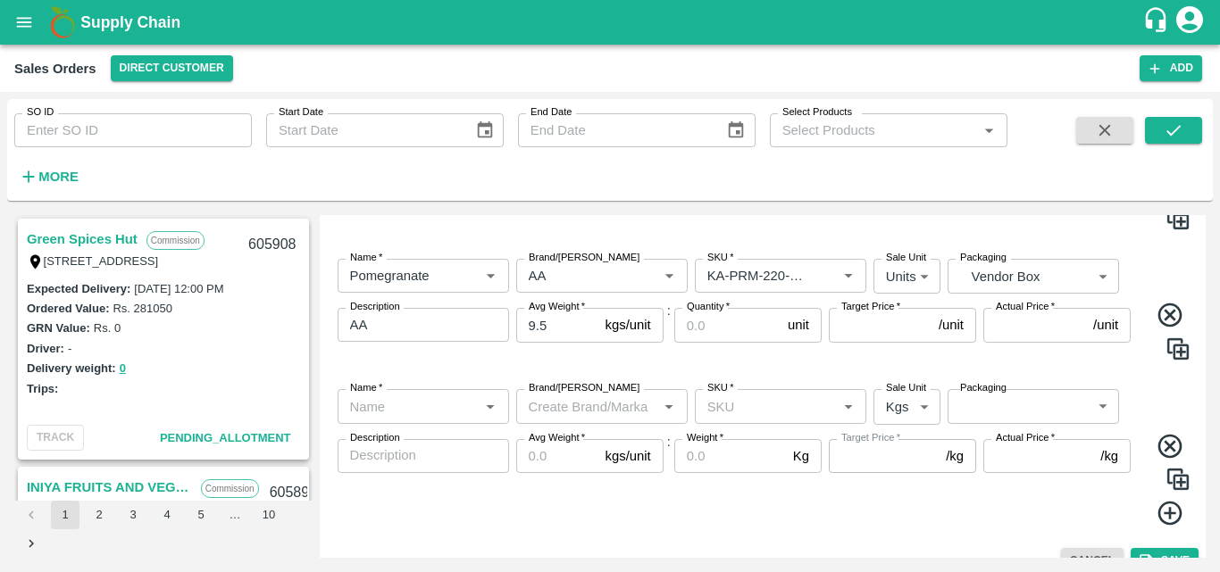
scroll to position [682, 0]
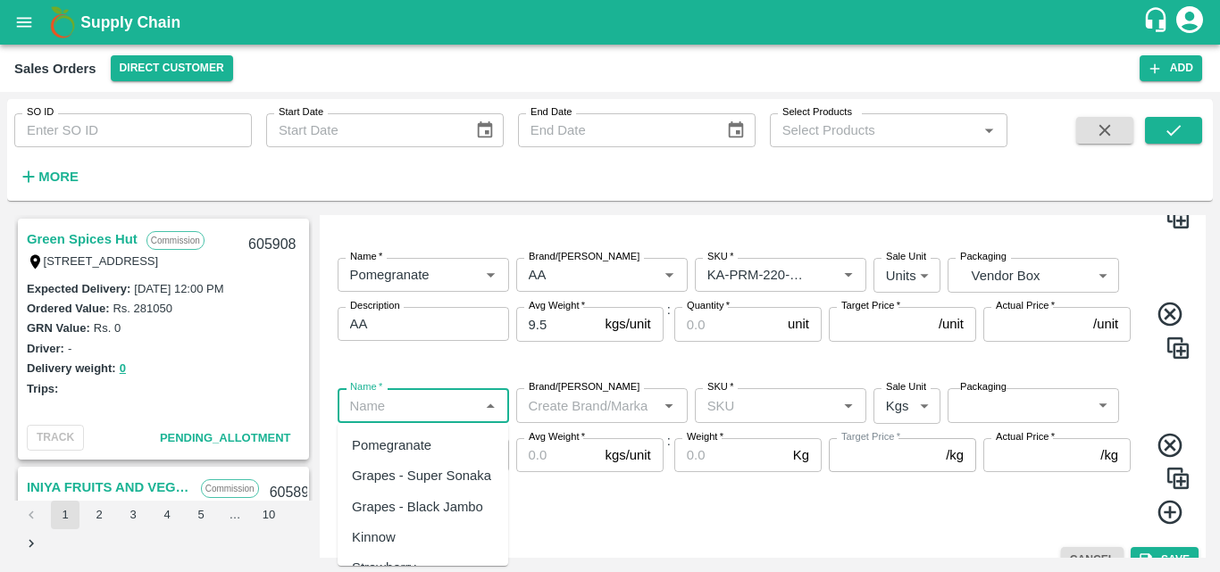
click at [444, 411] on input "Name   *" at bounding box center [408, 405] width 131 height 23
click at [422, 439] on div "Pomegranate" at bounding box center [391, 446] width 79 height 20
type input "Pomegranate"
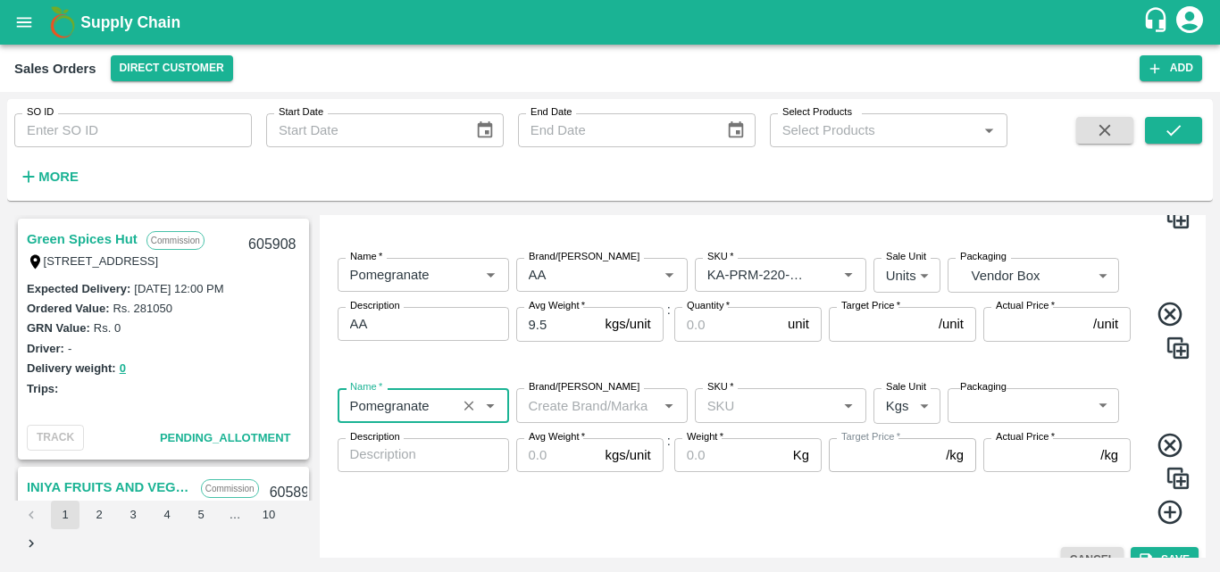
click at [564, 414] on input "Brand/[PERSON_NAME]" at bounding box center [587, 405] width 131 height 23
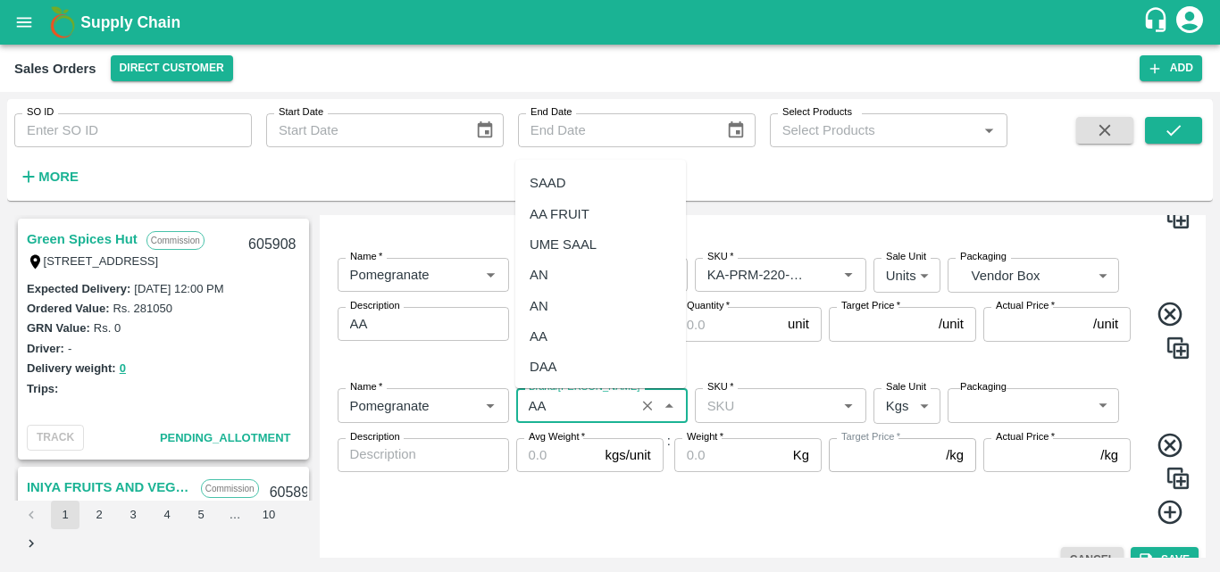
scroll to position [93, 0]
click at [539, 335] on div "AA" at bounding box center [539, 334] width 18 height 20
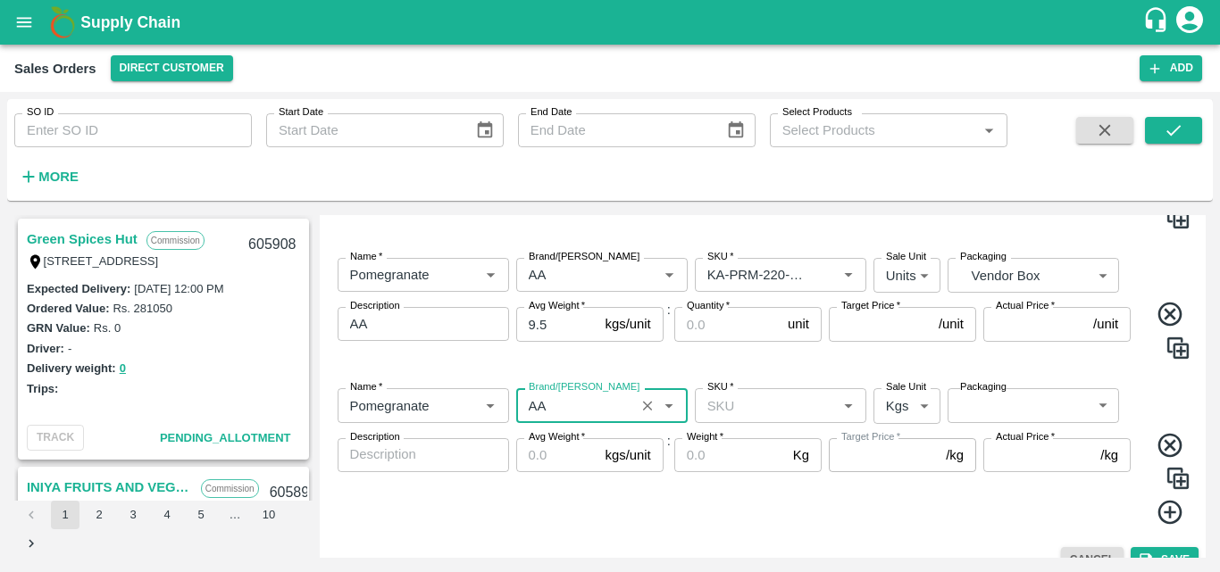
type input "AA"
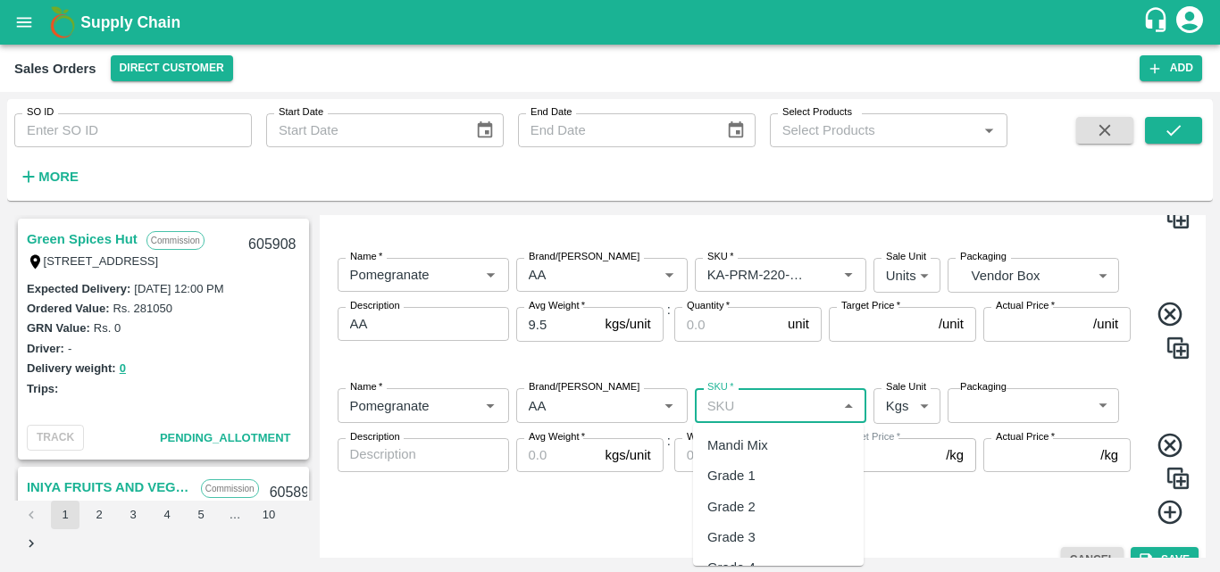
click at [764, 411] on input "SKU   *" at bounding box center [765, 405] width 131 height 23
click at [793, 442] on div "KA-PRM-250-300" at bounding box center [759, 446] width 104 height 20
type input "KA-PRM-250-300"
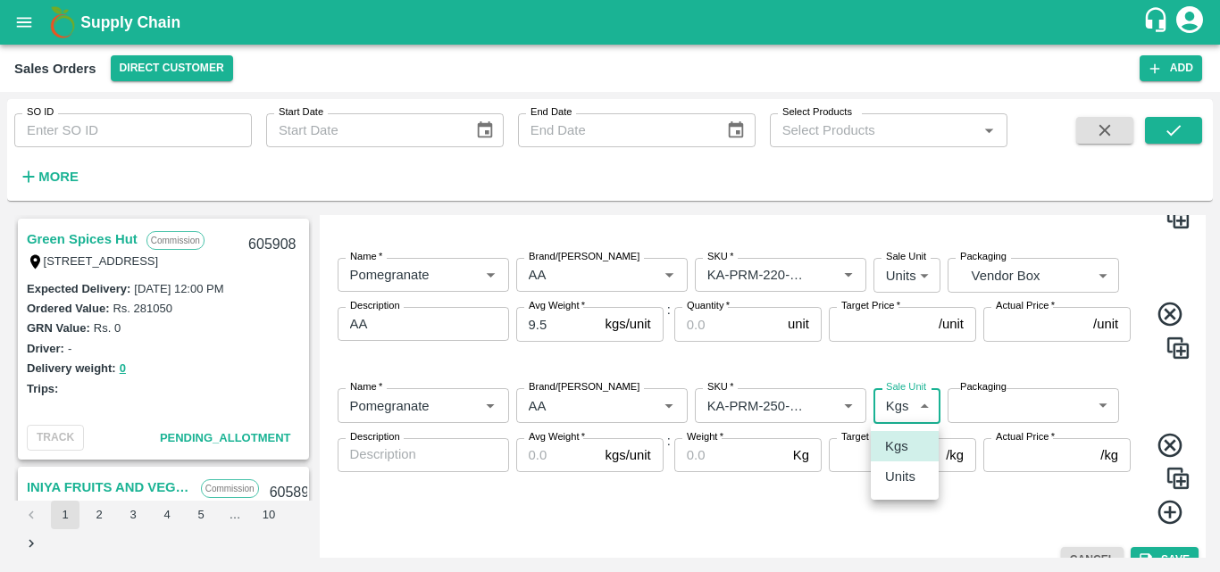
click at [898, 412] on body "Supply Chain Sales Orders Direct Customer Add SO ID SO ID Start Date Start Date…" at bounding box center [610, 286] width 1220 height 572
click at [903, 473] on p "Units" at bounding box center [900, 477] width 30 height 20
type input "2"
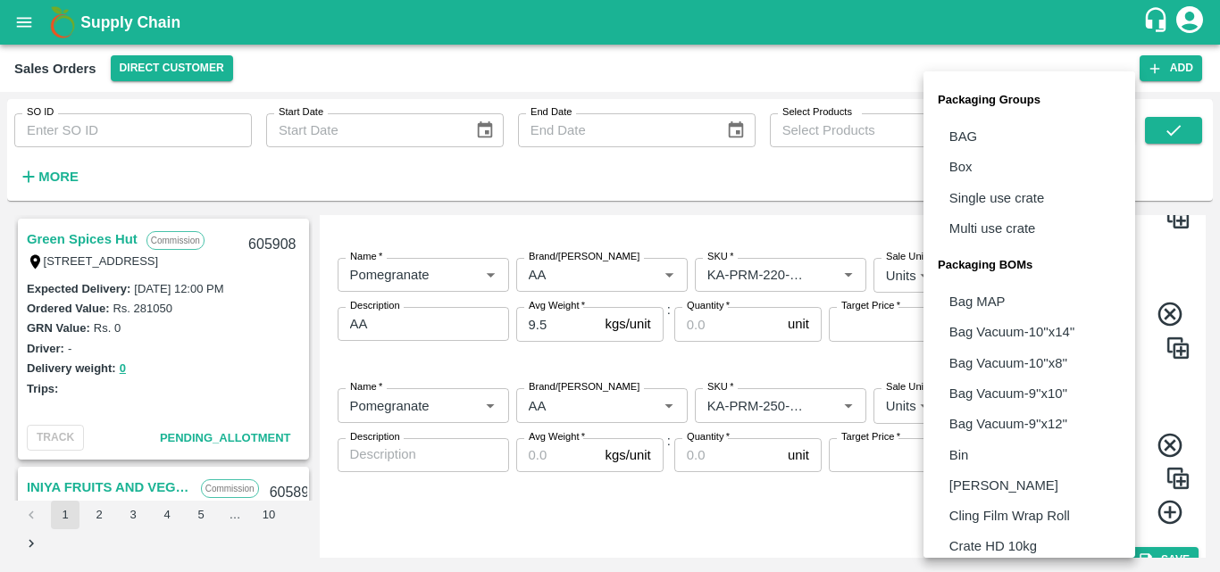
click at [1014, 411] on body "Supply Chain Sales Orders Direct Customer Add SO ID SO ID Start Date Start Date…" at bounding box center [610, 286] width 1220 height 572
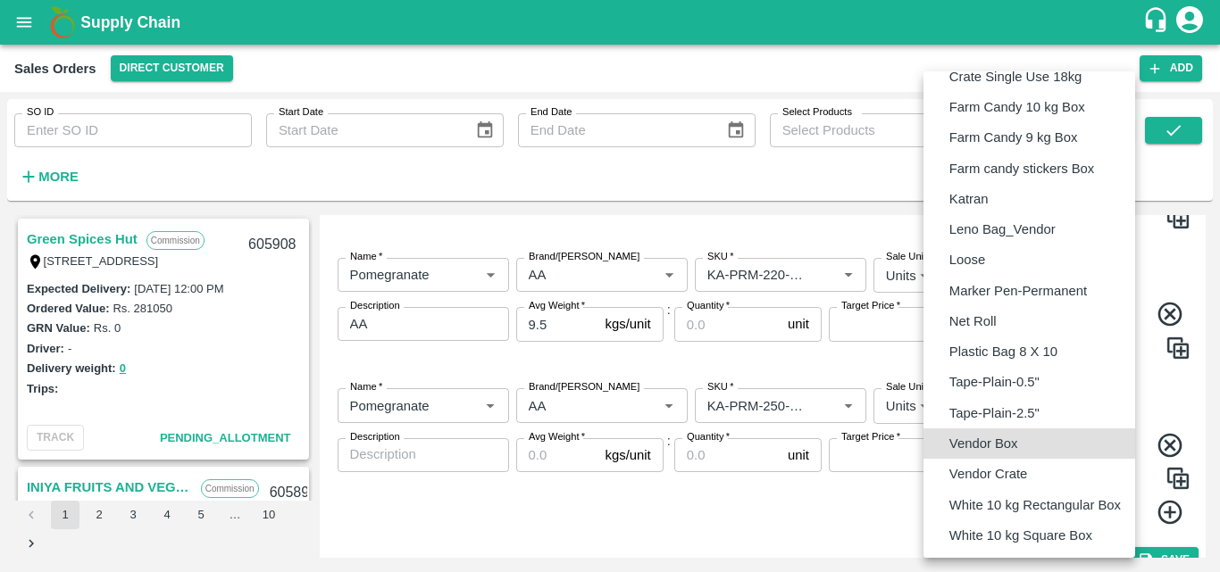
type input "BOM/276"
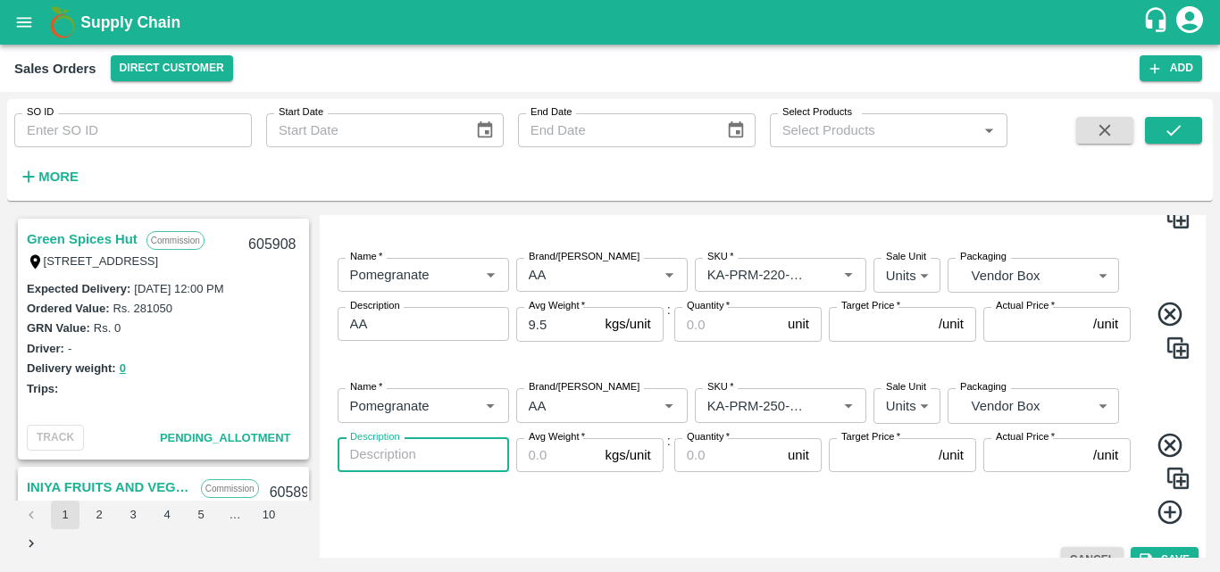
click at [475, 459] on textarea "Description" at bounding box center [423, 455] width 146 height 19
type textarea "AA"
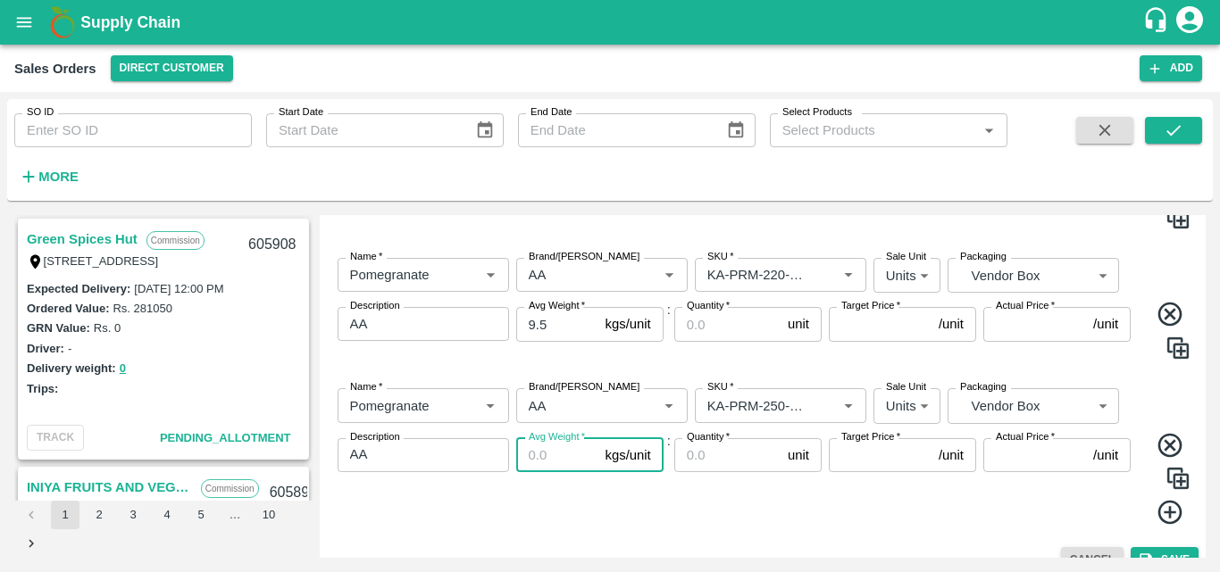
click at [524, 458] on input "Avg Weight   *" at bounding box center [557, 455] width 82 height 34
type input "9.5"
click at [682, 499] on div "Quantity   * unit Quantity" at bounding box center [747, 482] width 147 height 88
click at [1174, 508] on icon at bounding box center [1170, 512] width 29 height 29
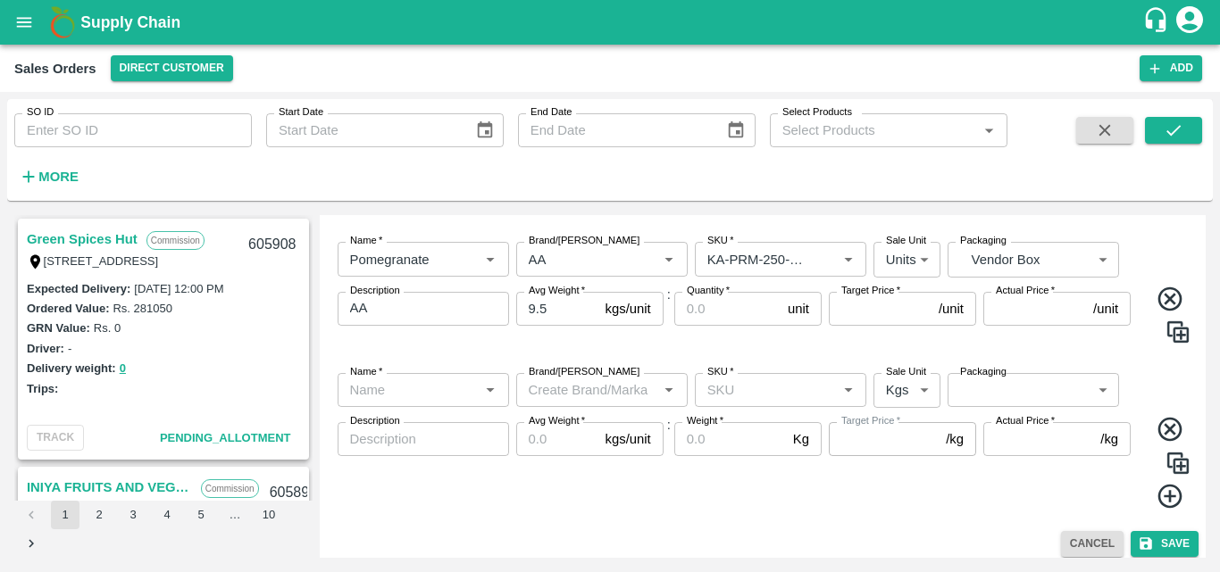
scroll to position [831, 0]
click at [402, 393] on input "Name   *" at bounding box center [408, 387] width 131 height 23
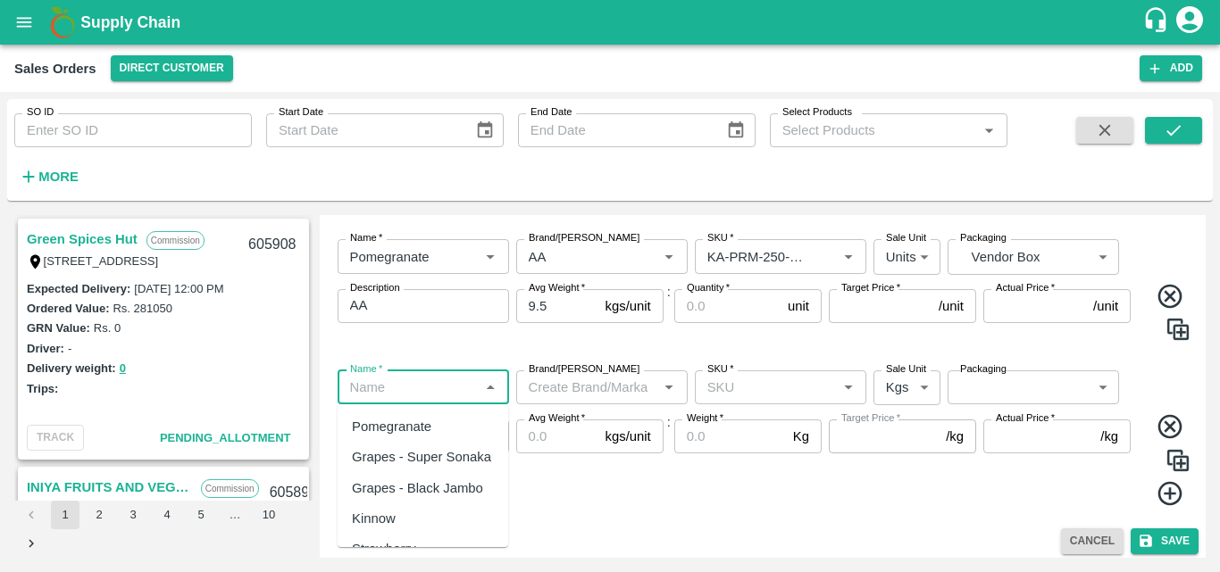
click at [413, 419] on div "Pomegranate" at bounding box center [391, 427] width 79 height 20
type input "Pomegranate"
click at [579, 385] on input "Brand/[PERSON_NAME]" at bounding box center [587, 387] width 131 height 23
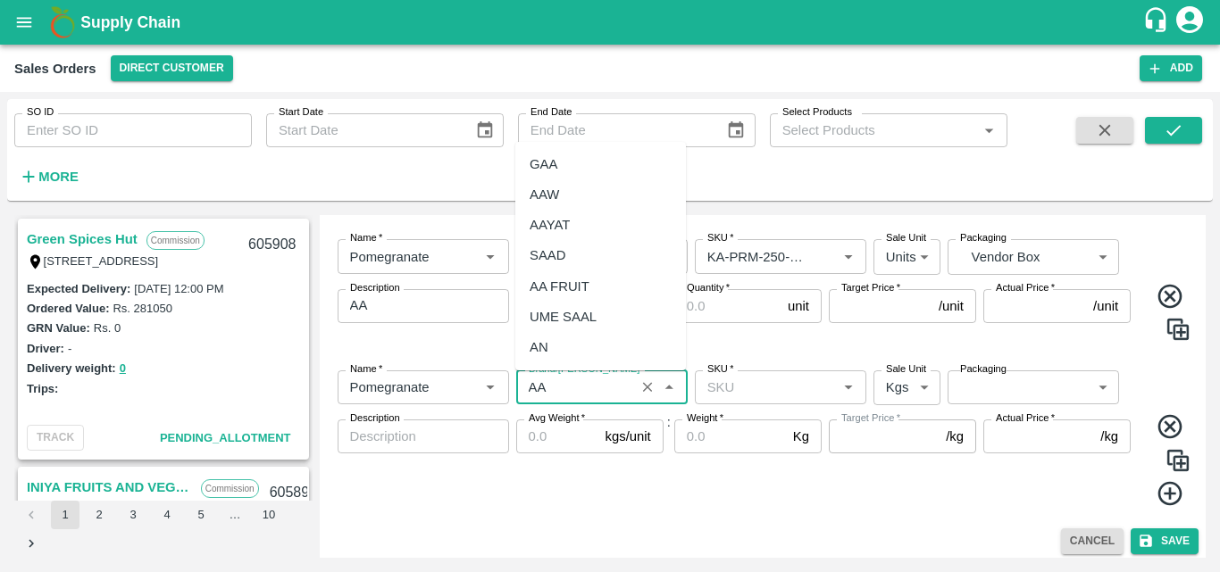
type input "AA"
click at [730, 396] on input "SKU   *" at bounding box center [765, 387] width 131 height 23
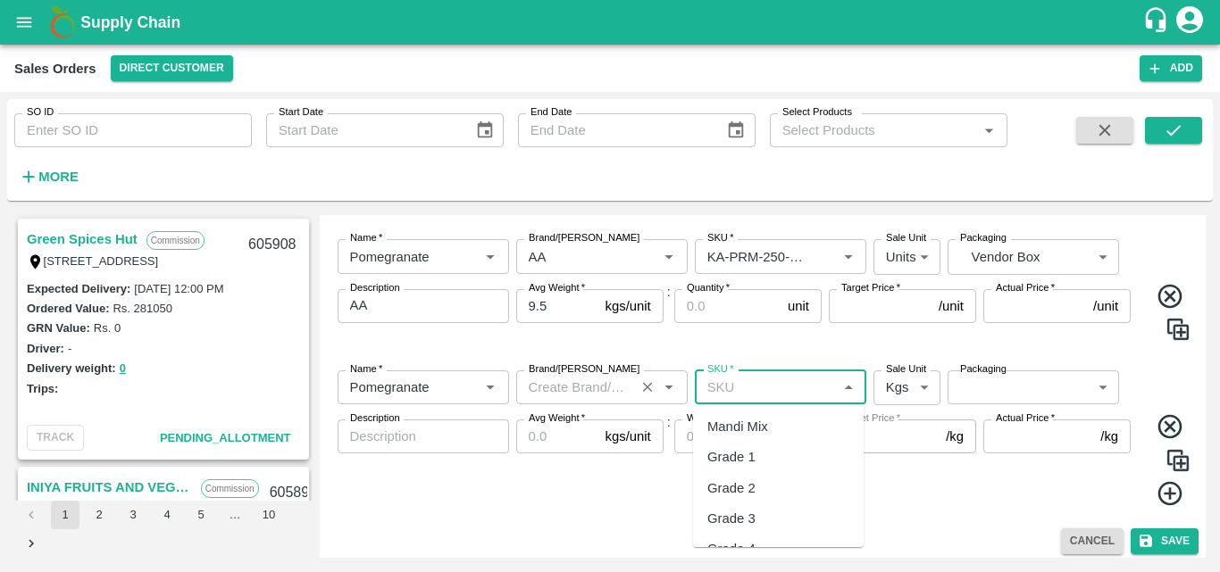
click at [583, 399] on input "Brand/[PERSON_NAME]" at bounding box center [576, 387] width 108 height 23
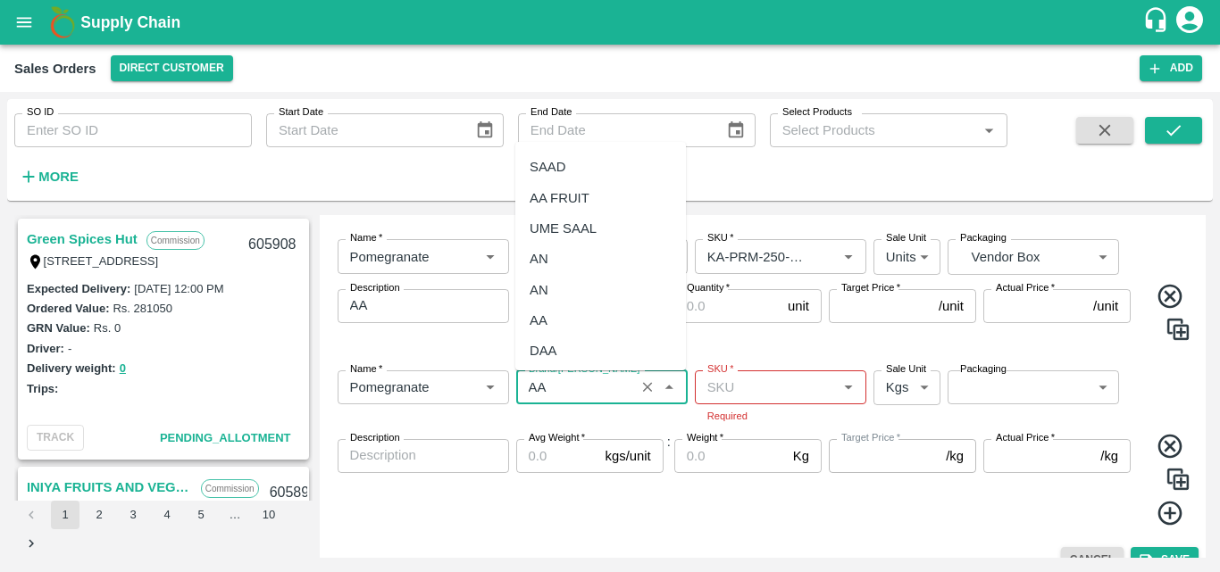
scroll to position [90, 0]
click at [541, 322] on div "AA" at bounding box center [539, 319] width 18 height 20
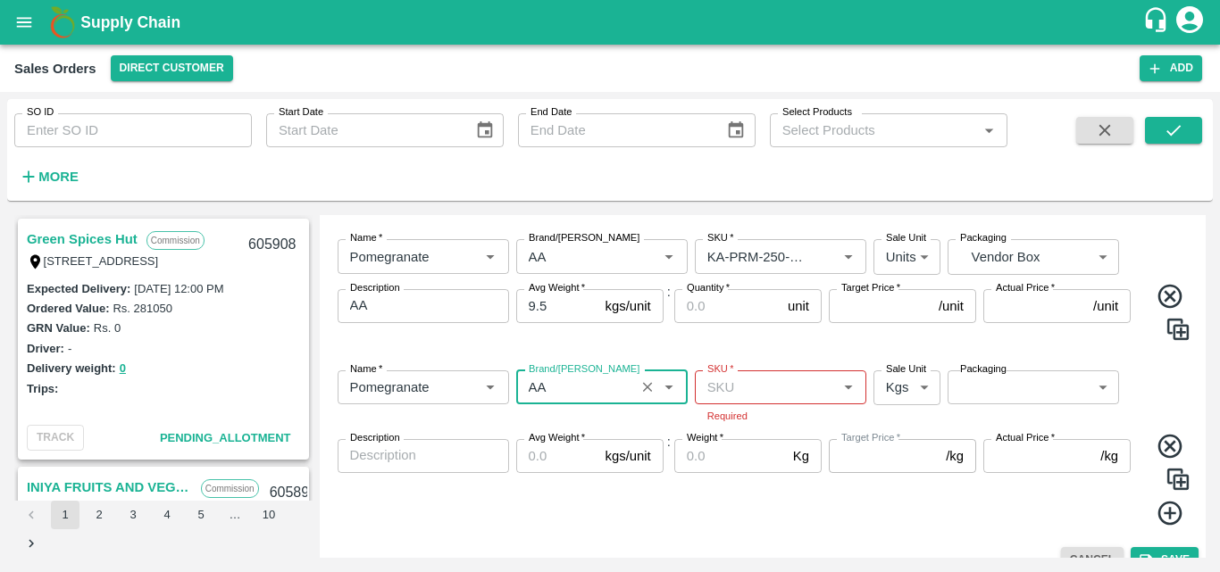
type input "AA"
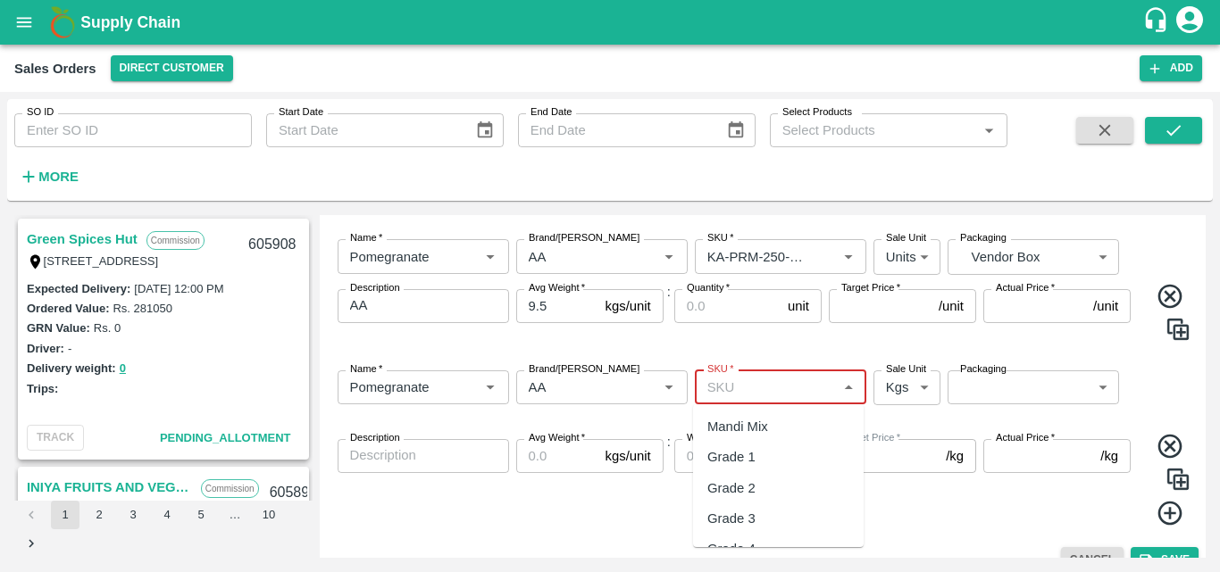
click at [781, 398] on input "SKU   *" at bounding box center [765, 387] width 131 height 23
click at [767, 429] on div "KA-PRM-300-350" at bounding box center [759, 427] width 104 height 20
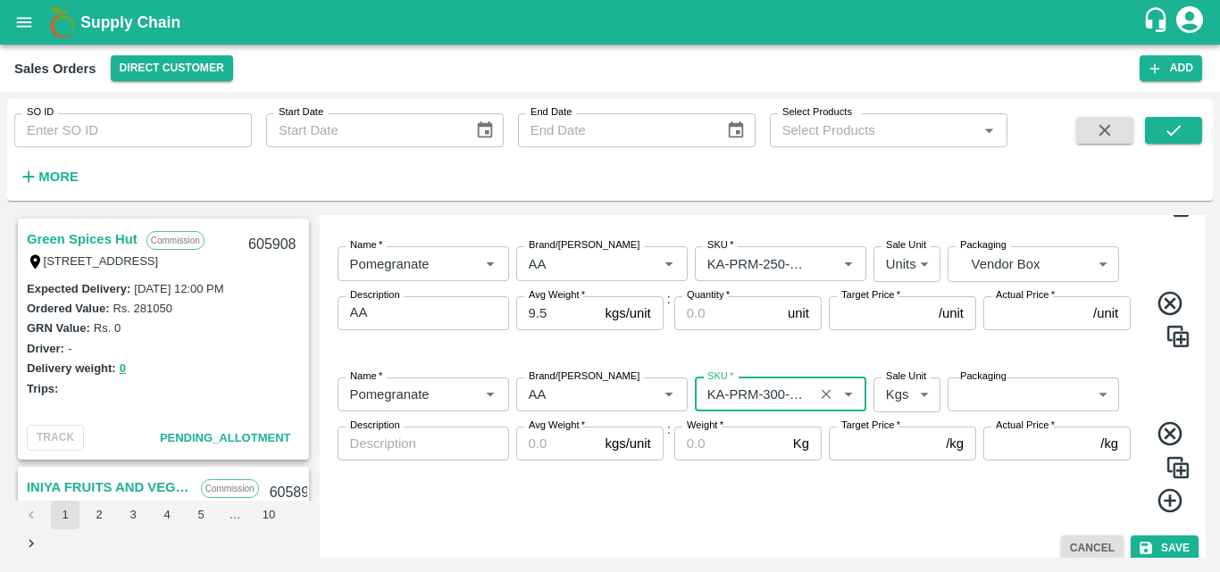
scroll to position [829, 0]
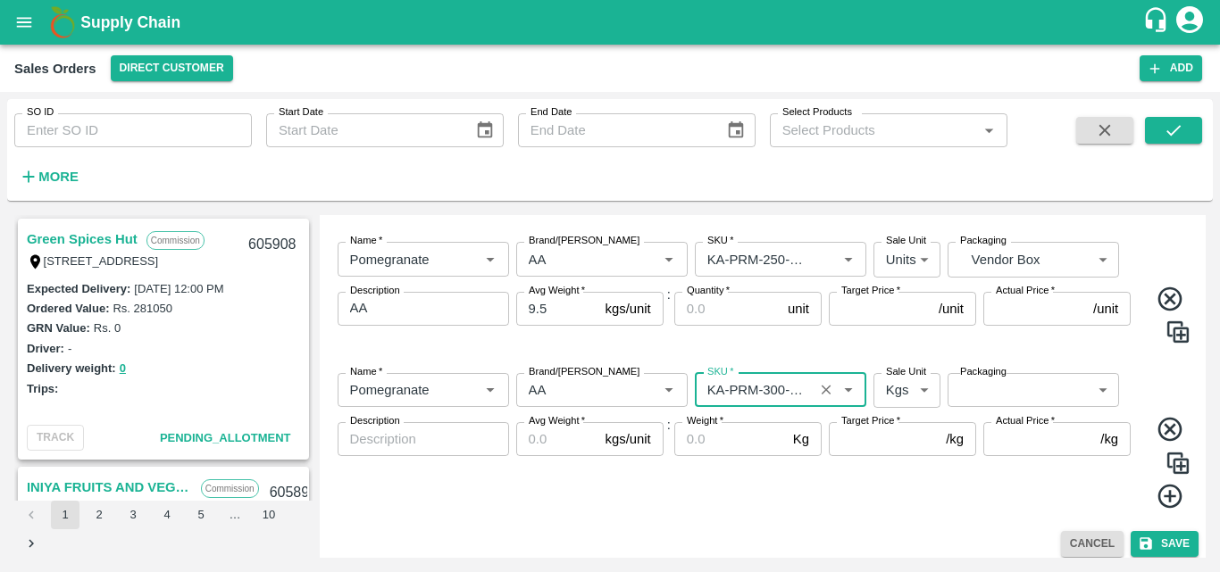
type input "KA-PRM-300-350"
click at [907, 392] on body "Supply Chain Sales Orders Direct Customer Add SO ID SO ID Start Date Start Date…" at bounding box center [610, 286] width 1220 height 572
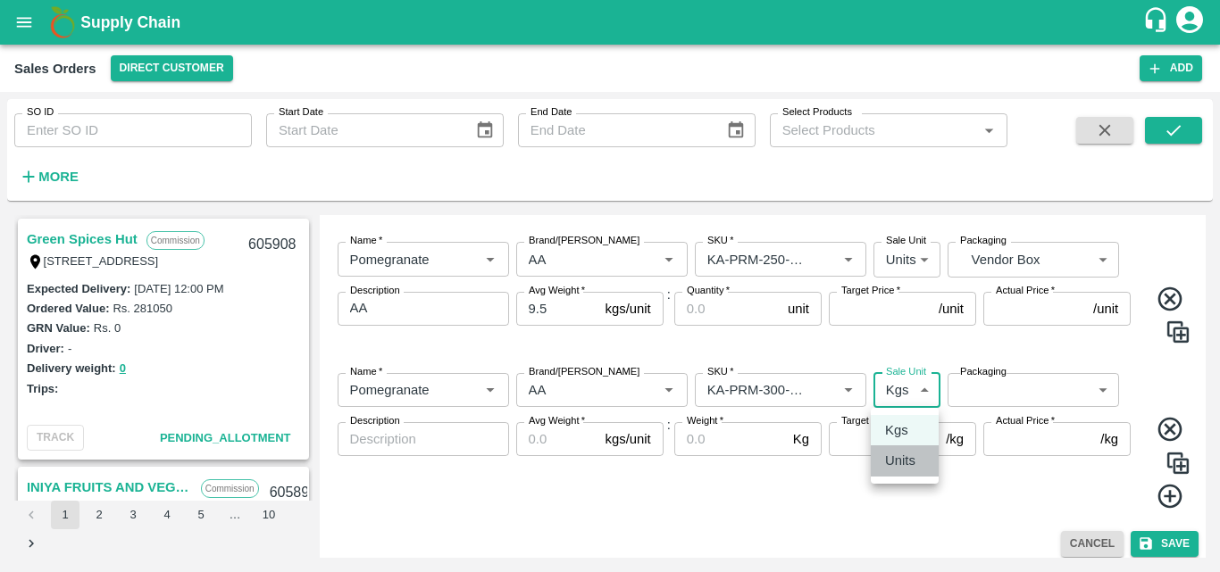
click at [909, 464] on p "Units" at bounding box center [900, 461] width 30 height 20
type input "2"
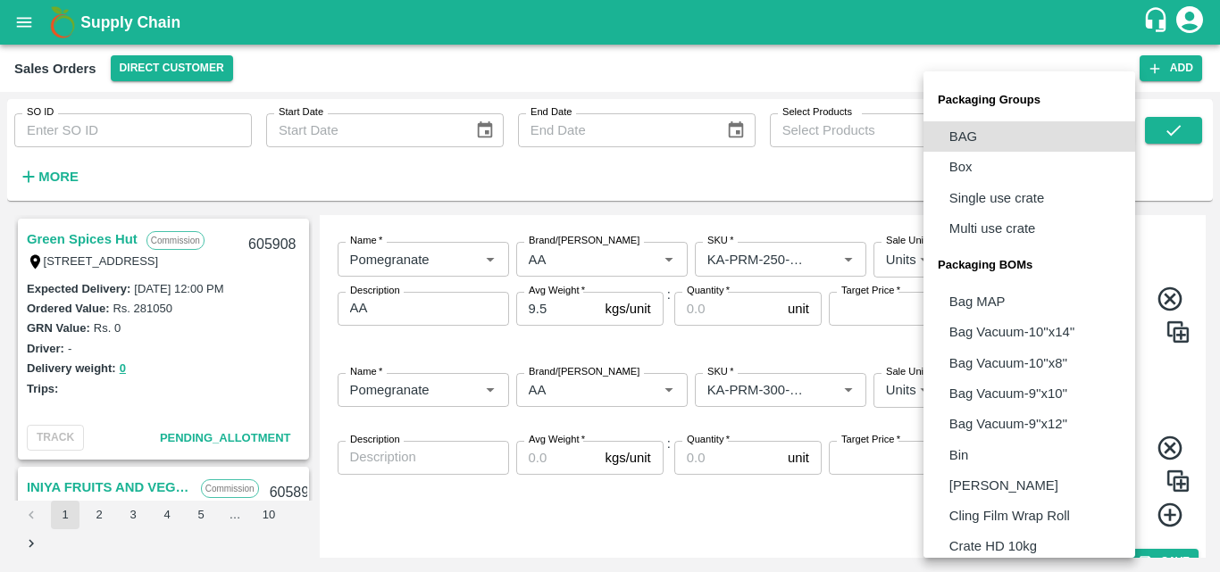
click at [1001, 392] on body "Supply Chain Sales Orders Direct Customer Add SO ID SO ID Start Date Start Date…" at bounding box center [610, 286] width 1220 height 572
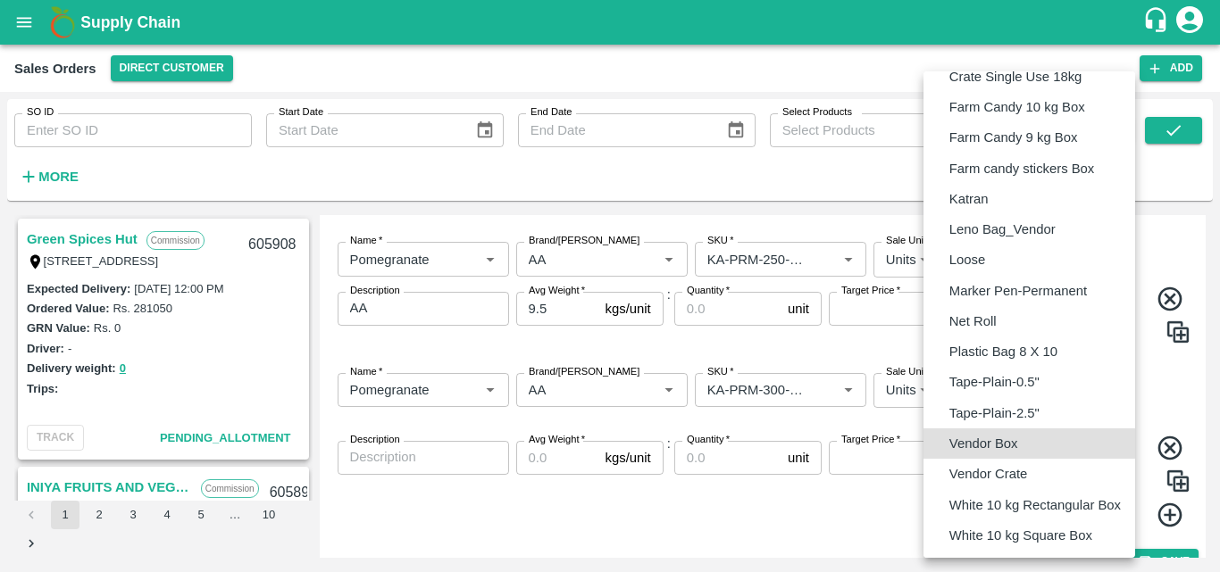
type input "BOM/276"
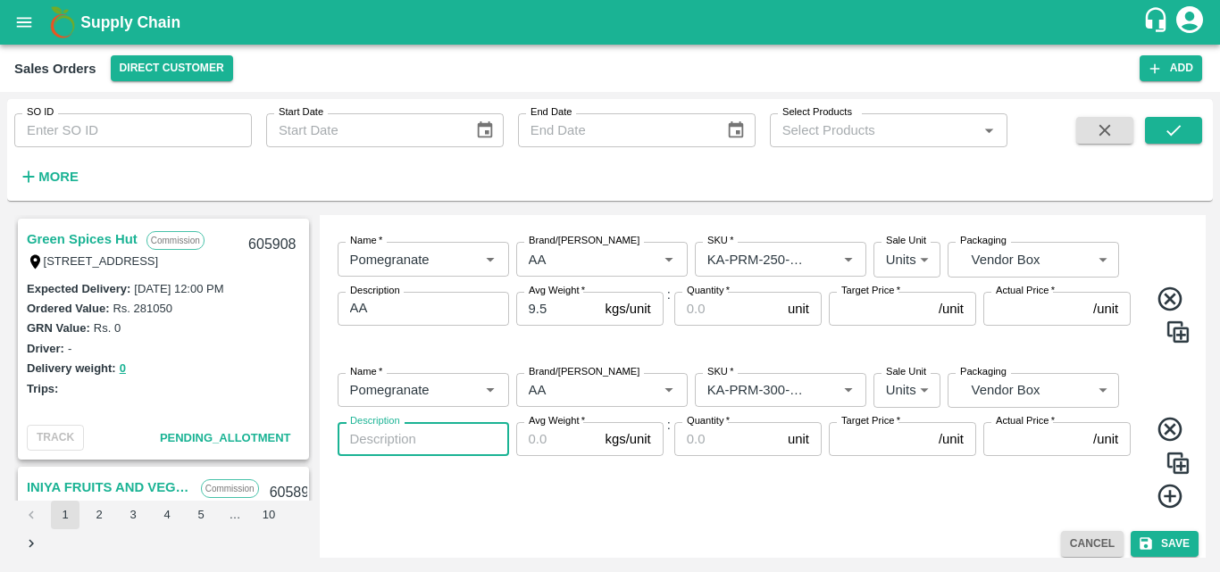
click at [441, 435] on textarea "Description" at bounding box center [423, 439] width 146 height 19
type textarea "AA"
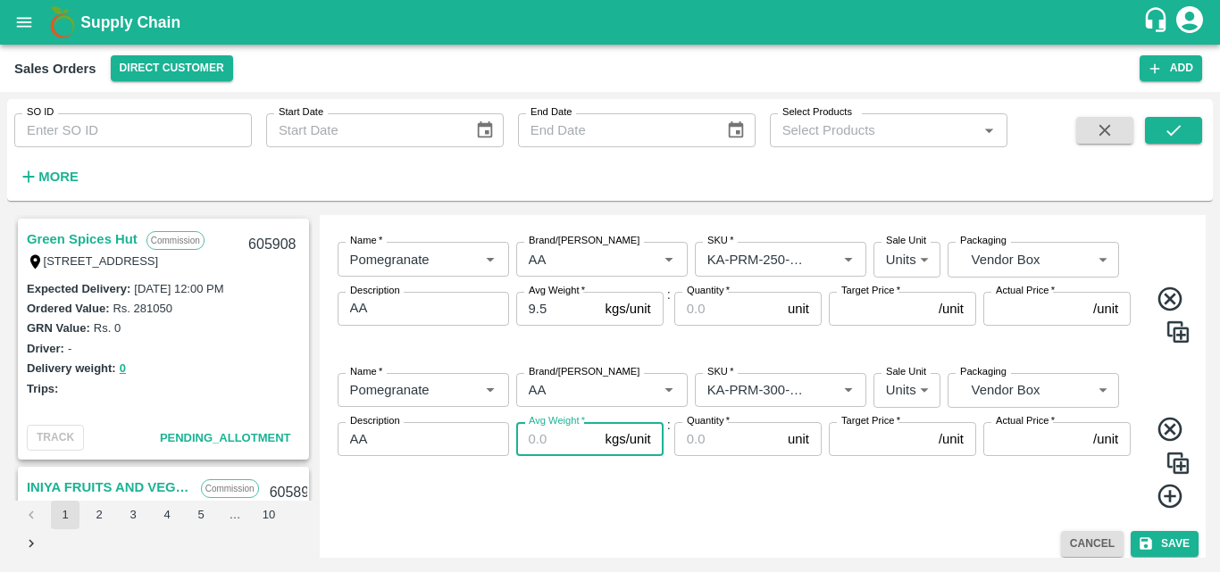
click at [538, 453] on input "Avg Weight   *" at bounding box center [557, 439] width 82 height 34
type input "9.5"
click at [748, 497] on div "Quantity   * unit Quantity" at bounding box center [747, 466] width 147 height 88
click at [1157, 502] on icon at bounding box center [1169, 497] width 24 height 24
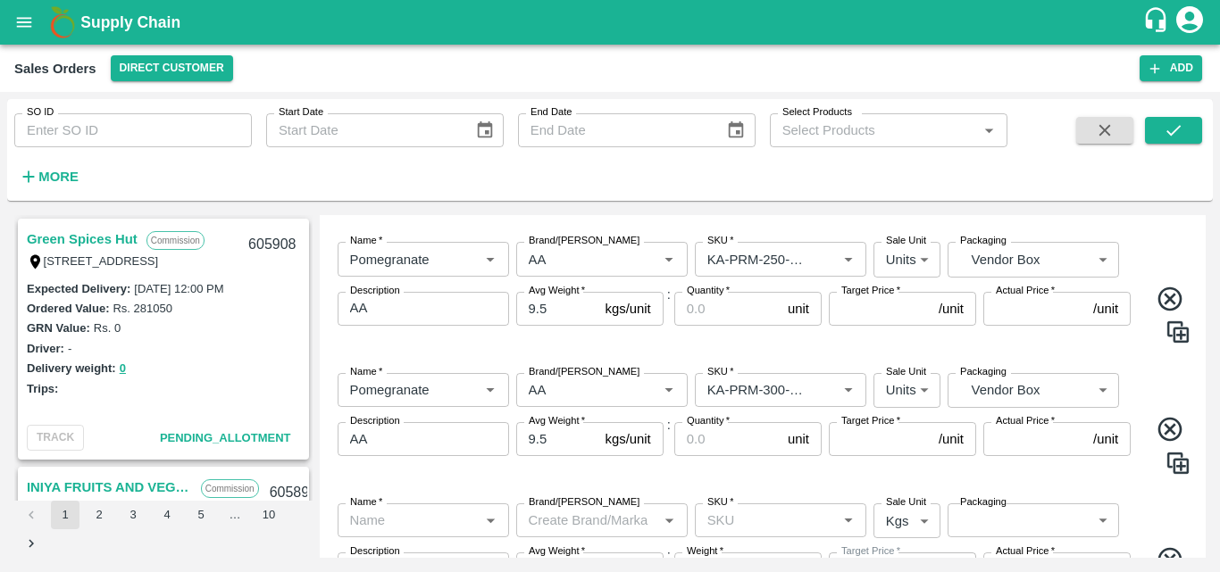
scroll to position [969, 0]
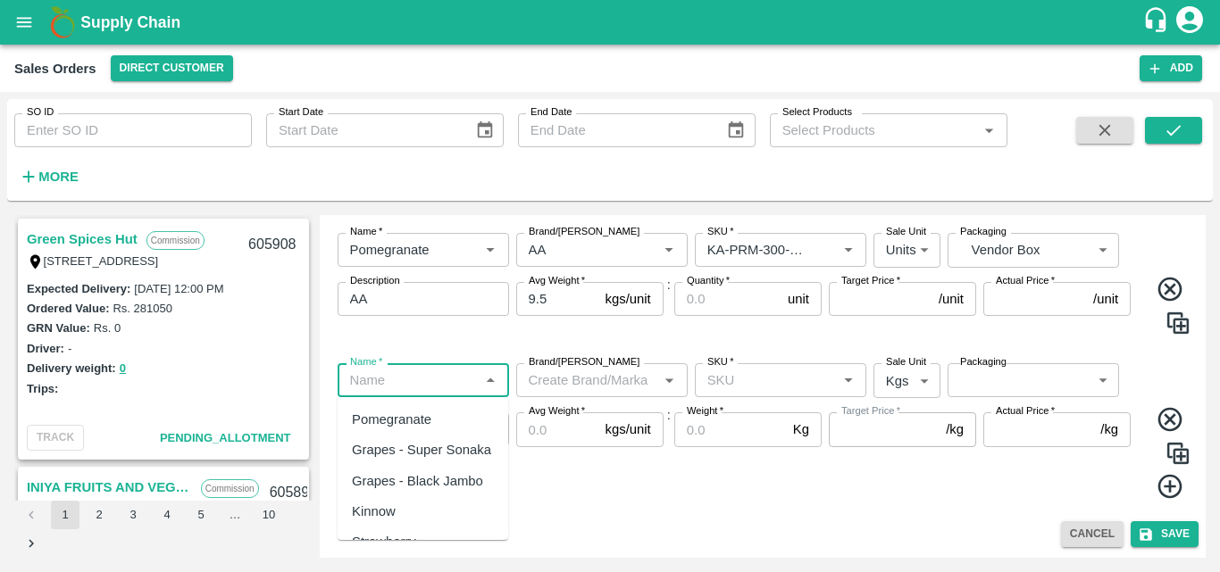
click at [413, 370] on input "Name   *" at bounding box center [408, 380] width 131 height 23
click at [409, 425] on div "Pomegranate" at bounding box center [391, 420] width 79 height 20
type input "Pomegranate"
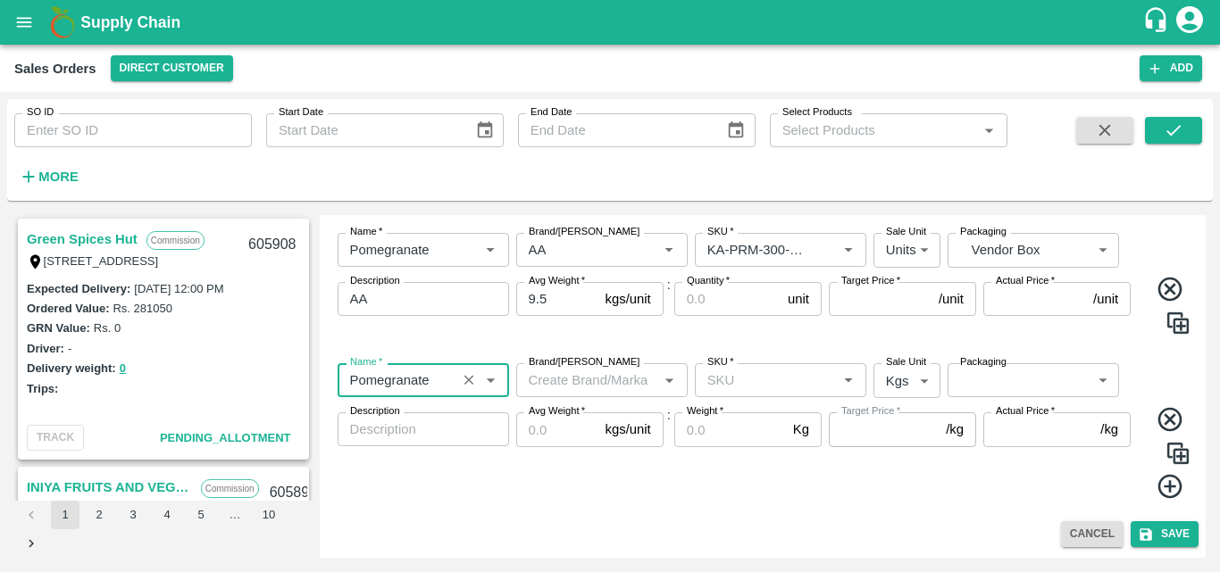
click at [586, 375] on input "Brand/[PERSON_NAME]" at bounding box center [587, 380] width 131 height 23
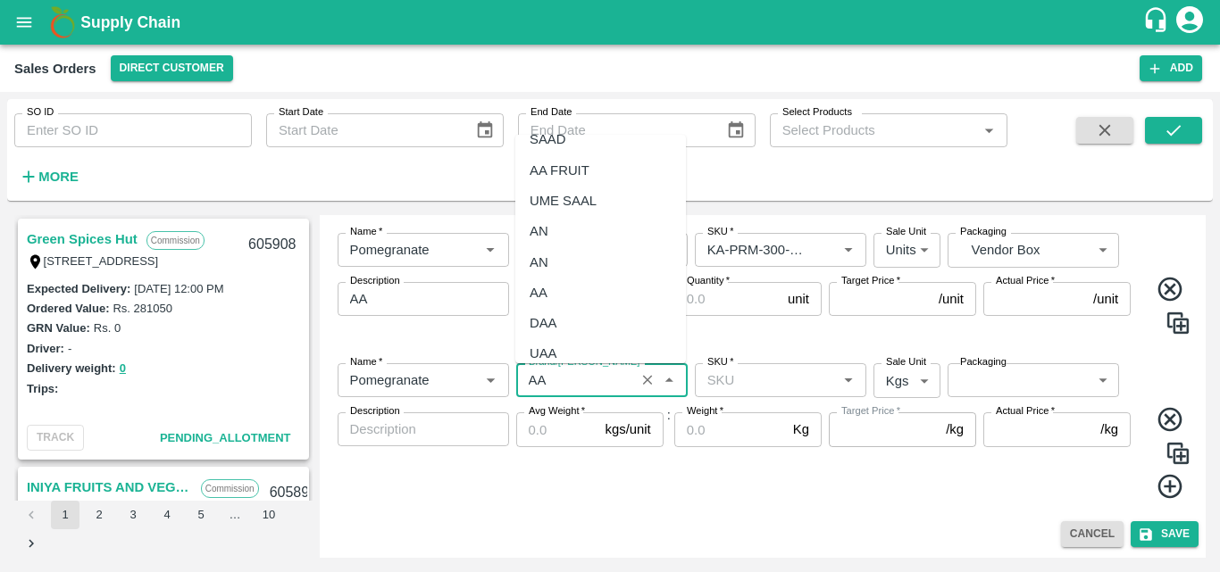
scroll to position [110, 0]
click at [523, 284] on div "AA" at bounding box center [600, 292] width 171 height 30
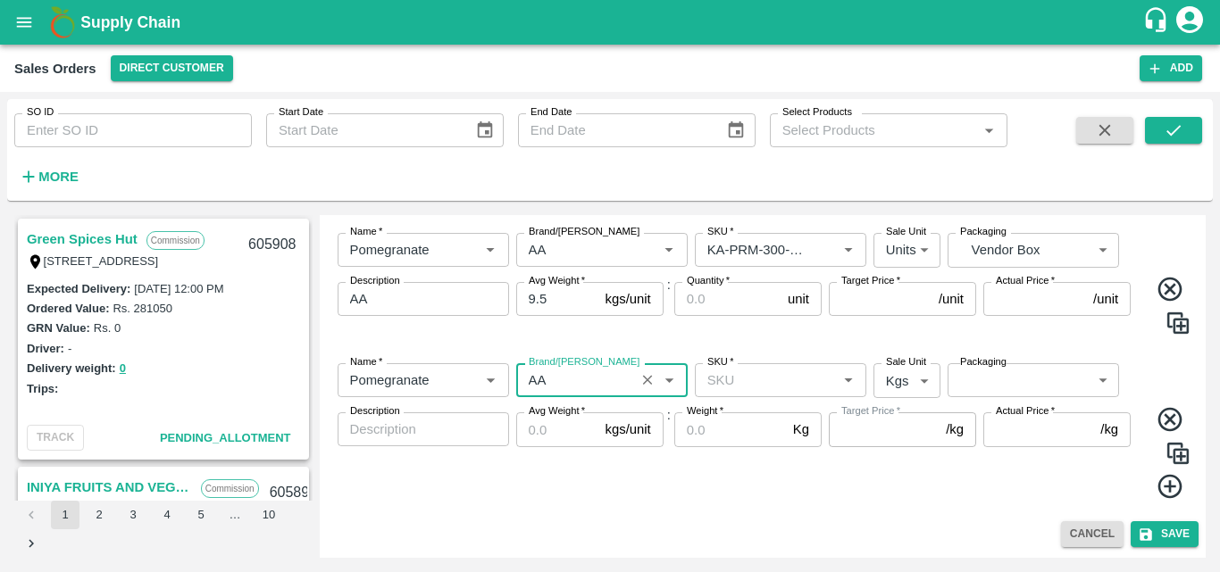
type input "AA"
click at [768, 391] on input "SKU   *" at bounding box center [765, 380] width 131 height 23
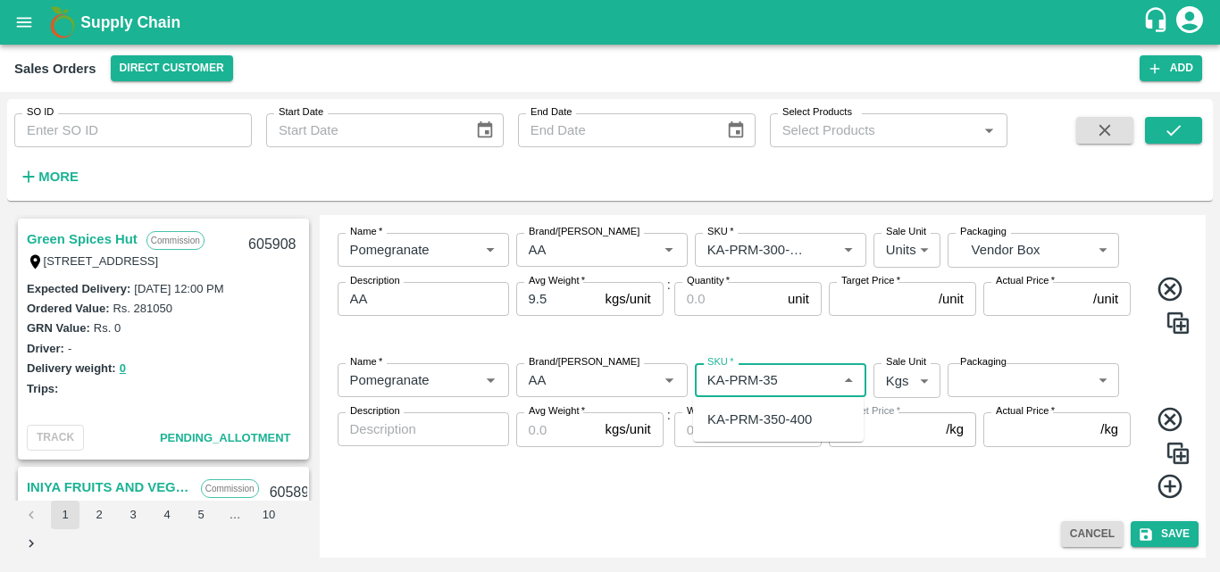
click at [797, 438] on ul "KA-PRM-350-400" at bounding box center [778, 419] width 171 height 45
click at [794, 423] on div "KA-PRM-350-400" at bounding box center [759, 420] width 104 height 20
type input "KA-PRM-350-400"
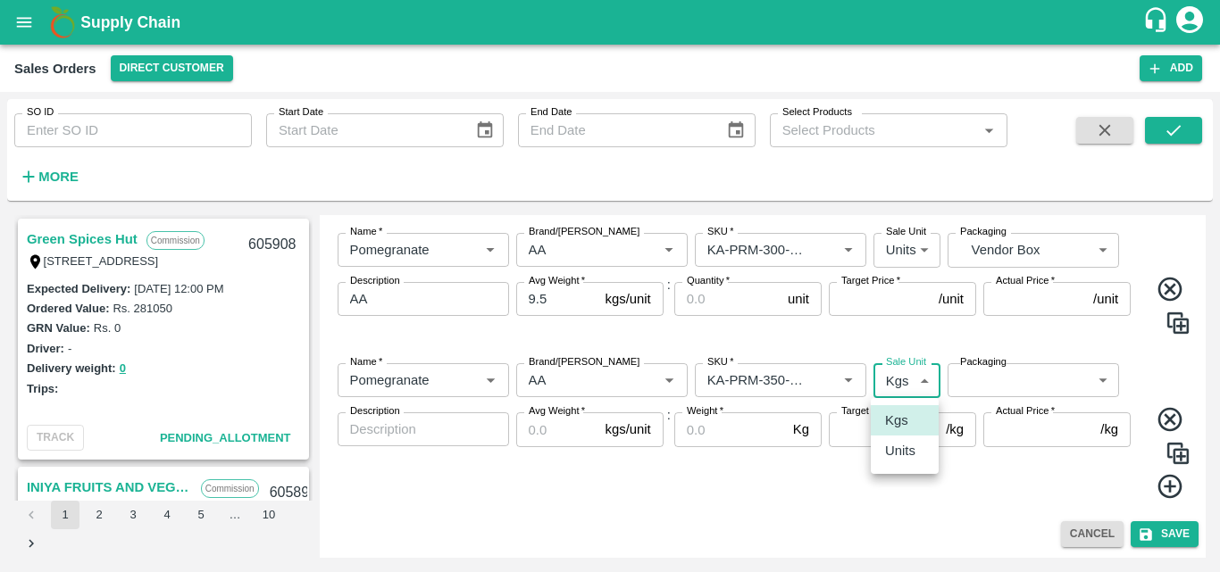
click at [913, 383] on body "Supply Chain Sales Orders Direct Customer Add SO ID SO ID Start Date Start Date…" at bounding box center [610, 286] width 1220 height 572
click at [904, 455] on p "Units" at bounding box center [900, 451] width 30 height 20
type input "2"
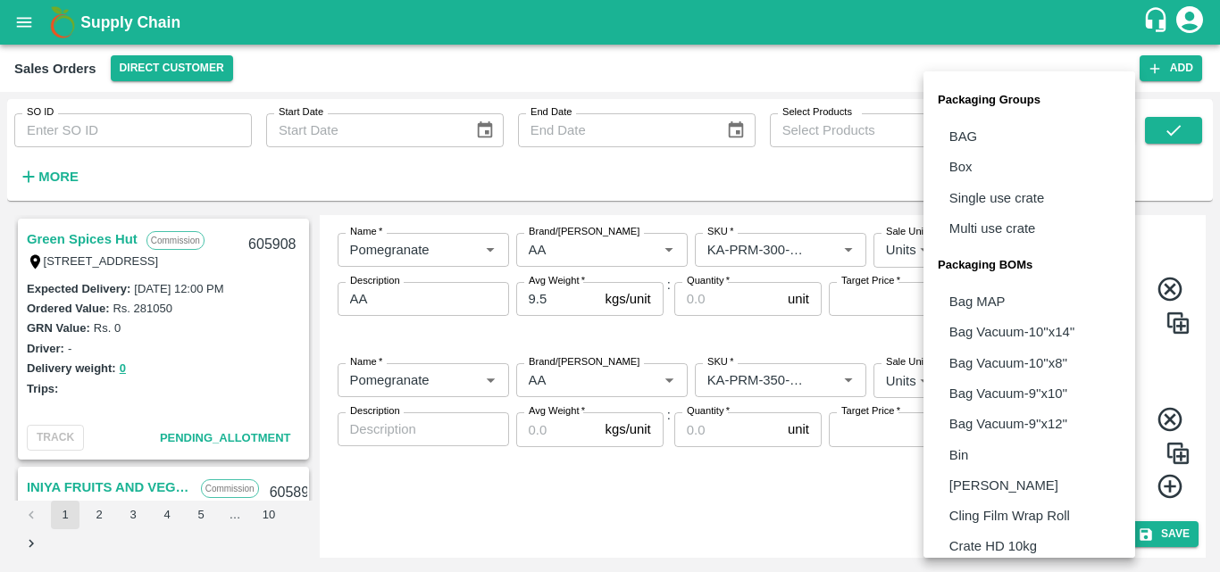
click at [1011, 386] on body "Supply Chain Sales Orders Direct Customer Add SO ID SO ID Start Date Start Date…" at bounding box center [610, 286] width 1220 height 572
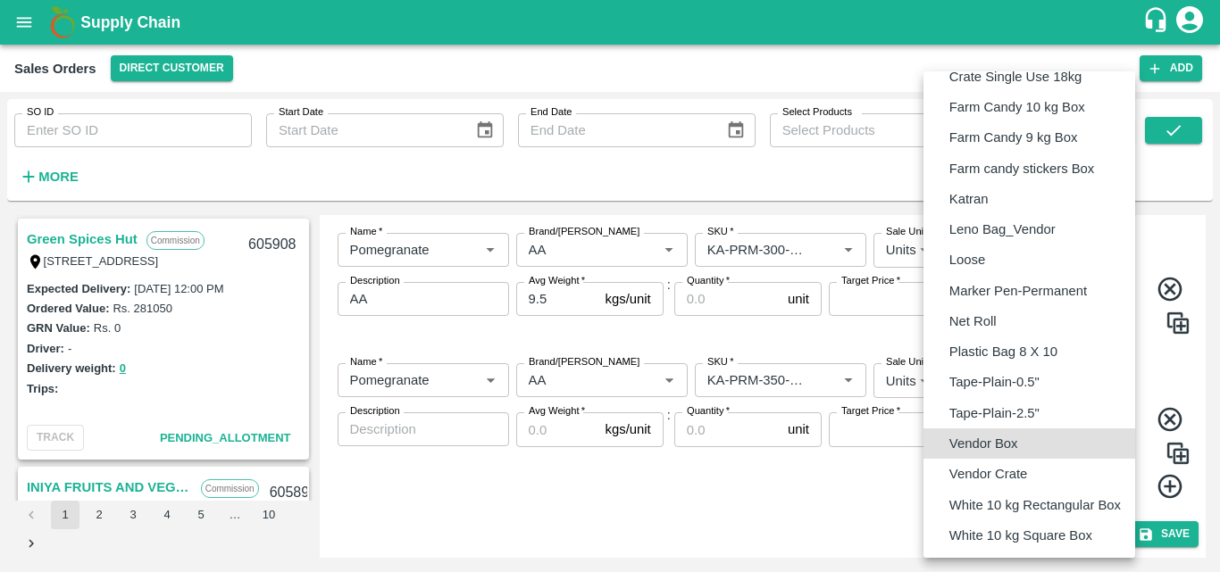
type input "BOM/276"
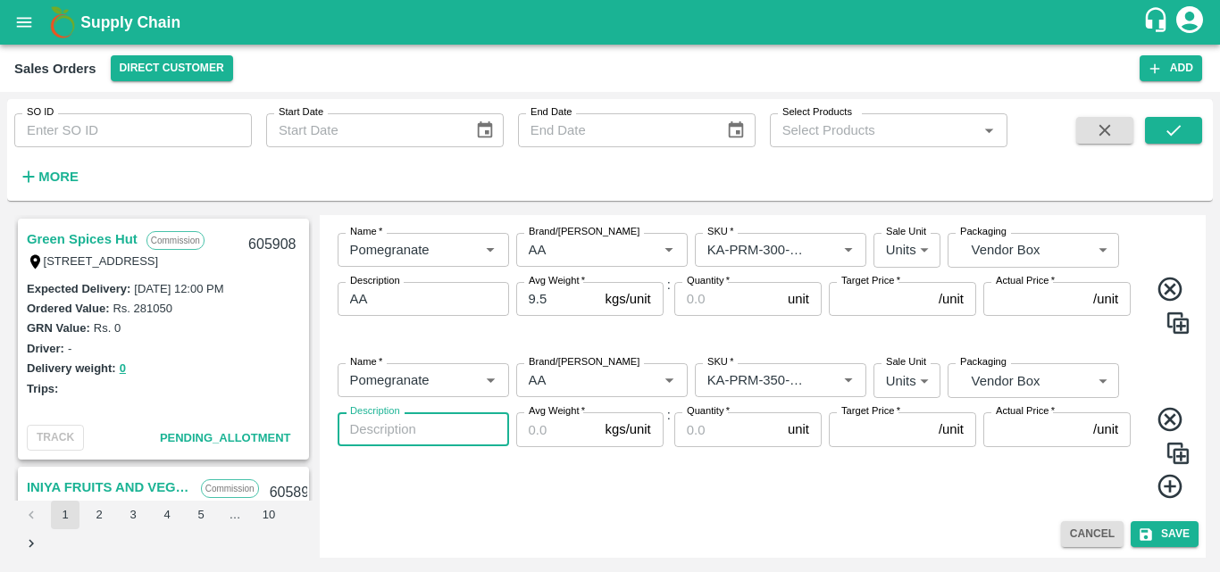
click at [428, 428] on textarea "Description" at bounding box center [423, 430] width 146 height 19
type textarea "AA"
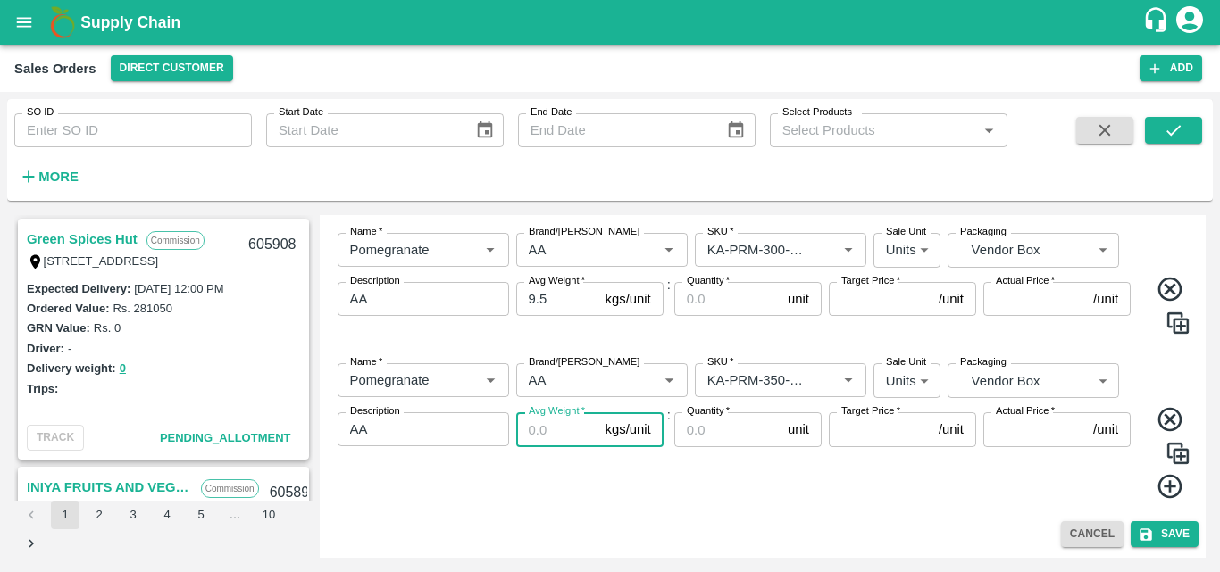
click at [539, 436] on input "Avg Weight   *" at bounding box center [557, 430] width 82 height 34
type input "9.5"
click at [657, 495] on div "Avg Weight   * 9.5 kgs/unit Avg Weight" at bounding box center [589, 457] width 147 height 88
click at [1157, 494] on icon at bounding box center [1169, 487] width 24 height 24
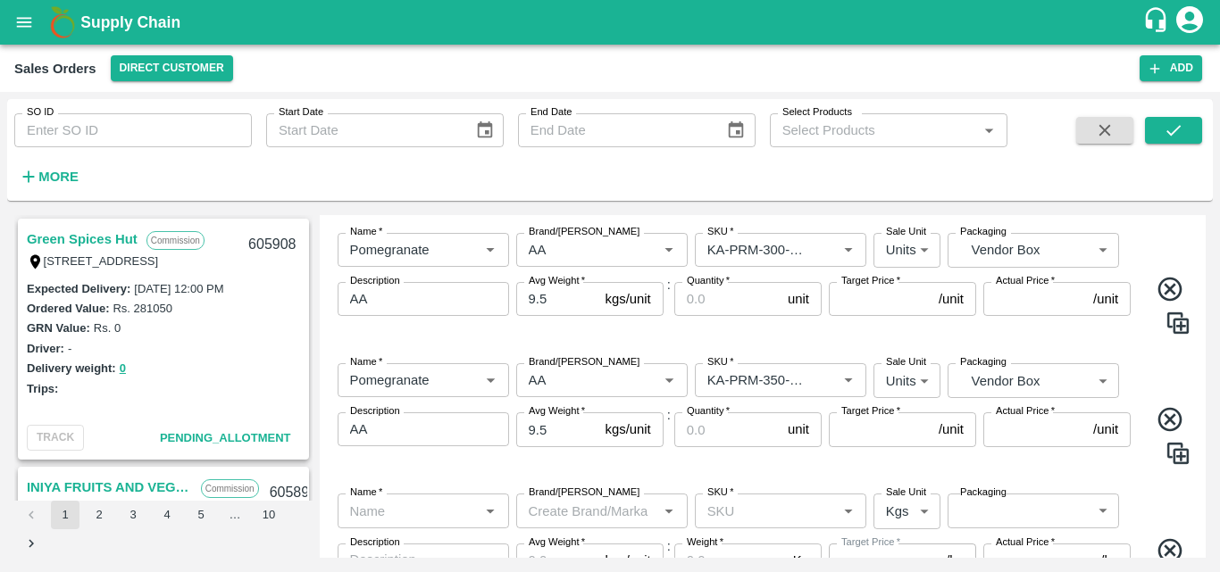
scroll to position [1070, 0]
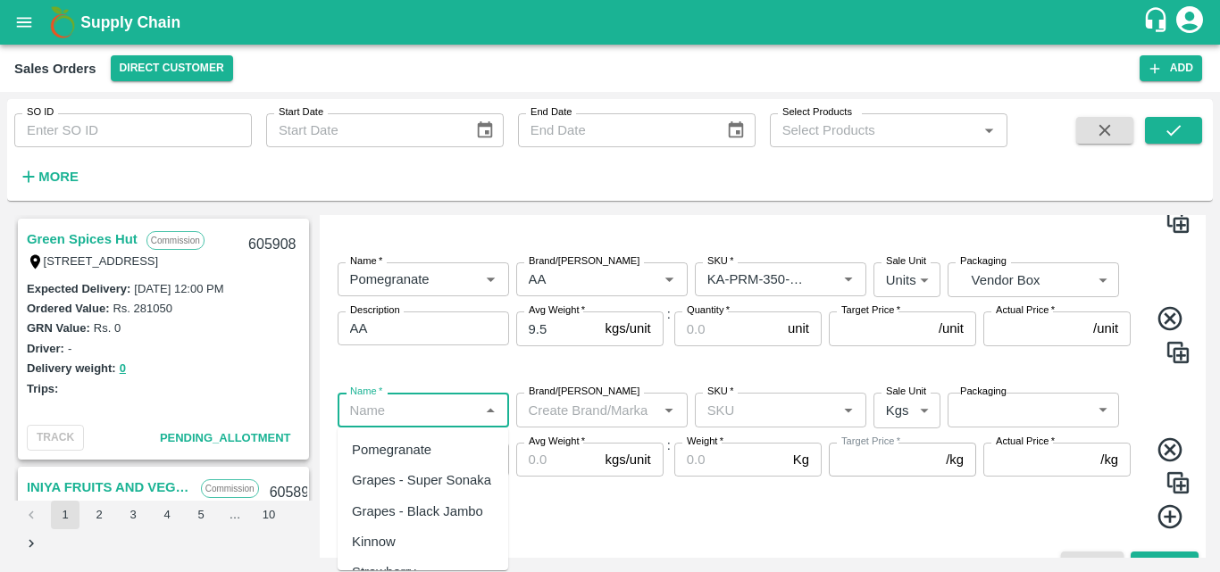
click at [430, 403] on input "Name   *" at bounding box center [408, 409] width 131 height 23
click at [415, 444] on div "Pomegranate" at bounding box center [391, 450] width 79 height 20
type input "Pomegranate"
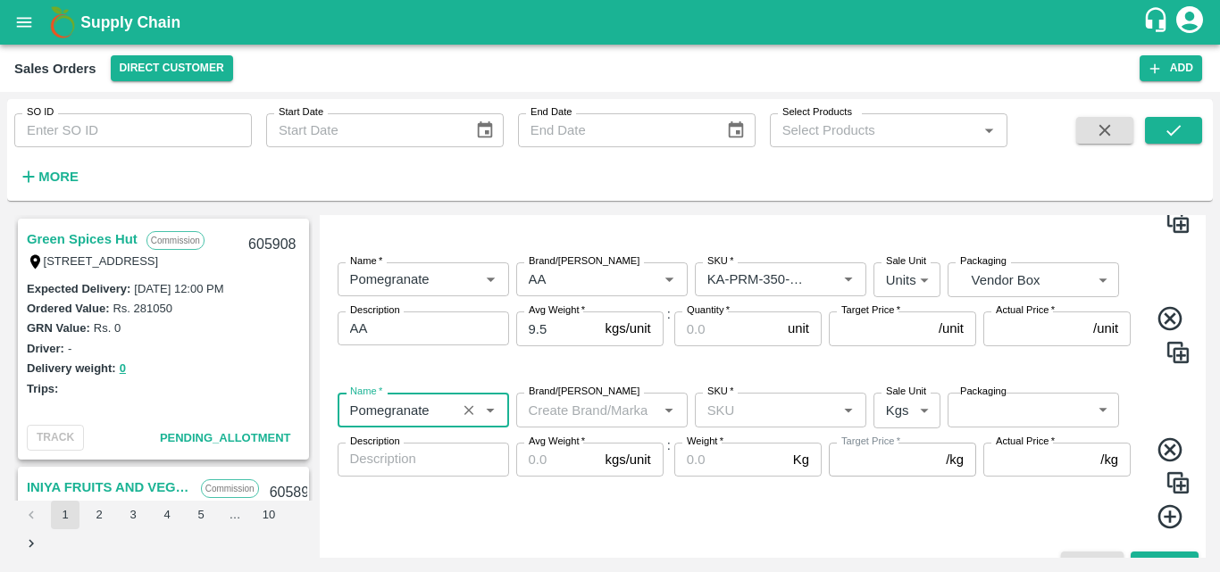
click at [560, 416] on input "Brand/[PERSON_NAME]" at bounding box center [587, 409] width 131 height 23
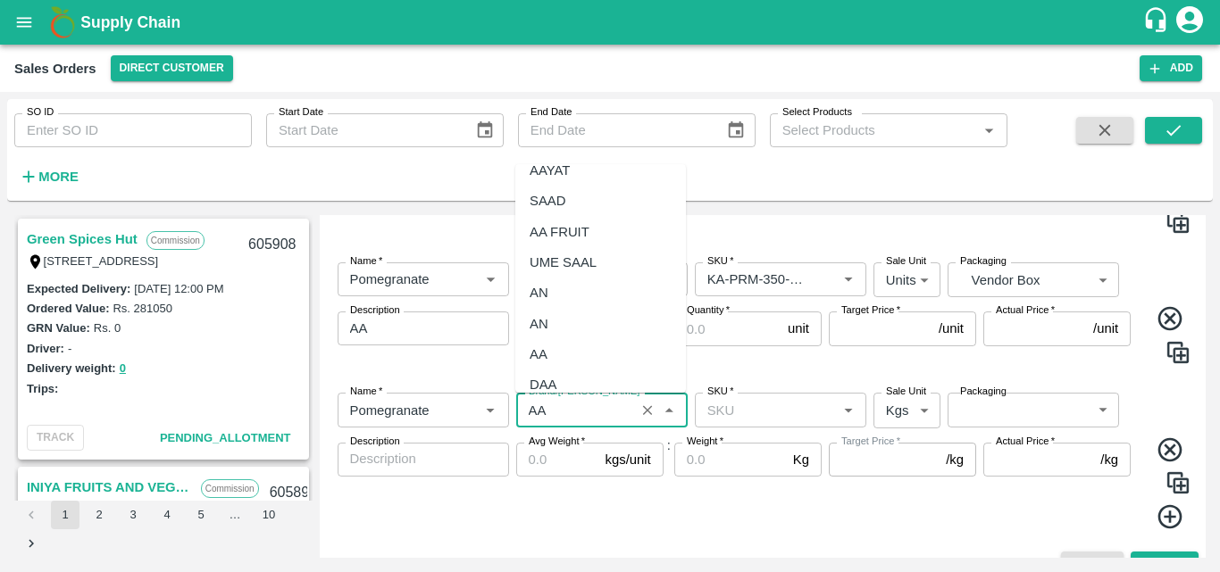
scroll to position [84, 0]
click at [536, 352] on div "AA" at bounding box center [539, 348] width 18 height 20
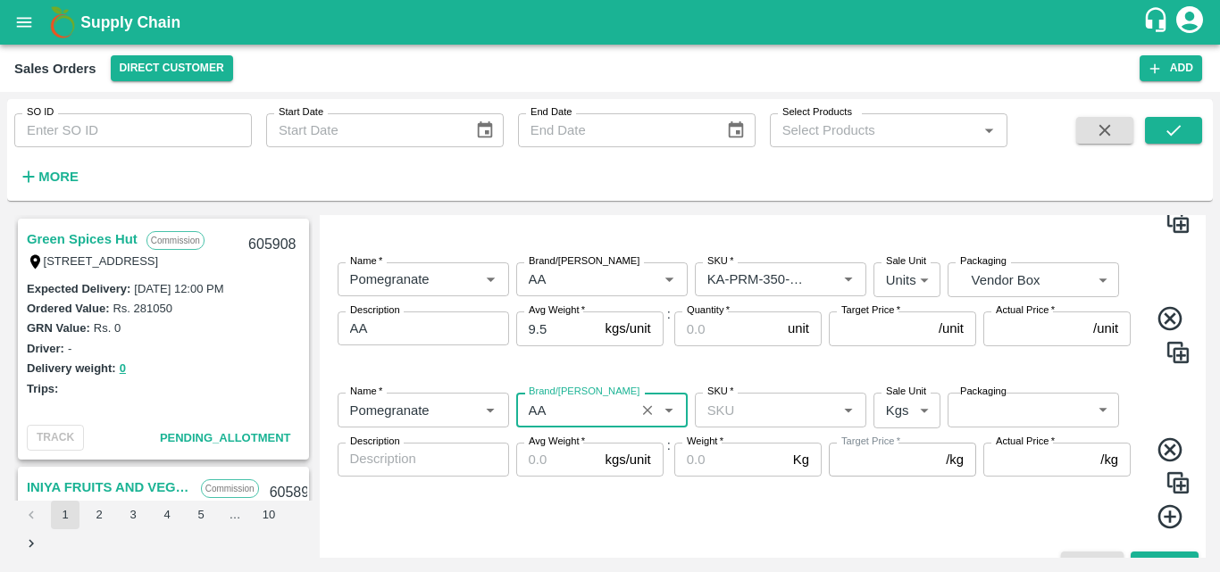
type input "AA"
click at [767, 418] on input "SKU   *" at bounding box center [765, 409] width 131 height 23
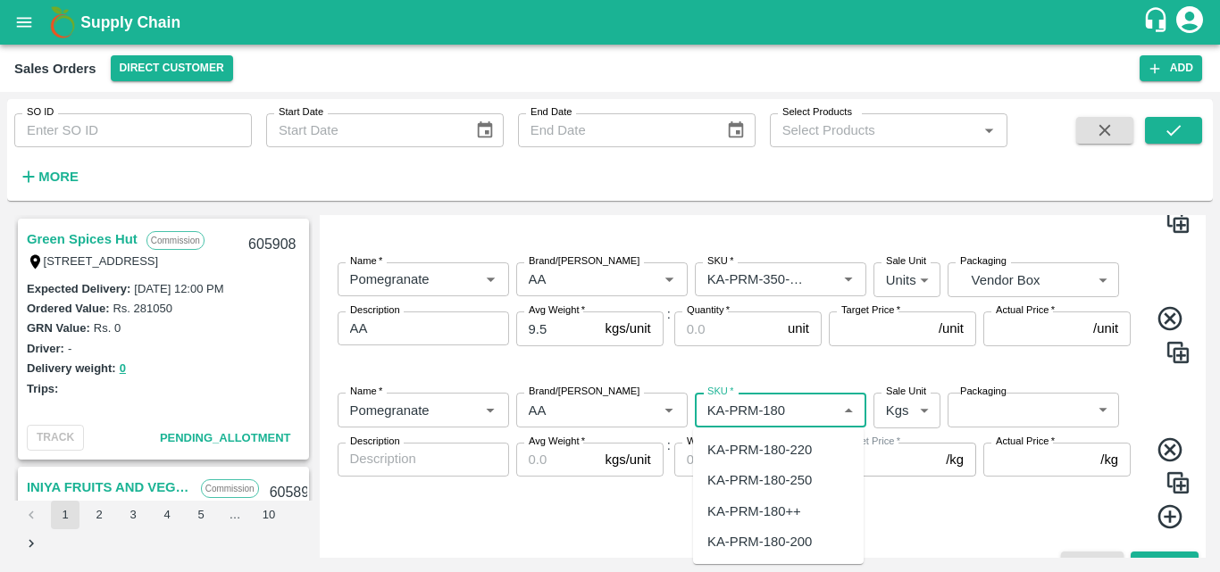
click at [772, 513] on div "KA-PRM-180++" at bounding box center [754, 512] width 94 height 20
type input "KA-PRM-180++"
click at [906, 402] on body "Supply Chain Sales Orders Direct Customer Add SO ID SO ID Start Date Start Date…" at bounding box center [610, 286] width 1220 height 572
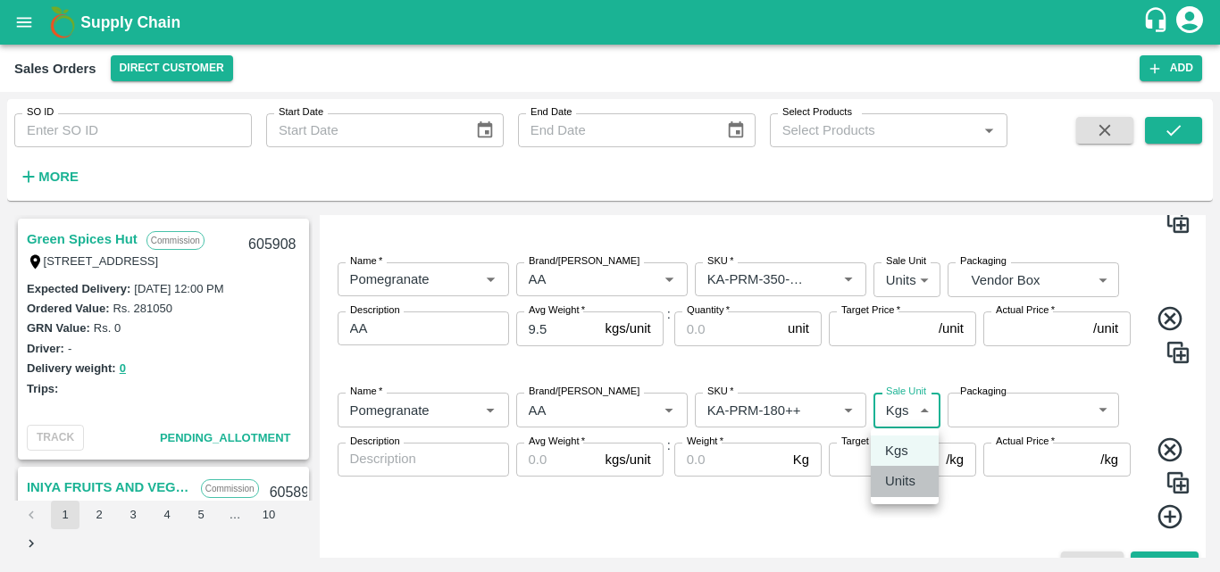
click at [903, 486] on p "Units" at bounding box center [900, 482] width 30 height 20
type input "2"
click at [992, 416] on body "Supply Chain Sales Orders Direct Customer Add SO ID SO ID Start Date Start Date…" at bounding box center [610, 286] width 1220 height 572
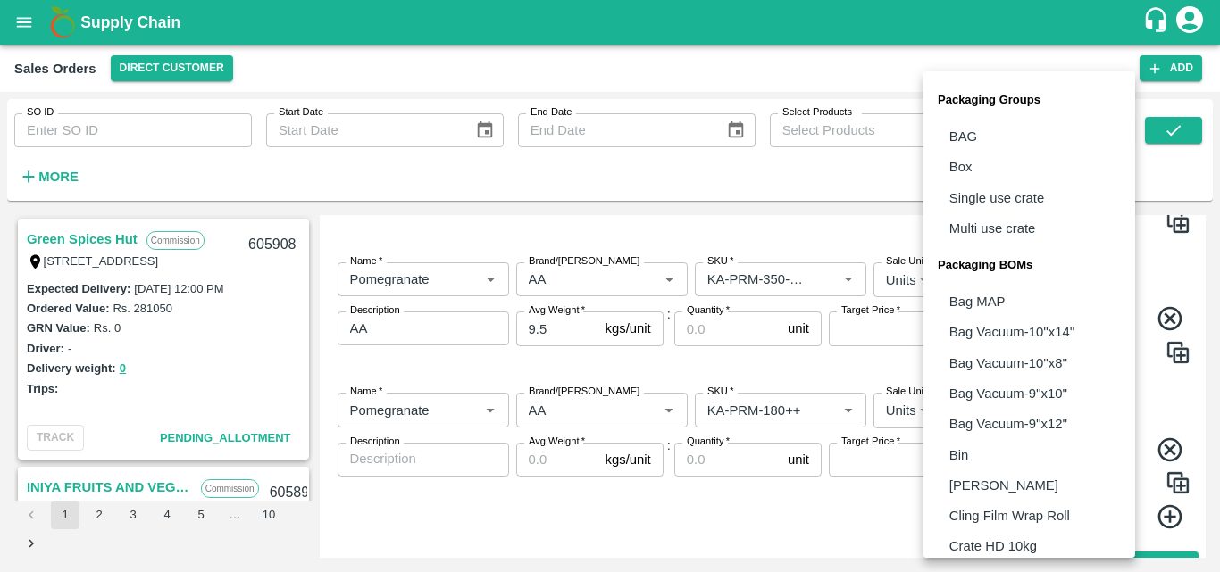
scroll to position [501, 0]
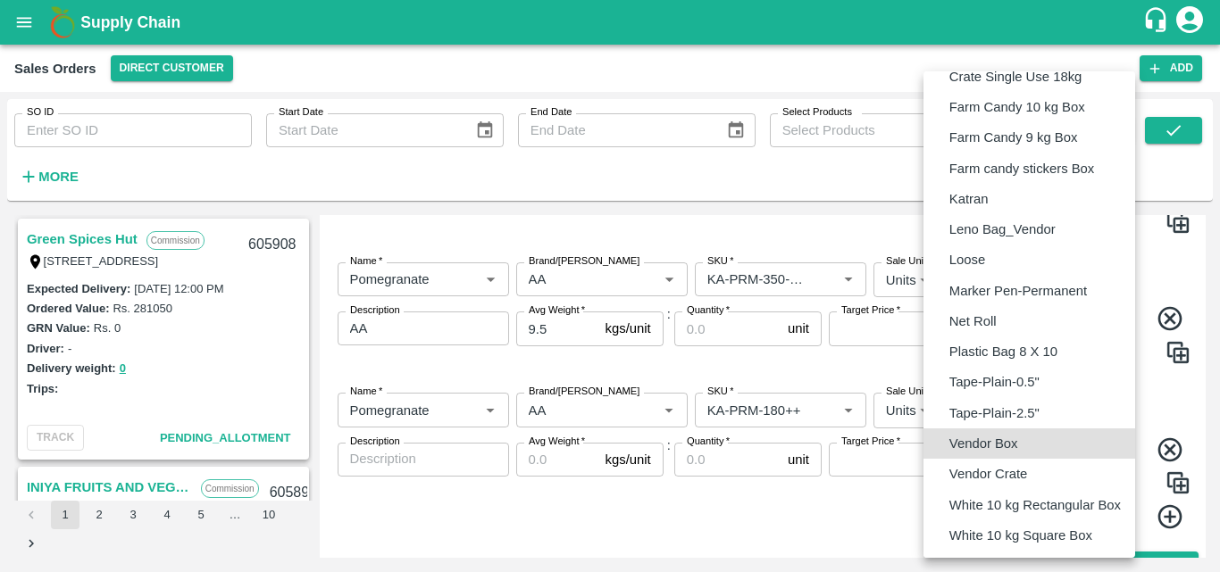
type input "BOM/276"
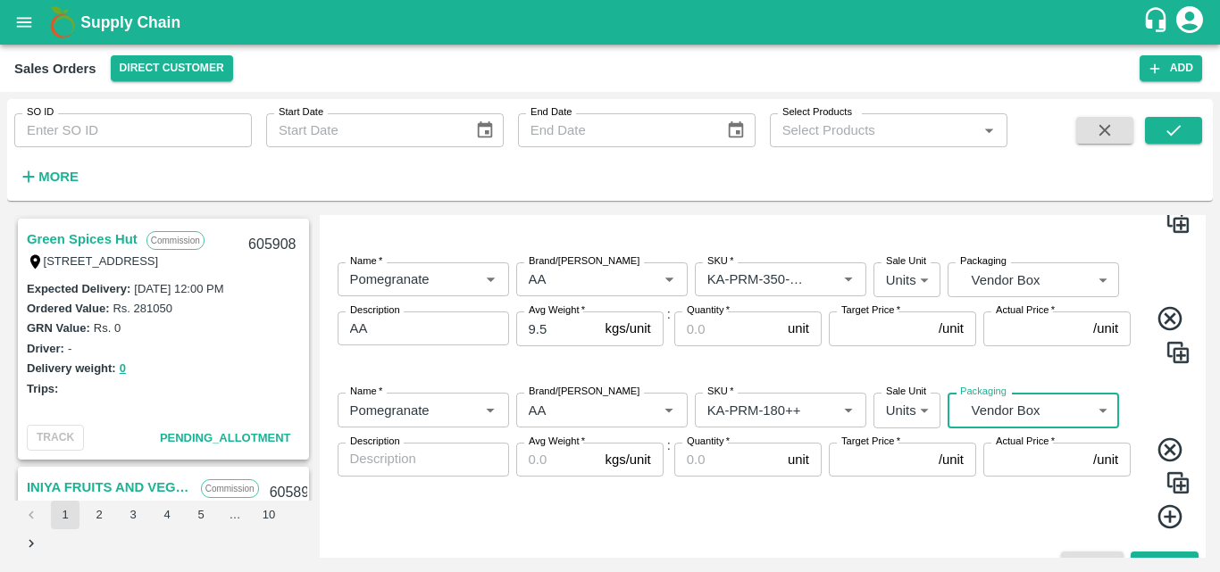
click at [412, 468] on textarea "Description" at bounding box center [423, 459] width 146 height 19
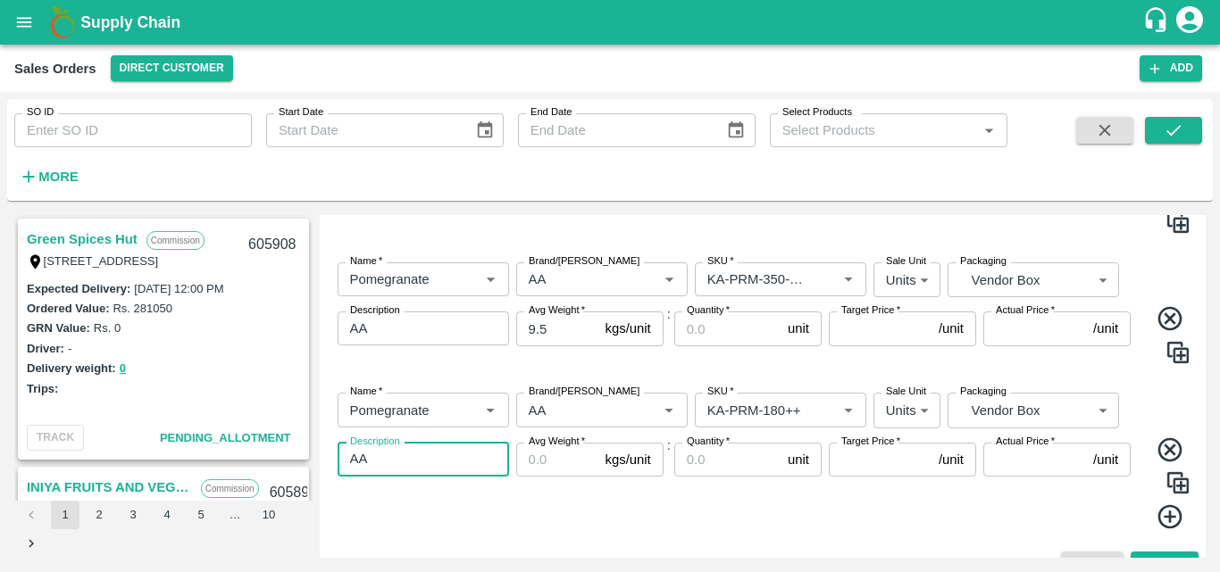
type textarea "AA"
click at [522, 463] on input "Avg Weight   *" at bounding box center [557, 460] width 82 height 34
type input "9.5"
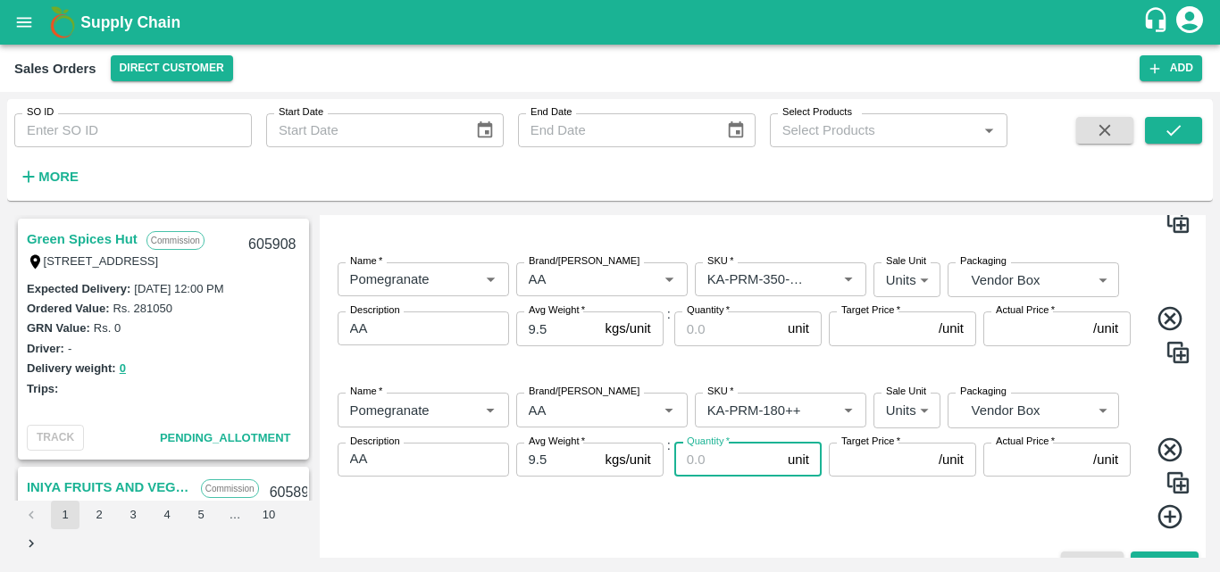
click at [705, 467] on input "Quantity   *" at bounding box center [727, 460] width 106 height 34
type input "26"
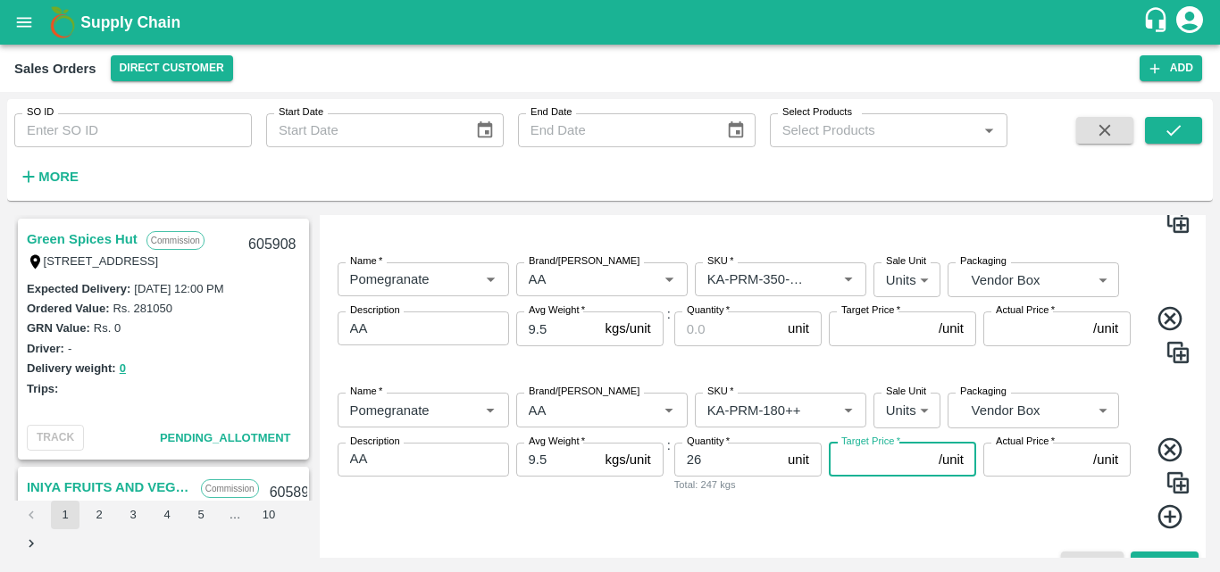
click at [876, 467] on input "Target Price   *" at bounding box center [880, 460] width 103 height 34
type input "6"
type input "600"
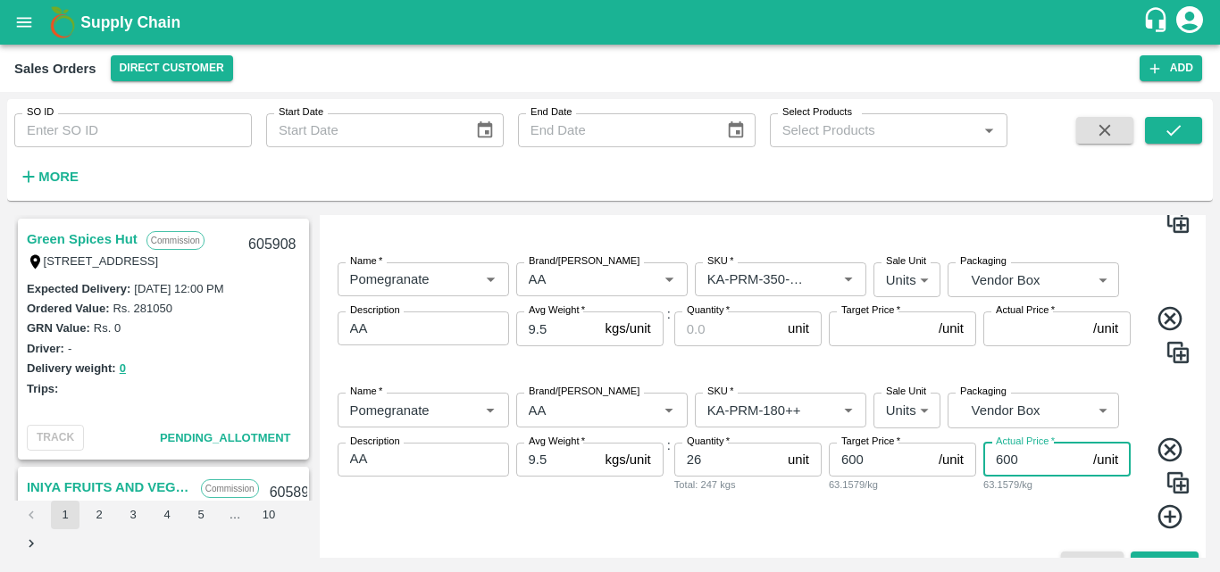
type input "600"
click at [991, 516] on div "Actual Price   * 600 /unit Actual Price 63.1579/kg" at bounding box center [1056, 487] width 147 height 88
click at [1159, 513] on icon at bounding box center [1170, 517] width 29 height 29
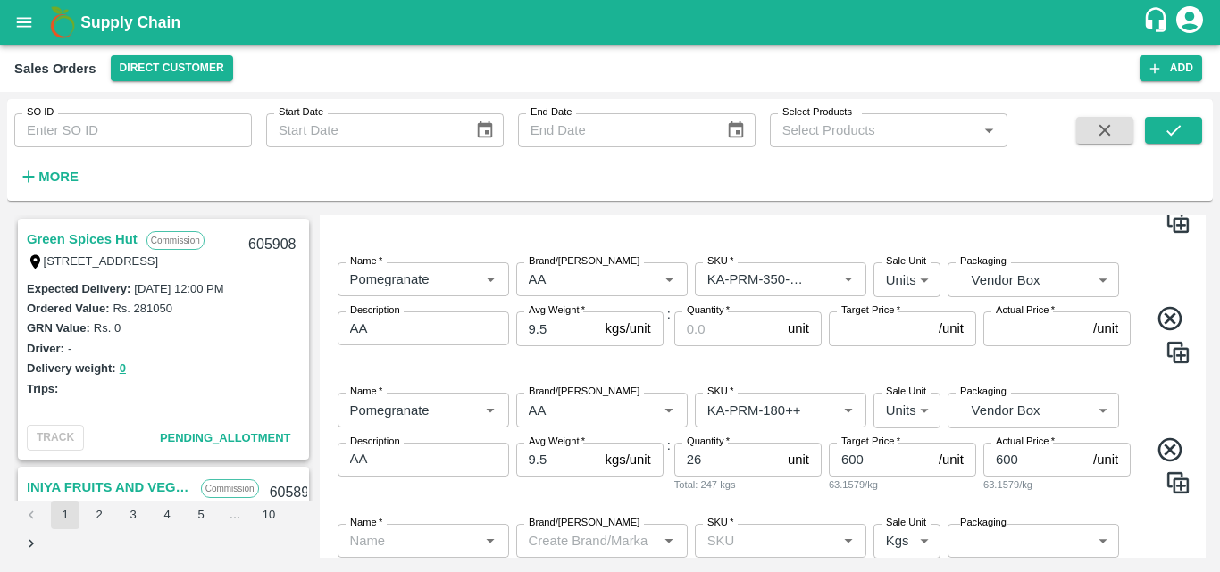
scroll to position [1231, 0]
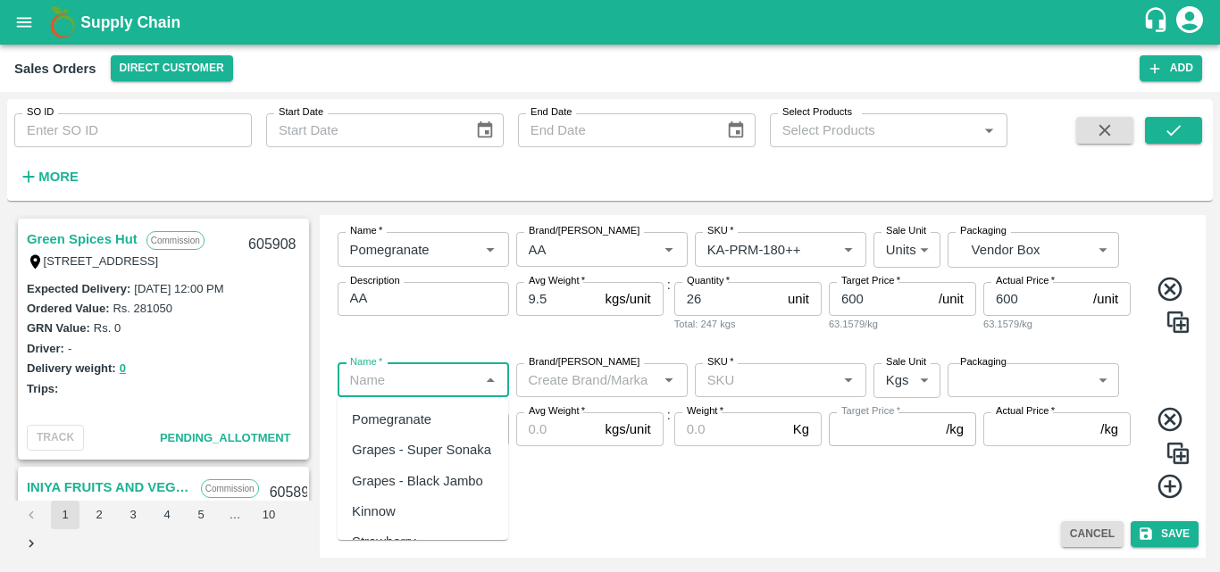
click at [404, 380] on input "Name   *" at bounding box center [408, 380] width 131 height 23
click at [412, 419] on div "Pomegranate" at bounding box center [391, 420] width 79 height 20
type input "Pomegranate"
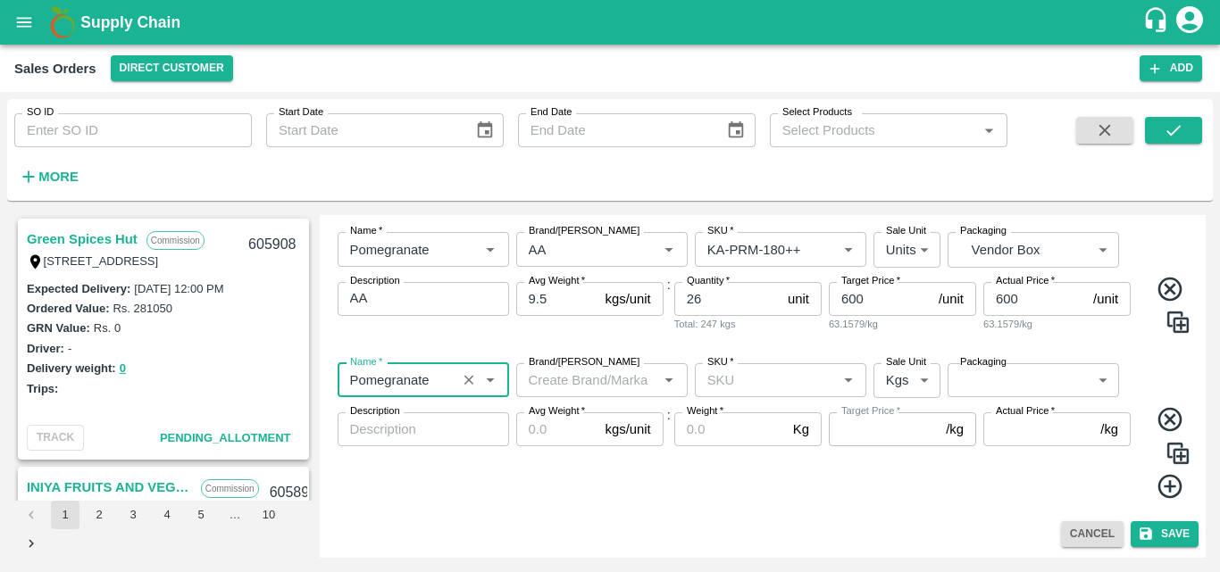
click at [557, 391] on input "Brand/[PERSON_NAME]" at bounding box center [587, 380] width 131 height 23
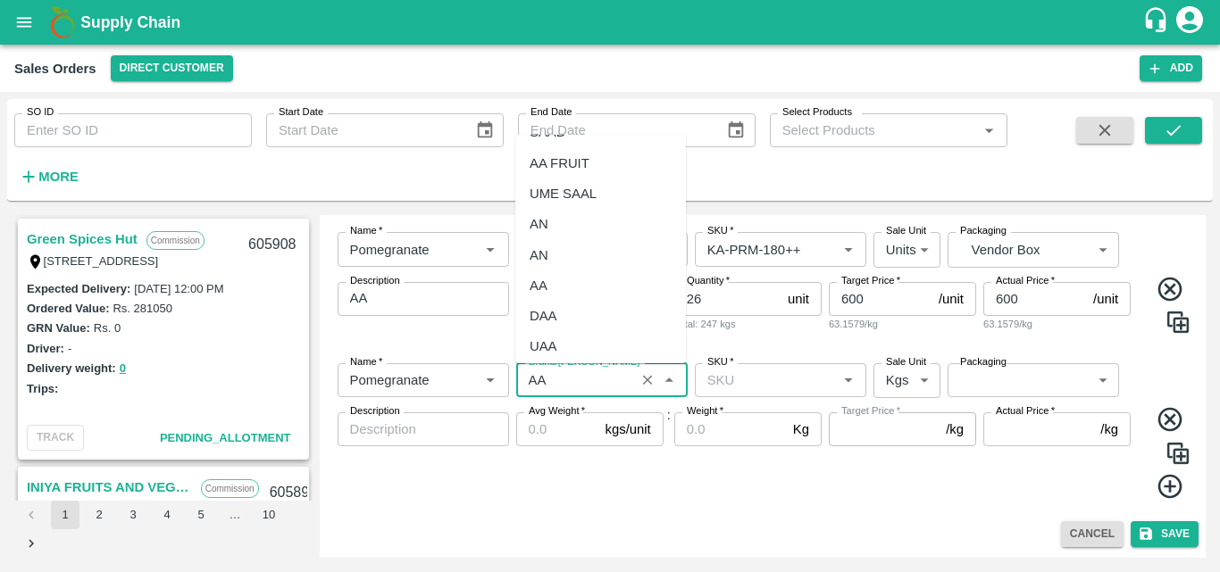
scroll to position [119, 0]
click at [550, 275] on div "AA" at bounding box center [600, 283] width 171 height 30
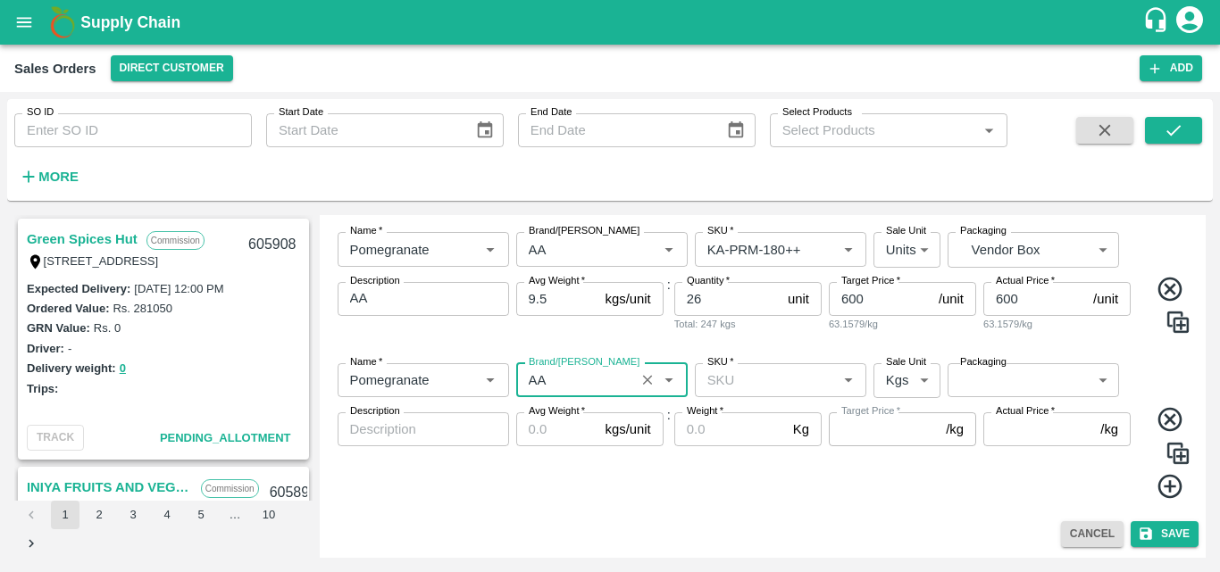
type input "AA"
click at [761, 381] on input "SKU   *" at bounding box center [765, 380] width 131 height 23
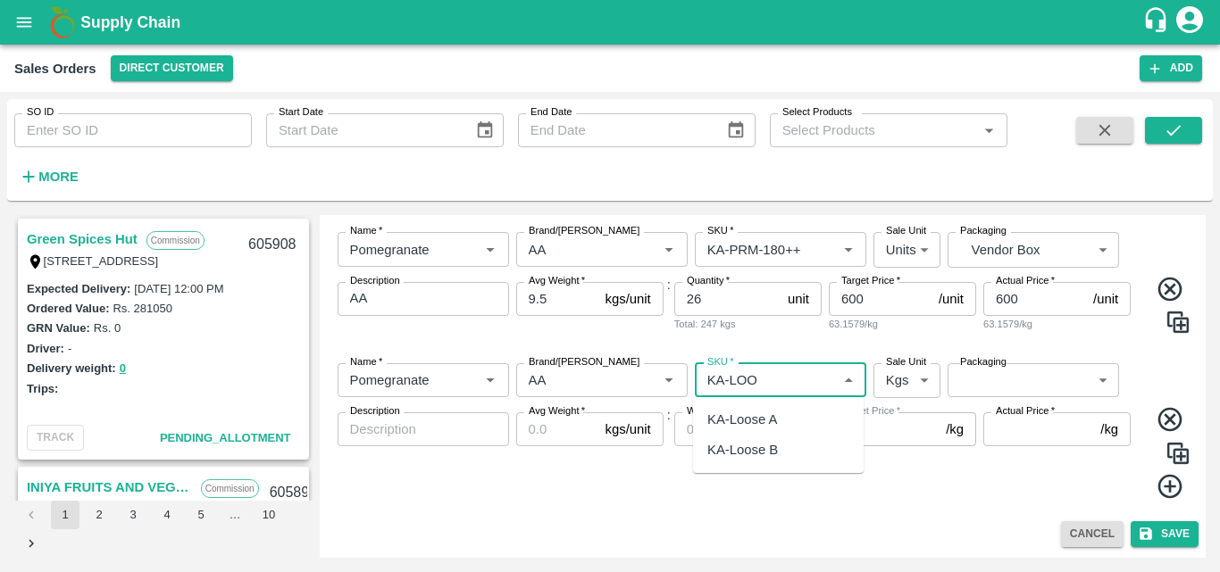
click at [783, 413] on div "KA-Loose A" at bounding box center [778, 420] width 171 height 30
type input "KA-Loose A"
click at [892, 372] on body "Supply Chain Sales Orders Direct Customer Add SO ID SO ID Start Date Start Date…" at bounding box center [610, 286] width 1220 height 572
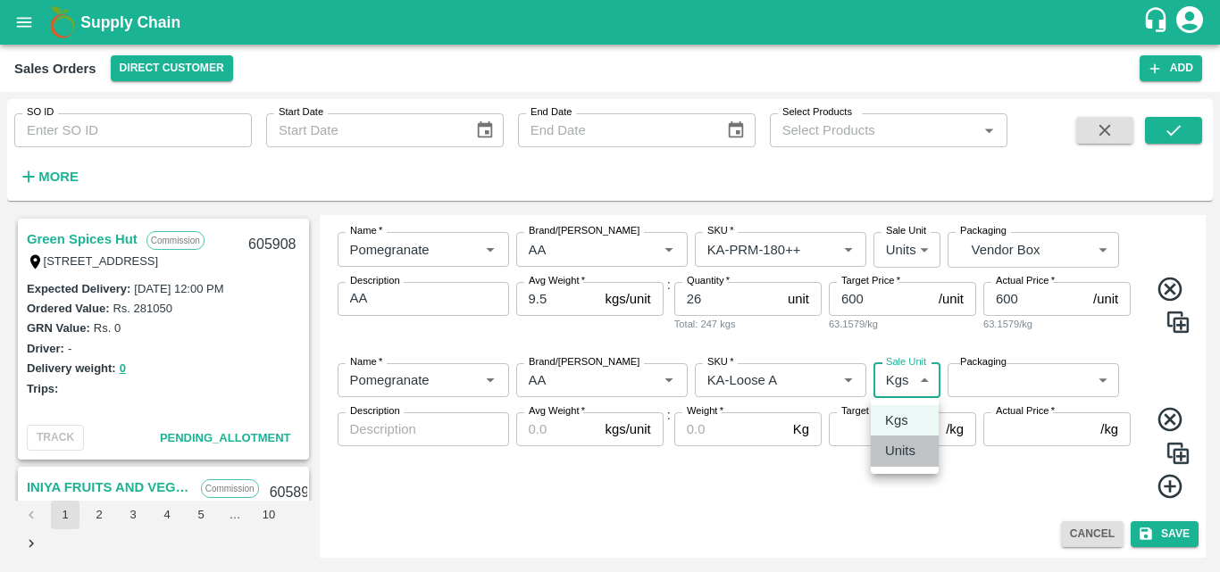
click at [894, 454] on p "Units" at bounding box center [900, 451] width 30 height 20
type input "2"
click at [1039, 375] on body "Supply Chain Sales Orders Direct Customer Add SO ID SO ID Start Date Start Date…" at bounding box center [610, 286] width 1220 height 572
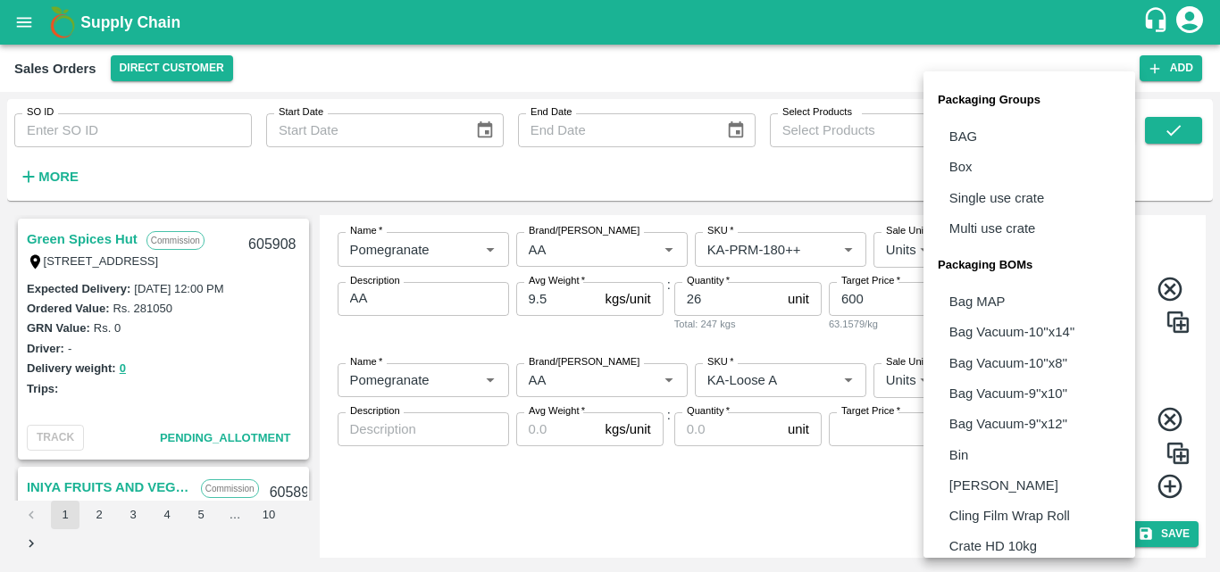
scroll to position [501, 0]
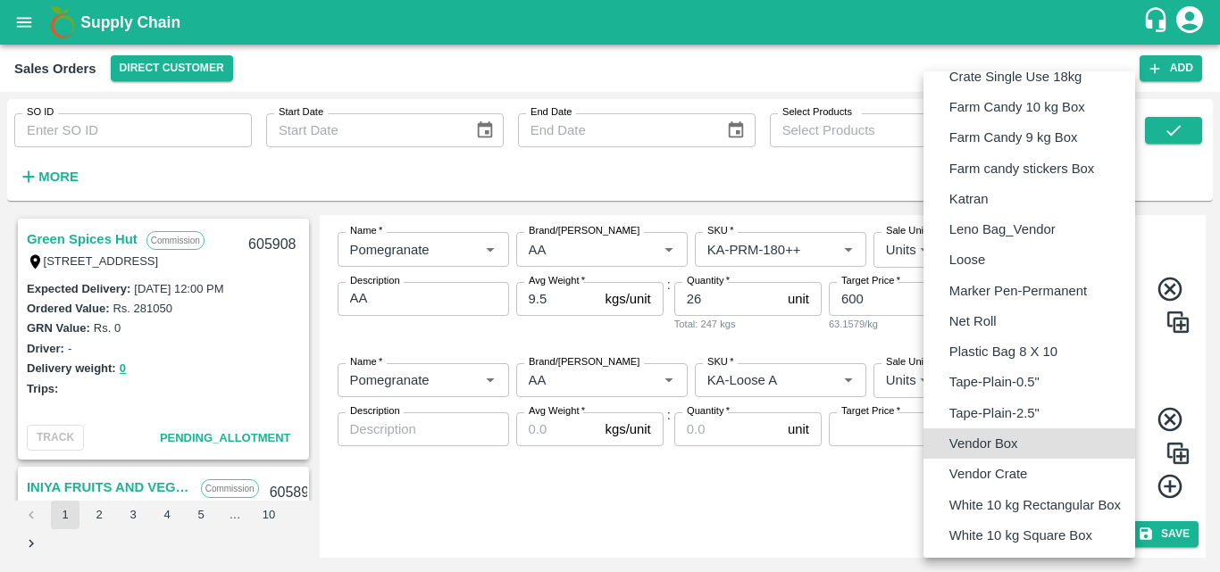
type input "BOM/276"
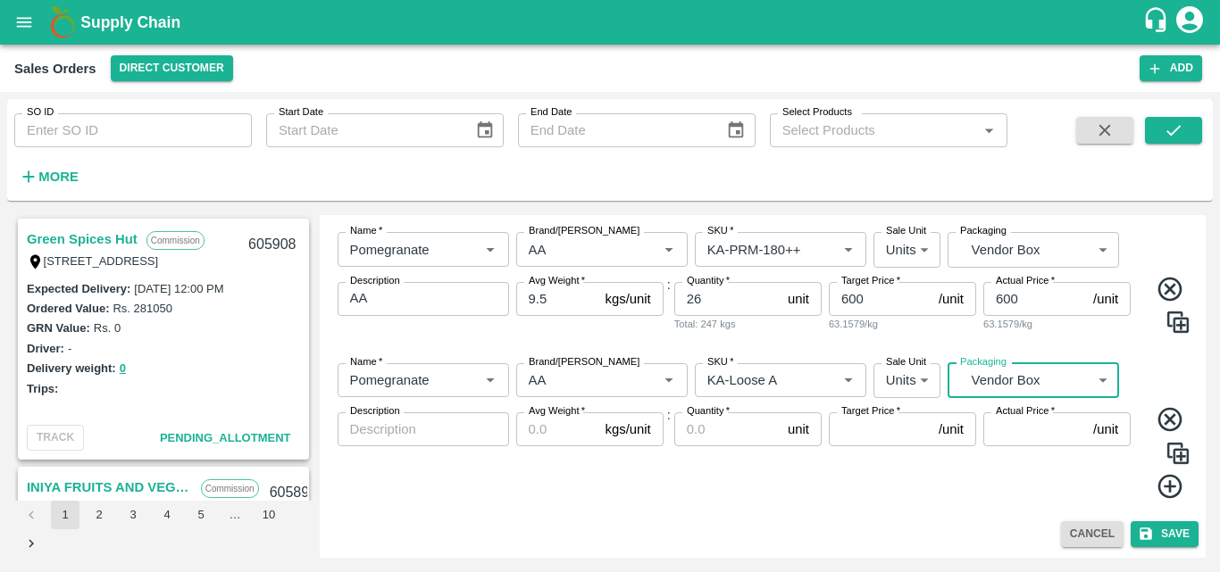
click at [409, 428] on textarea "Description" at bounding box center [423, 430] width 146 height 19
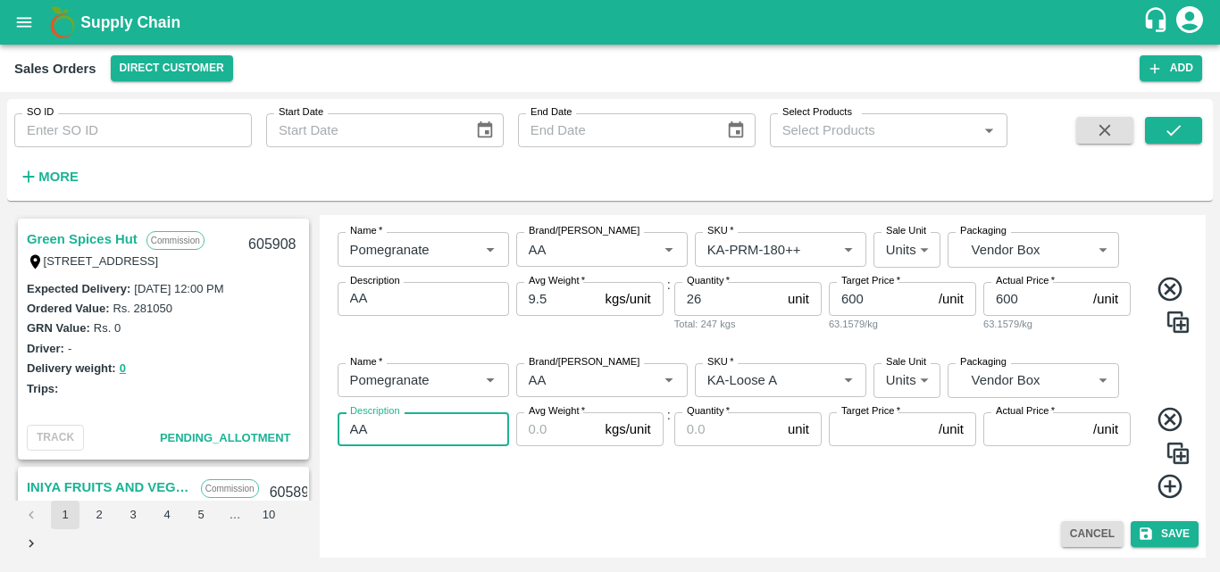
type textarea "AA"
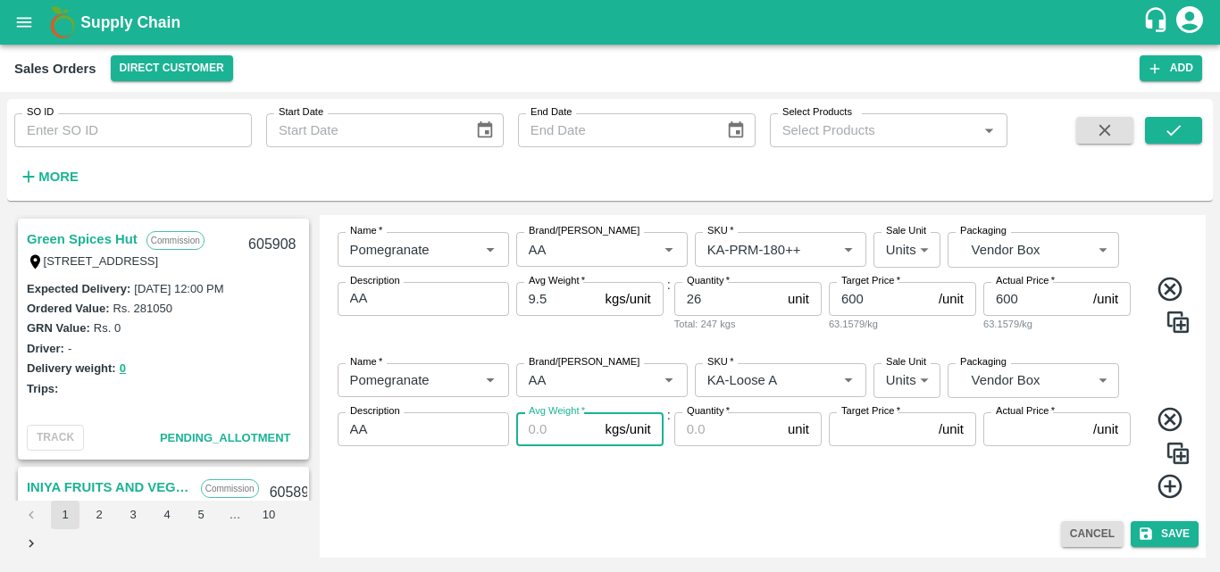
click at [529, 436] on input "Avg Weight   *" at bounding box center [557, 430] width 82 height 34
type input "9.5"
click at [746, 435] on input "Quantity   *" at bounding box center [727, 430] width 106 height 34
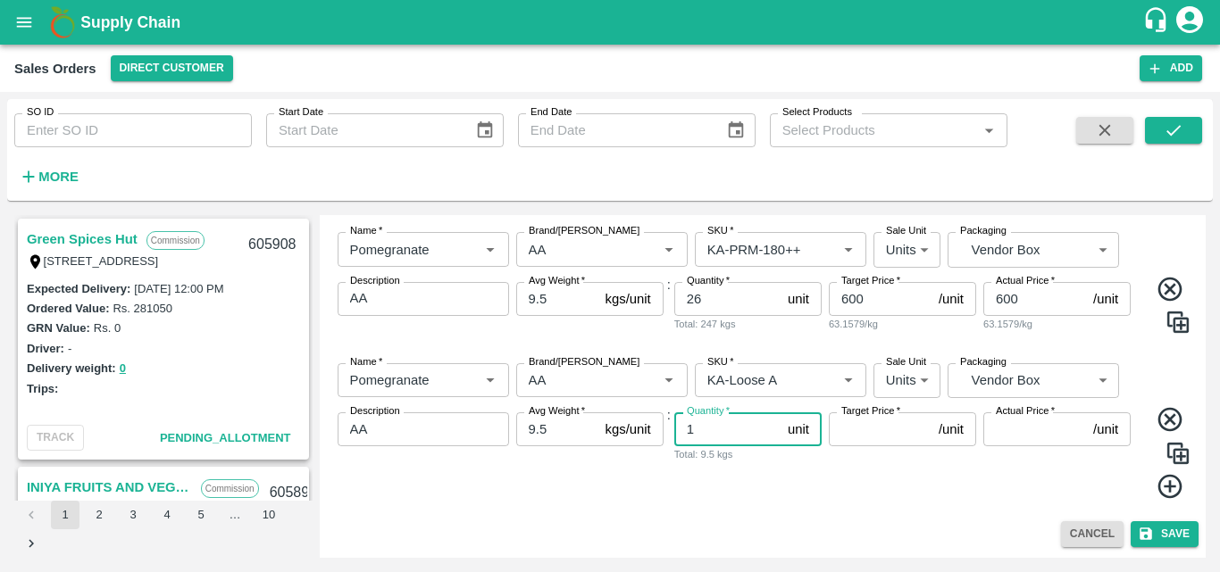
type input "1"
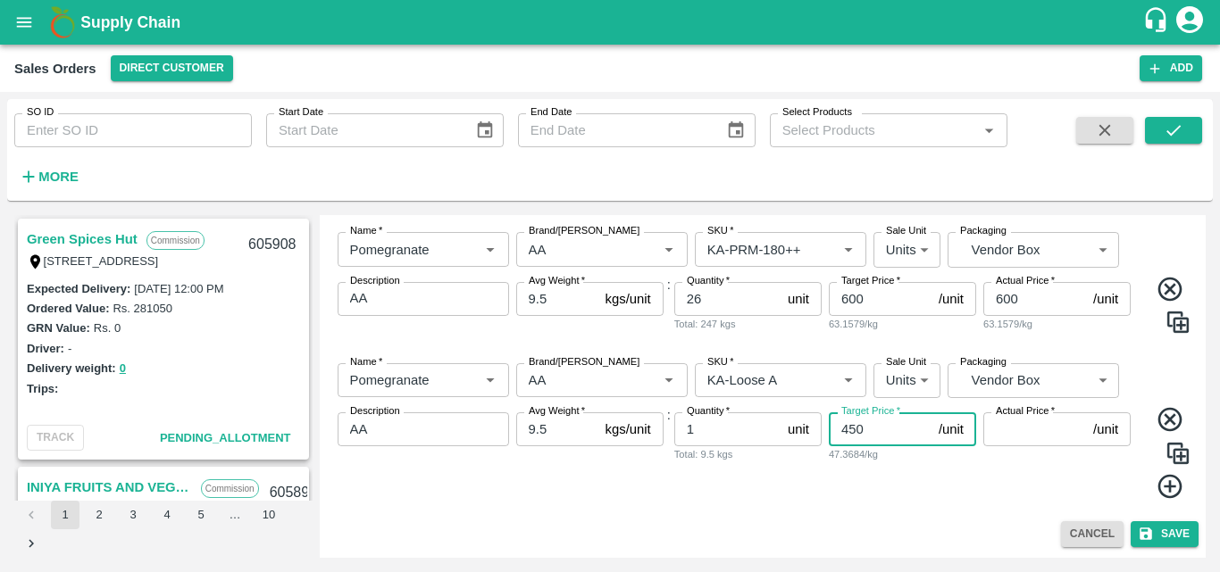
type input "450"
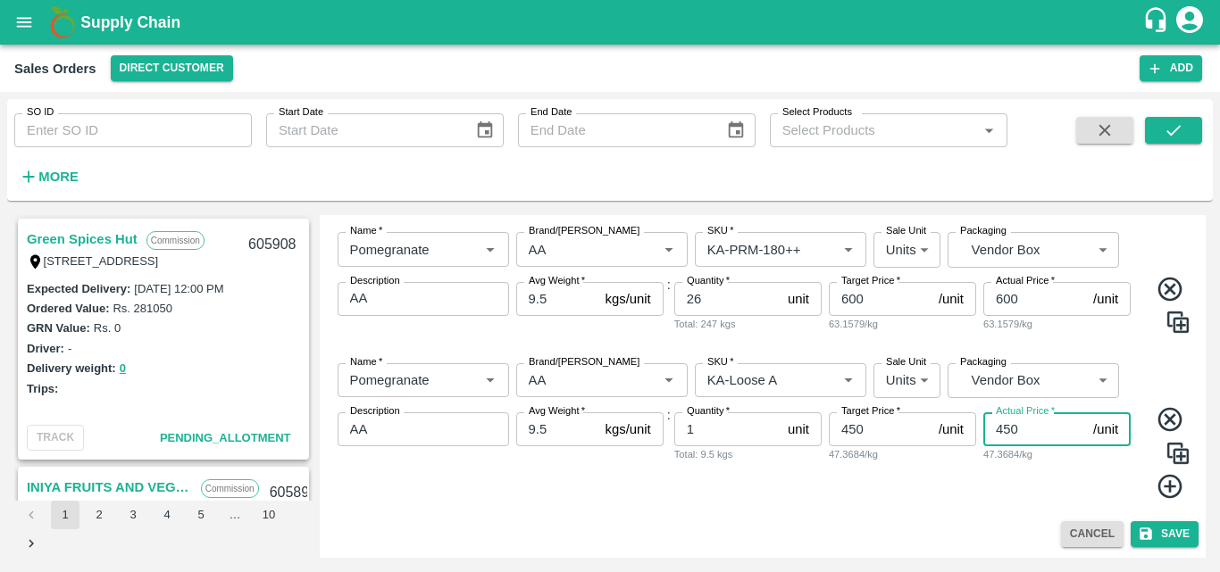
type input "450"
click at [834, 499] on div "Target Price   * 450 /unit Target Price 47.3684/kg" at bounding box center [902, 457] width 147 height 88
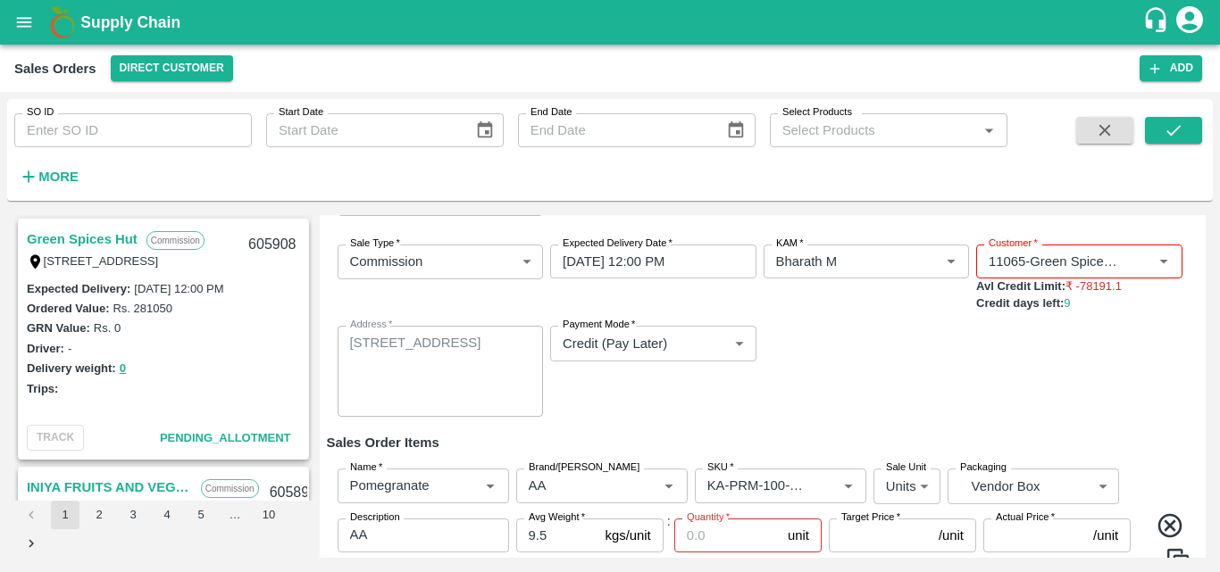
scroll to position [178, 0]
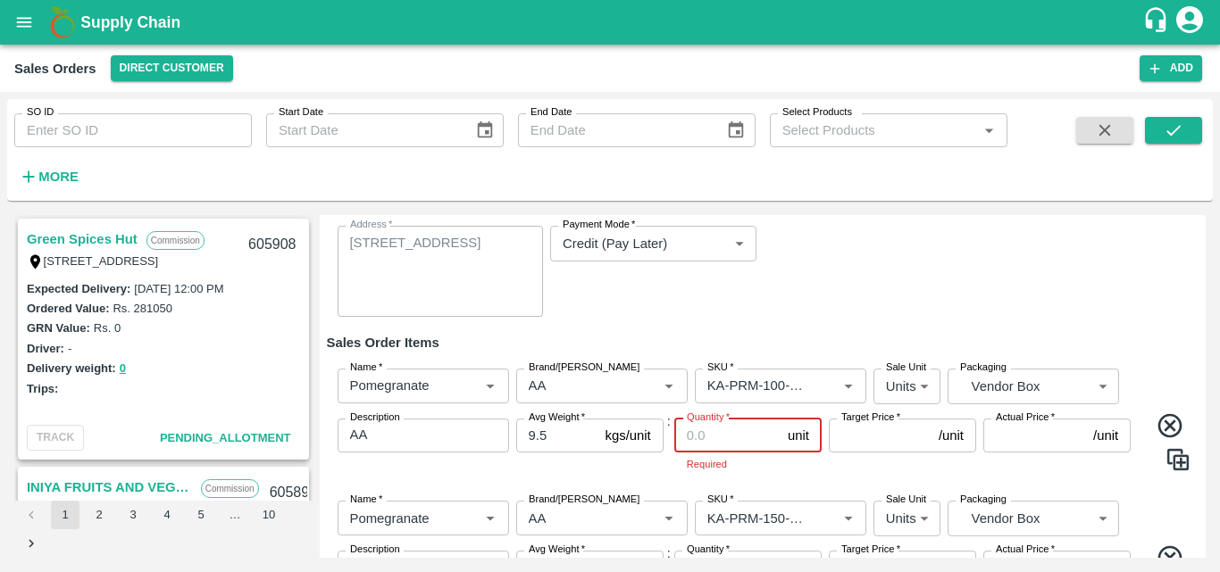
click at [752, 441] on input "Quantity   *" at bounding box center [727, 436] width 106 height 34
type input "7"
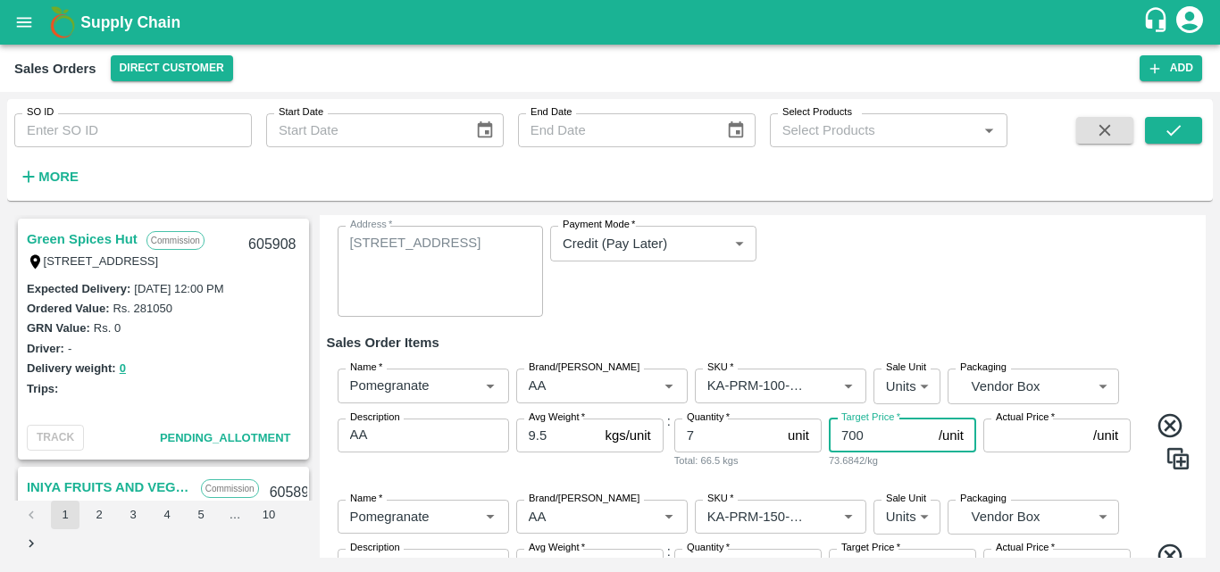
type input "700"
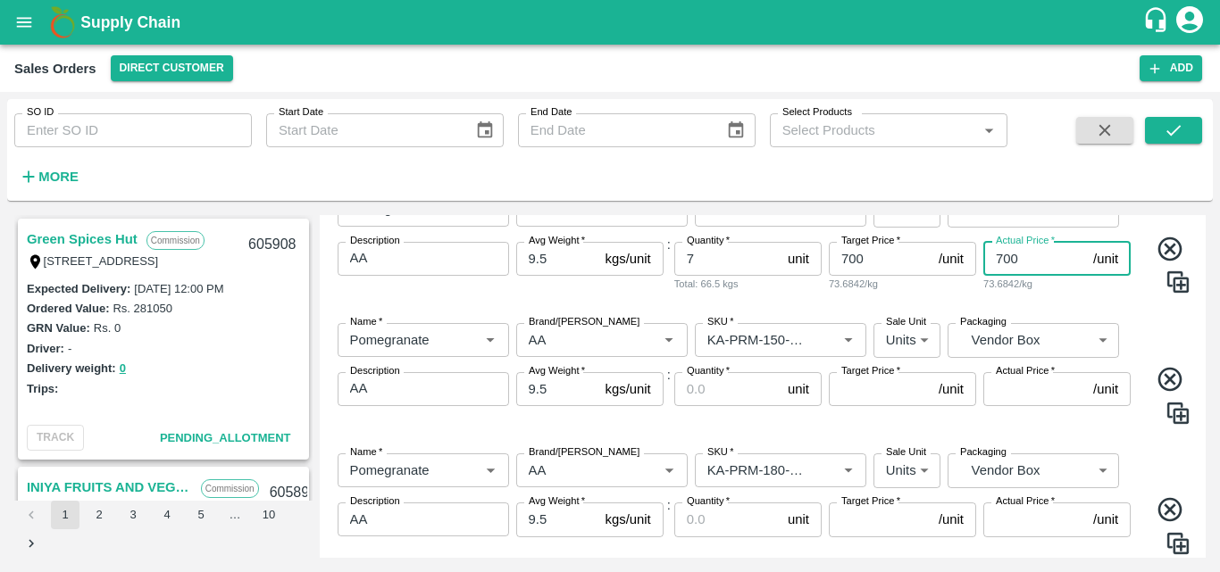
scroll to position [355, 0]
type input "700"
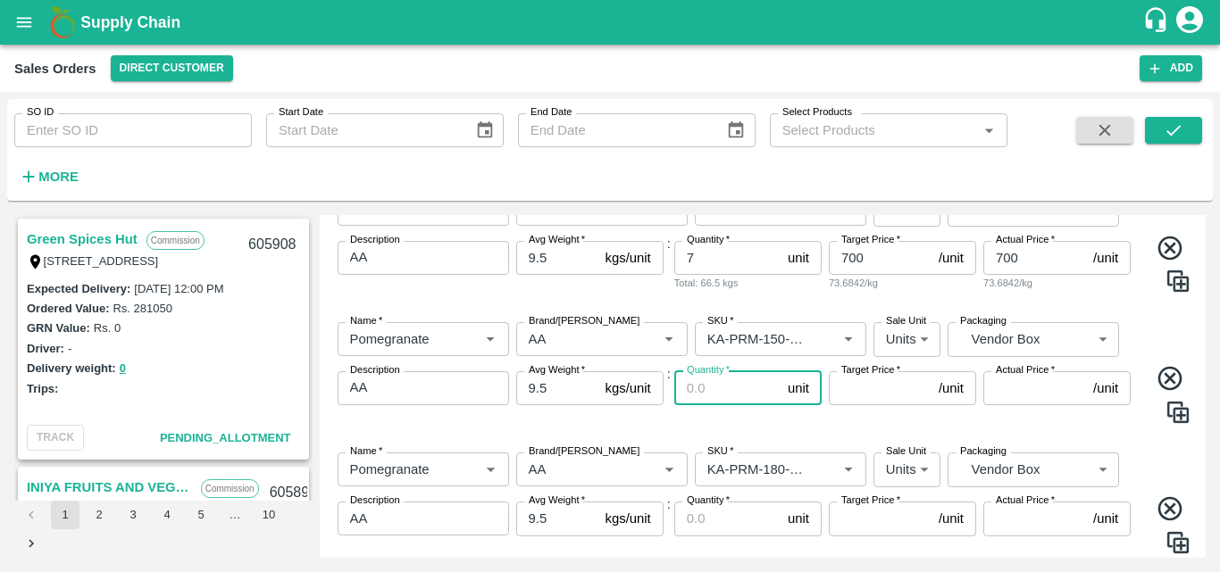
click at [716, 393] on input "Quantity   *" at bounding box center [727, 389] width 106 height 34
type input "7"
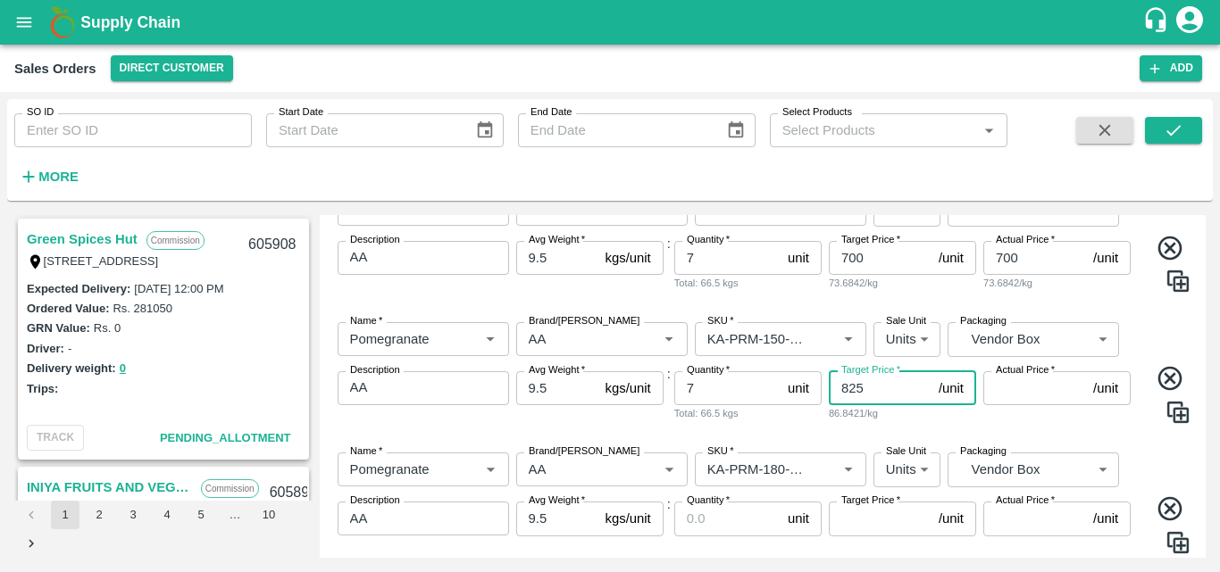
type input "825"
click at [786, 438] on div "Name   * Name   * Brand/[PERSON_NAME]/[PERSON_NAME]   * SKU   * Sale Unit Units…" at bounding box center [763, 503] width 872 height 130
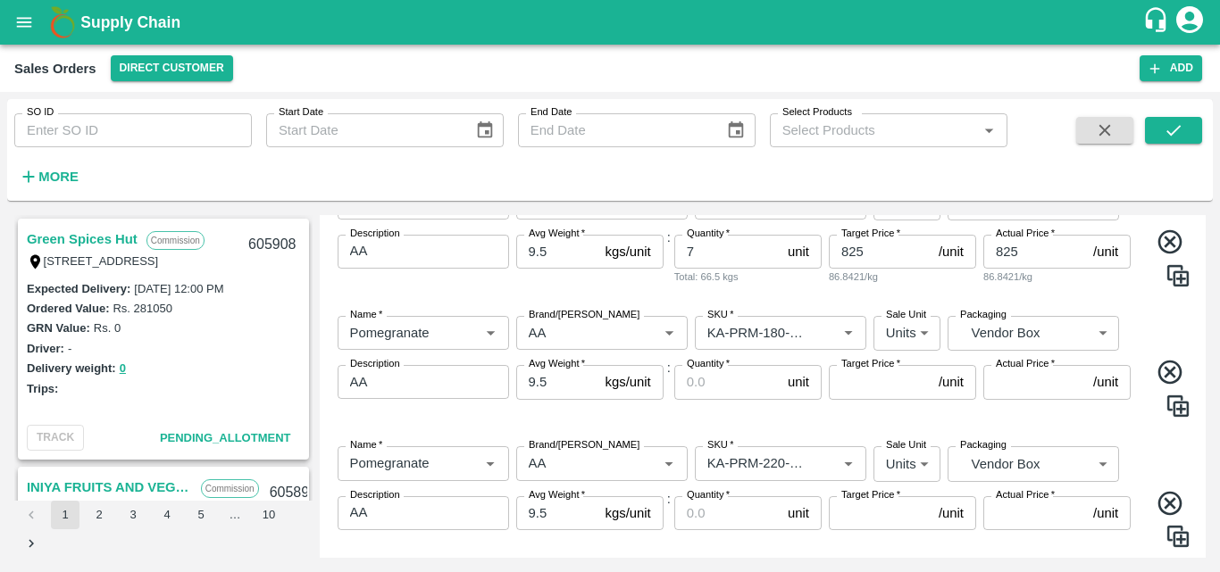
scroll to position [503, 0]
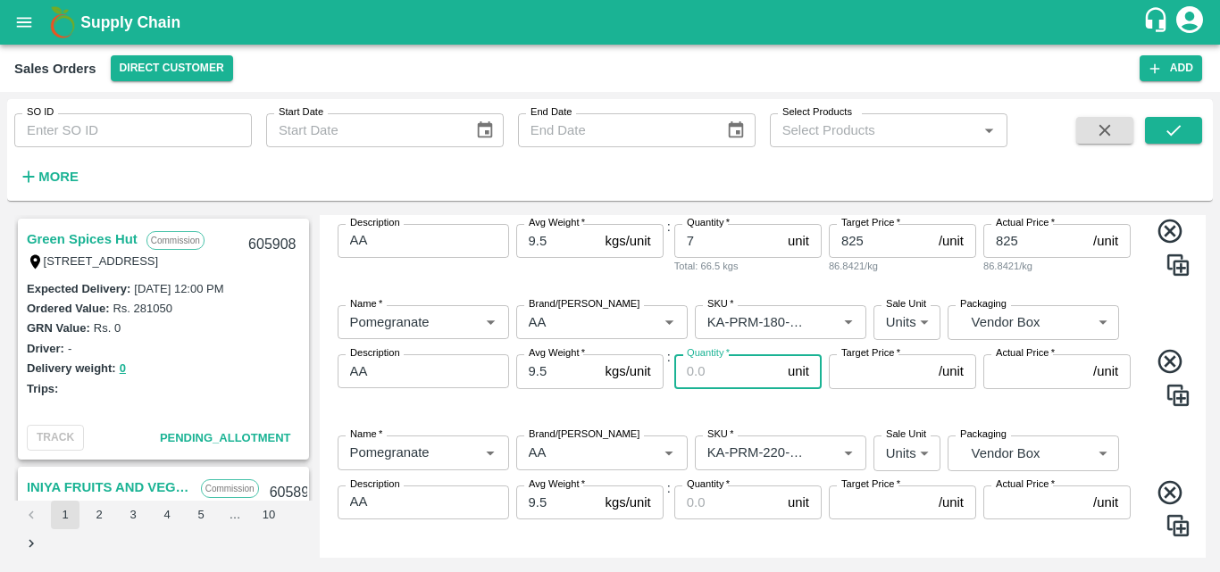
click at [736, 379] on input "Quantity   *" at bounding box center [727, 372] width 106 height 34
click at [845, 378] on input "Target Price   *" at bounding box center [880, 372] width 103 height 34
click at [1135, 547] on div "Name   * Name   * Brand/[PERSON_NAME]/[PERSON_NAME]   * SKU   * Sale Unit Units…" at bounding box center [763, 487] width 872 height 130
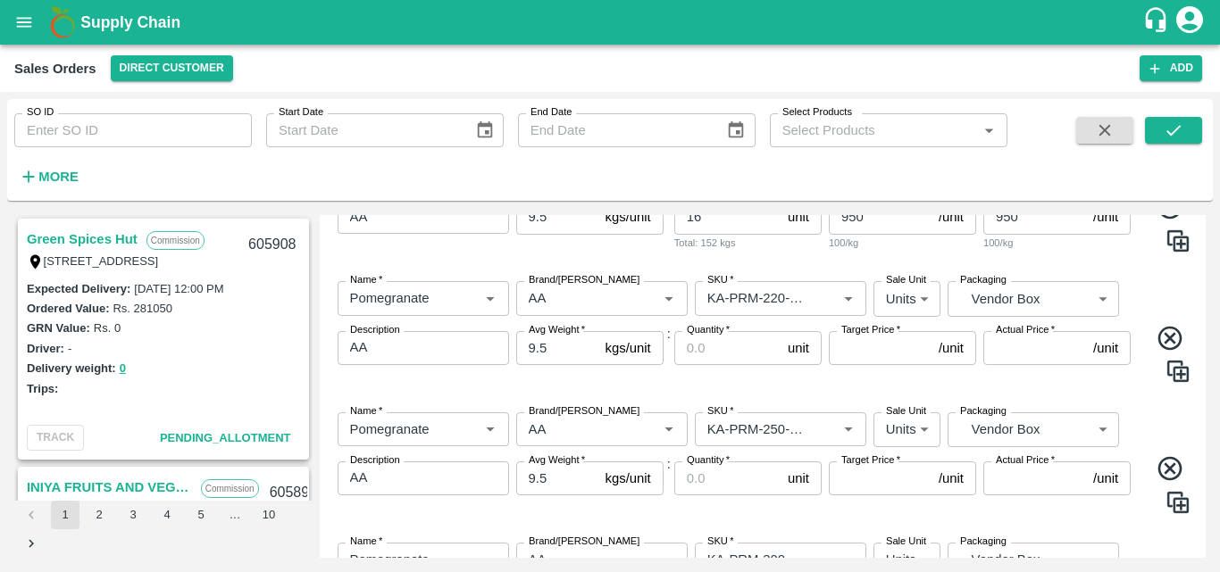
scroll to position [665, 0]
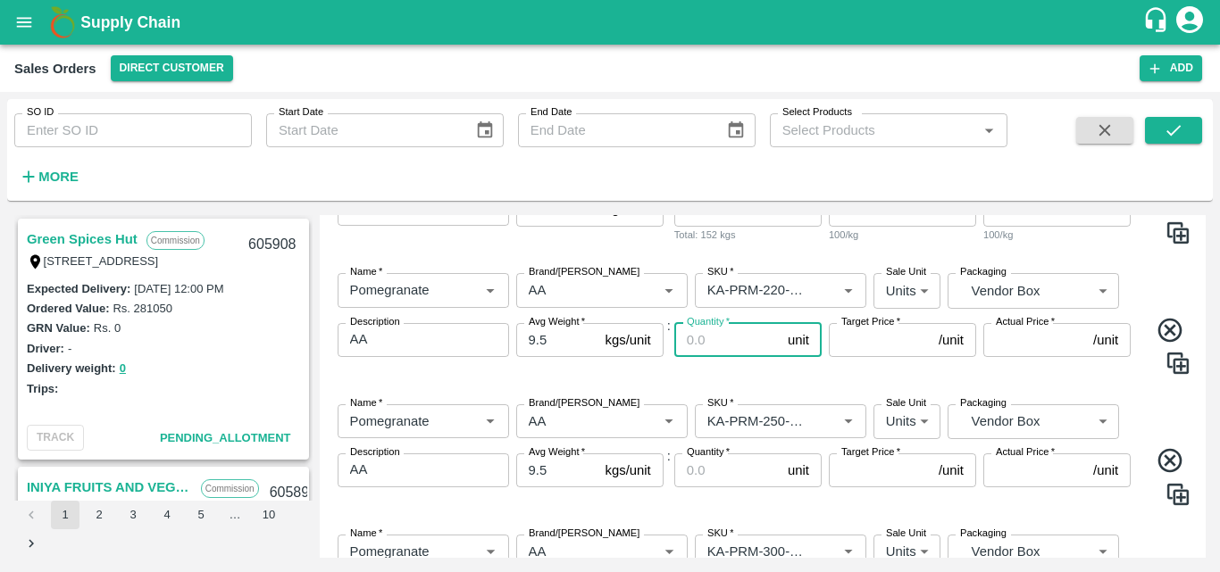
click at [707, 340] on input "Quantity   *" at bounding box center [727, 340] width 106 height 34
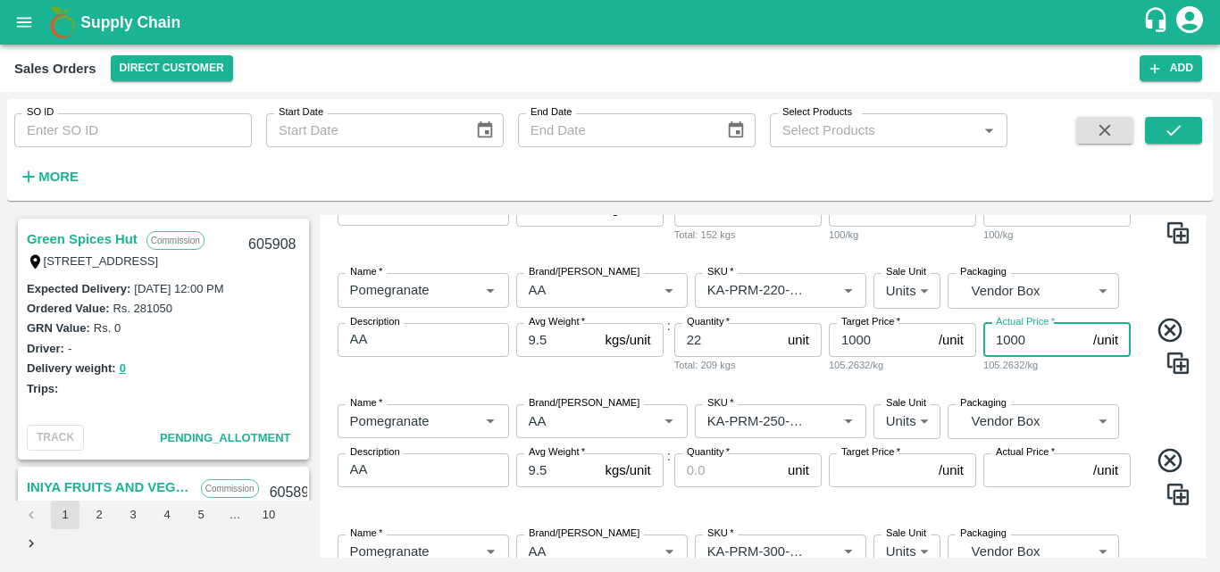
click at [703, 474] on input "Quantity   *" at bounding box center [727, 471] width 106 height 34
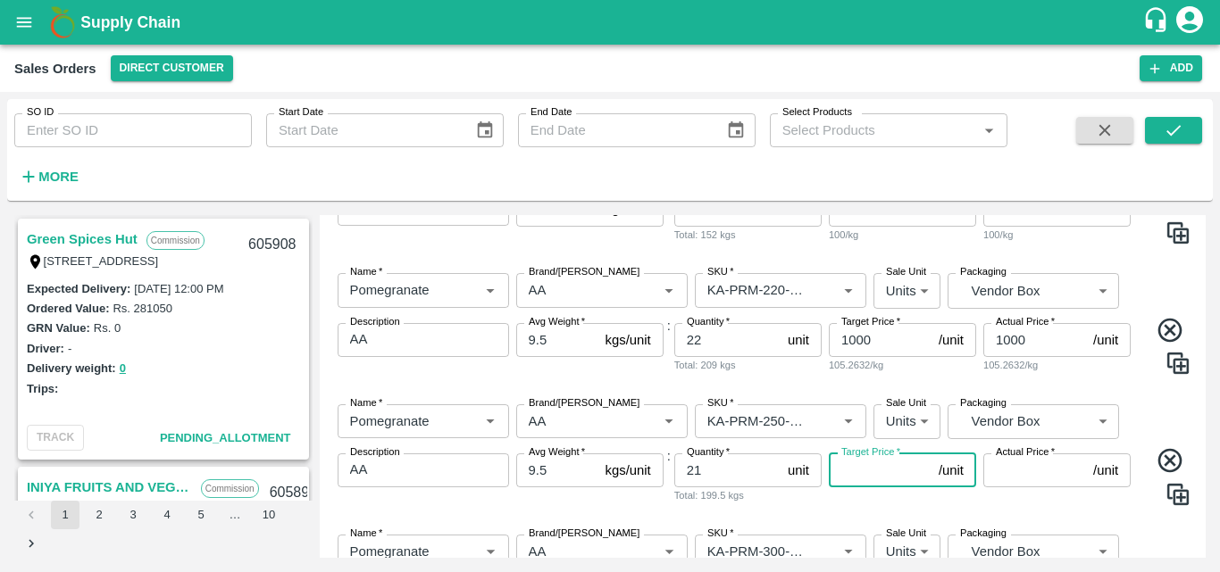
click at [896, 472] on input "Target Price   *" at bounding box center [880, 471] width 103 height 34
click at [1005, 468] on input "Actual Price   *" at bounding box center [1034, 471] width 103 height 34
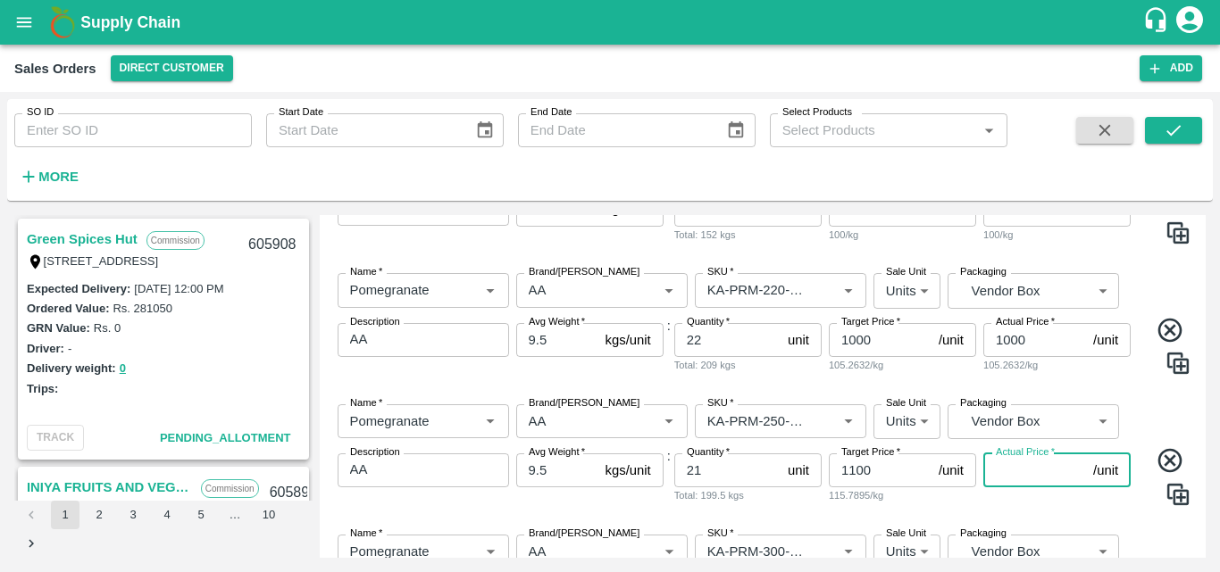
click at [884, 476] on input "1100" at bounding box center [880, 471] width 103 height 34
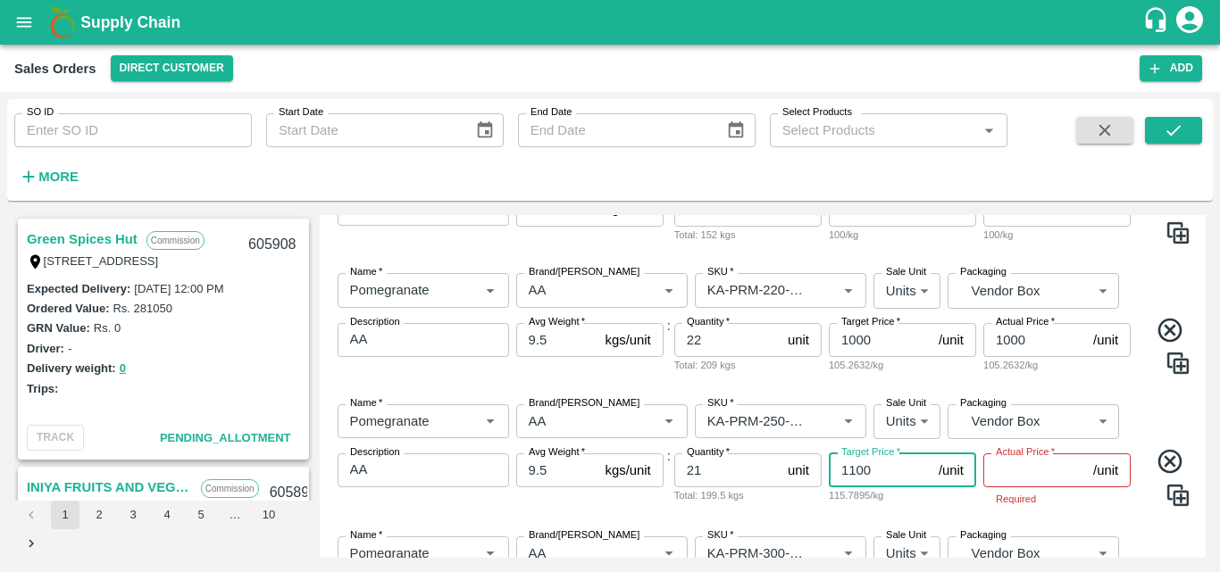
click at [1014, 504] on p "Required" at bounding box center [1057, 499] width 122 height 16
click at [751, 513] on div "Name   * Name   * Brand/[PERSON_NAME]/[PERSON_NAME]   * SKU   * Sale Unit Units…" at bounding box center [763, 456] width 872 height 132
click at [1006, 469] on input "Actual Price   *" at bounding box center [1034, 471] width 103 height 34
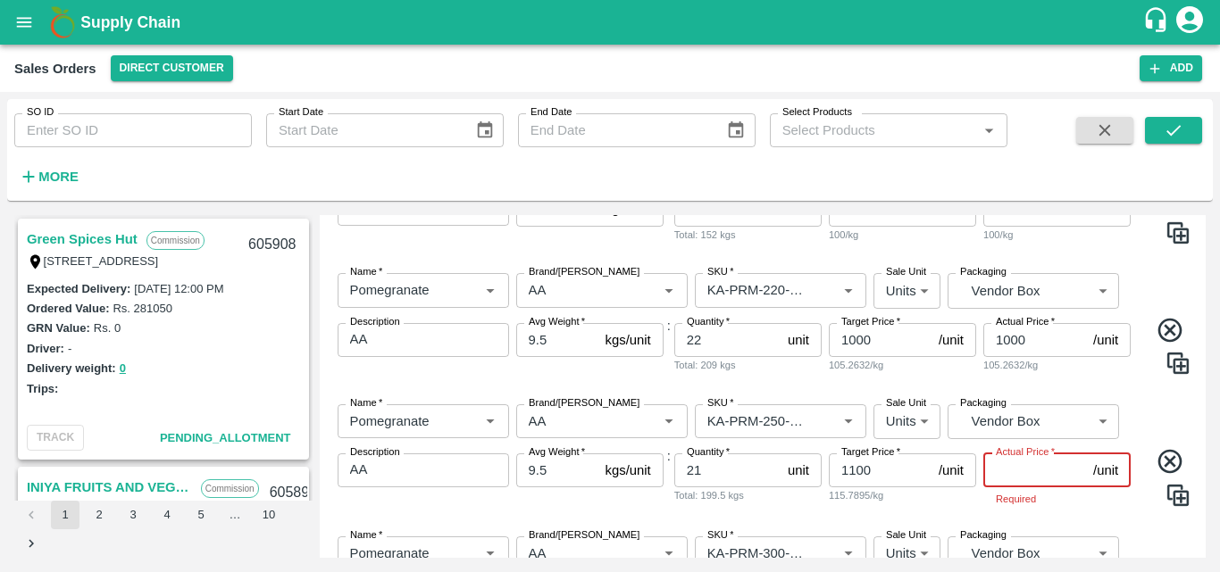
click at [1006, 469] on input "Actual Price   *" at bounding box center [1034, 471] width 103 height 34
click at [1042, 476] on input "Actual Price   *" at bounding box center [1034, 471] width 103 height 34
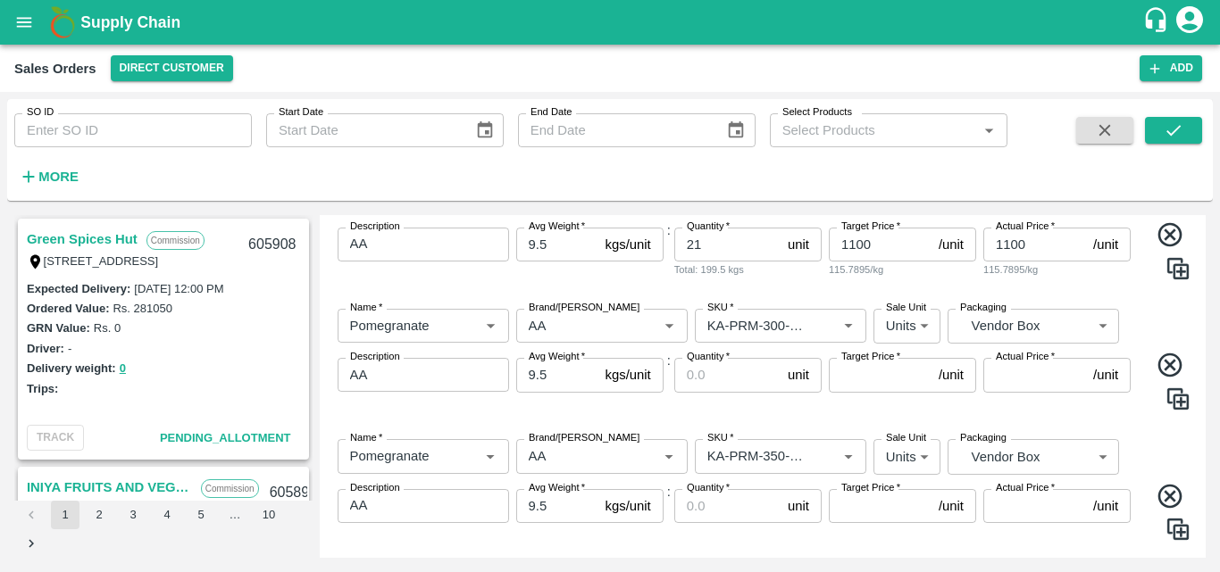
scroll to position [893, 0]
click at [727, 380] on input "Quantity   *" at bounding box center [727, 373] width 106 height 34
click at [857, 370] on input "Target Price   *" at bounding box center [880, 373] width 103 height 34
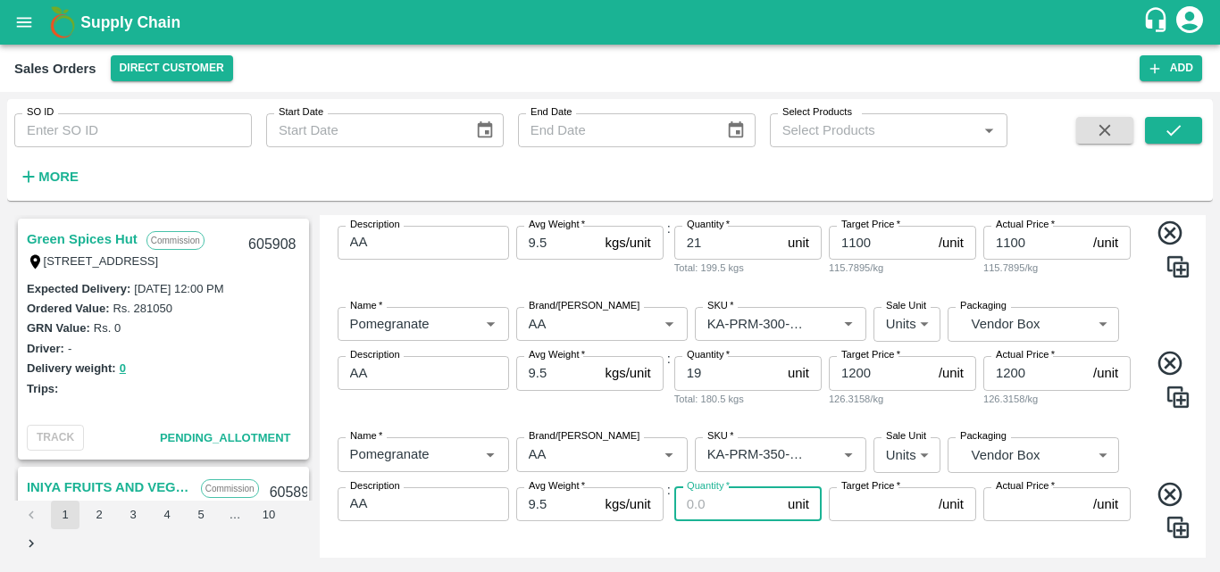
click at [729, 515] on input "Quantity   *" at bounding box center [727, 505] width 106 height 34
click at [900, 542] on div "Name   * Name   * Brand/[PERSON_NAME]/[PERSON_NAME]   * SKU   * Sale Unit Units…" at bounding box center [763, 488] width 872 height 130
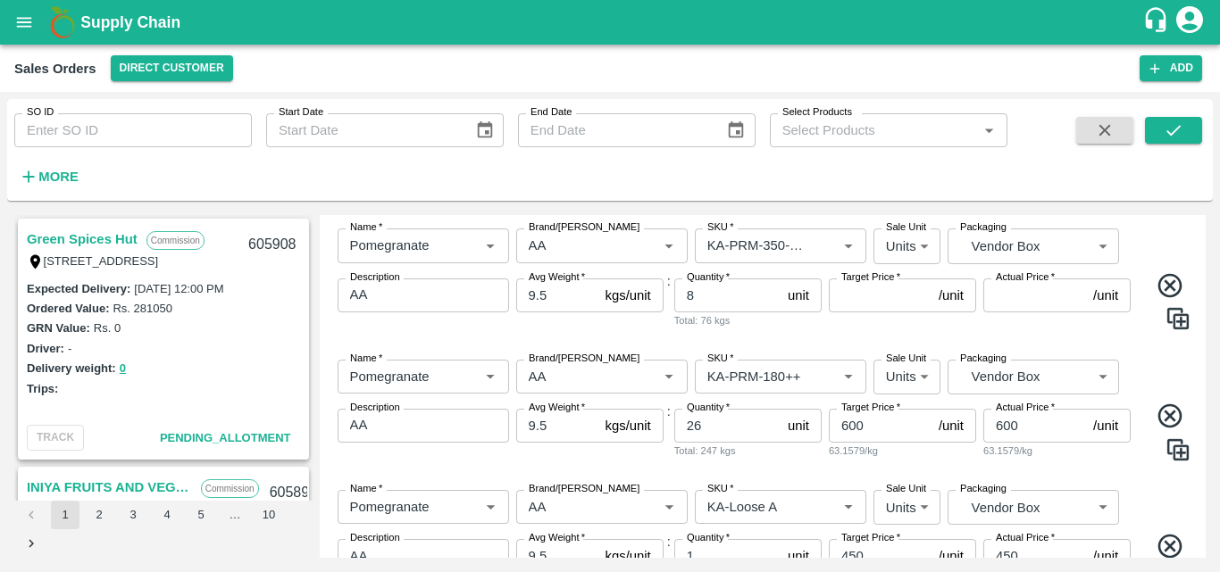
scroll to position [1103, 0]
click at [864, 294] on input "Target Price   *" at bounding box center [880, 295] width 103 height 34
click at [1177, 481] on div "Name   * Name   * Brand/[PERSON_NAME]/[PERSON_NAME]   * SKU   * Sale Unit Units…" at bounding box center [763, 557] width 872 height 165
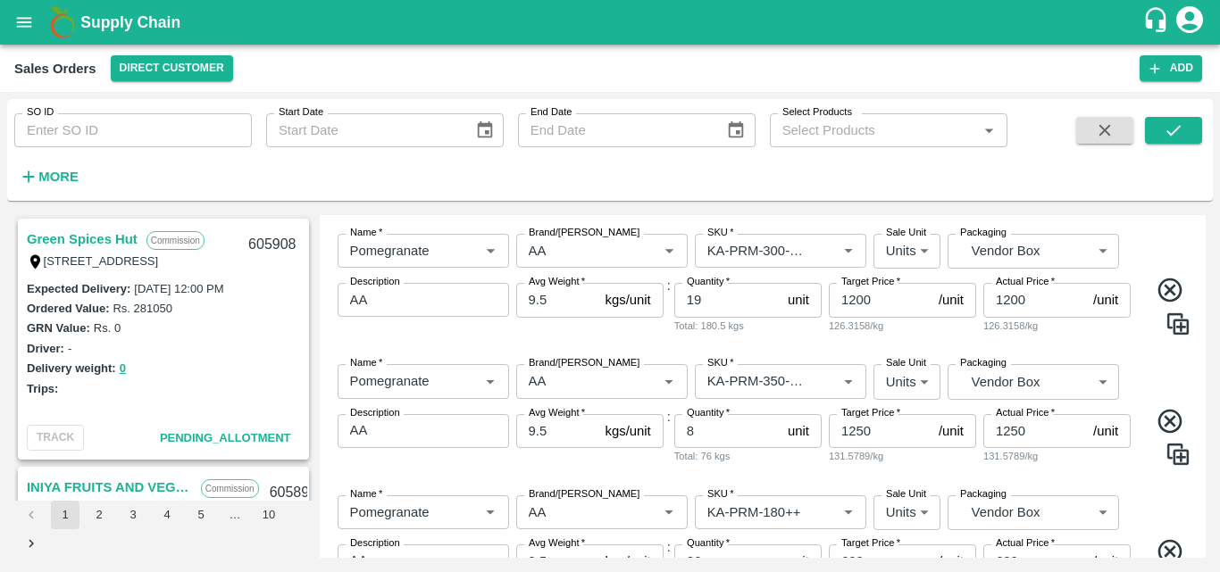
scroll to position [1229, 0]
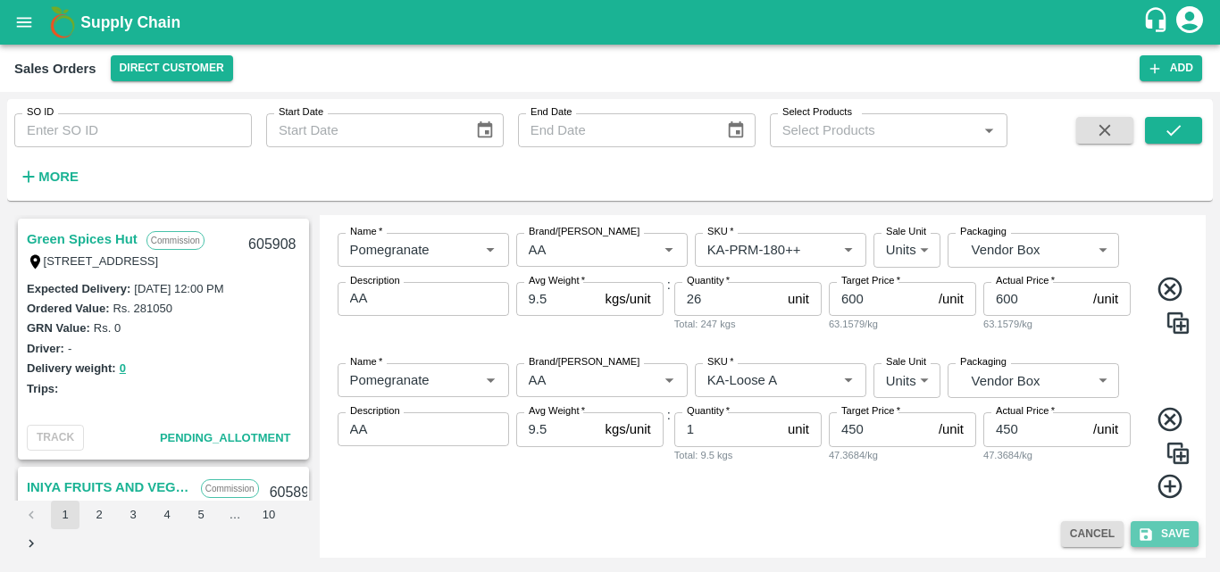
click at [1167, 527] on button "Save" at bounding box center [1165, 535] width 68 height 26
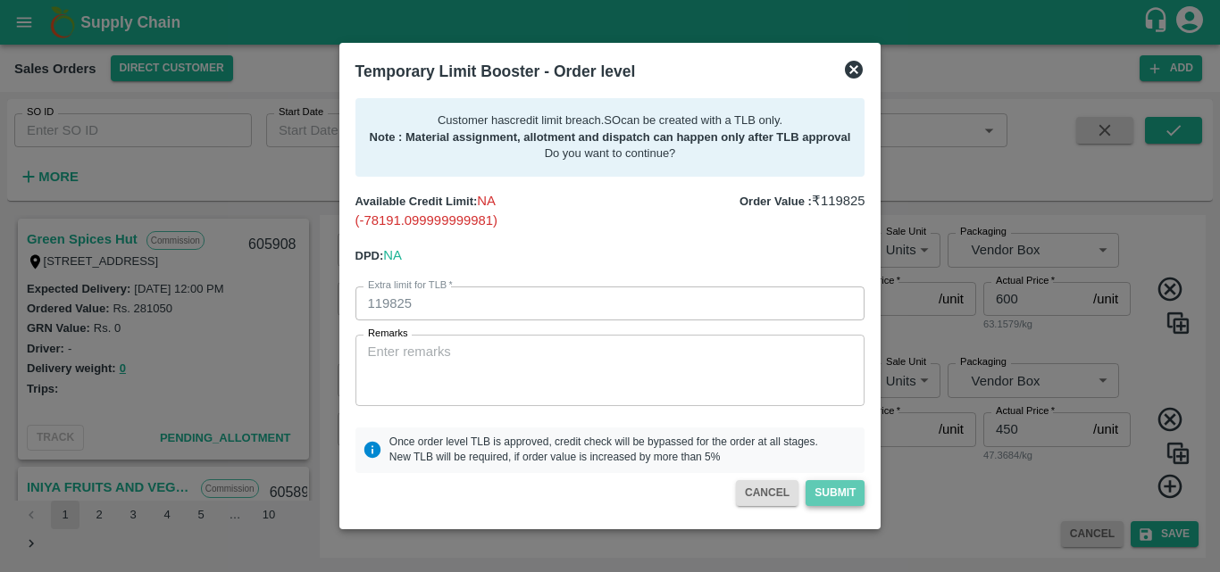
click at [852, 495] on button "Submit" at bounding box center [835, 493] width 59 height 26
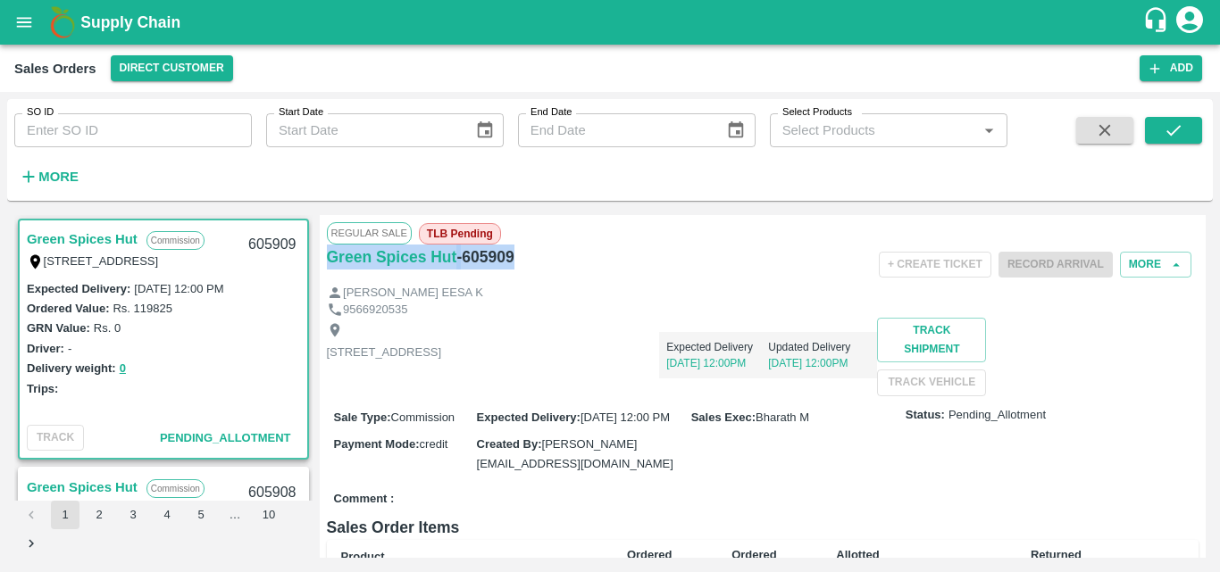
drag, startPoint x: 529, startPoint y: 252, endPoint x: 323, endPoint y: 270, distance: 206.2
click at [323, 270] on div "Regular Sale TLB Pending Green Spices Hut - 605909 + Create Ticket Record Arriv…" at bounding box center [763, 386] width 887 height 343
copy div "Green Spices Hut - 605909"
